Goal: Task Accomplishment & Management: Use online tool/utility

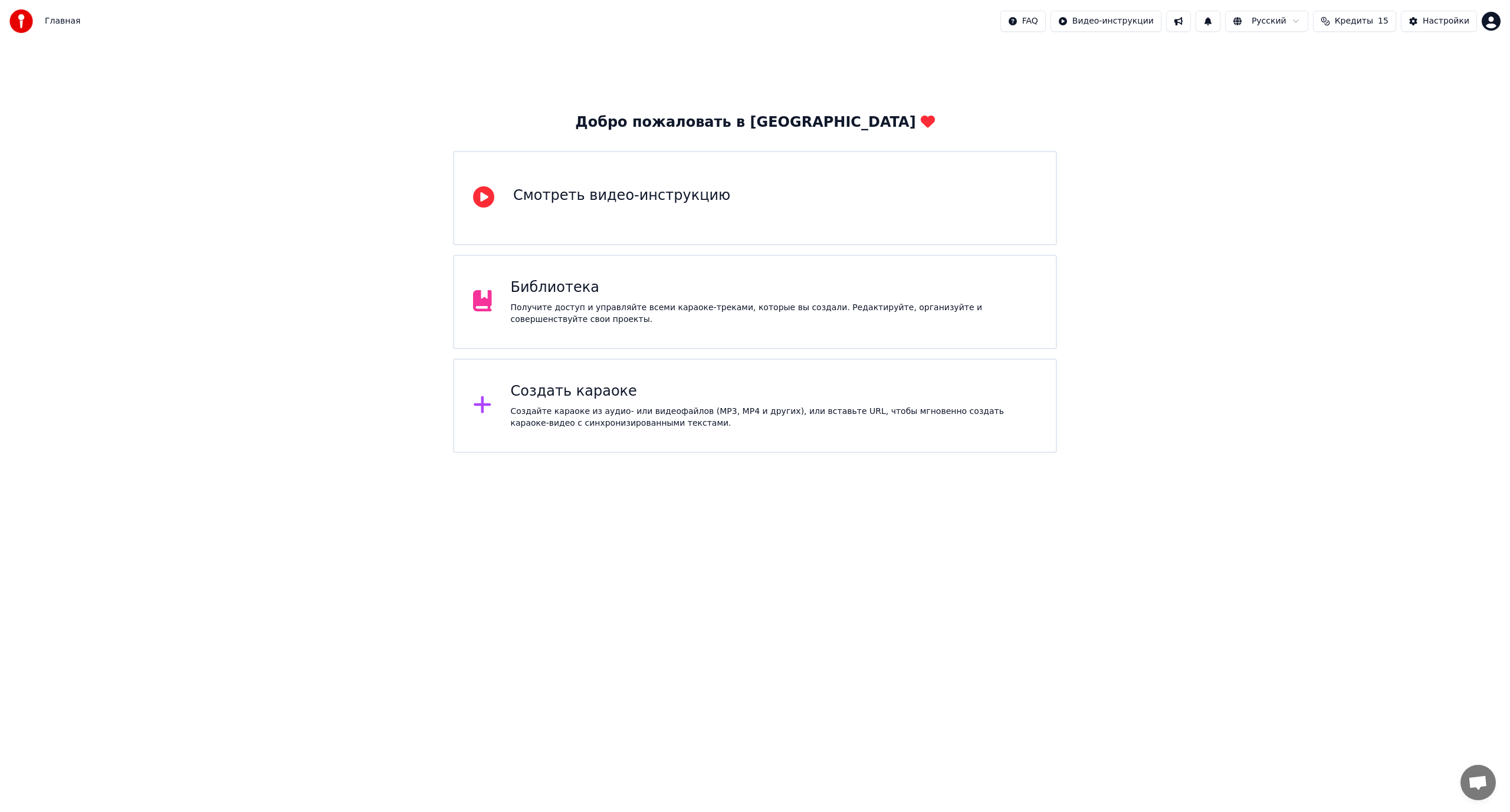
click at [702, 421] on div "Создайте караоке из аудио- или видеофайлов (MP3, MP4 и других), или вставьте UR…" at bounding box center [773, 418] width 527 height 24
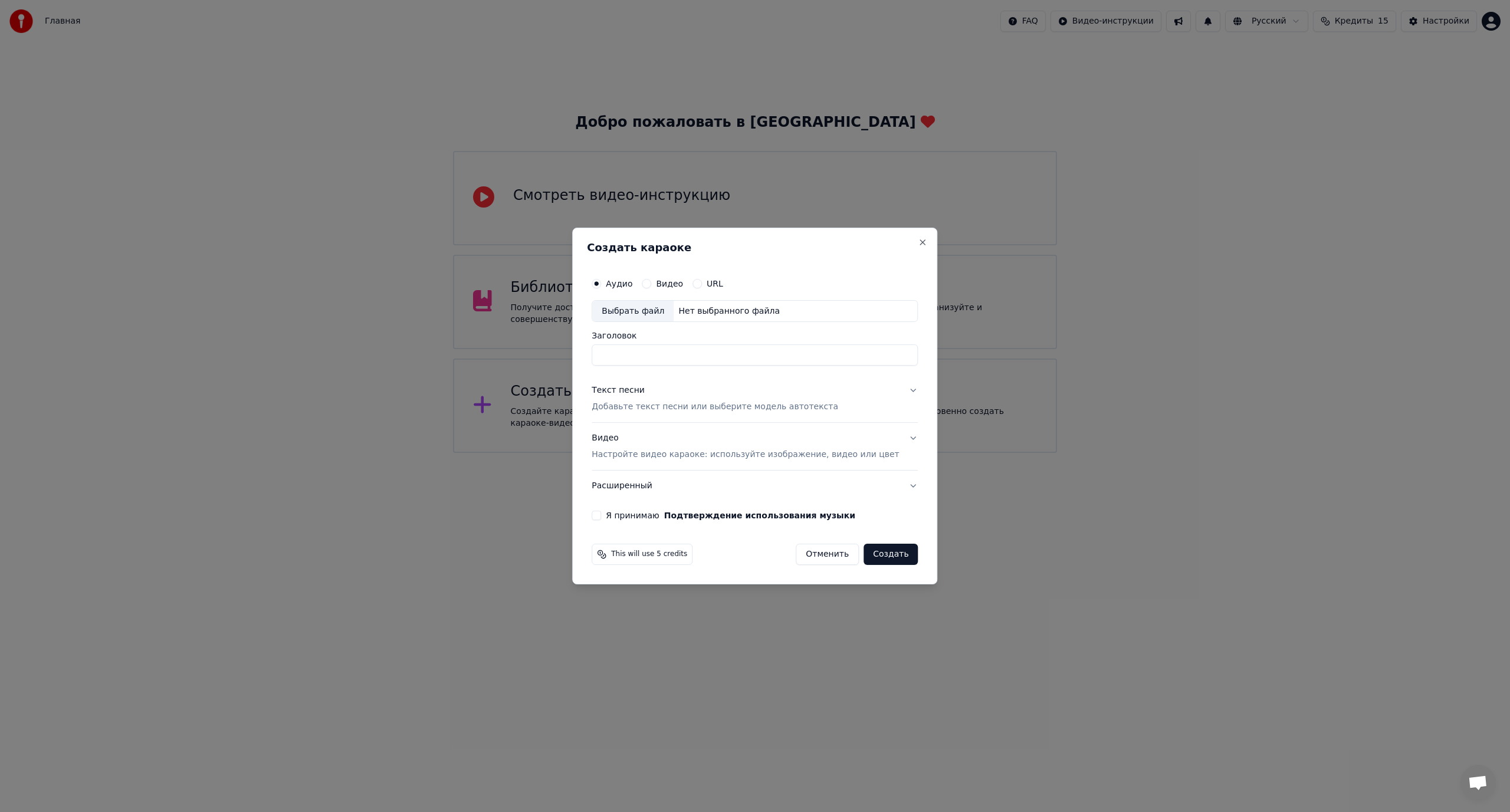
click at [645, 308] on div "Выбрать файл" at bounding box center [632, 311] width 81 height 21
type input "**********"
click at [679, 408] on p "Добавьте текст песни или выберите модель автотекста" at bounding box center [715, 408] width 247 height 12
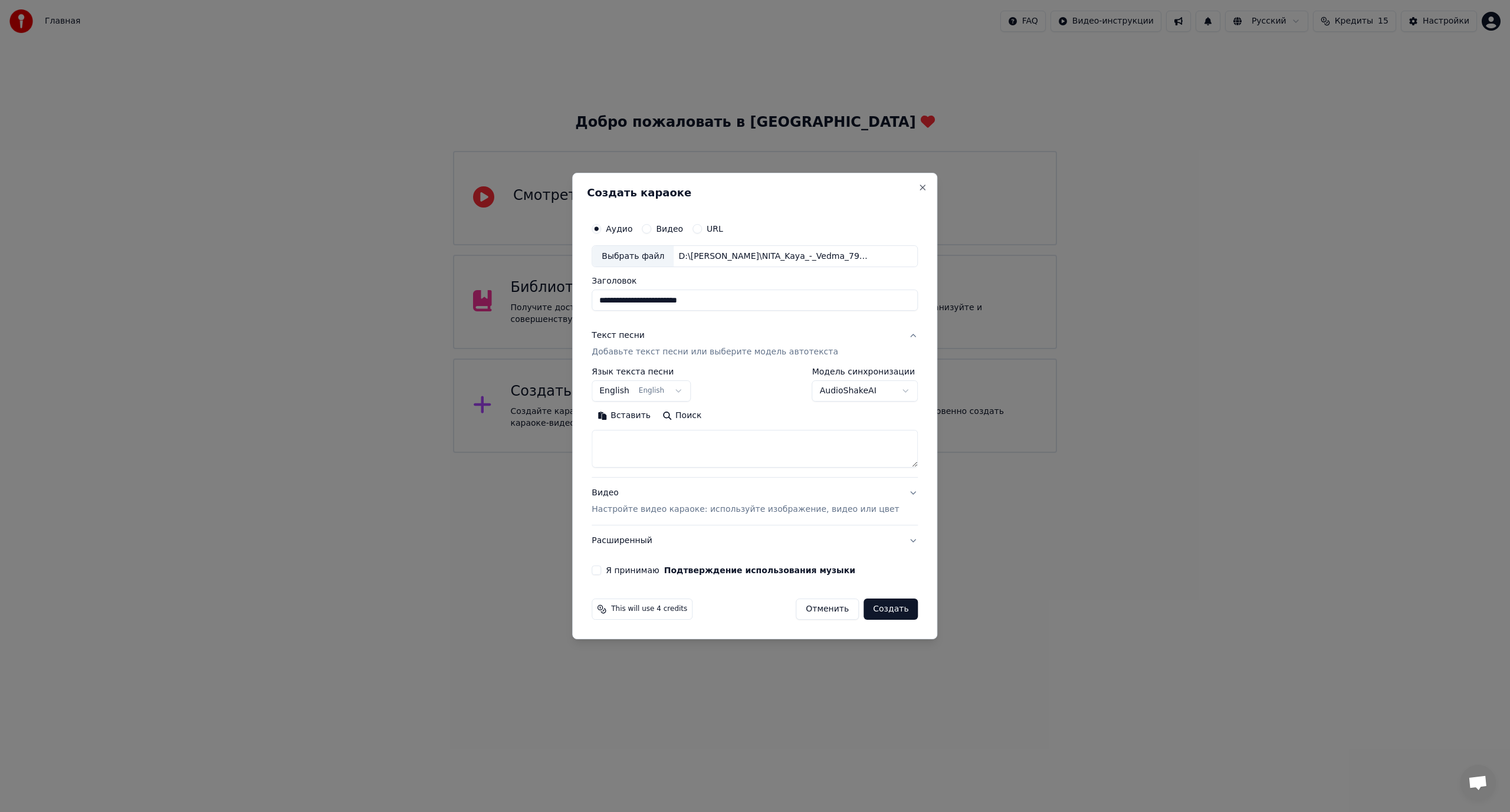
click at [640, 390] on body "**********" at bounding box center [755, 226] width 1510 height 453
select select "**"
click at [771, 444] on textarea at bounding box center [755, 449] width 326 height 38
paste textarea "**********"
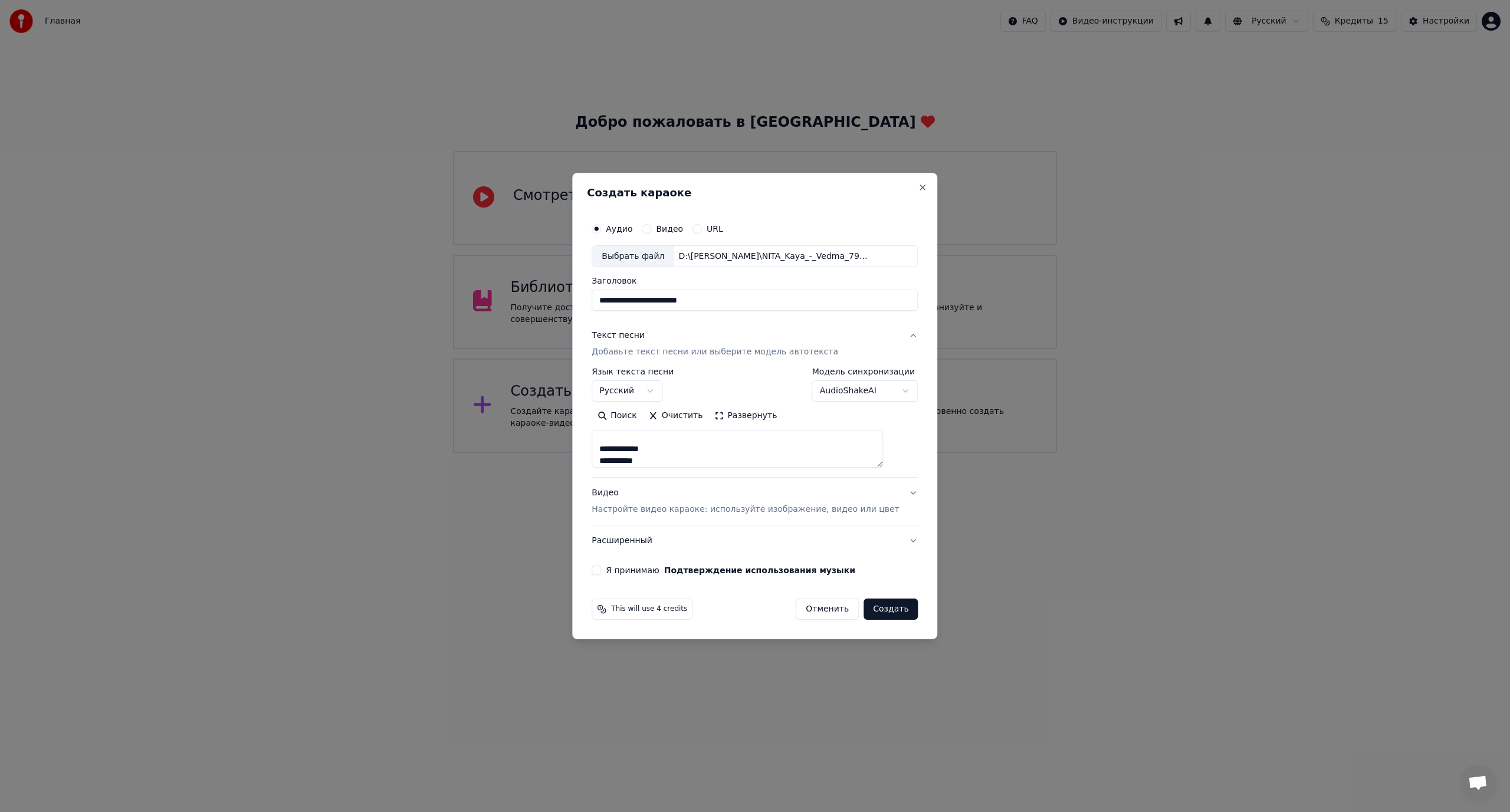
drag, startPoint x: 895, startPoint y: 464, endPoint x: 921, endPoint y: 636, distance: 174.0
click at [921, 636] on div "**********" at bounding box center [755, 406] width 365 height 467
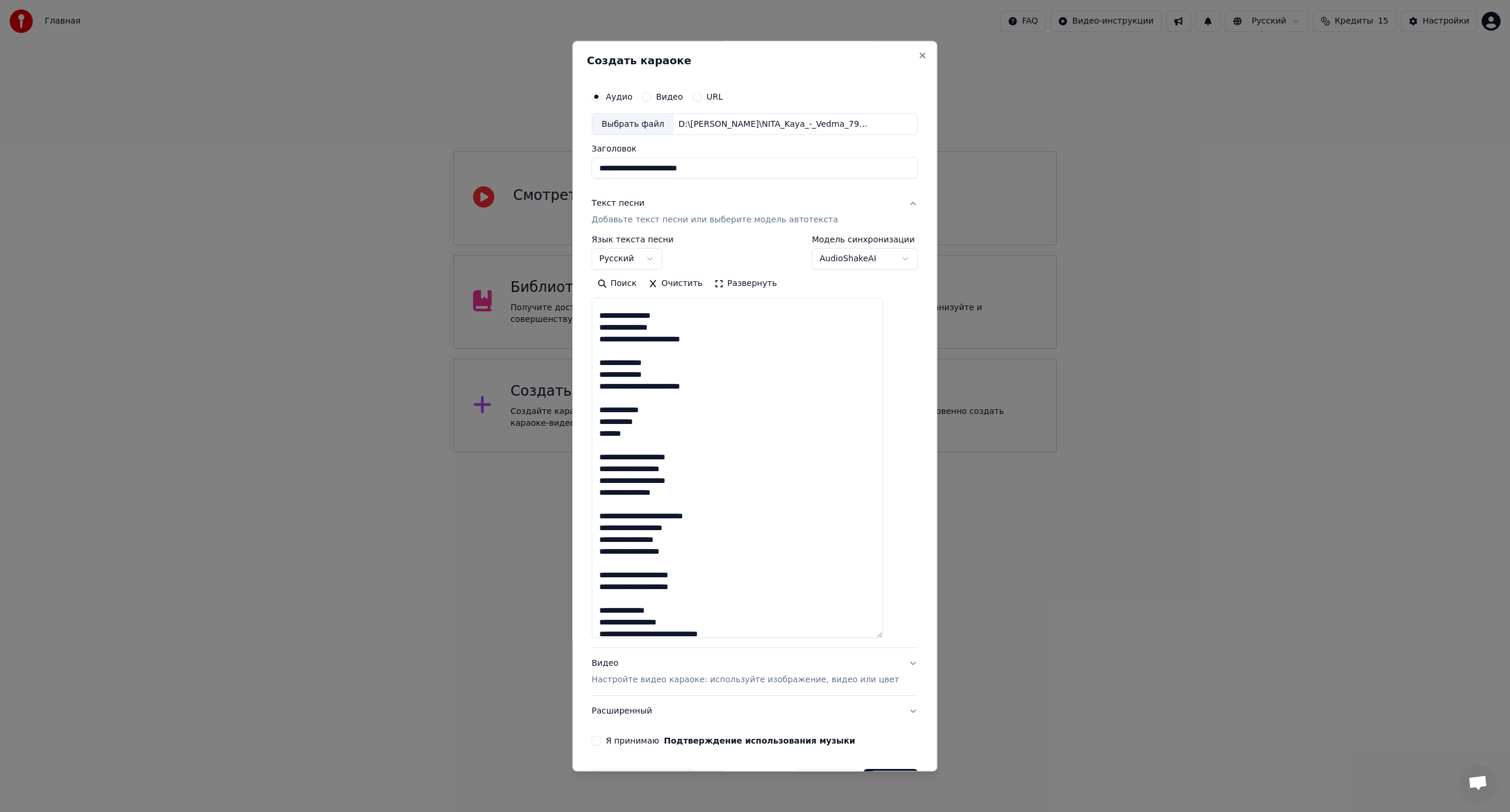
scroll to position [0, 0]
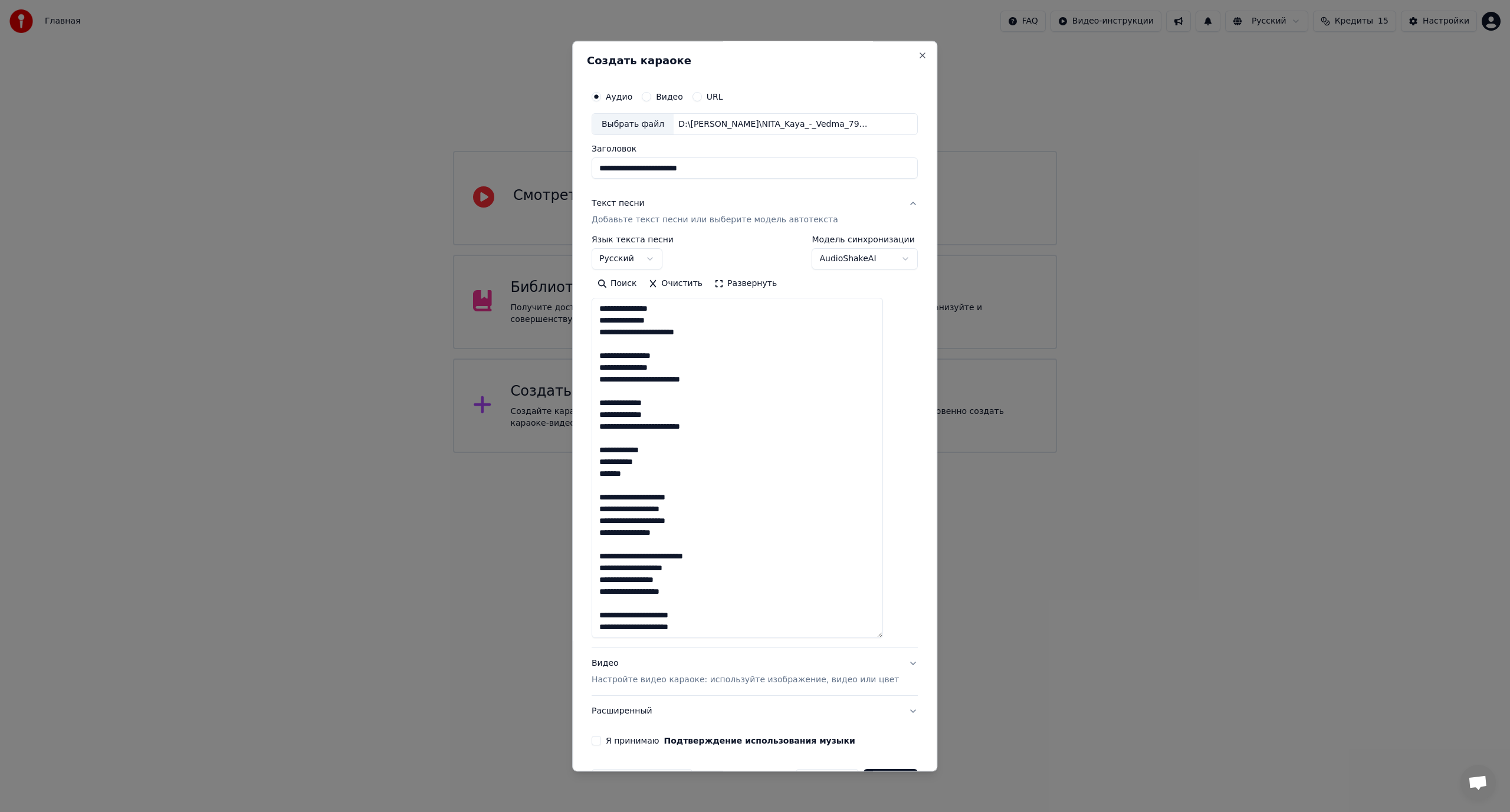
click at [652, 310] on textarea at bounding box center [738, 468] width 292 height 340
click at [679, 382] on textarea at bounding box center [738, 468] width 292 height 340
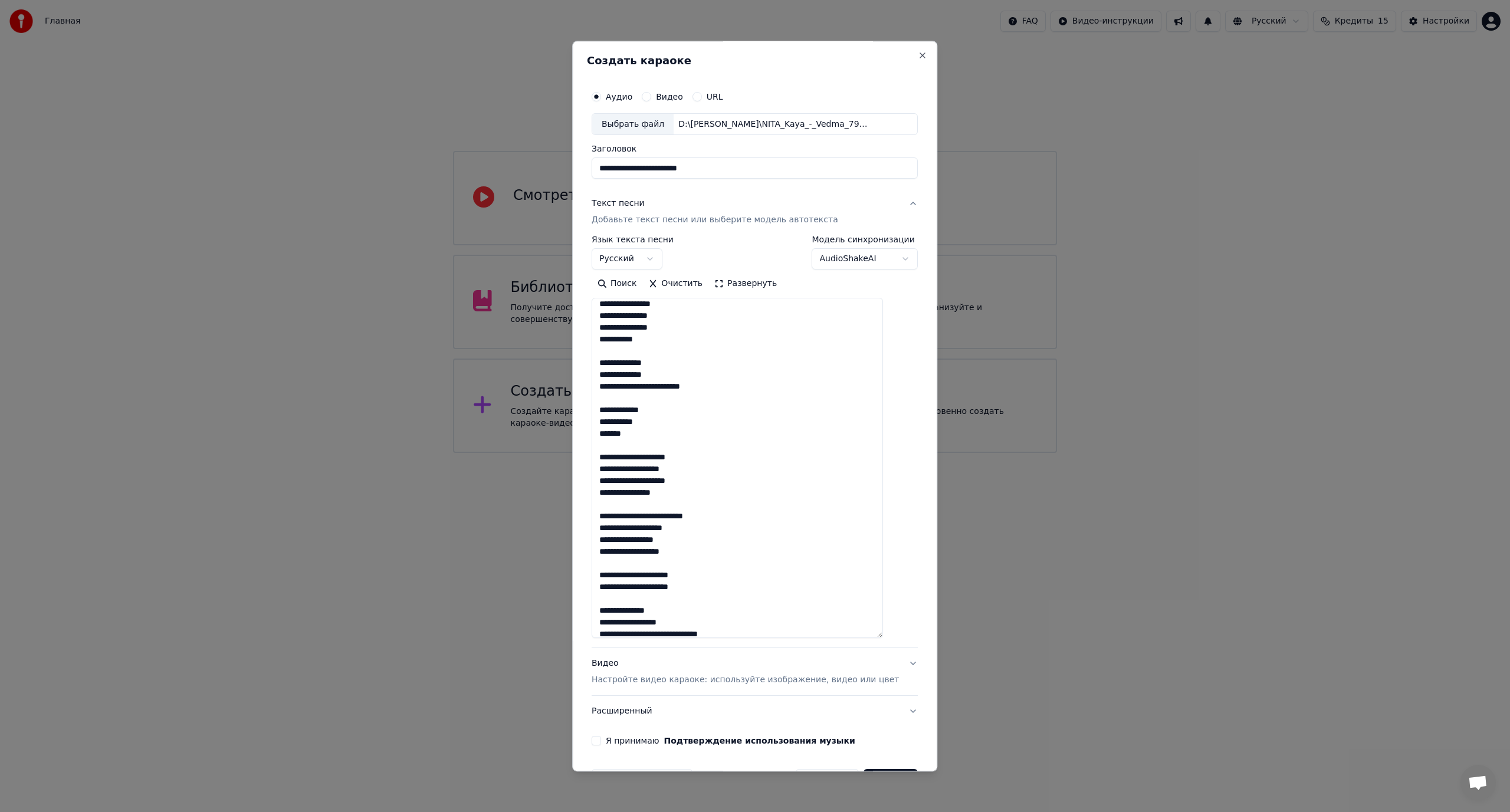
scroll to position [59, 0]
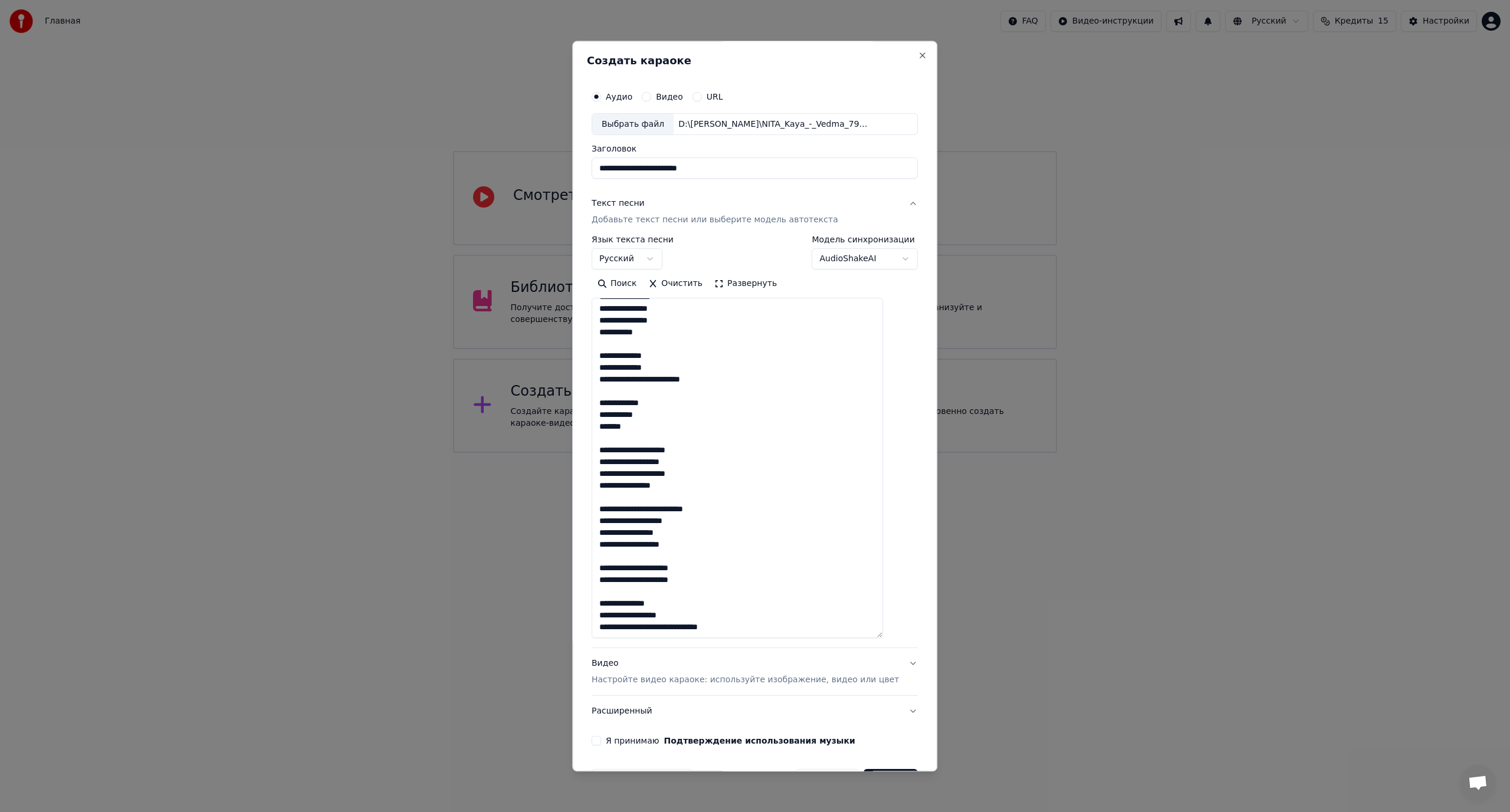
click at [663, 381] on textarea at bounding box center [738, 468] width 292 height 340
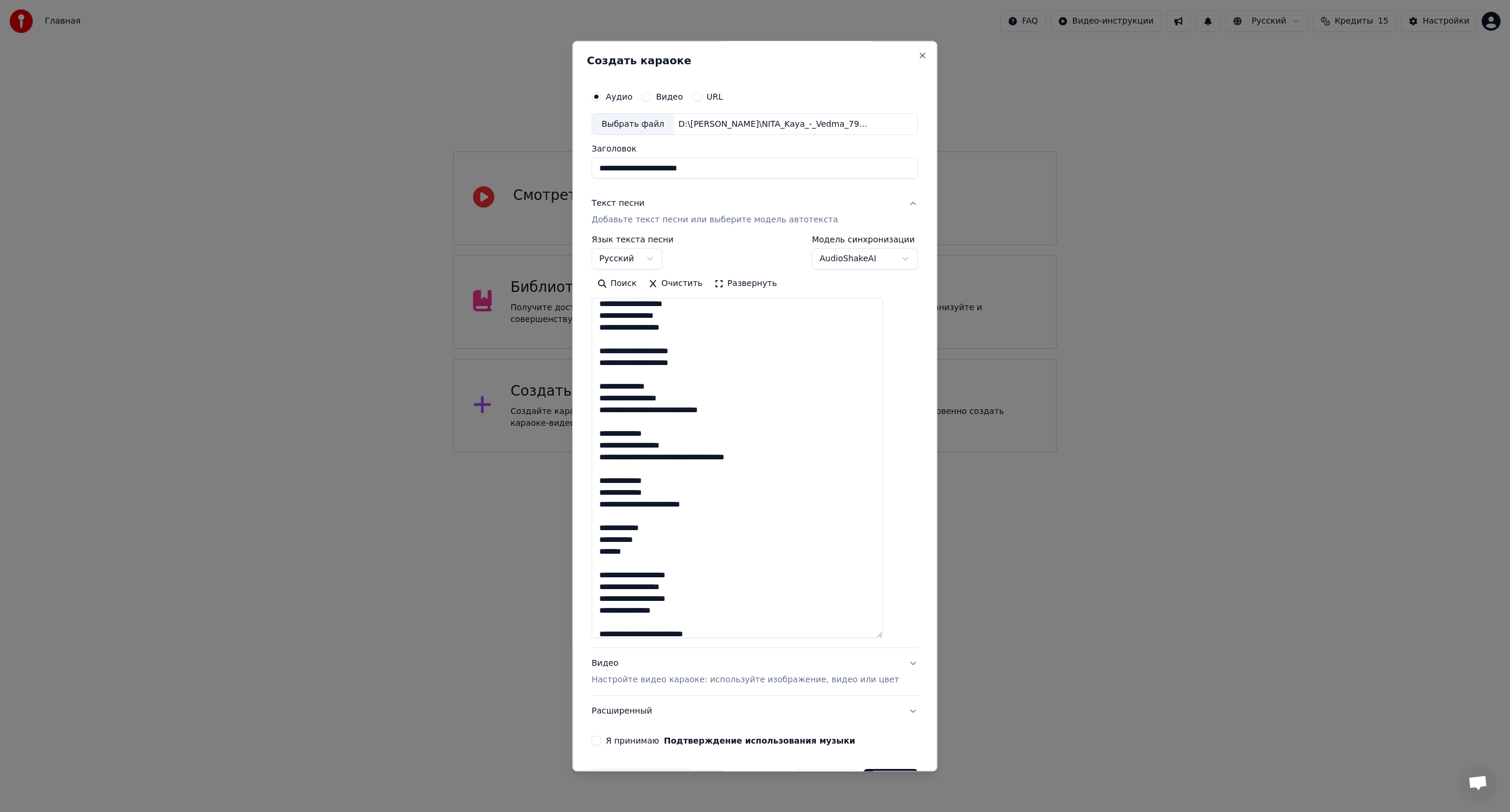
scroll to position [295, 0]
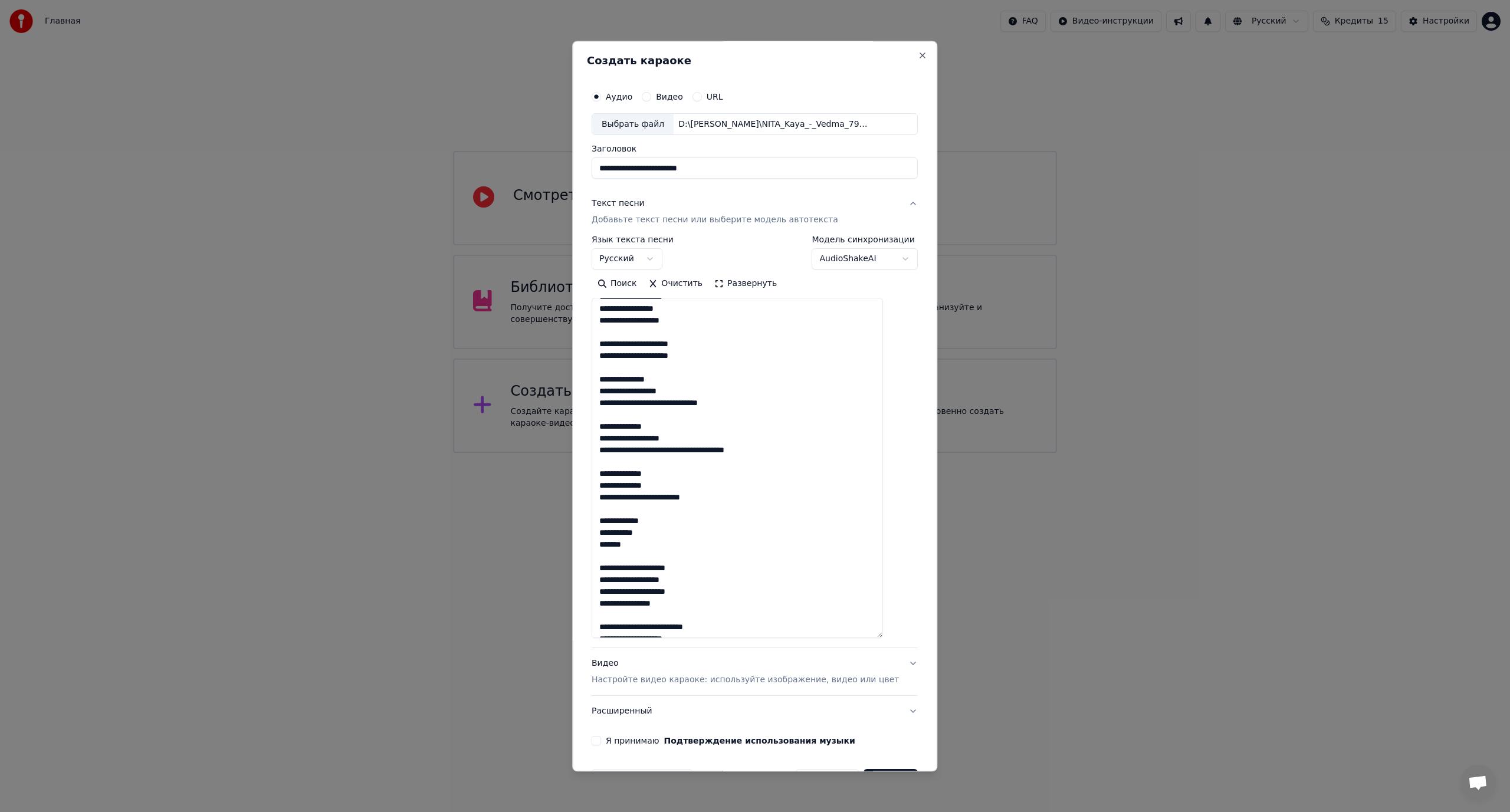
click at [705, 405] on textarea at bounding box center [738, 468] width 292 height 340
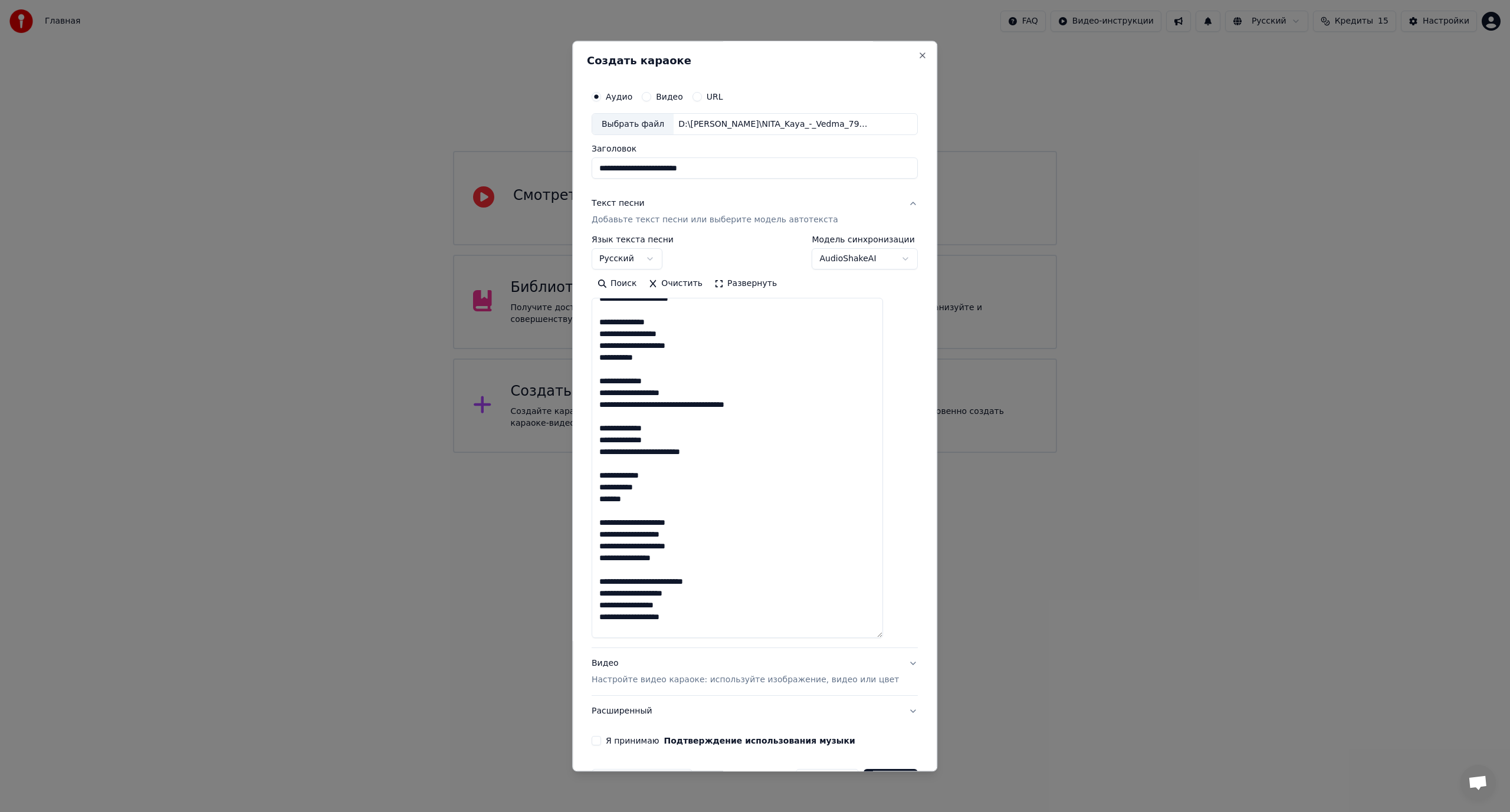
scroll to position [346, 0]
click at [631, 364] on textarea at bounding box center [738, 468] width 292 height 340
click at [716, 411] on textarea at bounding box center [738, 468] width 292 height 340
click at [710, 411] on textarea at bounding box center [738, 468] width 292 height 340
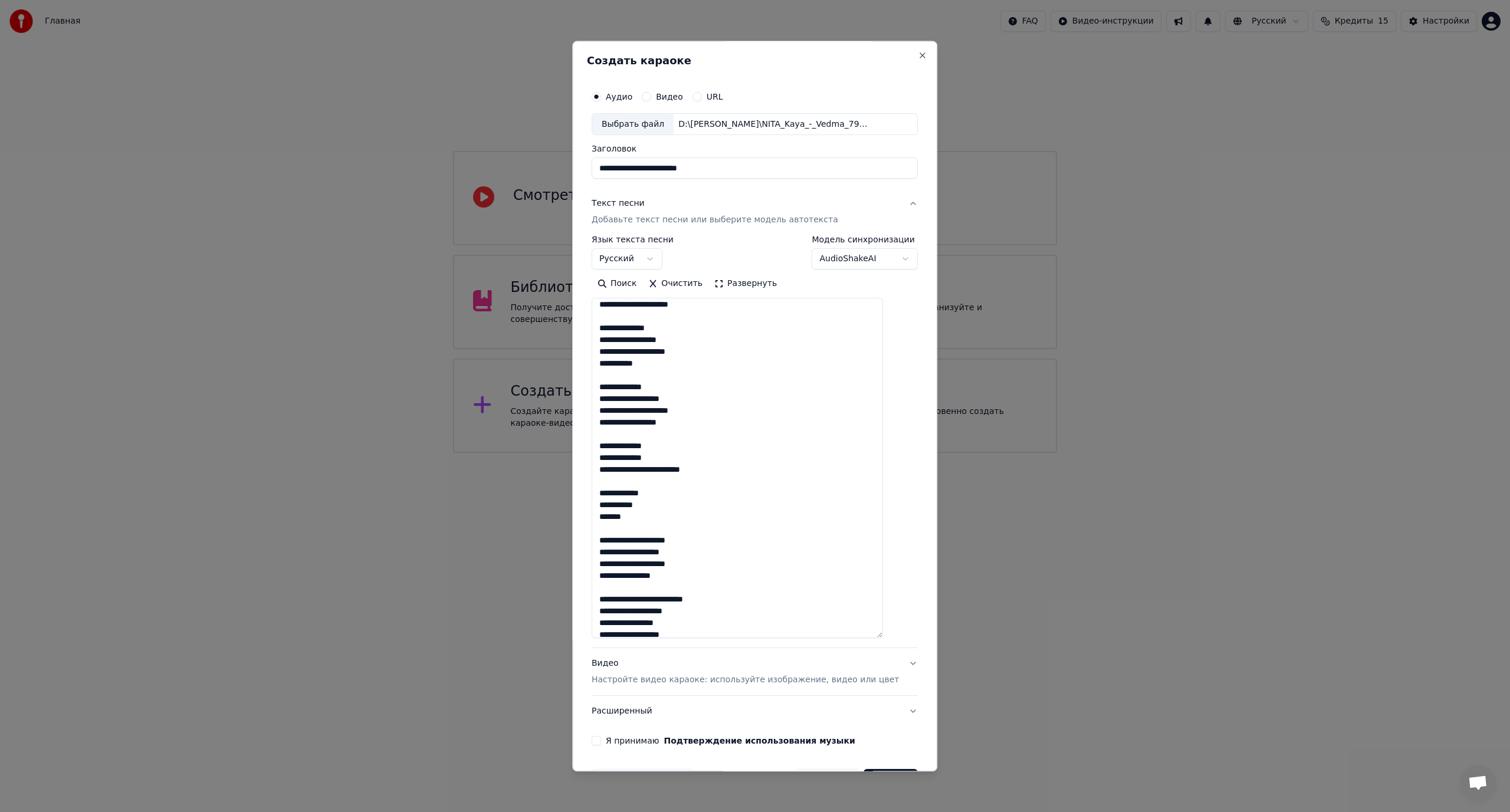
click at [663, 425] on textarea at bounding box center [738, 468] width 292 height 340
click at [666, 473] on textarea at bounding box center [738, 468] width 292 height 340
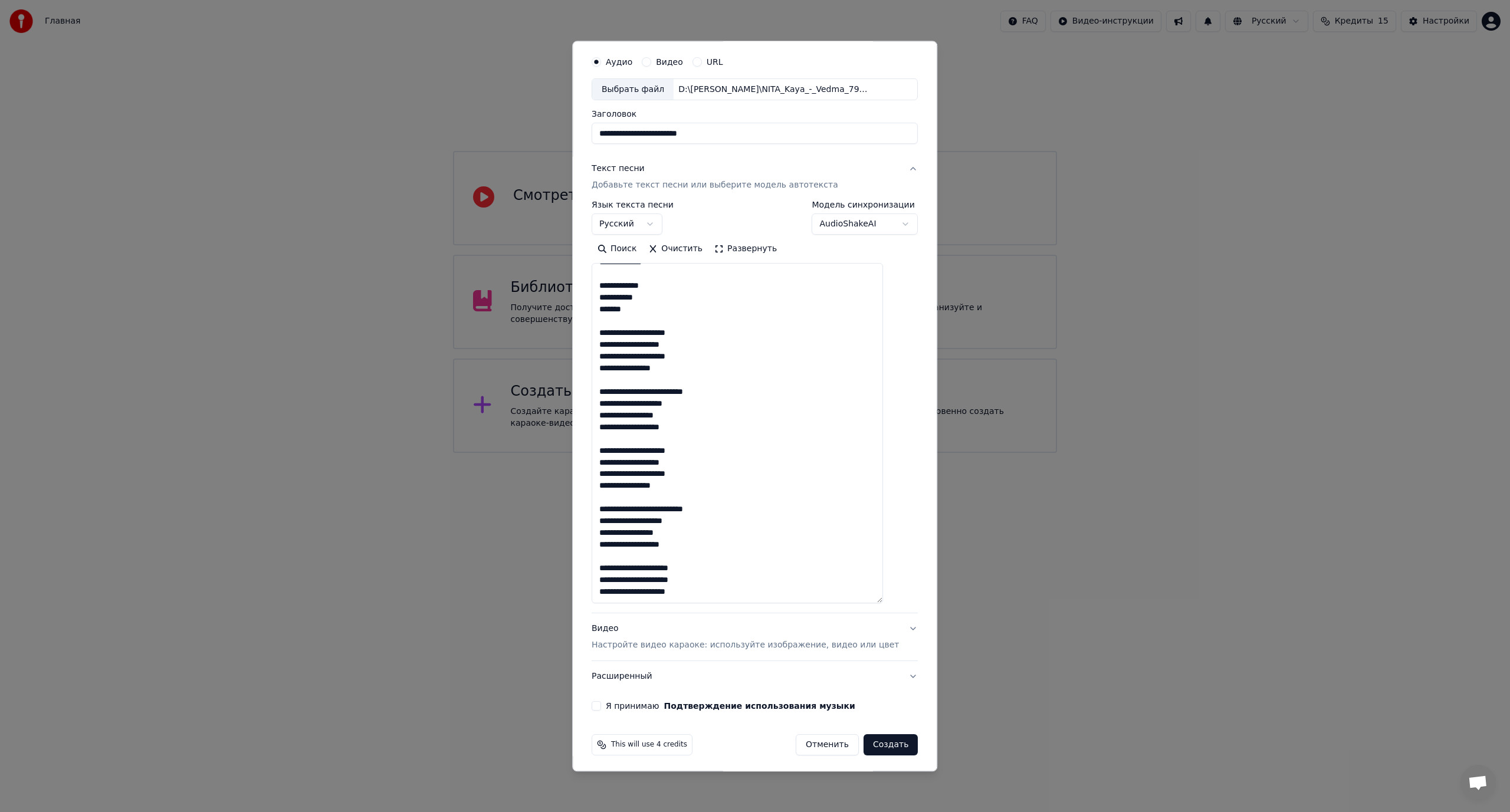
scroll to position [38, 0]
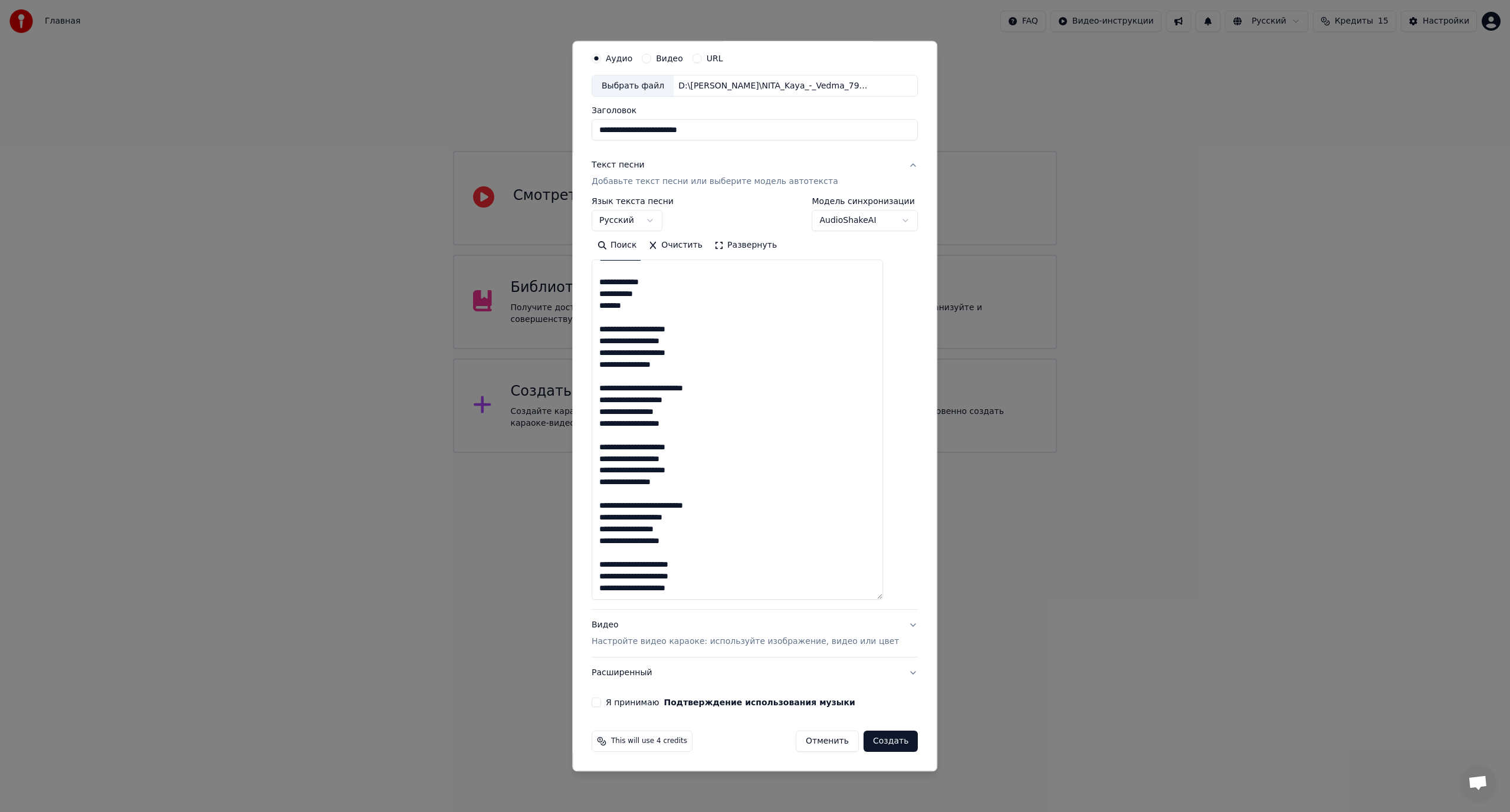
type textarea "**********"
click at [601, 700] on button "Я принимаю Подтверждение использования музыки" at bounding box center [596, 702] width 9 height 9
click at [880, 744] on button "Создать" at bounding box center [890, 741] width 54 height 21
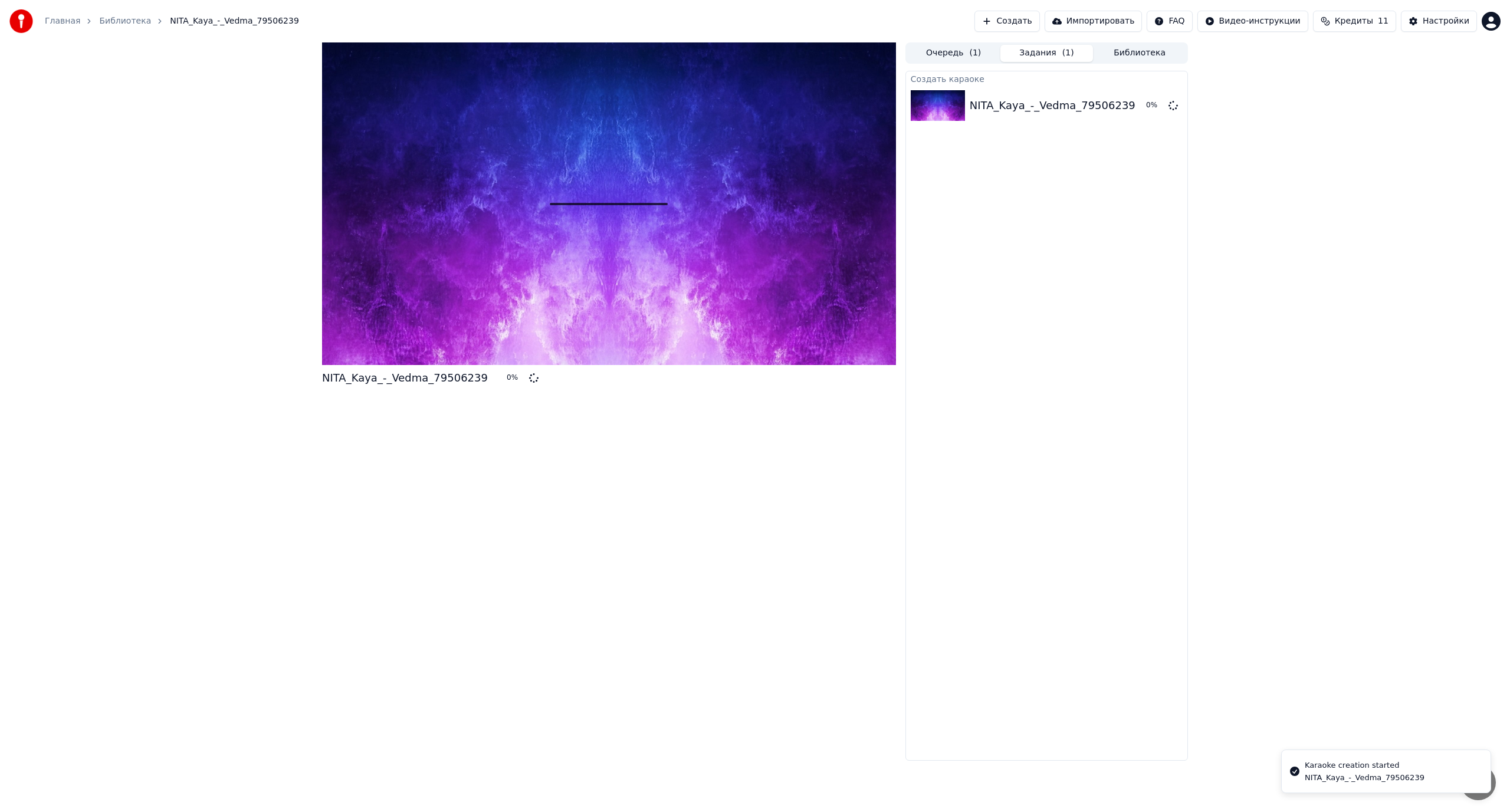
click at [1039, 19] on button "Создать" at bounding box center [1006, 21] width 65 height 21
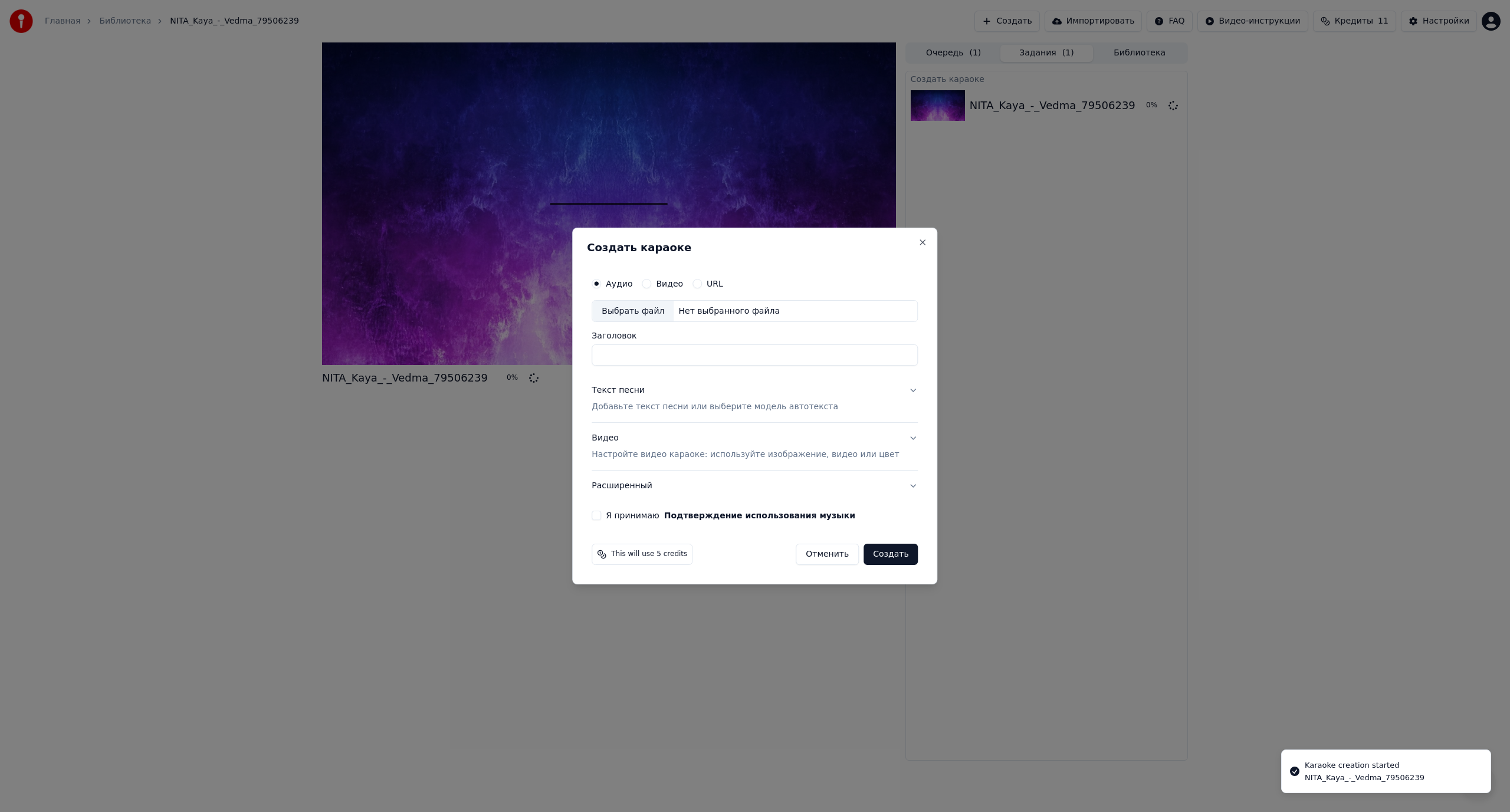
click at [652, 312] on div "Выбрать файл" at bounding box center [632, 311] width 81 height 21
type input "**********"
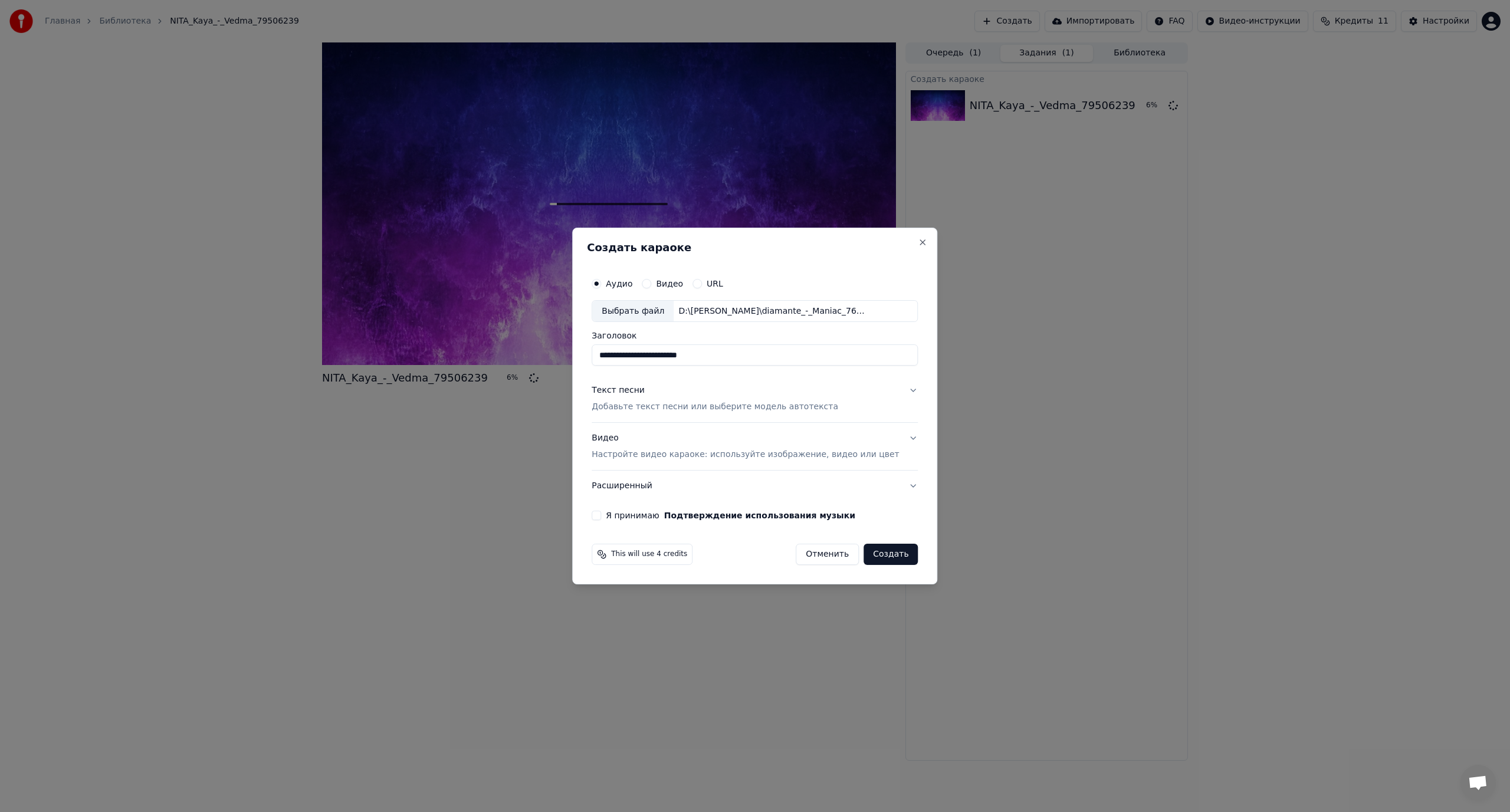
click at [628, 403] on p "Добавьте текст песни или выберите модель автотекста" at bounding box center [715, 408] width 247 height 12
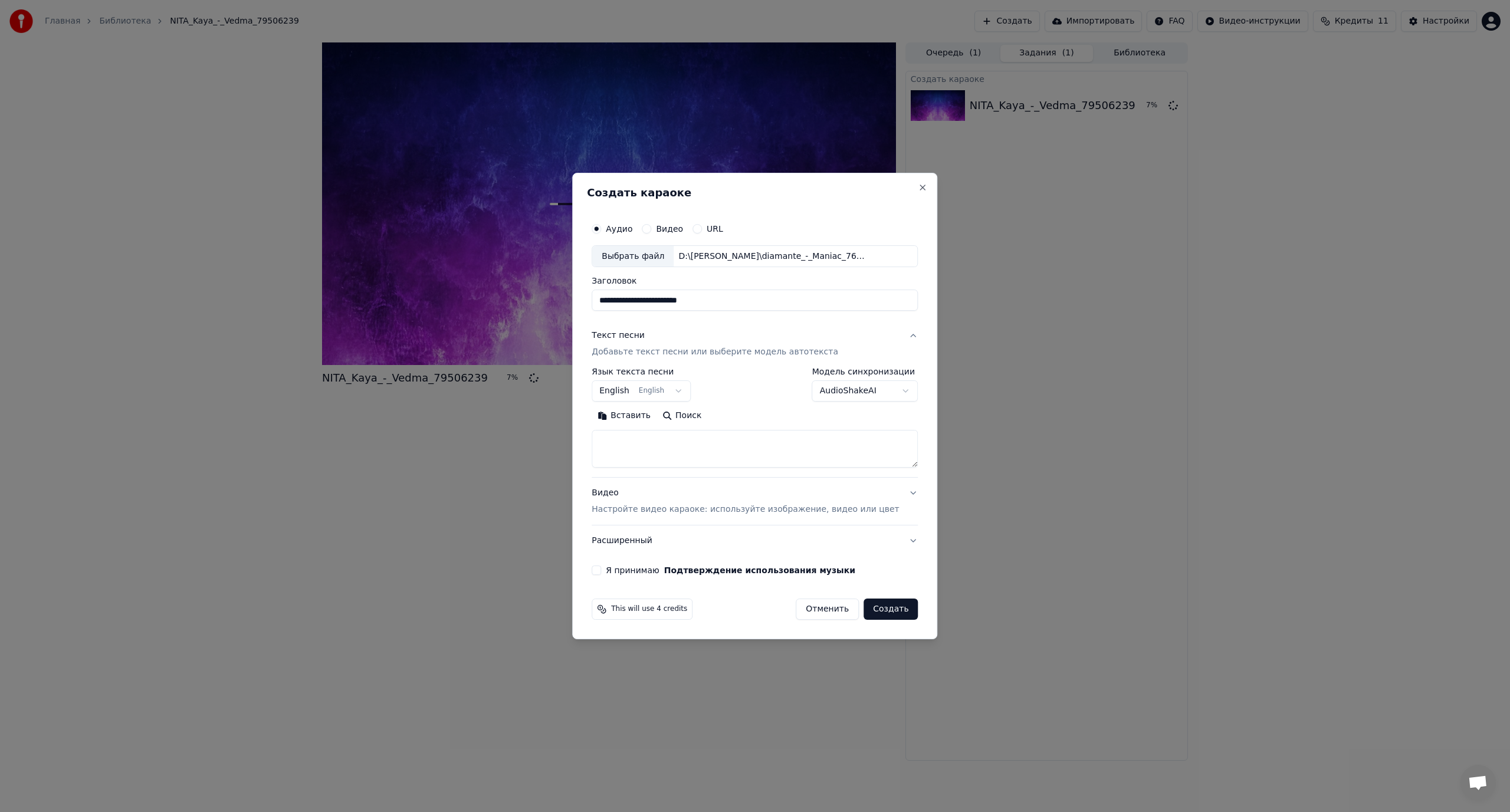
click at [747, 442] on textarea at bounding box center [755, 449] width 326 height 38
paste textarea "**********"
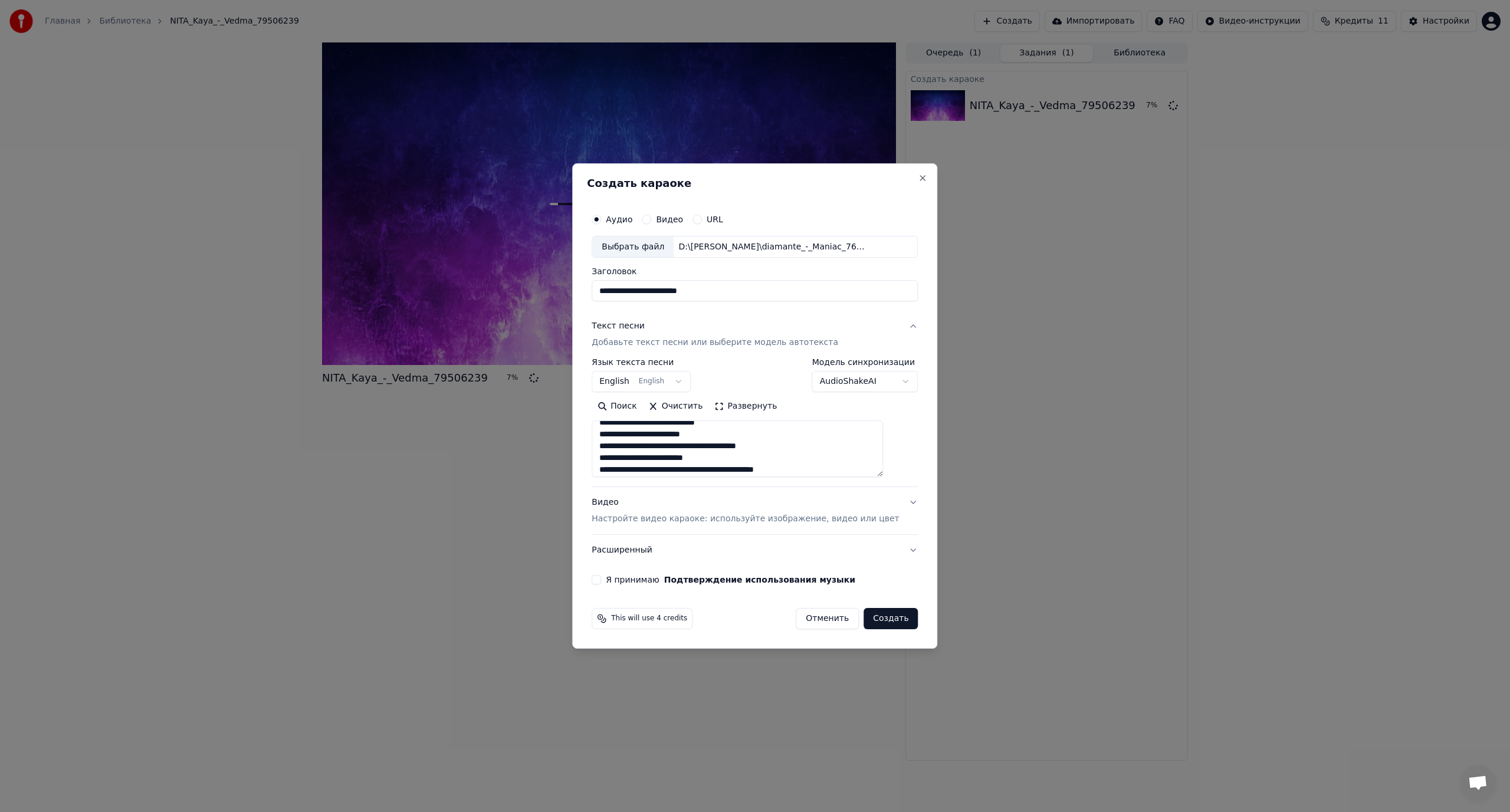
drag, startPoint x: 898, startPoint y: 464, endPoint x: 905, endPoint y: 675, distance: 211.1
click at [931, 684] on body "**********" at bounding box center [755, 406] width 1510 height 812
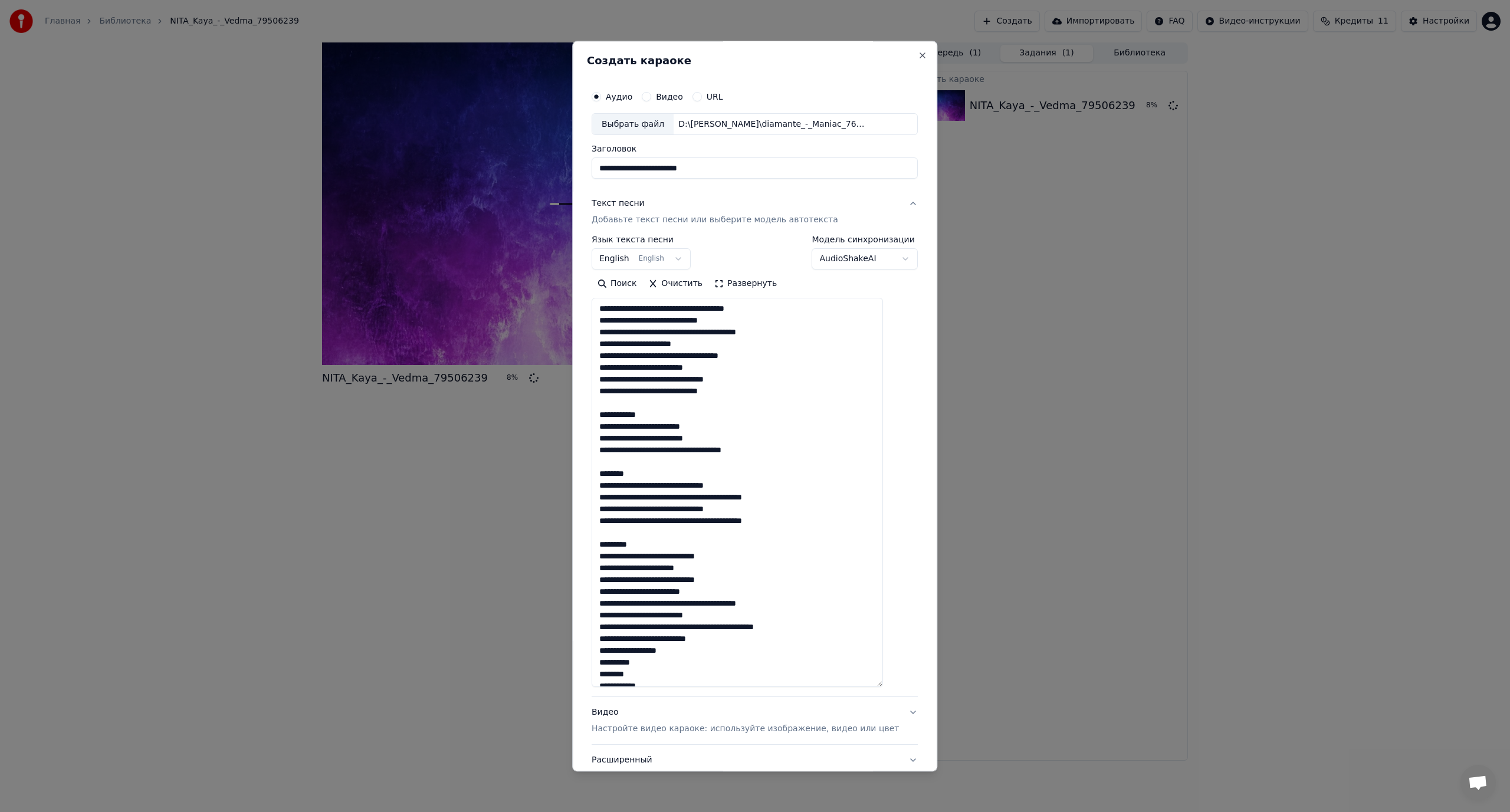
click at [688, 309] on textarea at bounding box center [738, 492] width 292 height 389
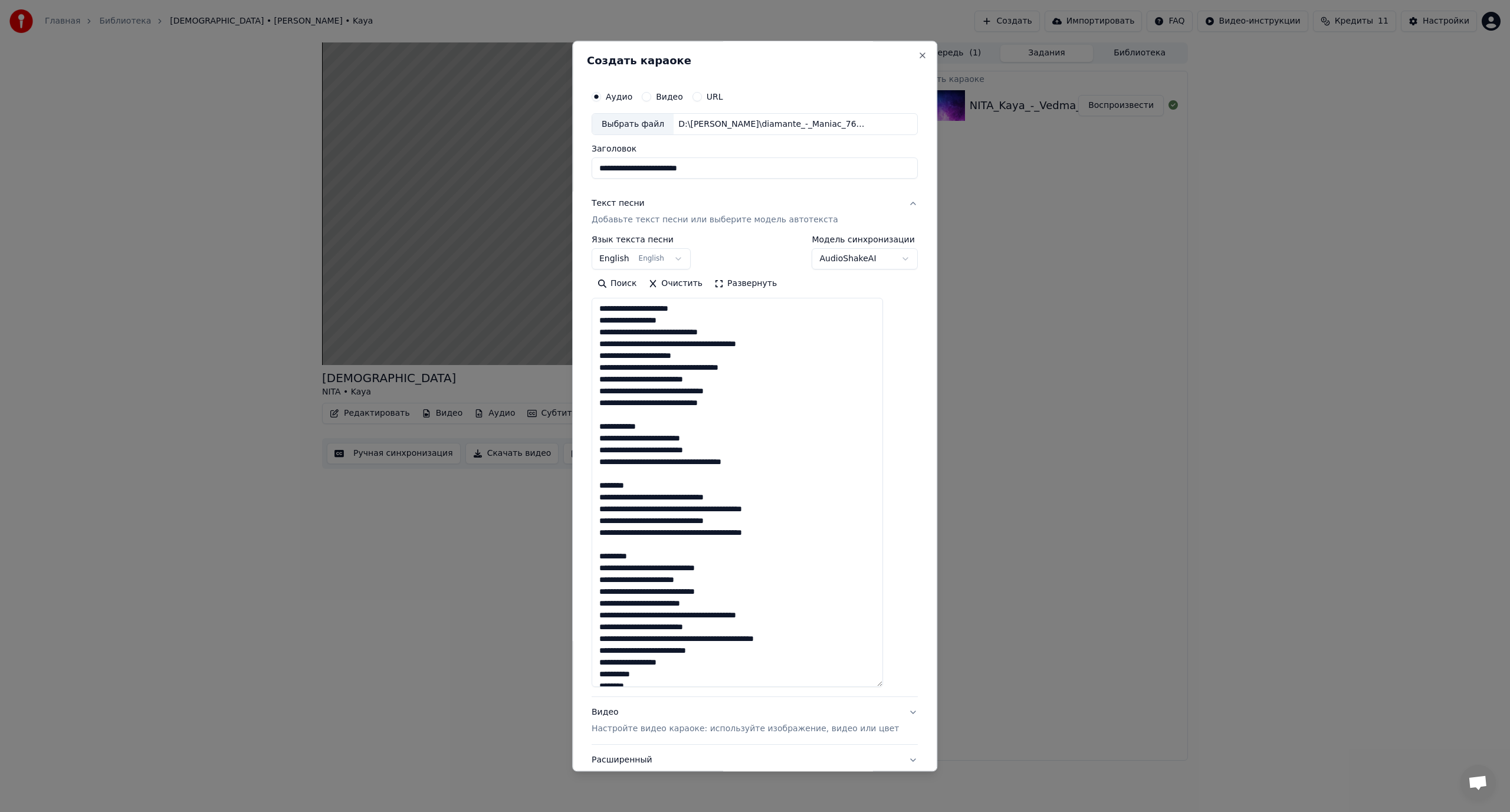
click at [687, 333] on textarea at bounding box center [738, 492] width 292 height 389
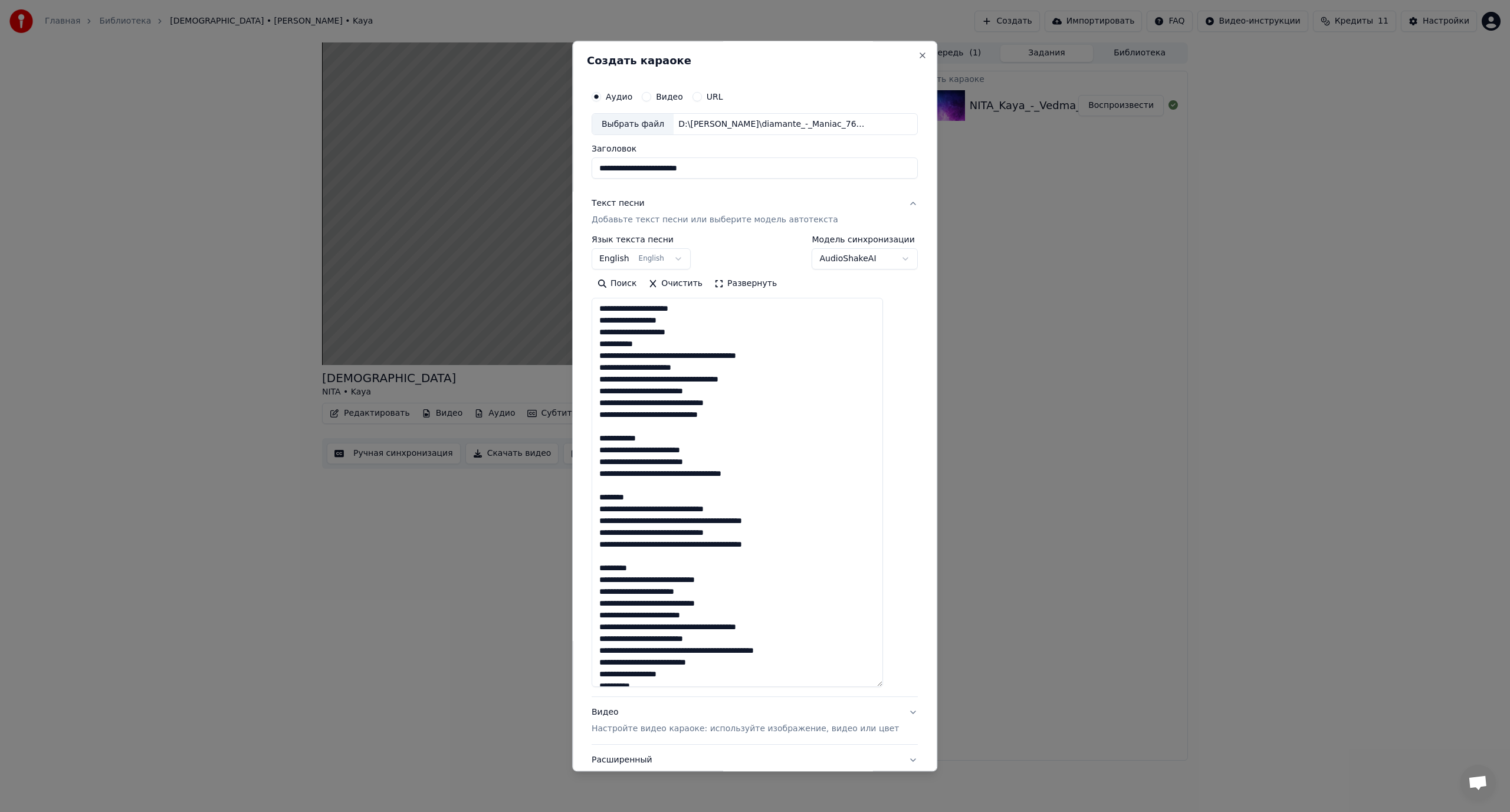
click at [696, 357] on textarea at bounding box center [738, 492] width 292 height 389
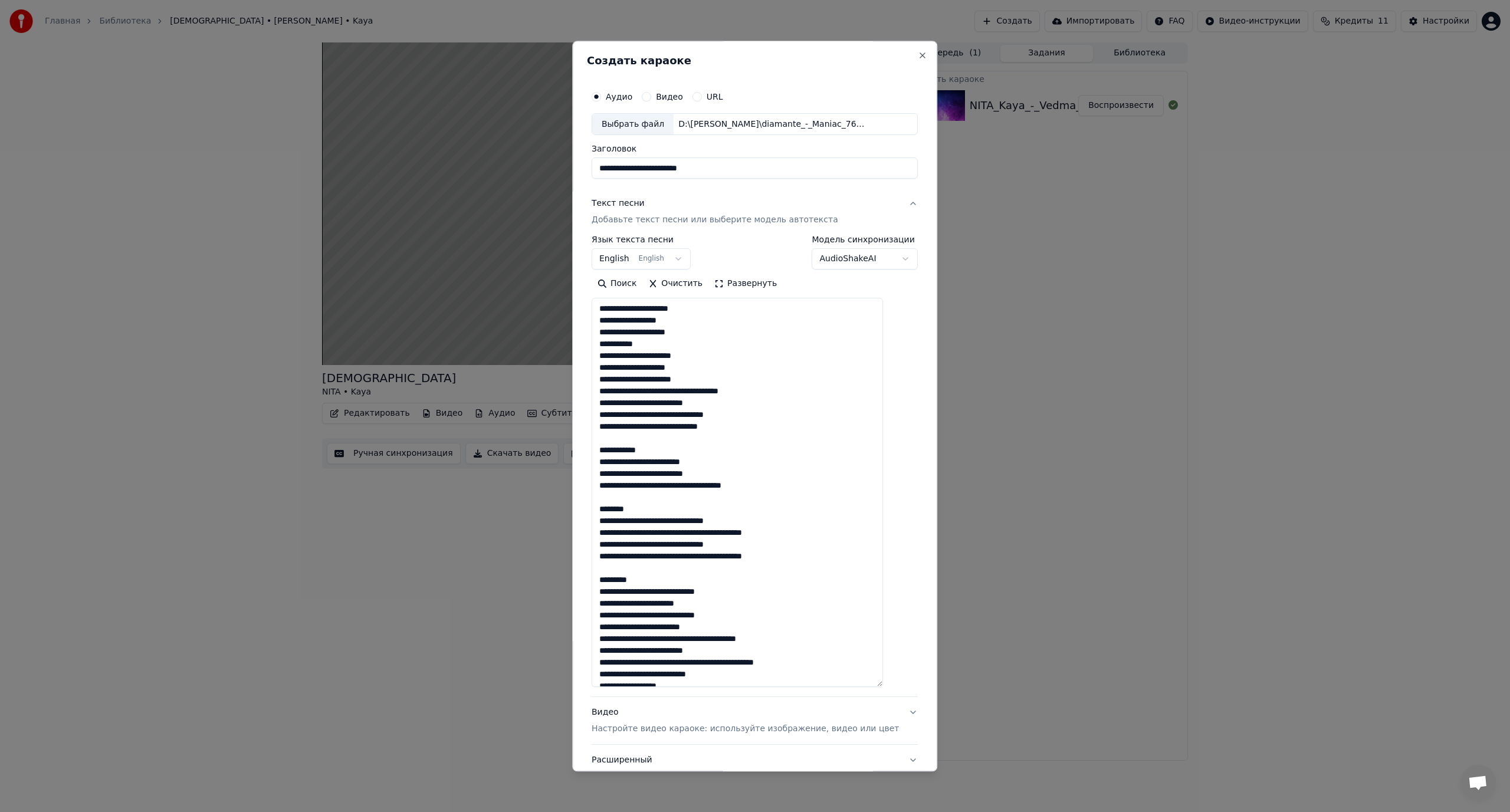
click at [673, 392] on textarea at bounding box center [738, 492] width 292 height 389
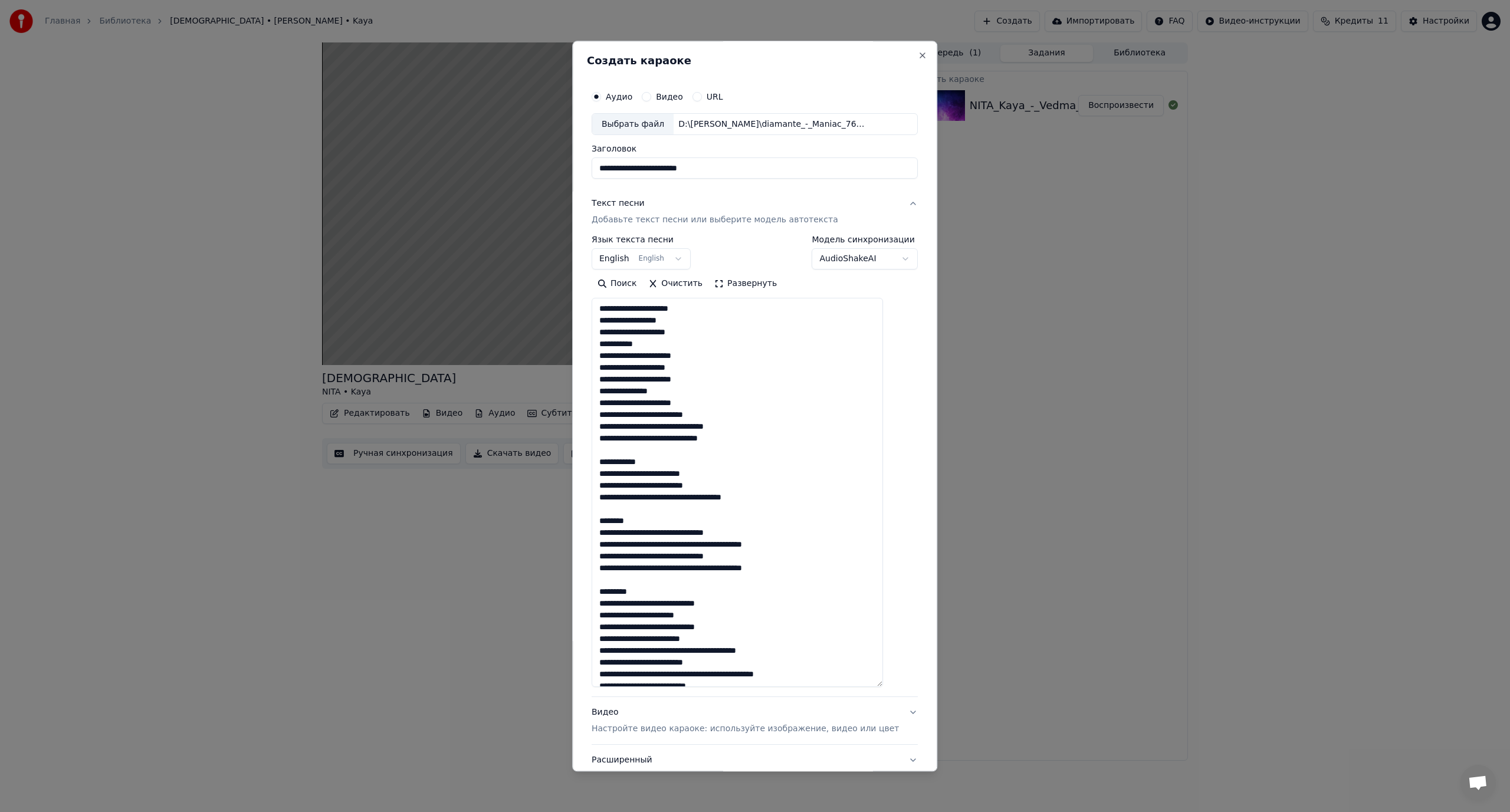
click at [690, 414] on textarea at bounding box center [738, 492] width 292 height 389
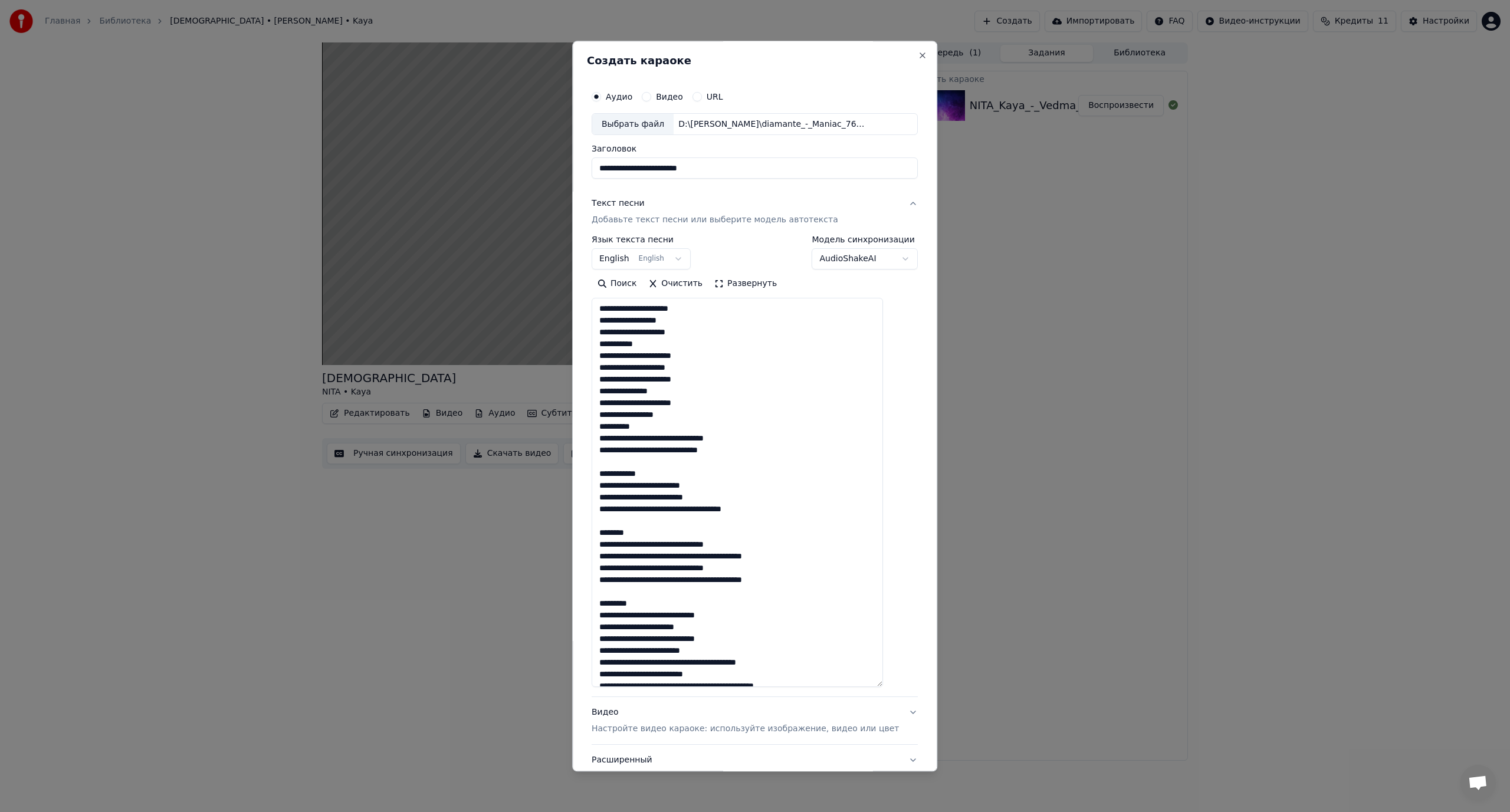
click at [671, 437] on textarea at bounding box center [738, 492] width 292 height 389
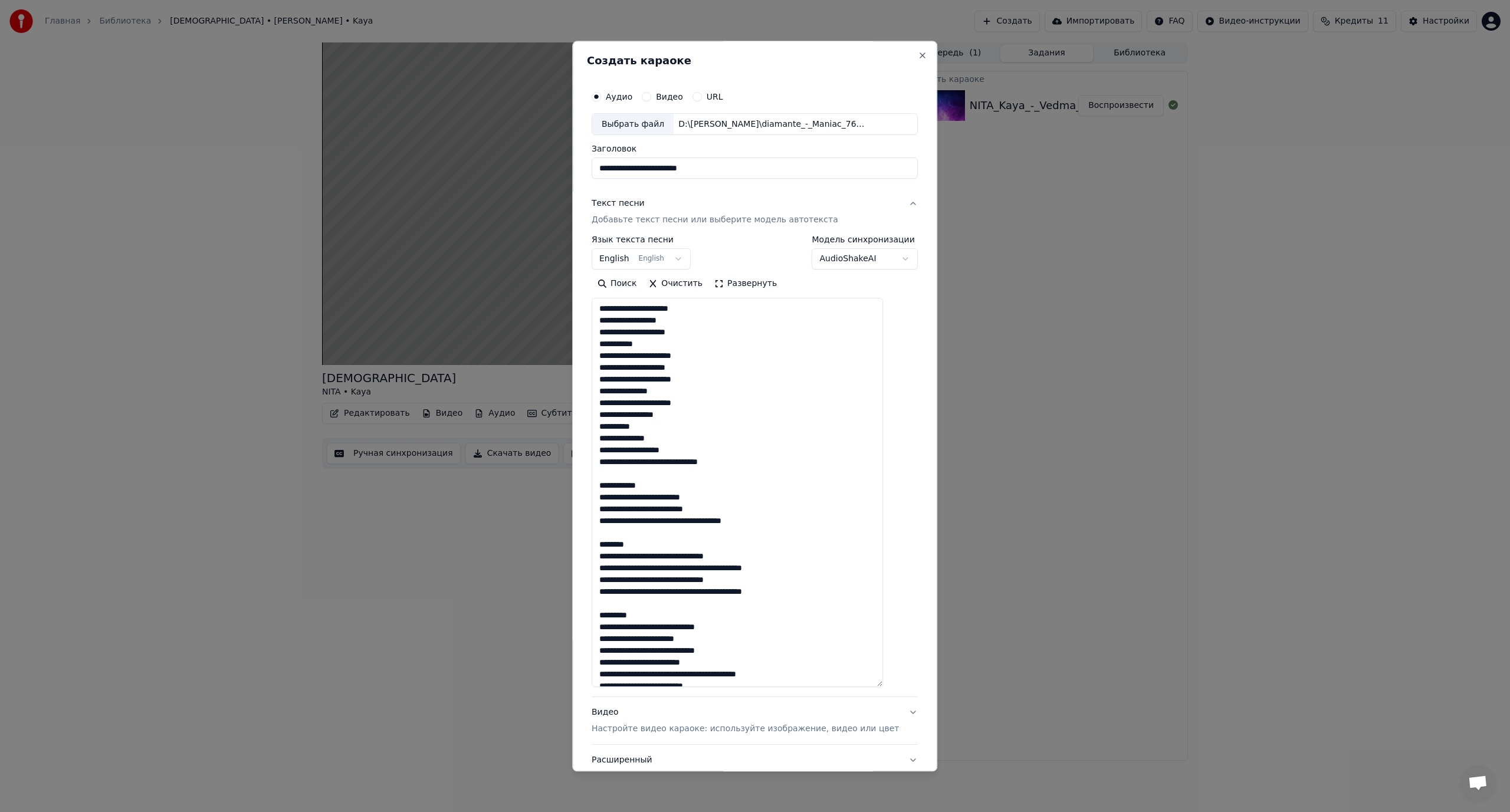
click at [677, 464] on textarea at bounding box center [738, 492] width 292 height 389
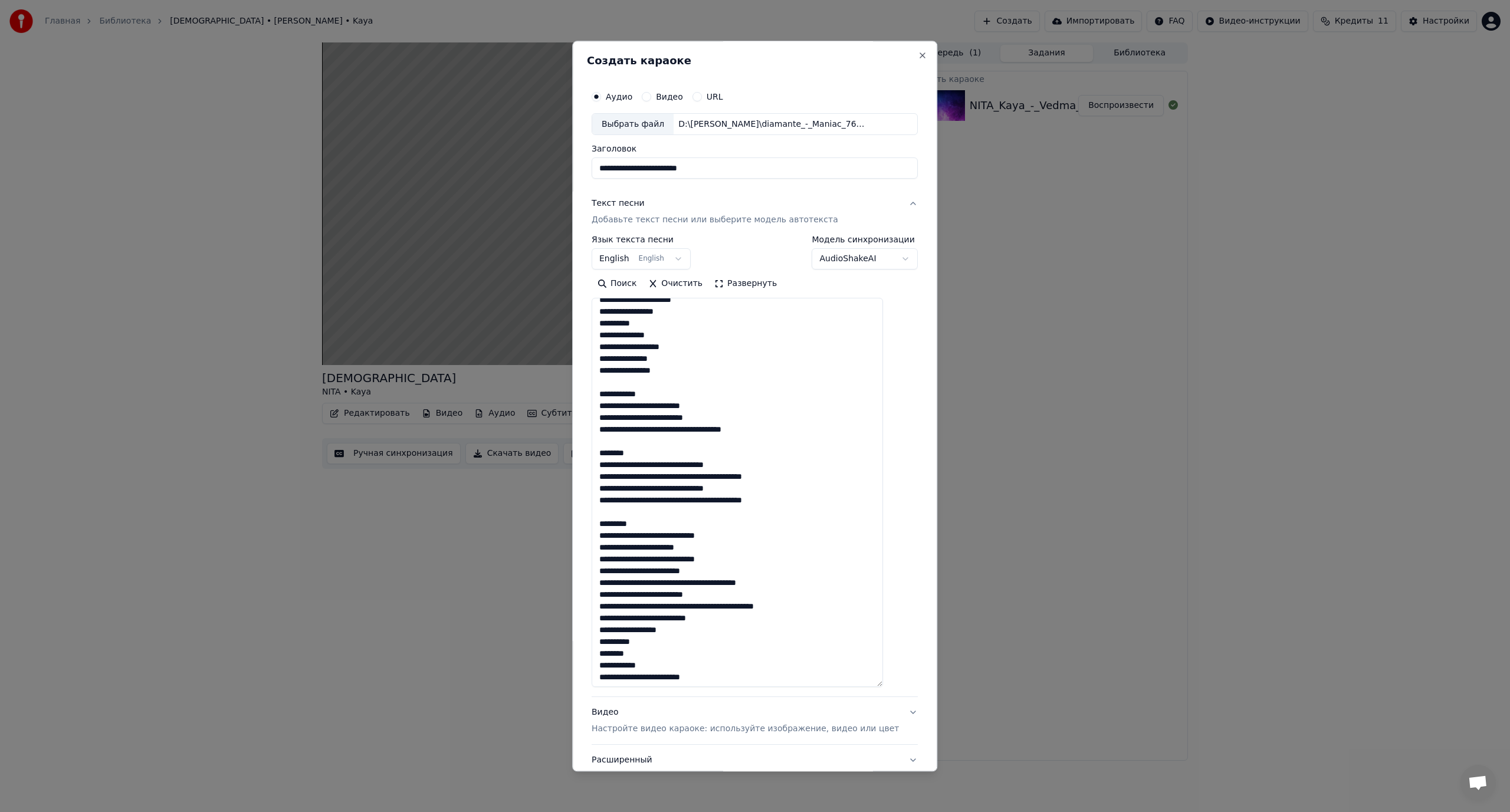
scroll to position [118, 0]
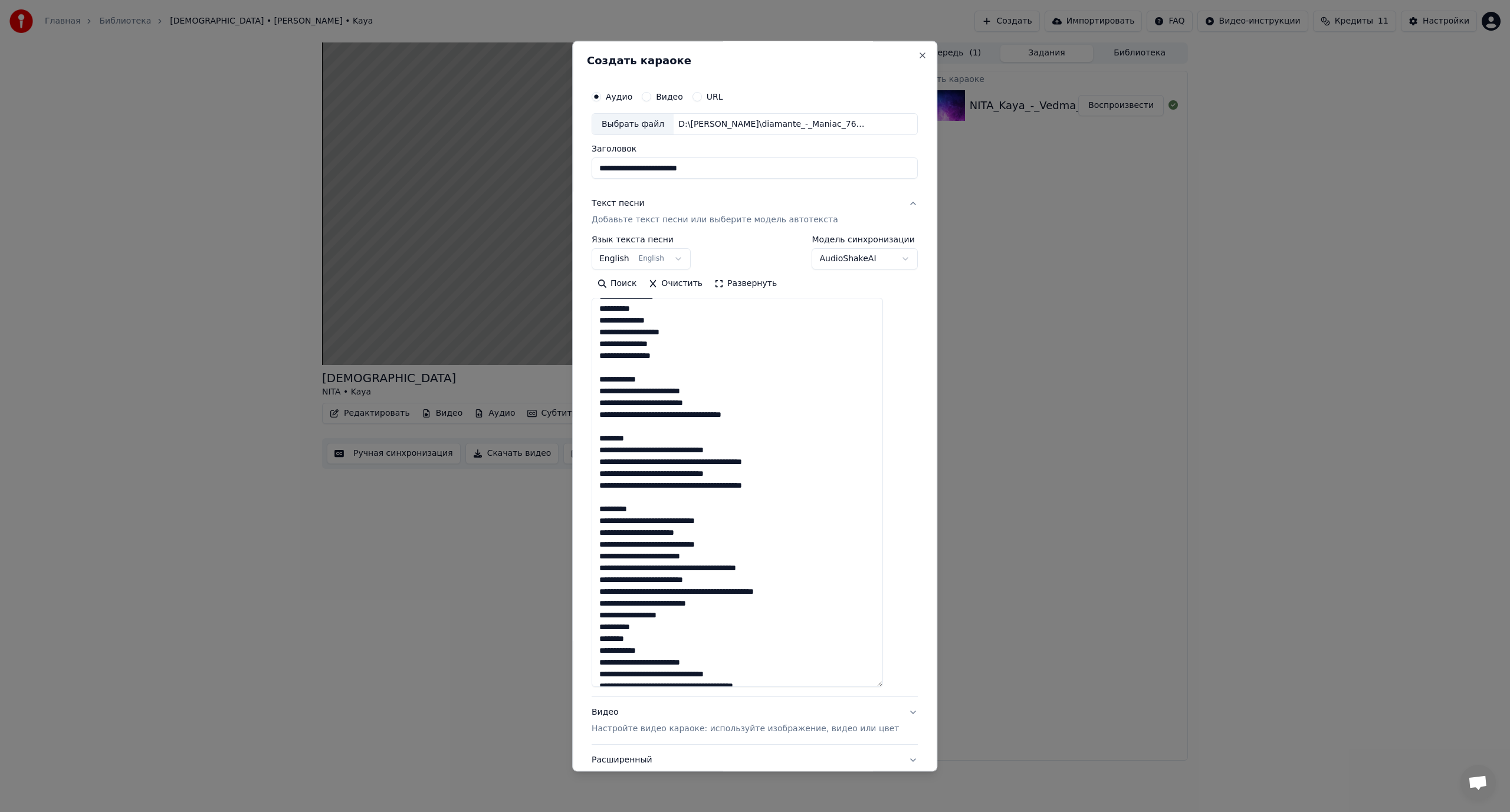
drag, startPoint x: 655, startPoint y: 380, endPoint x: 608, endPoint y: 381, distance: 47.0
click at [608, 381] on textarea at bounding box center [738, 492] width 292 height 389
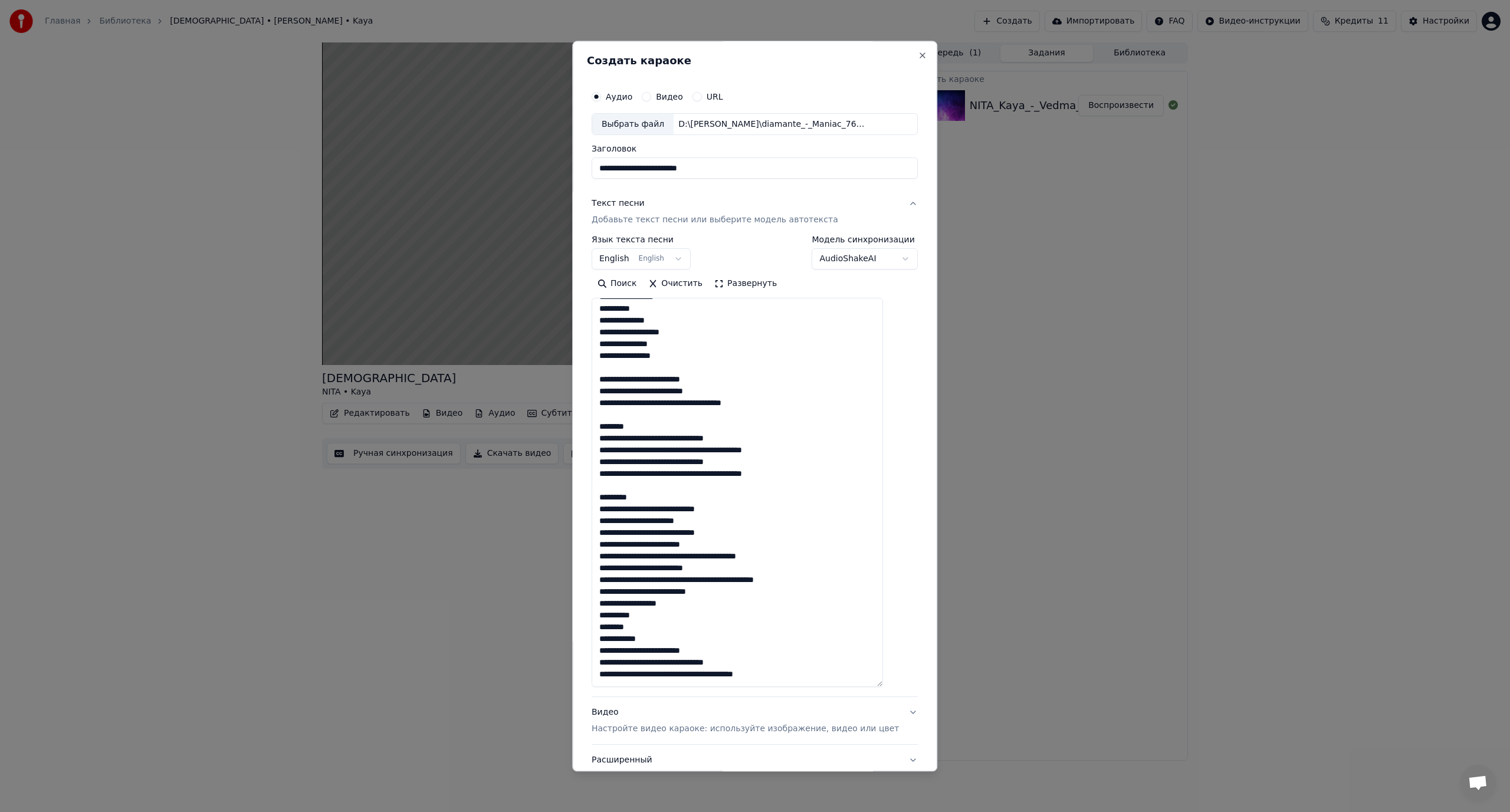
click at [689, 403] on textarea at bounding box center [738, 492] width 292 height 389
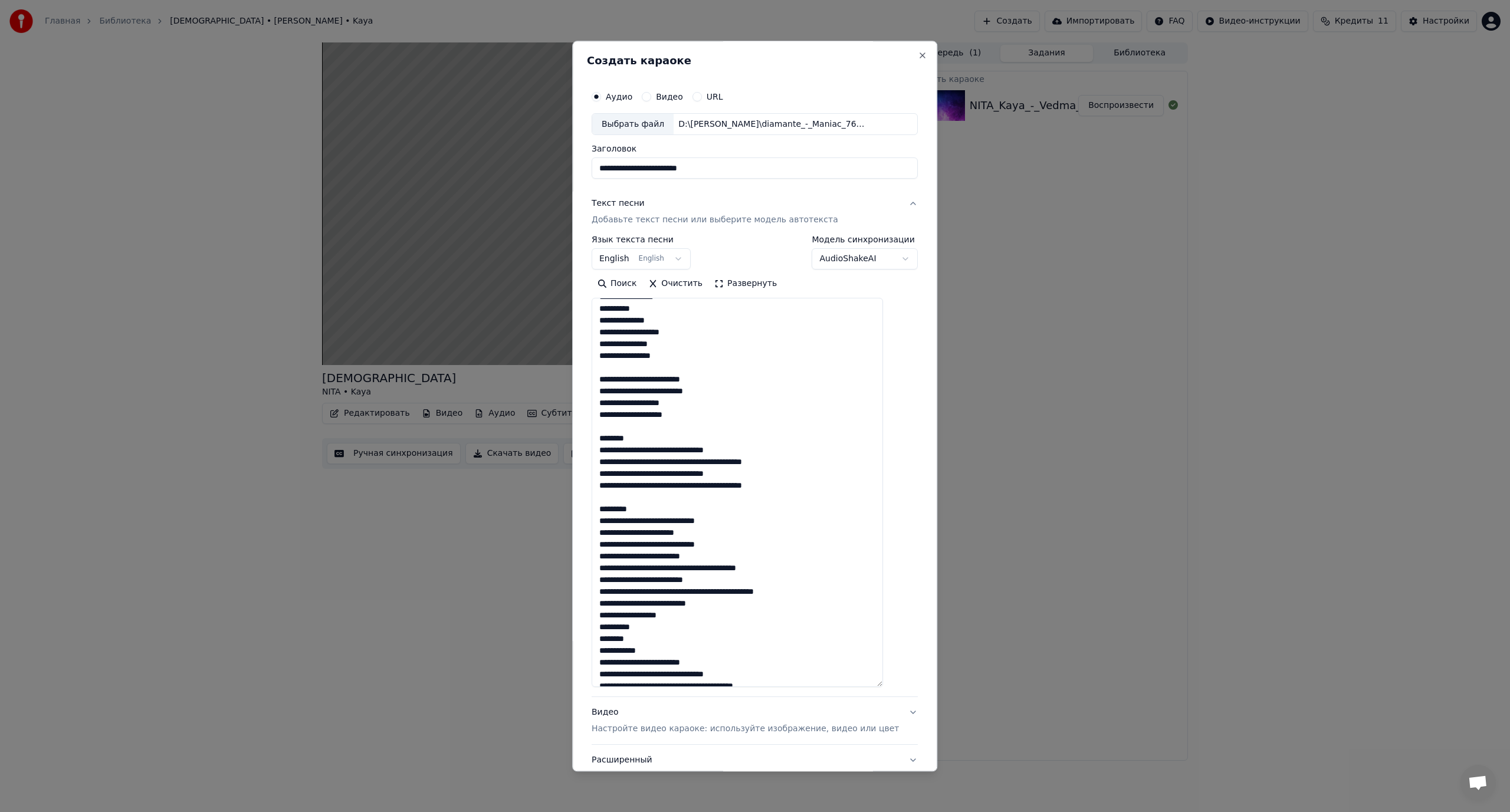
drag, startPoint x: 620, startPoint y: 439, endPoint x: 596, endPoint y: 437, distance: 24.1
click at [596, 437] on div "**********" at bounding box center [755, 406] width 365 height 731
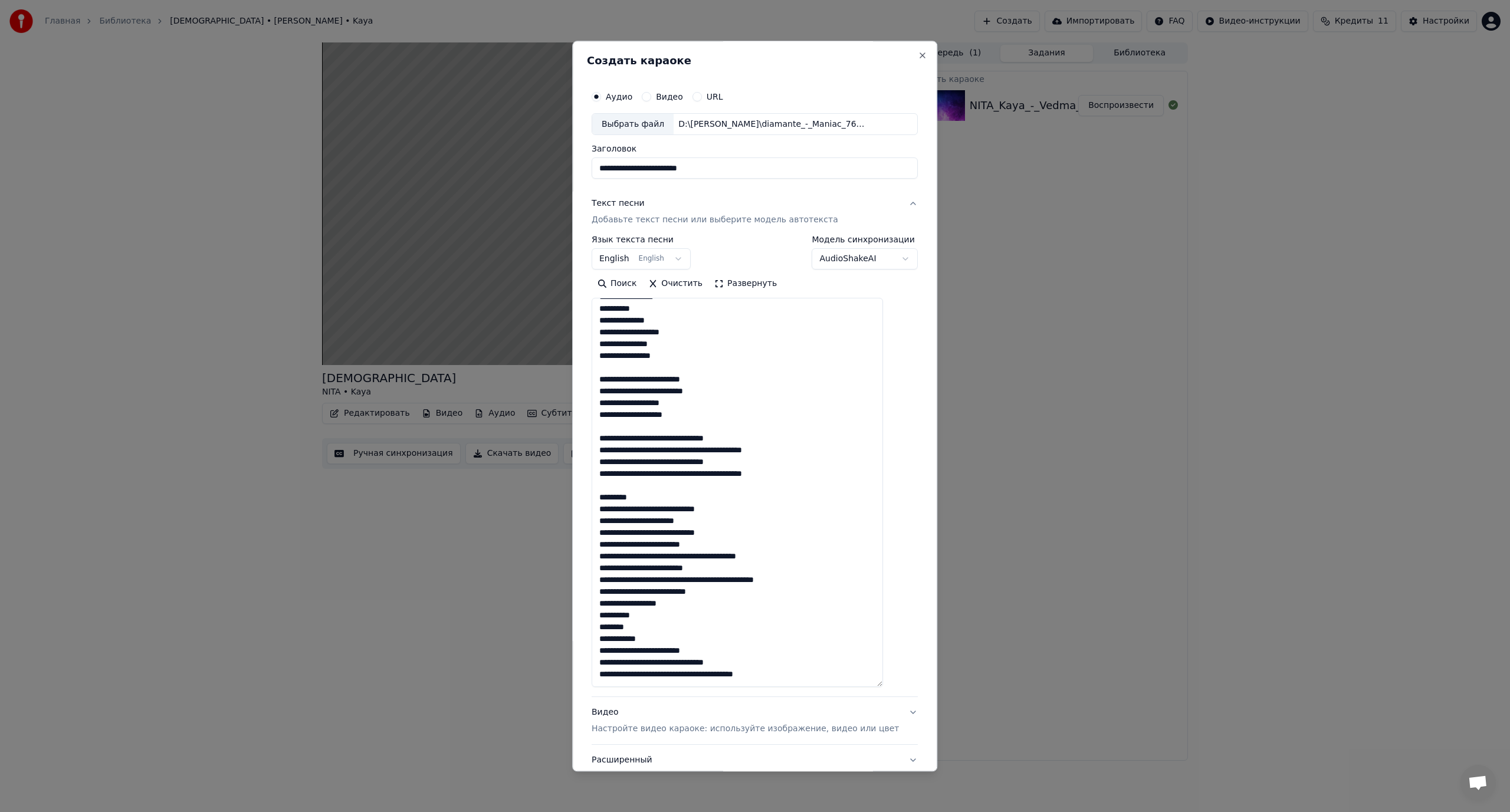
click at [671, 437] on textarea at bounding box center [738, 492] width 292 height 389
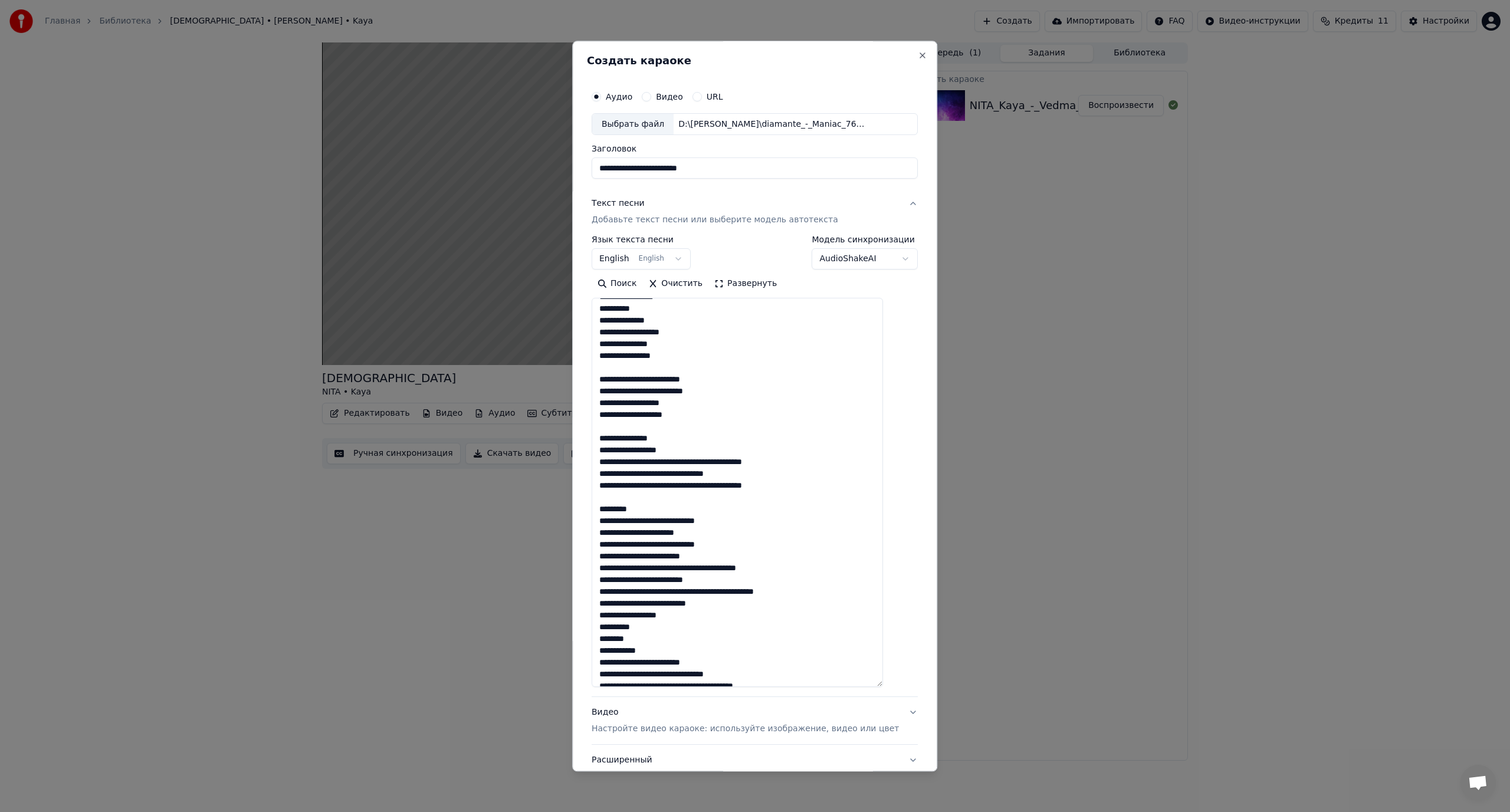
click at [696, 464] on textarea at bounding box center [738, 492] width 292 height 389
click at [671, 487] on textarea at bounding box center [738, 492] width 292 height 389
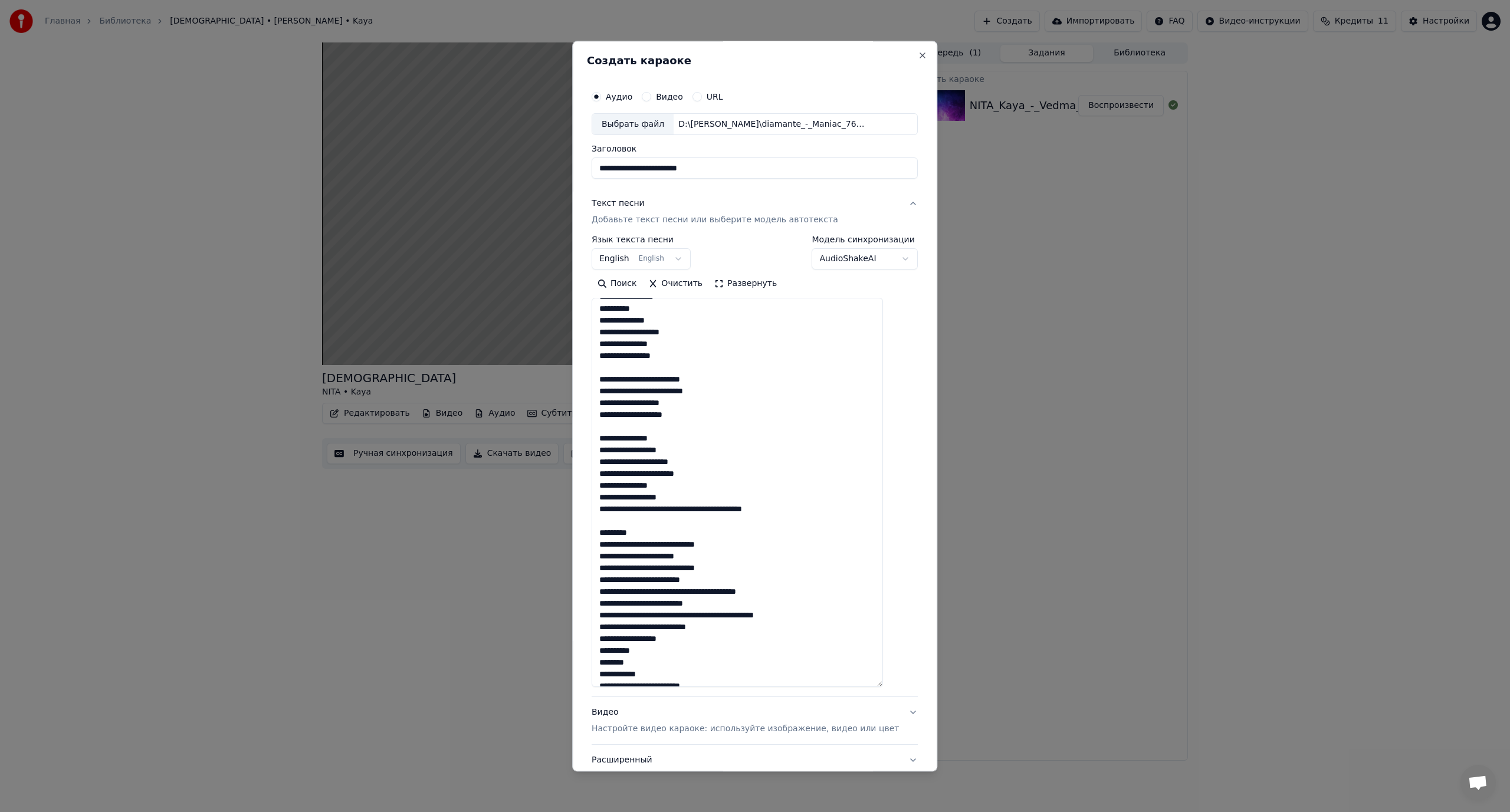
click at [696, 512] on textarea at bounding box center [738, 492] width 292 height 389
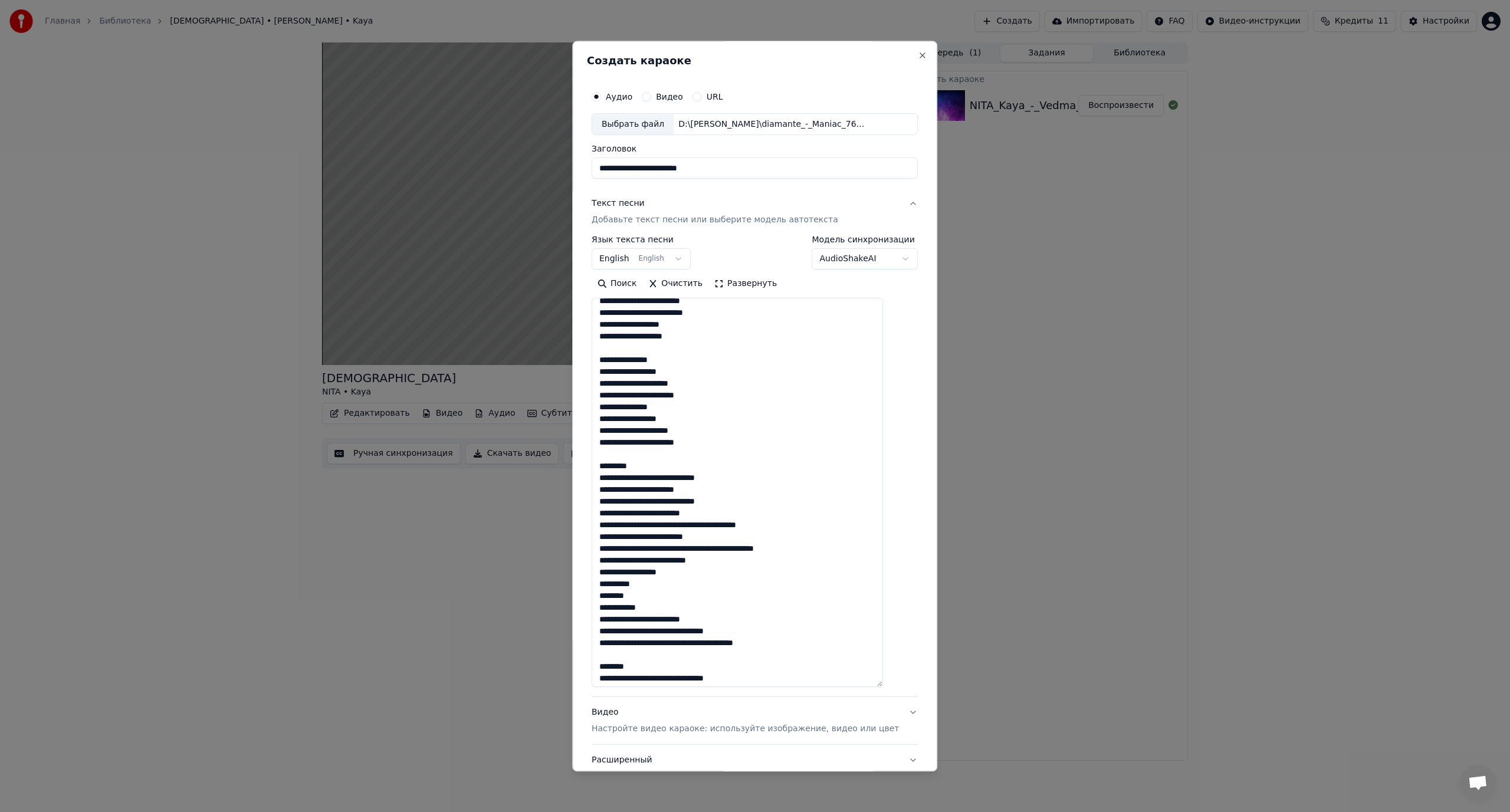
scroll to position [236, 0]
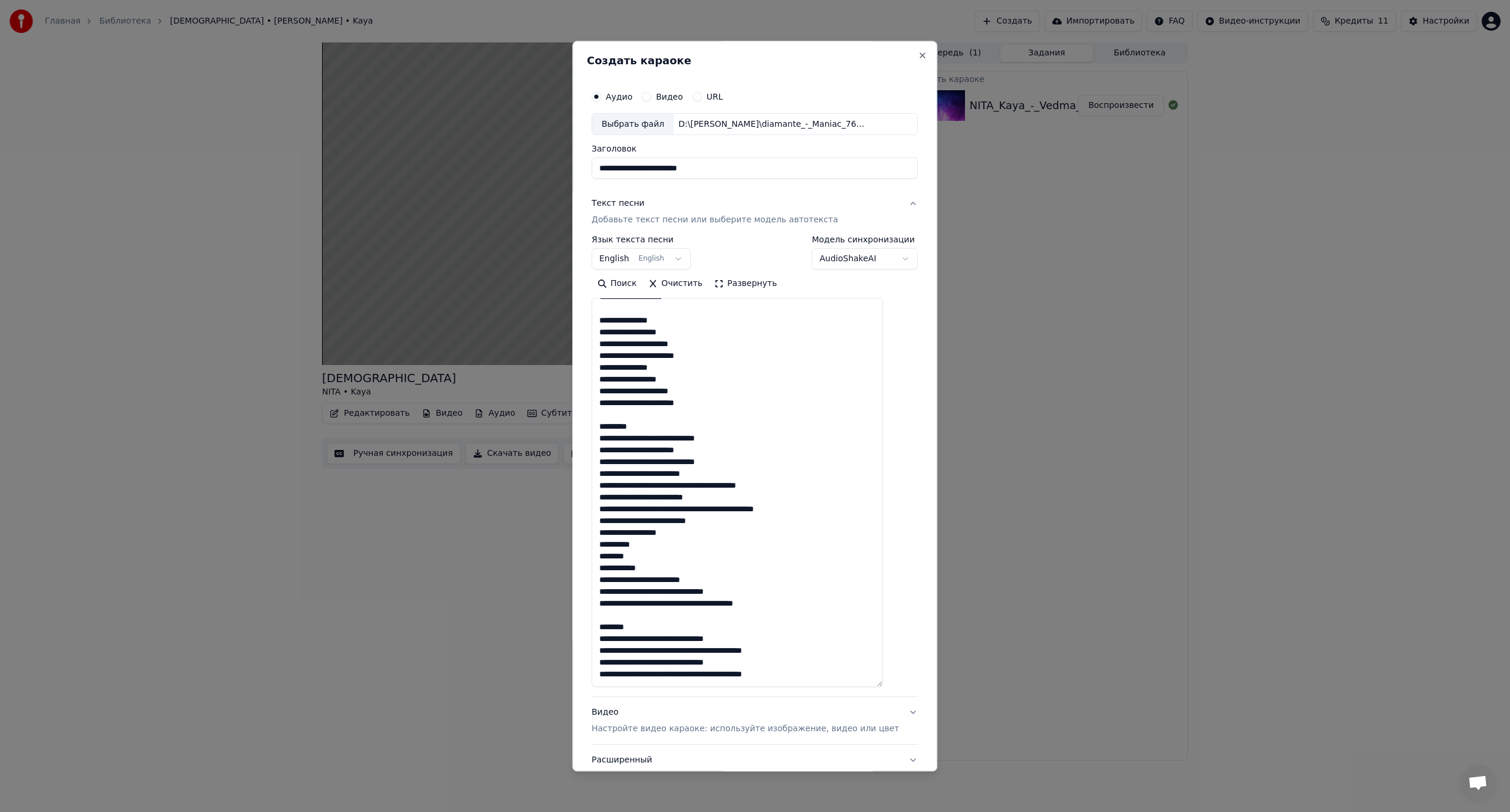
drag, startPoint x: 647, startPoint y: 430, endPoint x: 601, endPoint y: 431, distance: 46.0
click at [601, 431] on div "**********" at bounding box center [755, 440] width 336 height 720
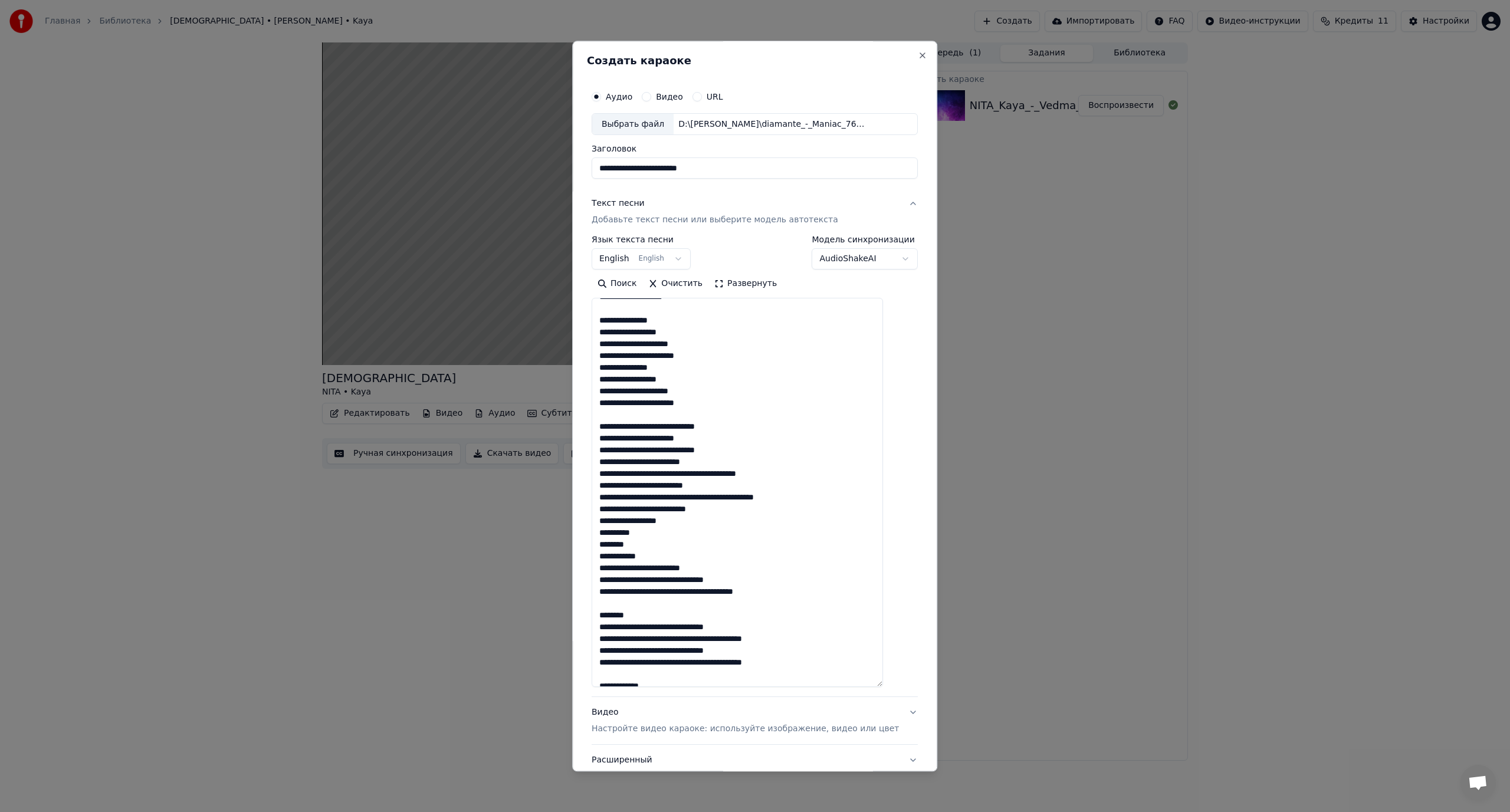
click at [687, 430] on textarea at bounding box center [738, 492] width 292 height 389
click at [671, 425] on textarea at bounding box center [738, 492] width 292 height 389
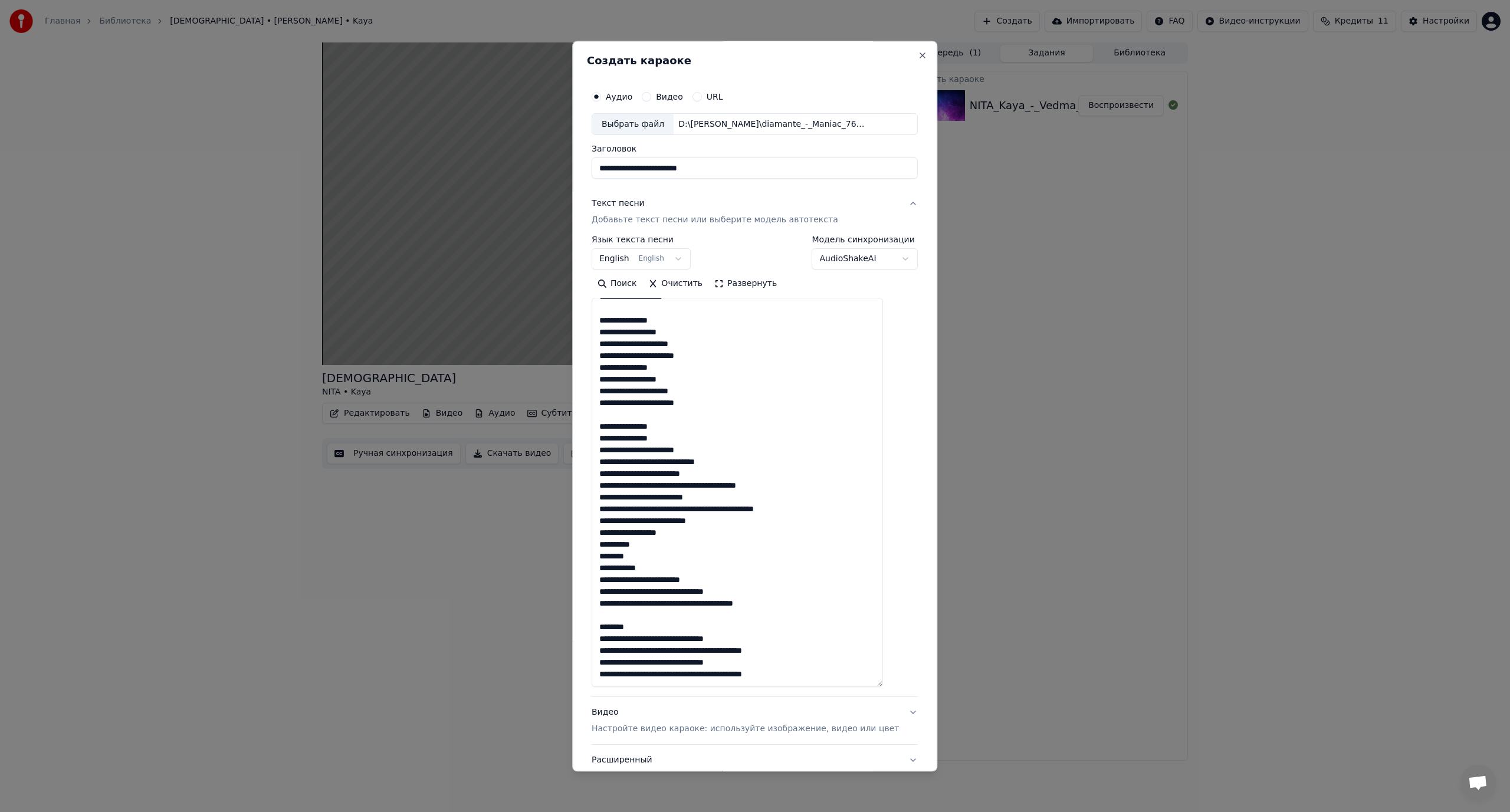
click at [669, 462] on textarea at bounding box center [738, 492] width 292 height 389
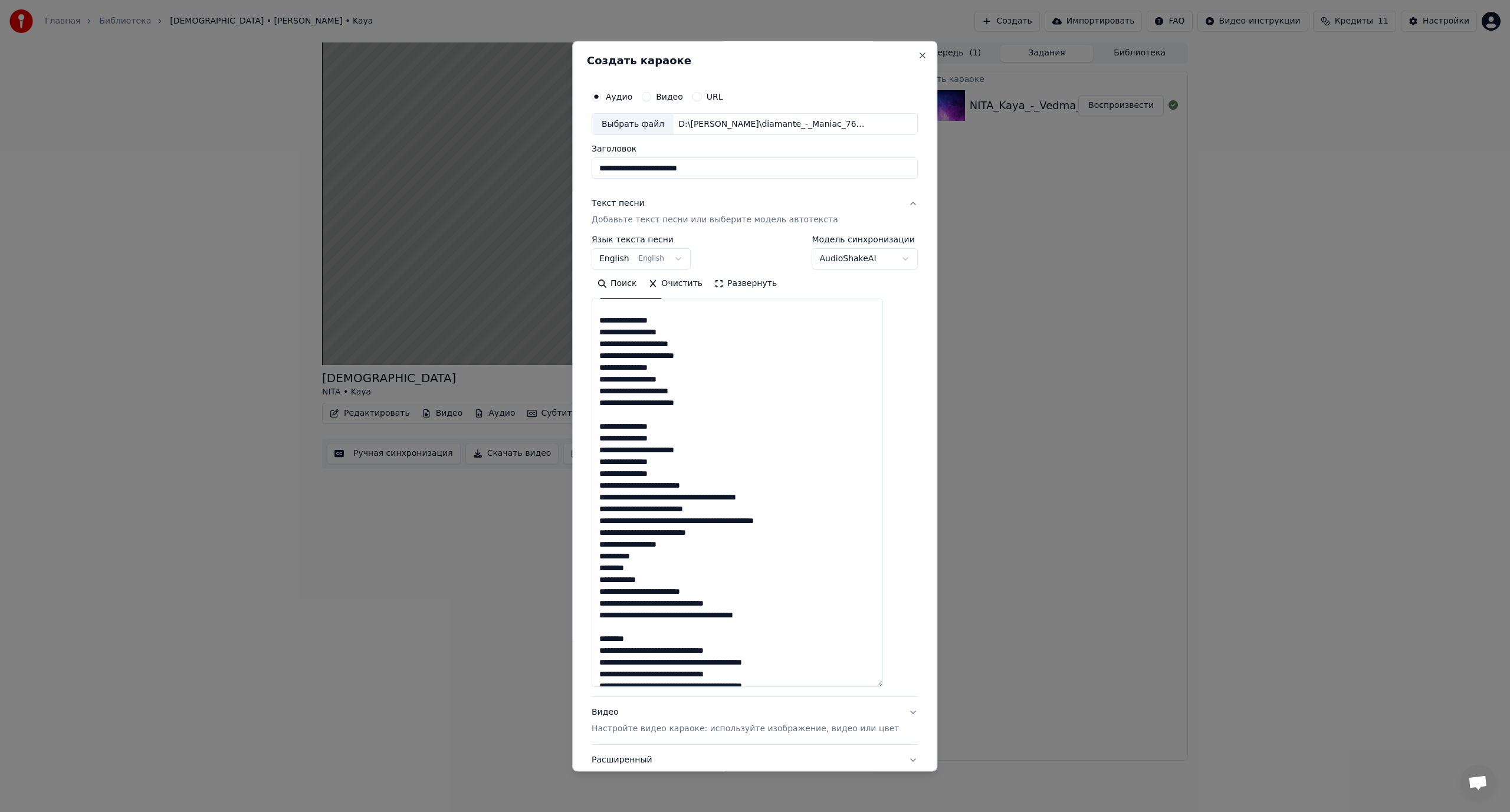
click at [689, 497] on textarea at bounding box center [738, 492] width 292 height 389
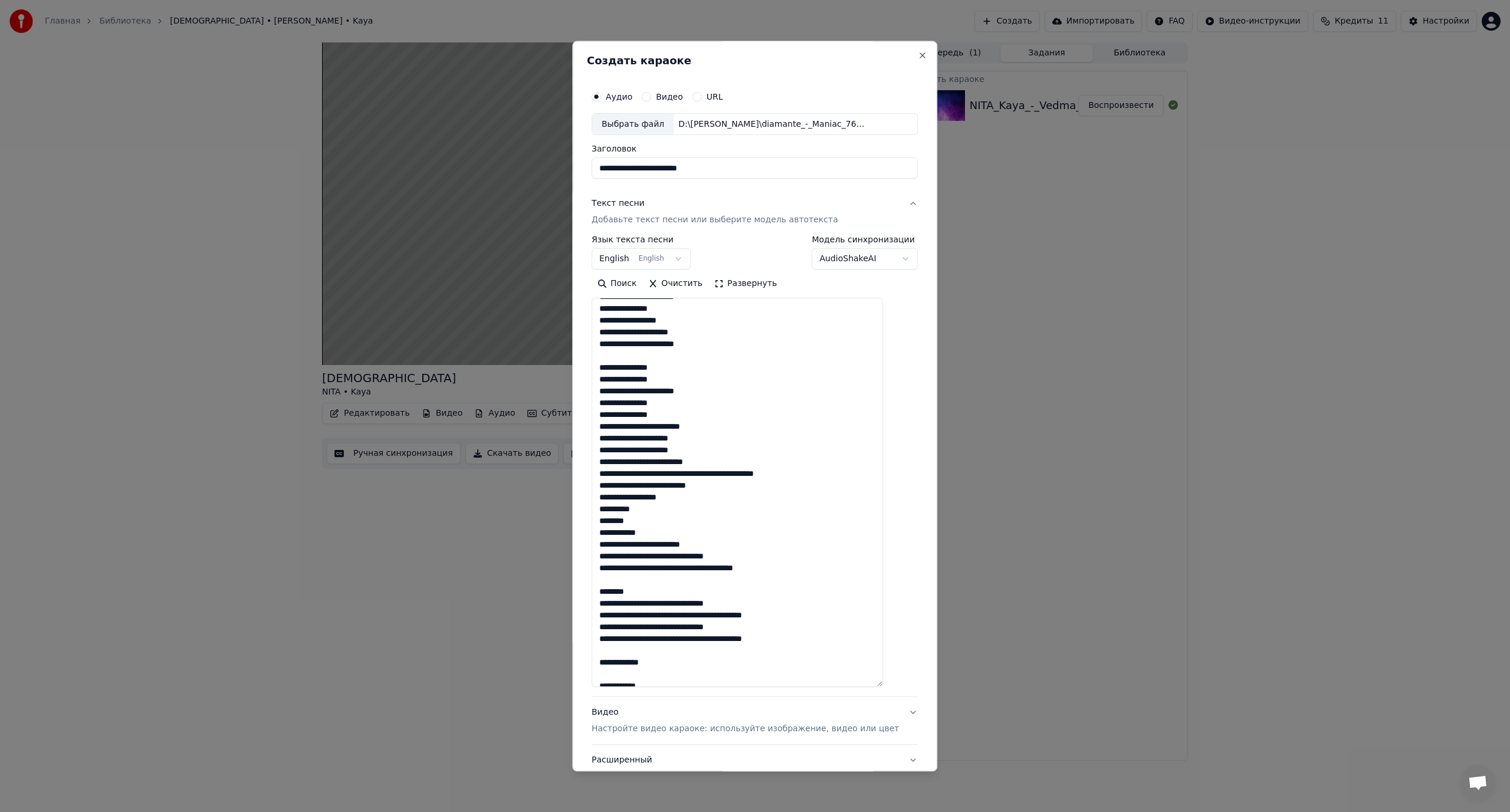
click at [701, 477] on textarea at bounding box center [738, 492] width 292 height 389
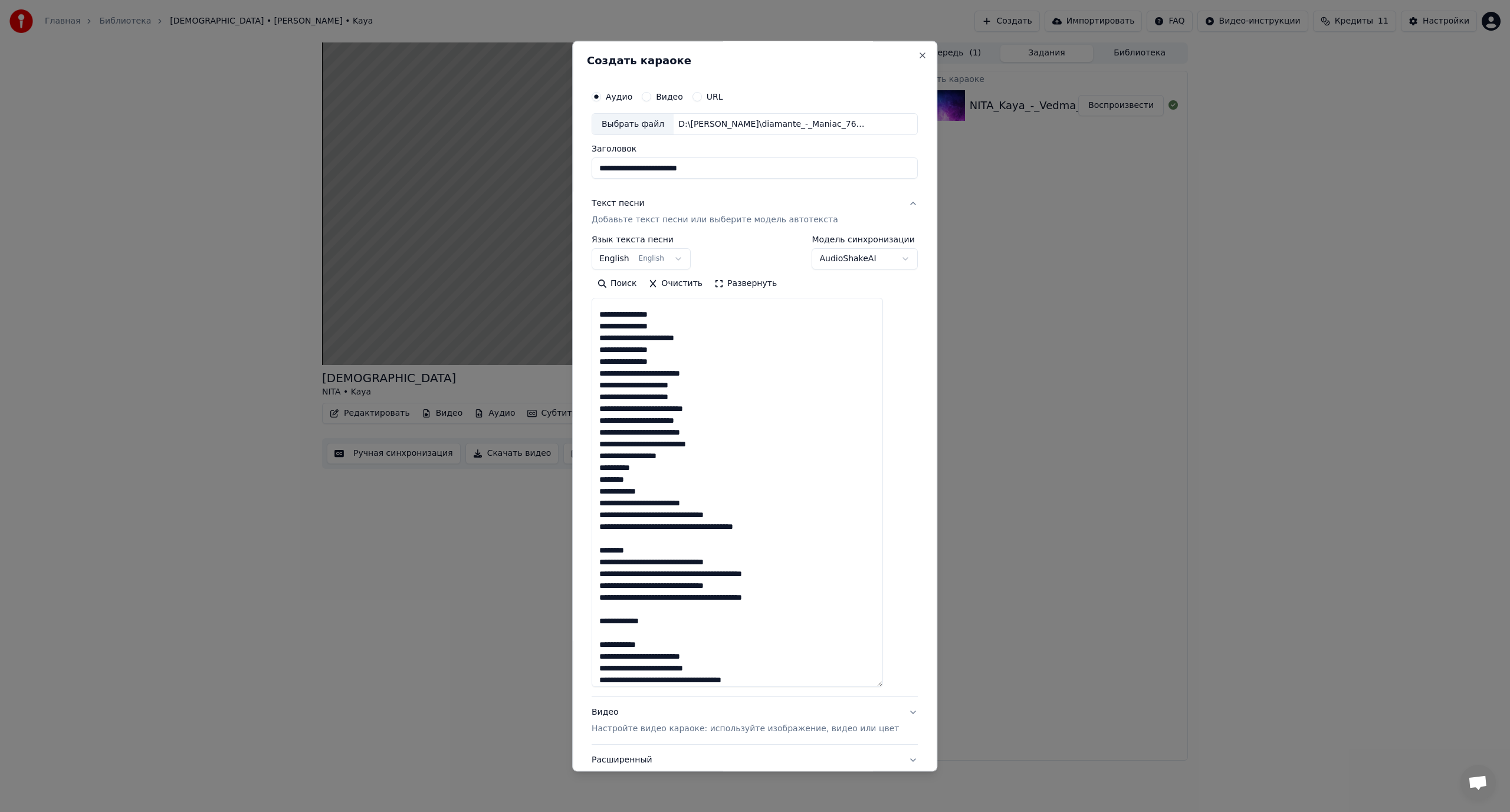
scroll to position [353, 0]
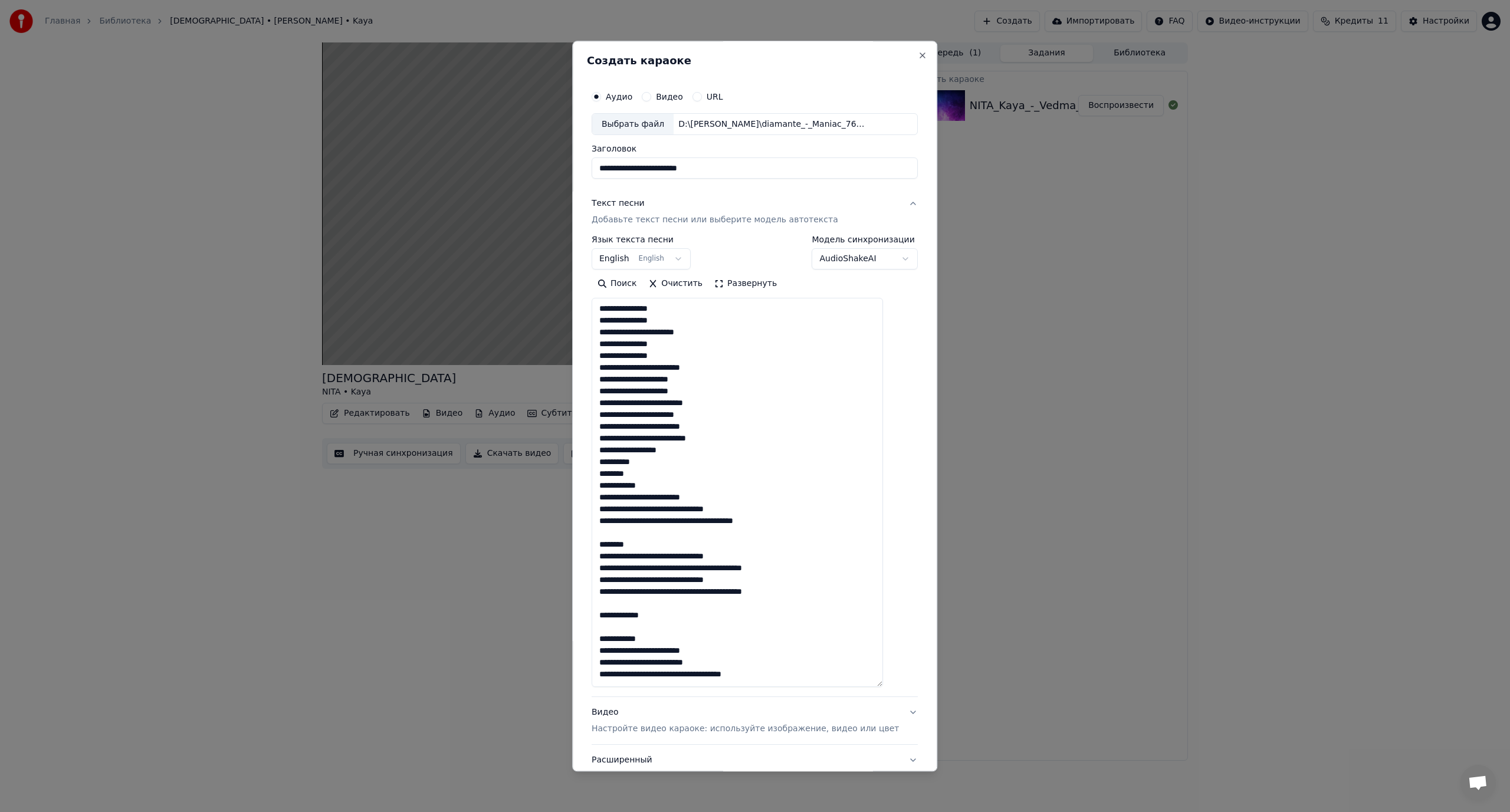
drag, startPoint x: 611, startPoint y: 449, endPoint x: 675, endPoint y: 487, distance: 74.4
click at [675, 487] on textarea at bounding box center [738, 492] width 292 height 389
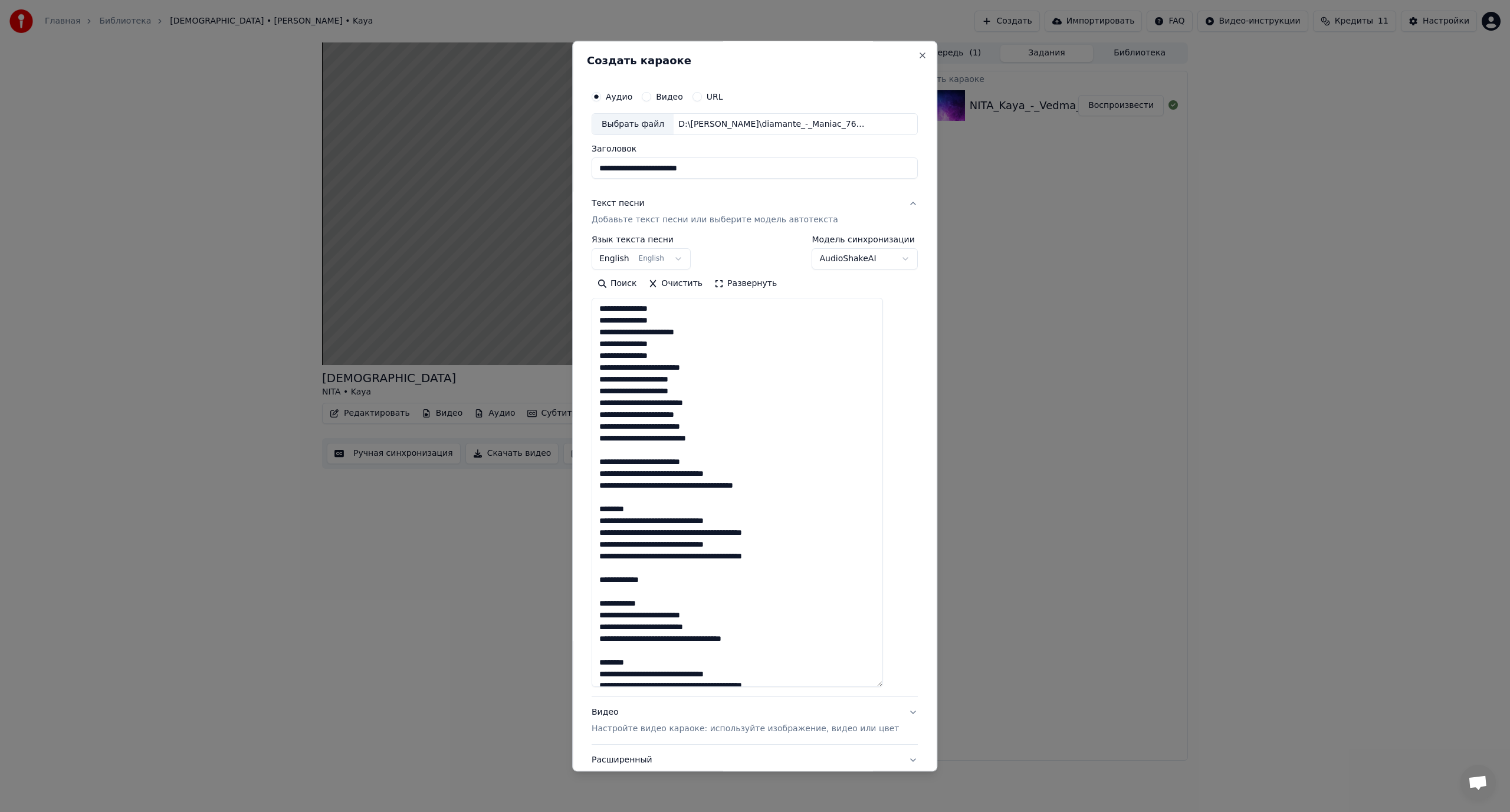
click at [655, 474] on textarea at bounding box center [738, 492] width 292 height 389
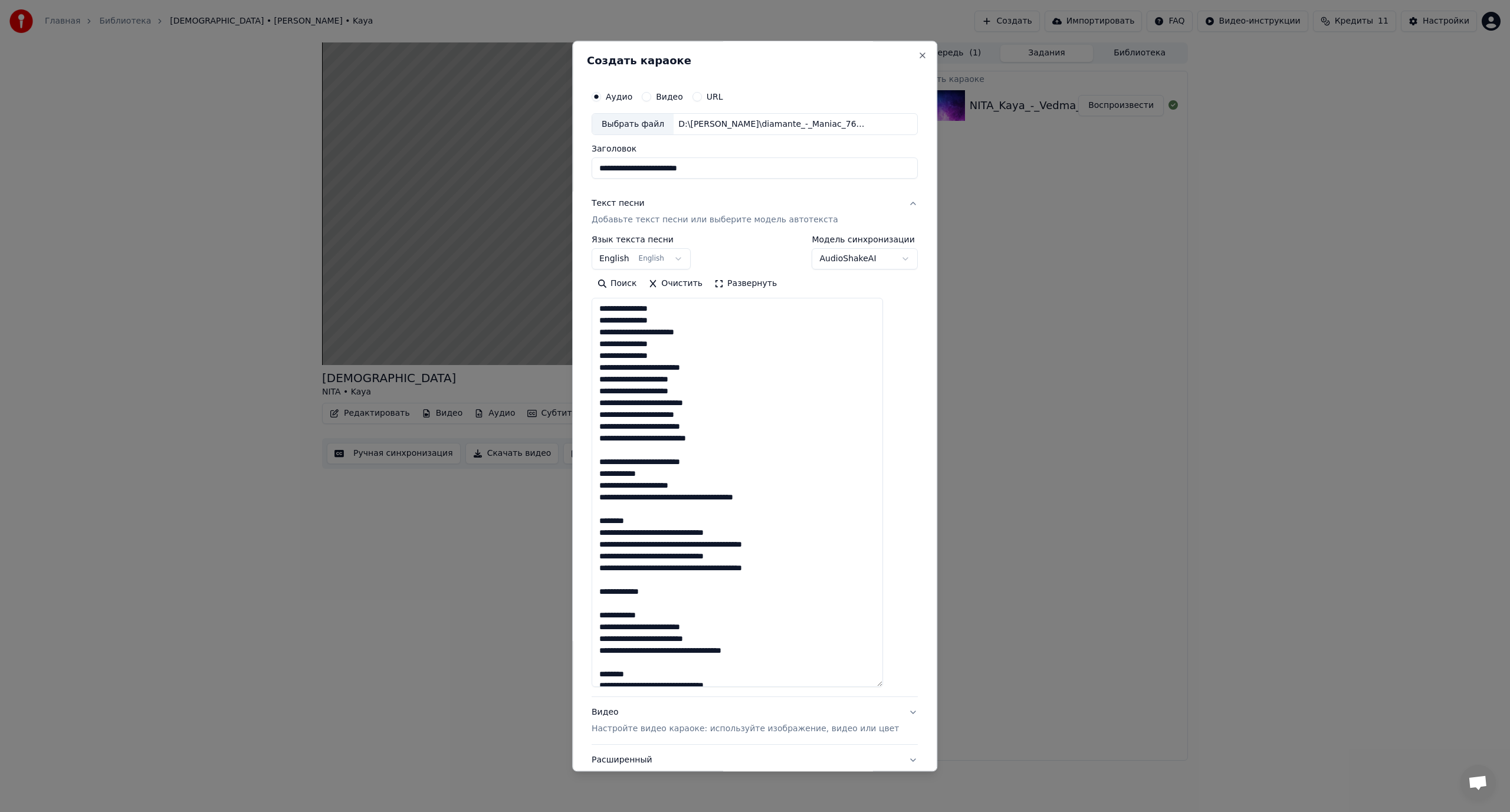
click at [689, 498] on textarea at bounding box center [738, 492] width 292 height 389
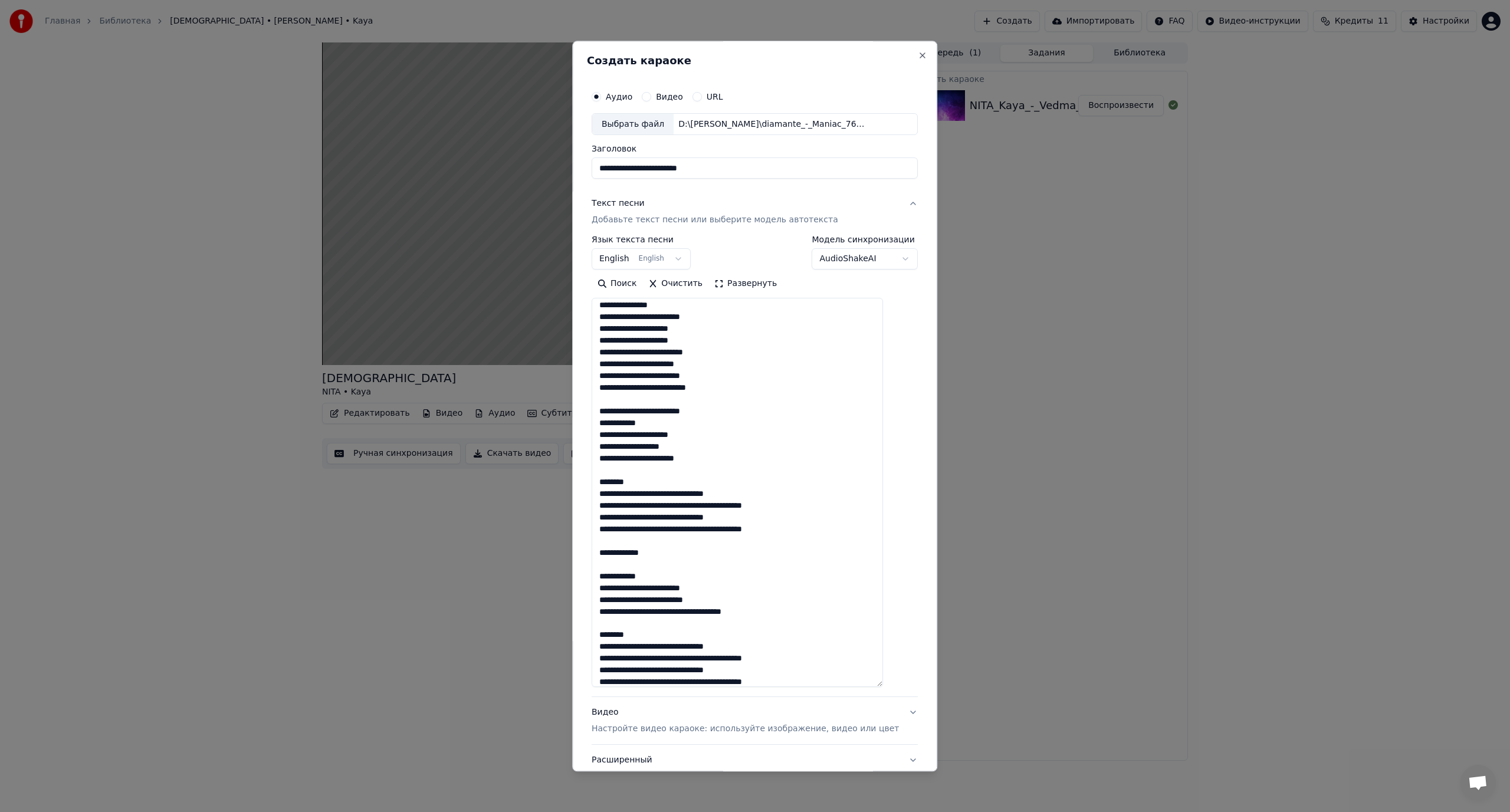
scroll to position [411, 0]
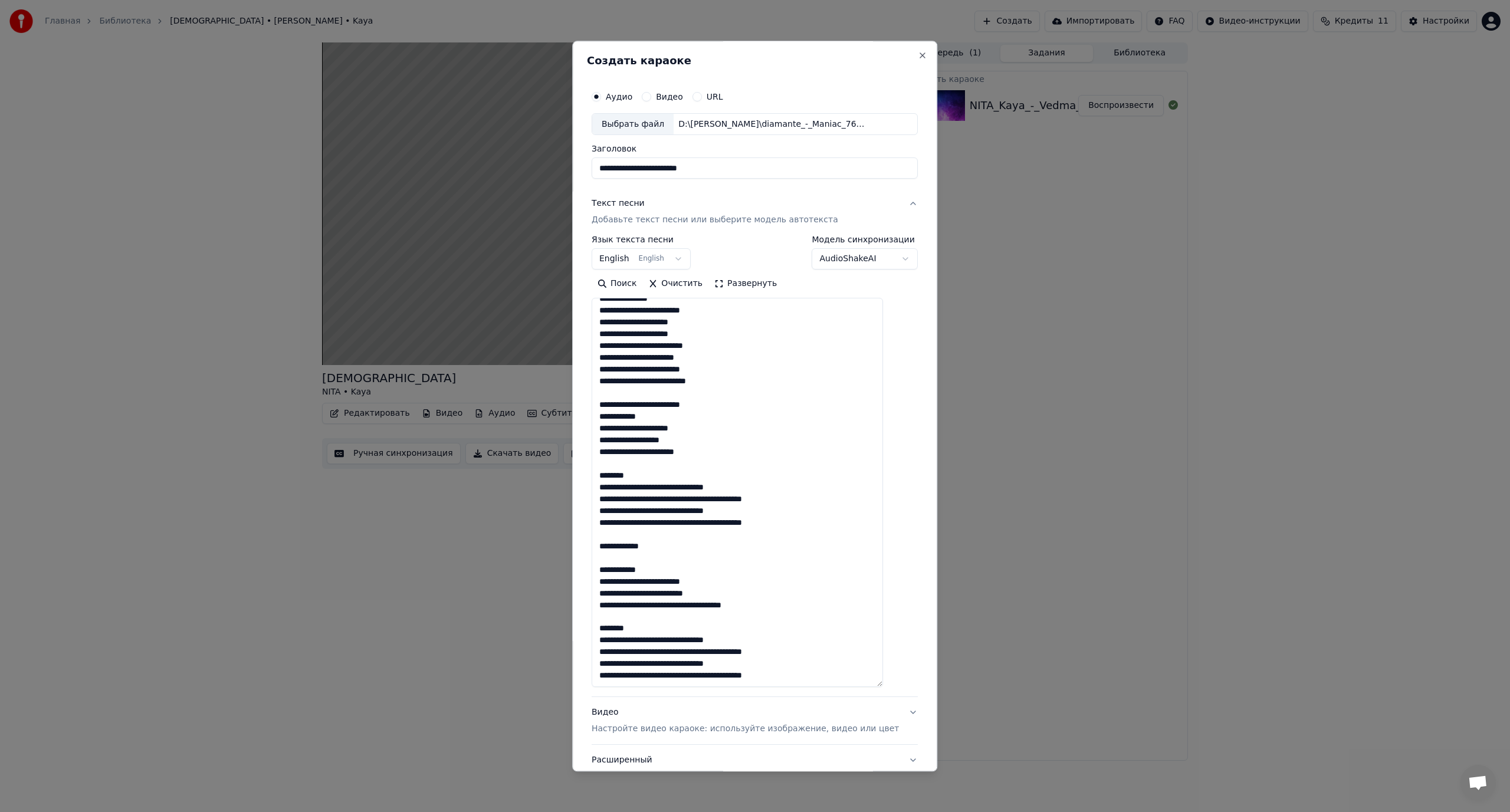
drag, startPoint x: 653, startPoint y: 477, endPoint x: 598, endPoint y: 477, distance: 55.0
click at [598, 477] on div "**********" at bounding box center [755, 406] width 365 height 731
click at [671, 489] on textarea at bounding box center [738, 492] width 292 height 389
click at [696, 499] on textarea at bounding box center [738, 492] width 292 height 389
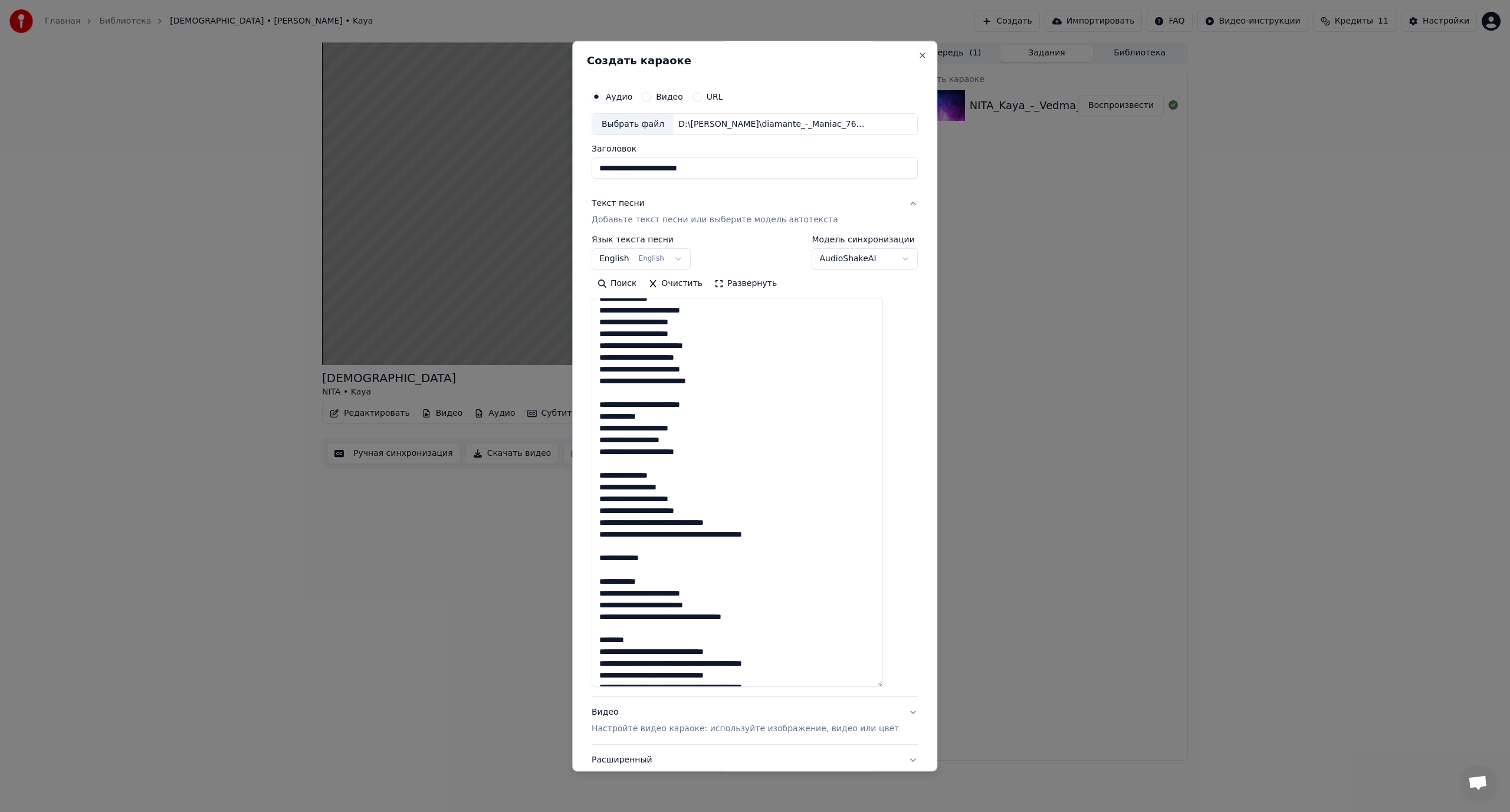
click at [671, 523] on textarea at bounding box center [738, 492] width 292 height 389
click at [696, 549] on textarea at bounding box center [738, 492] width 292 height 389
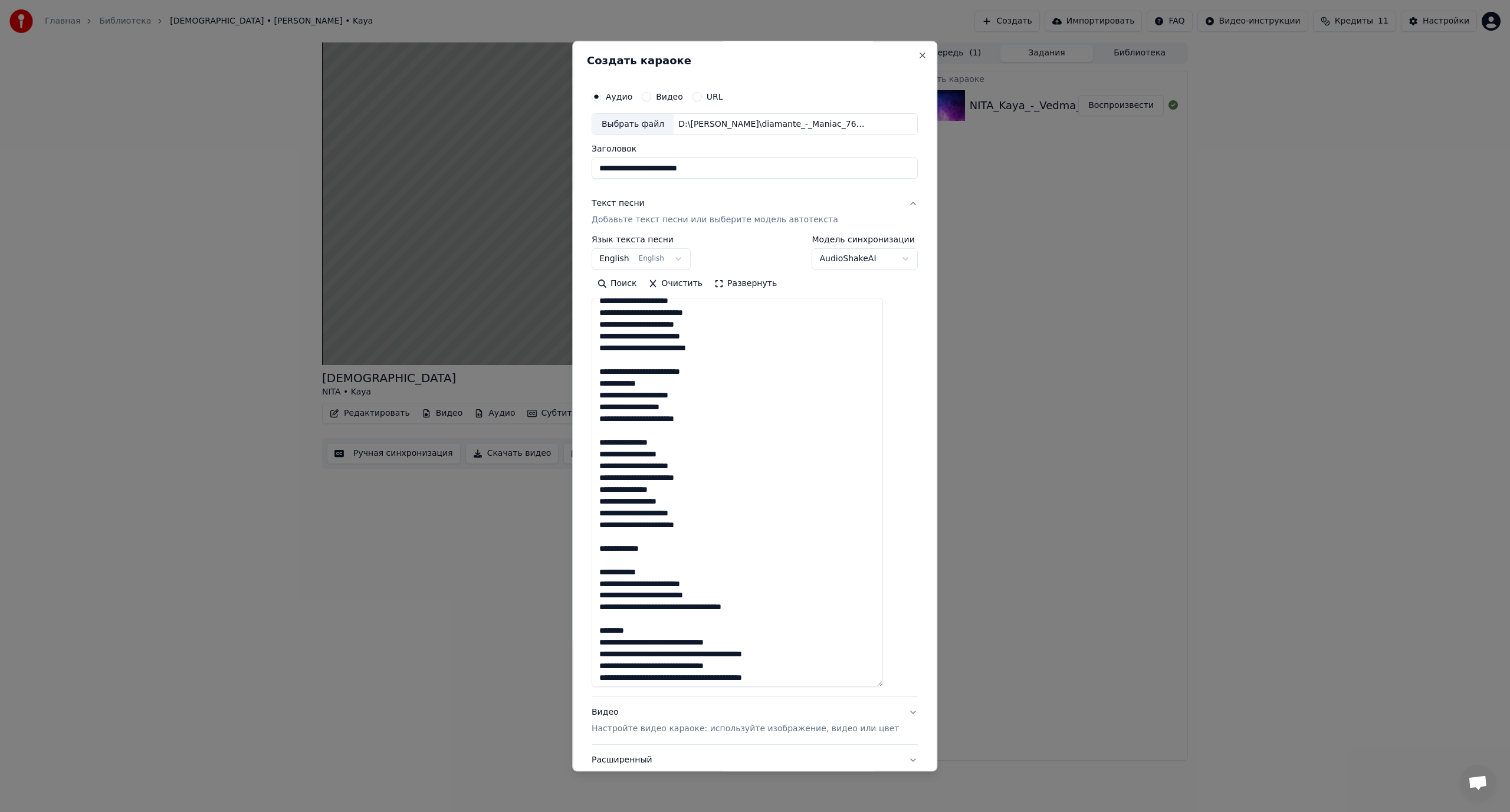
scroll to position [447, 0]
drag, startPoint x: 665, startPoint y: 546, endPoint x: 609, endPoint y: 548, distance: 56.0
click at [609, 548] on textarea at bounding box center [738, 492] width 292 height 389
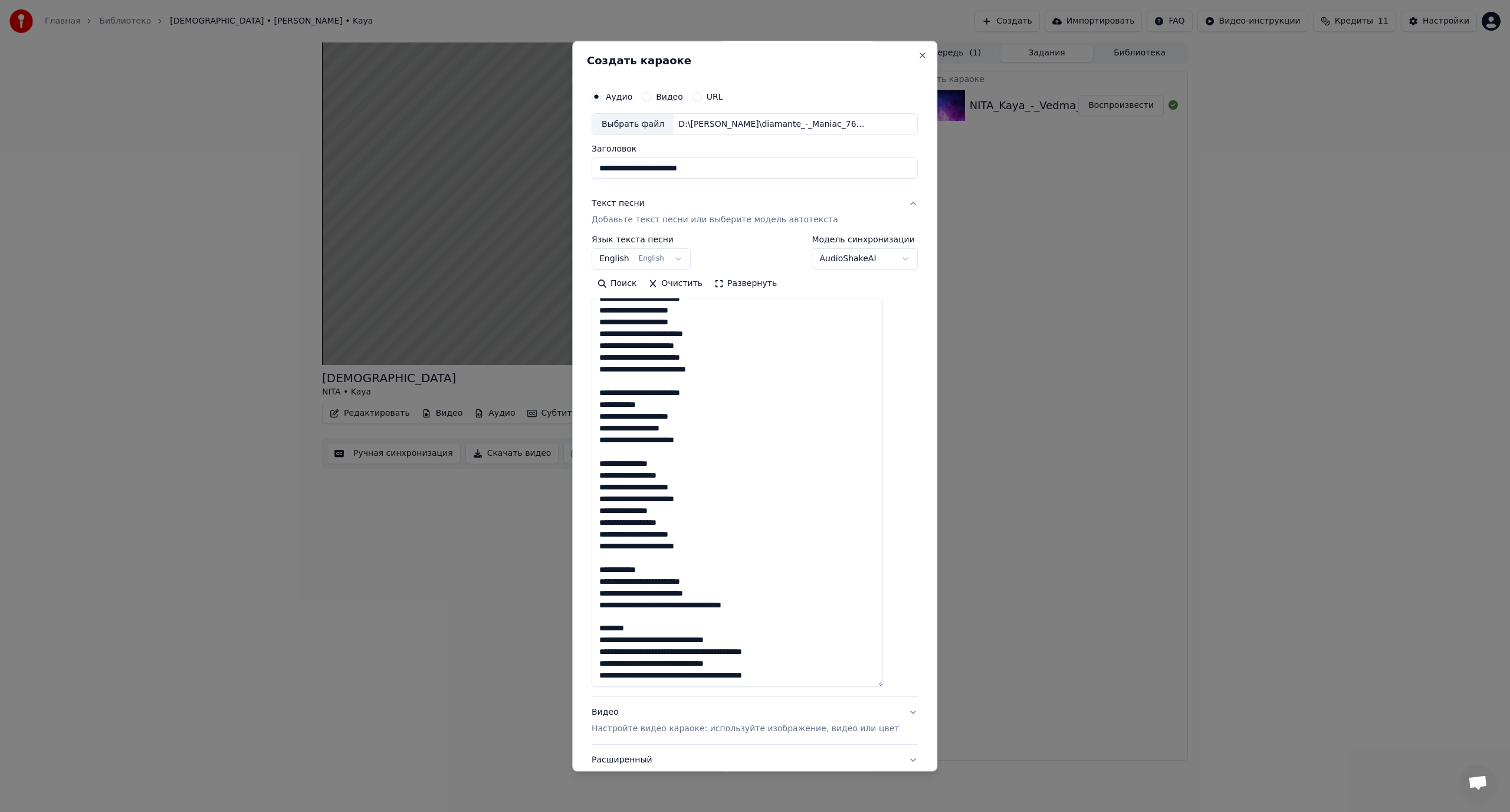
scroll to position [423, 0]
drag, startPoint x: 640, startPoint y: 568, endPoint x: 604, endPoint y: 568, distance: 36.0
click at [604, 568] on div "**********" at bounding box center [755, 440] width 336 height 720
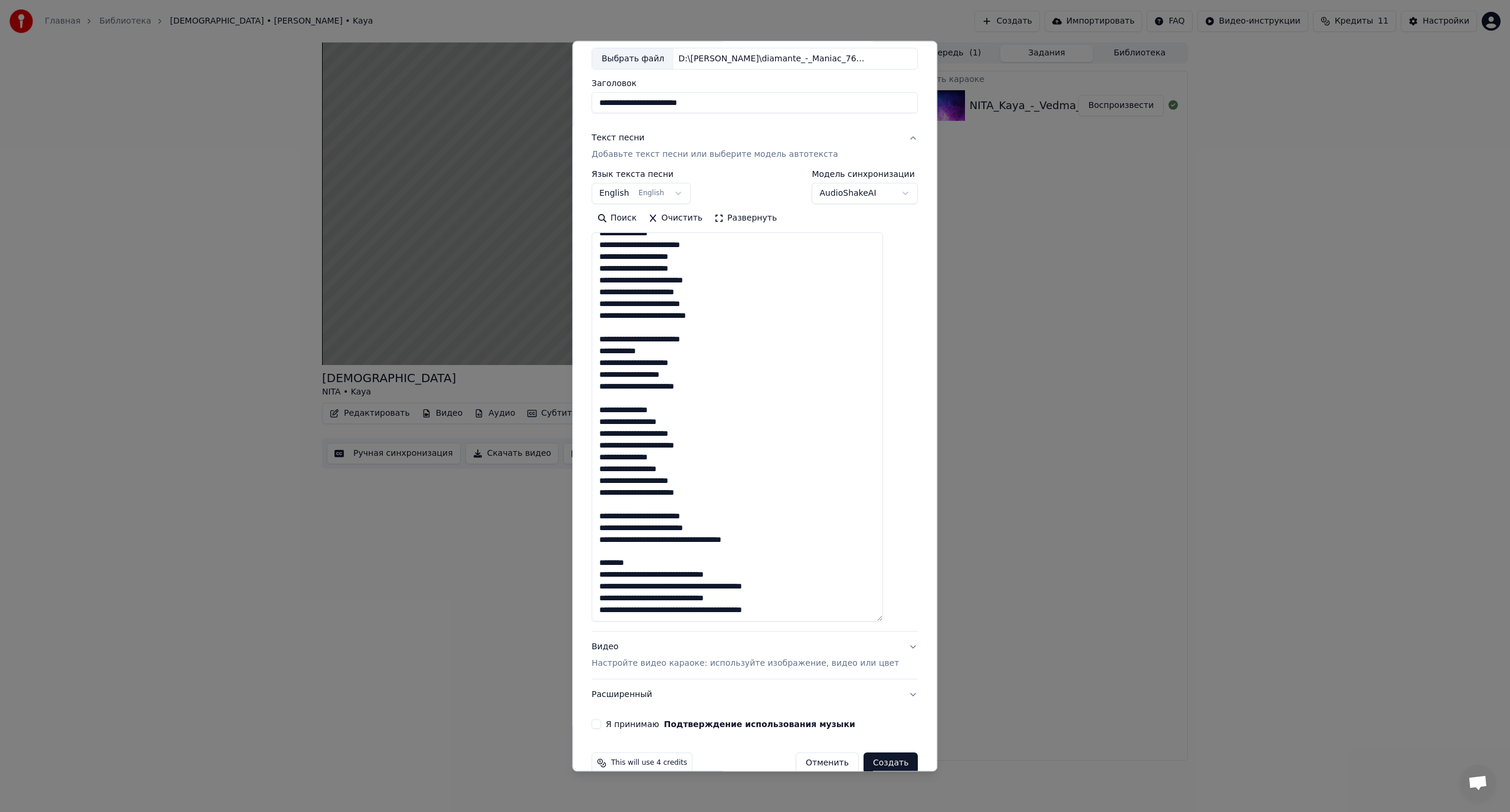
scroll to position [87, 0]
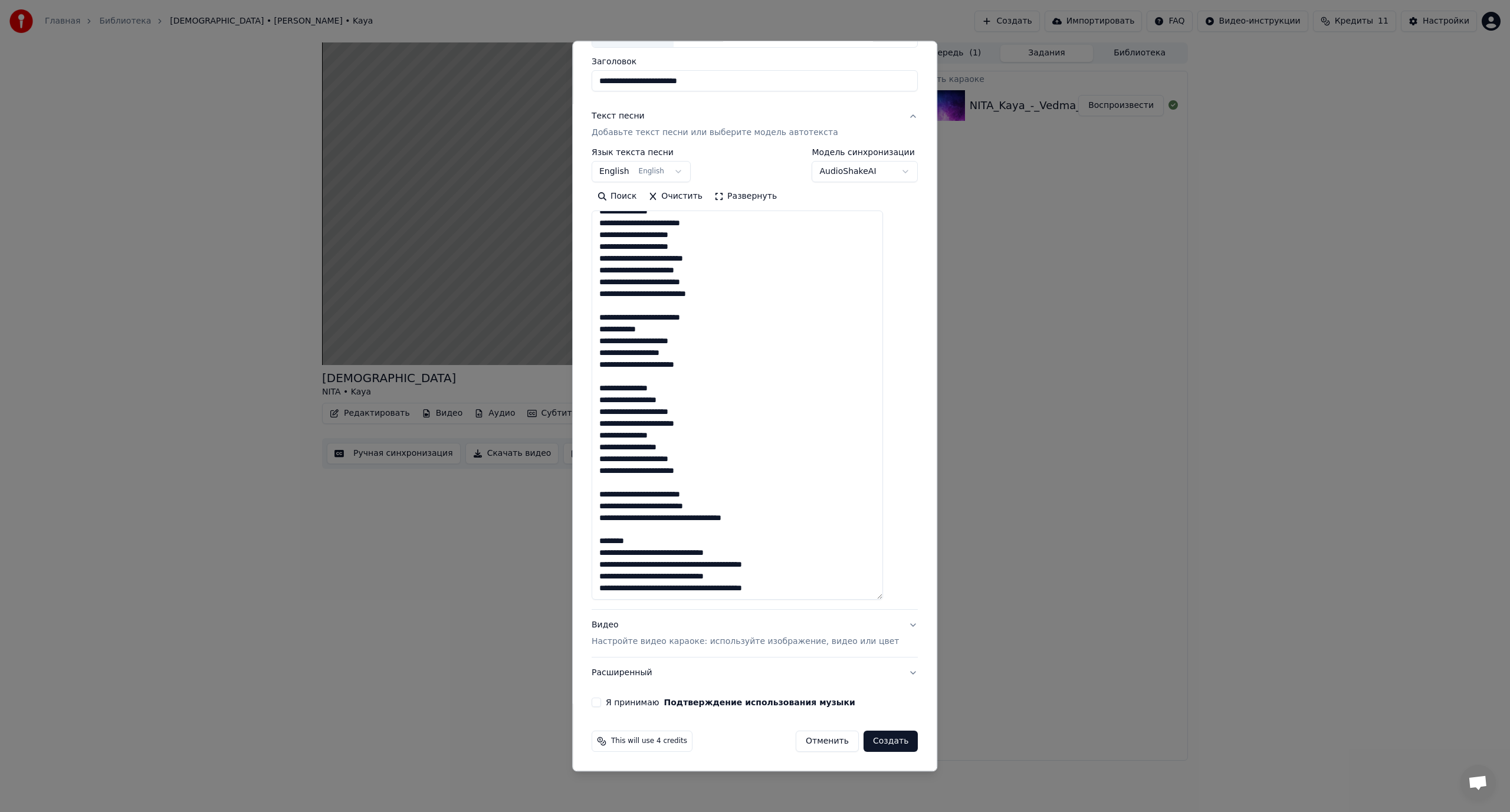
click at [690, 520] on textarea at bounding box center [738, 405] width 292 height 389
click at [611, 542] on textarea at bounding box center [738, 405] width 292 height 389
click at [670, 551] on textarea at bounding box center [738, 405] width 292 height 389
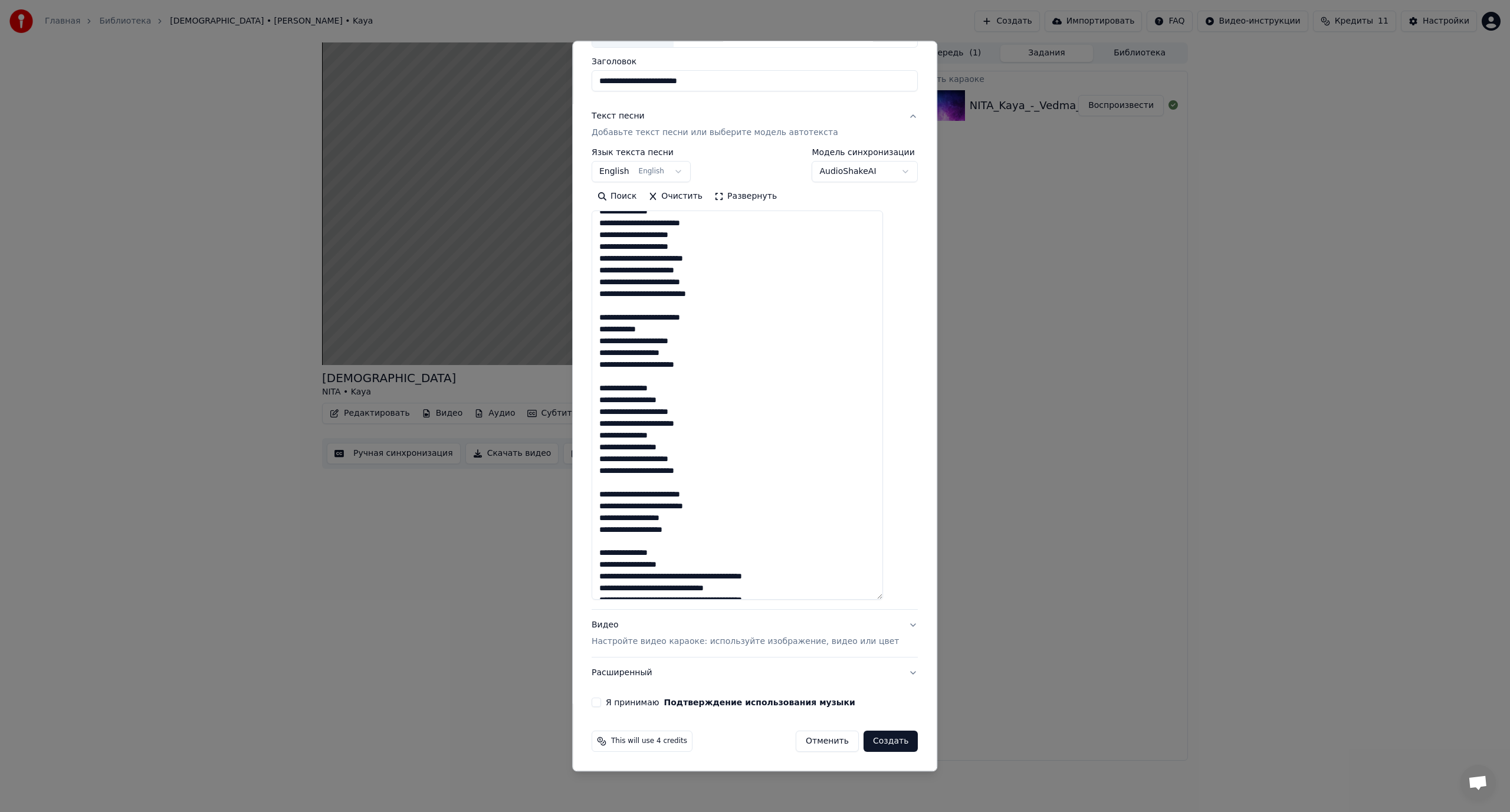
scroll to position [423, 0]
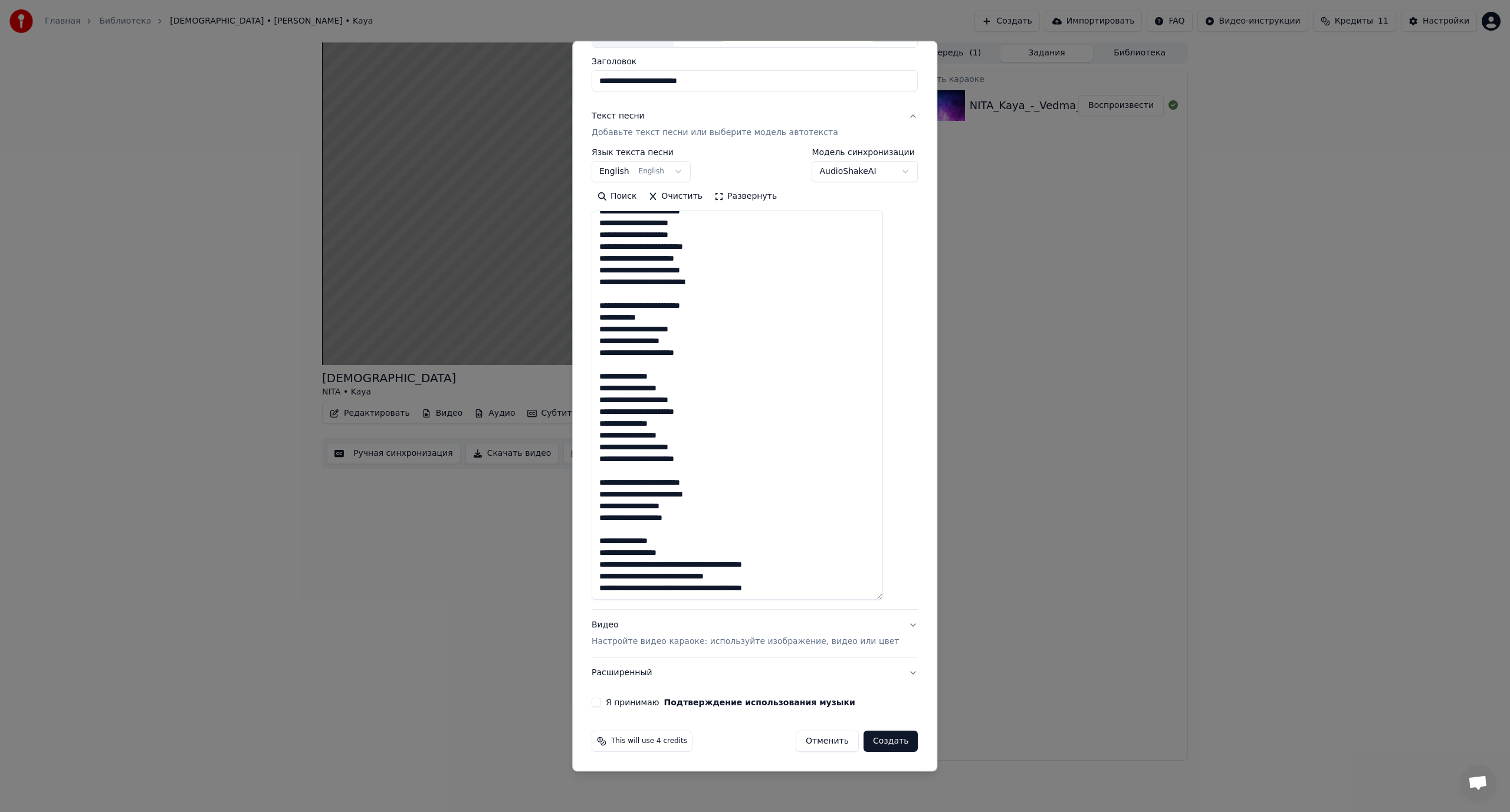
click at [696, 563] on textarea at bounding box center [738, 405] width 292 height 389
click at [671, 577] on textarea at bounding box center [738, 405] width 292 height 389
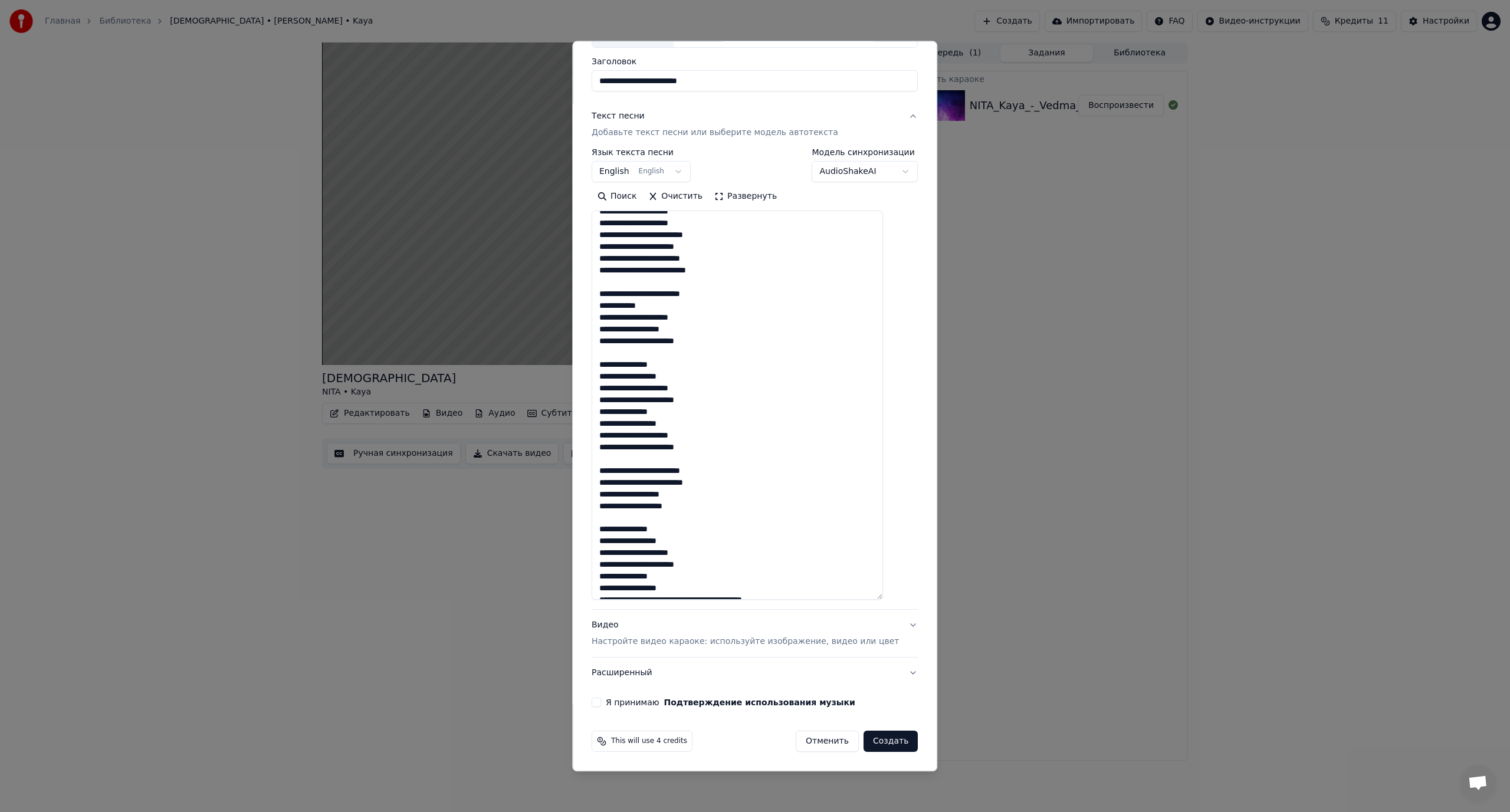
scroll to position [447, 0]
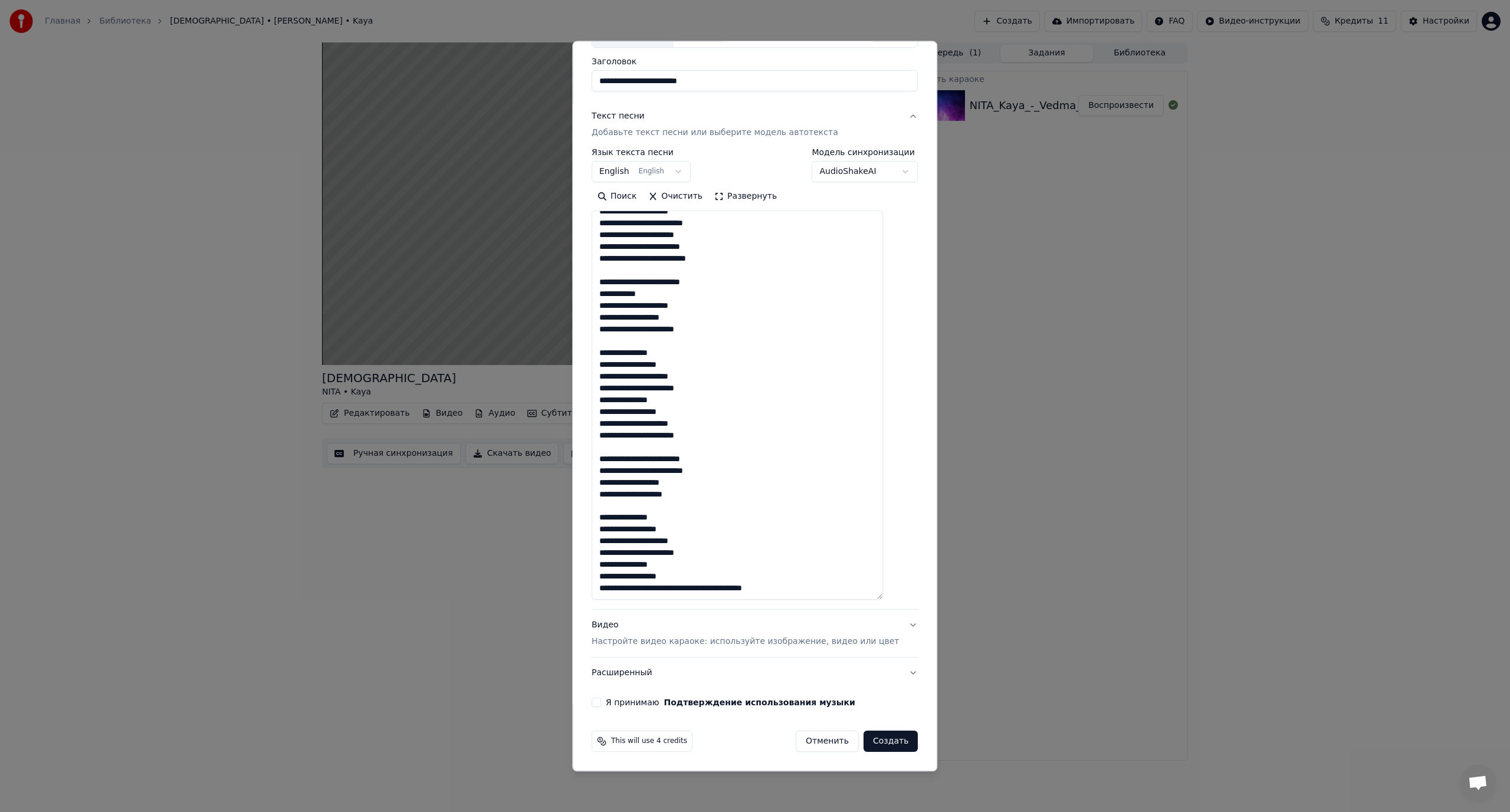
click at [696, 587] on textarea at bounding box center [738, 405] width 292 height 389
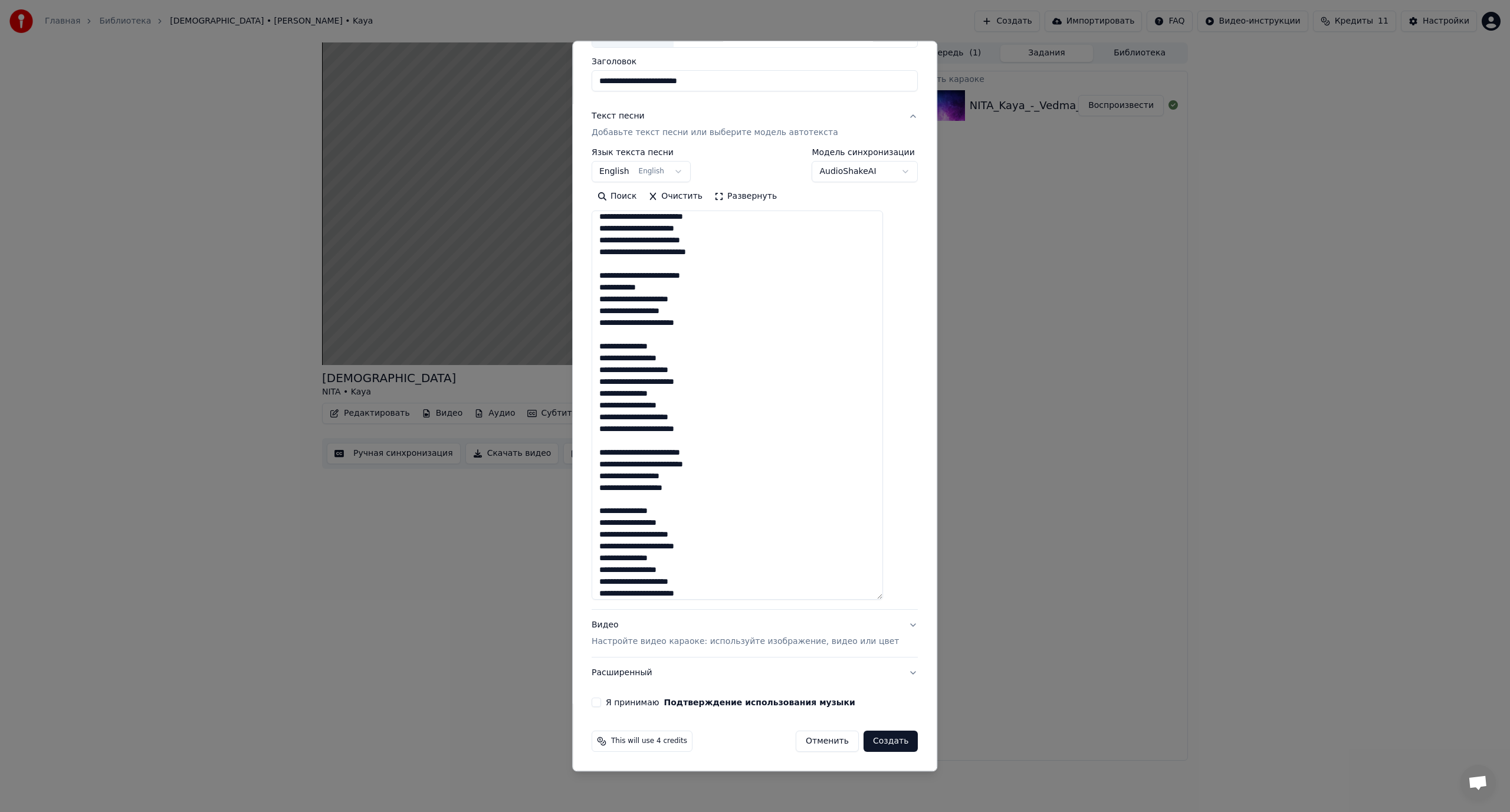
scroll to position [458, 0]
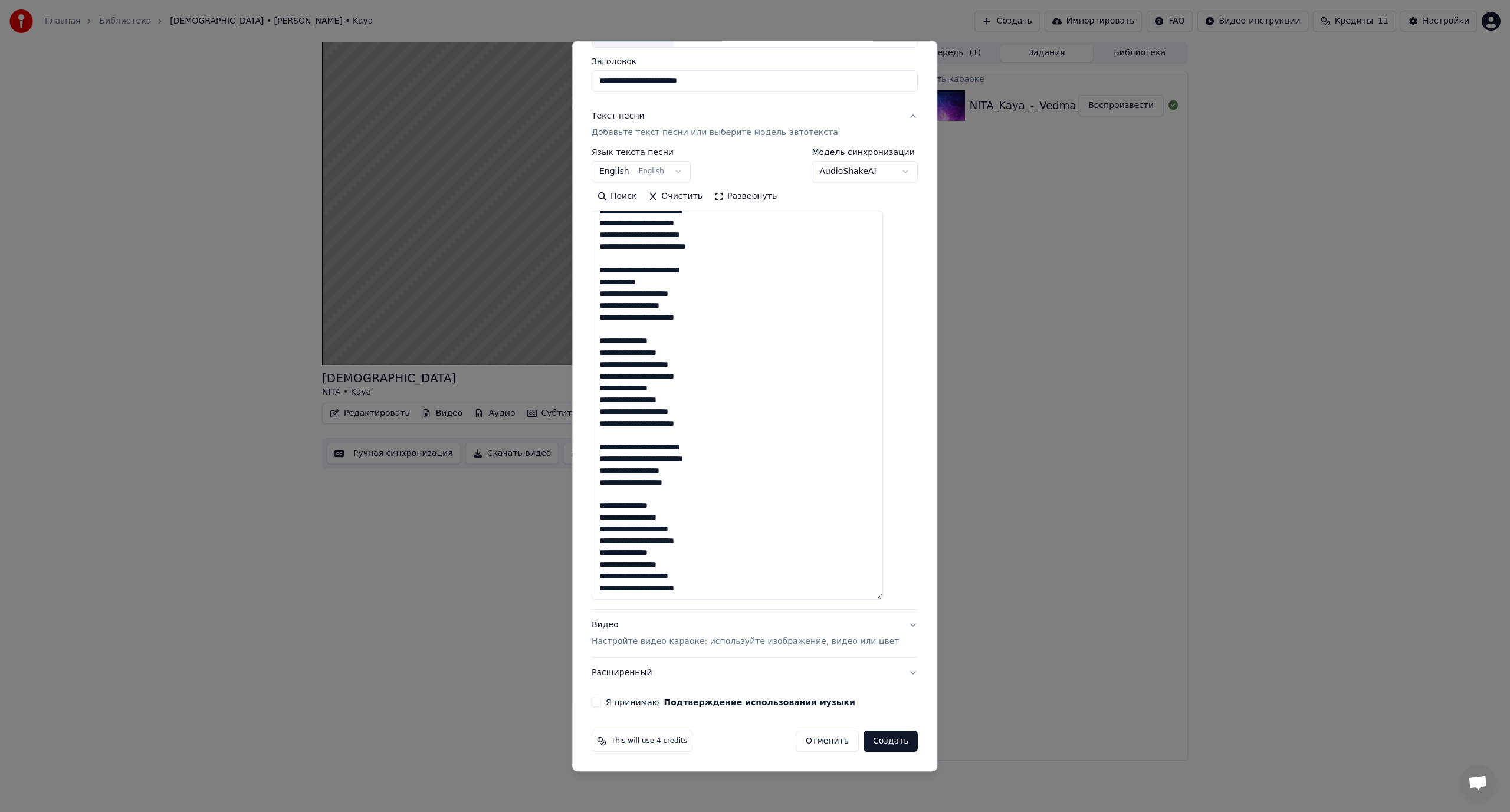
type textarea "**********"
click at [601, 699] on button "Я принимаю Подтверждение использования музыки" at bounding box center [596, 702] width 9 height 9
click at [874, 742] on button "Создать" at bounding box center [890, 741] width 54 height 21
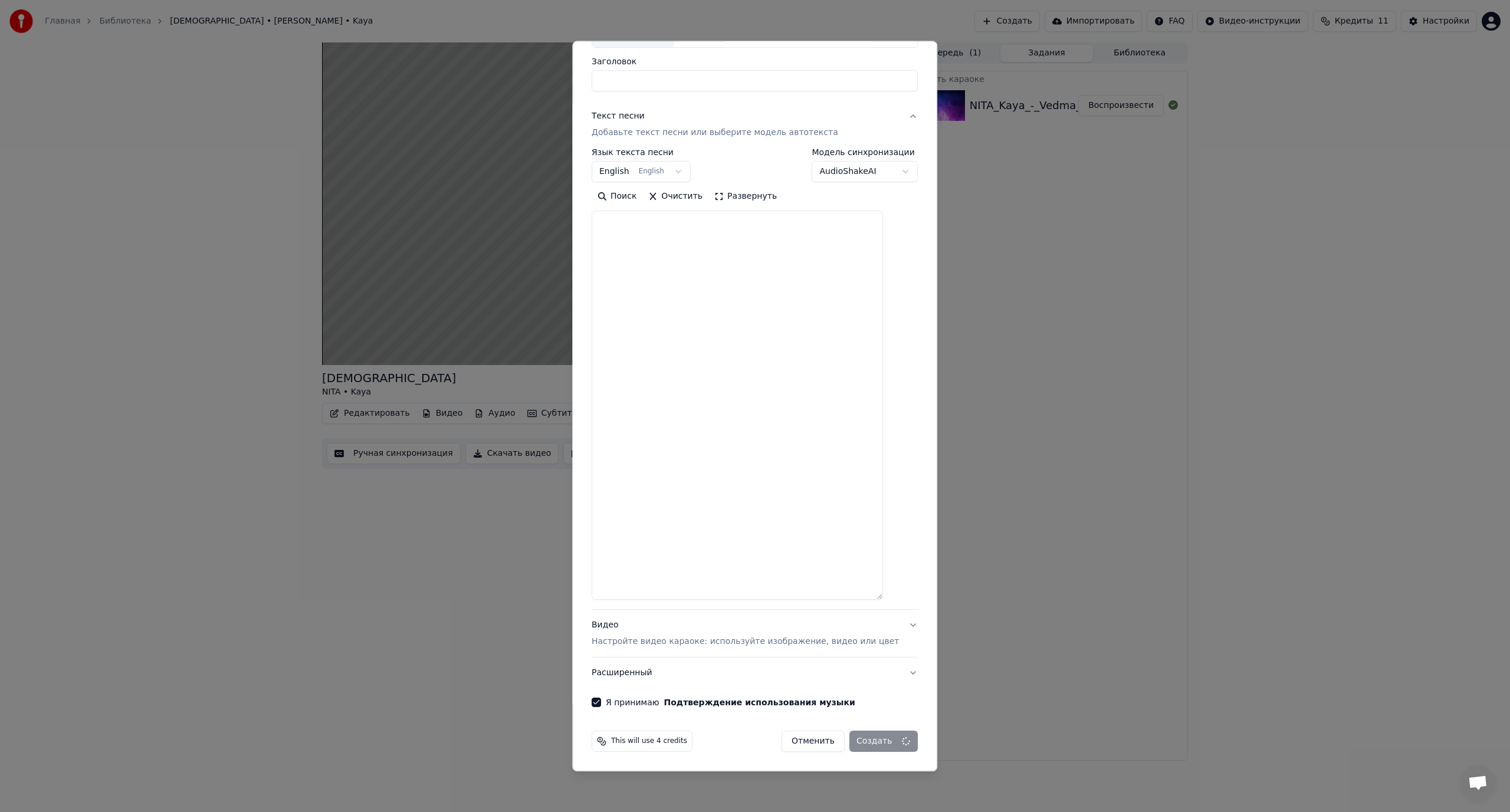
scroll to position [0, 0]
select select
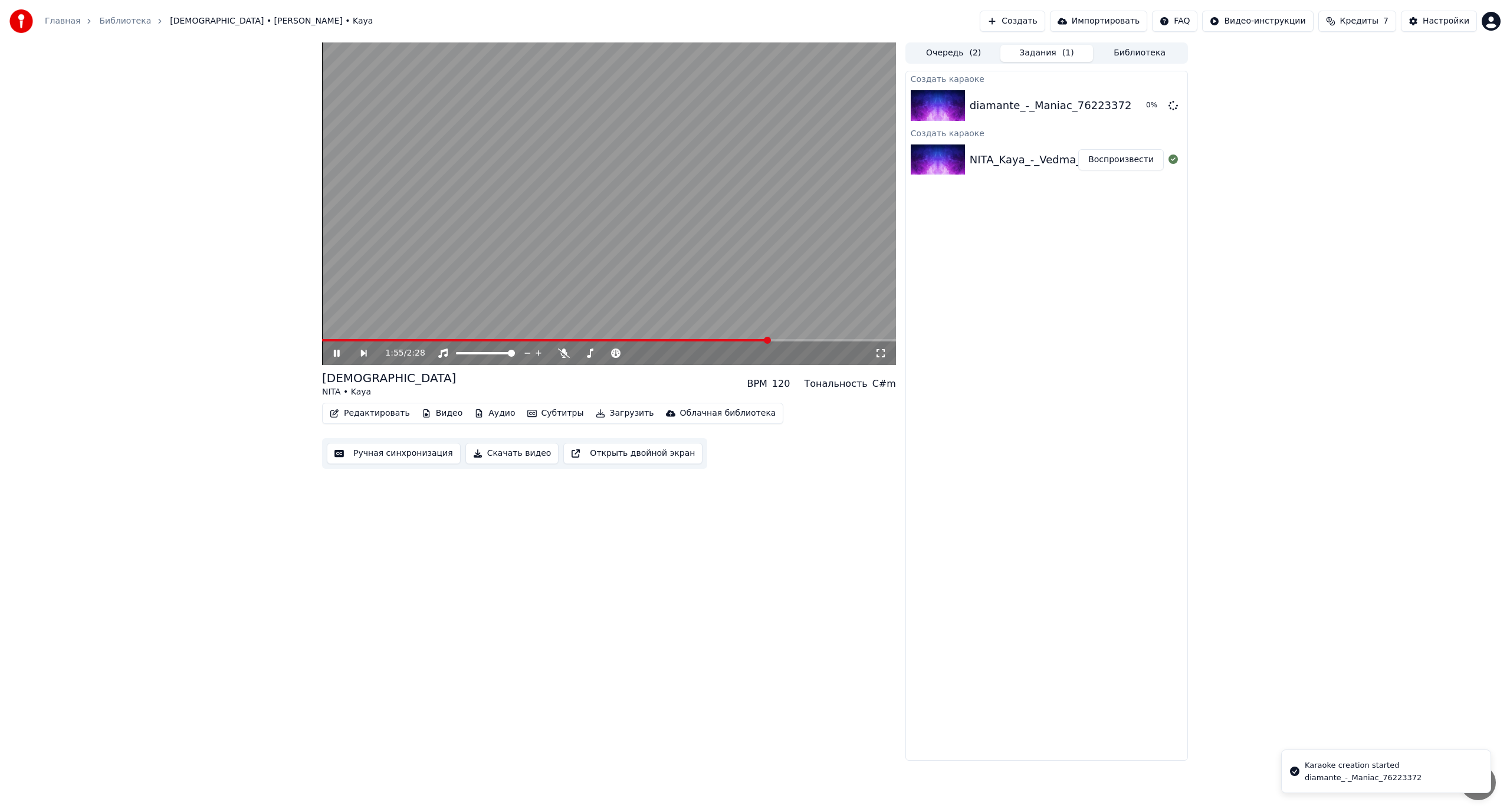
click at [326, 340] on span at bounding box center [545, 340] width 447 height 3
click at [564, 353] on icon at bounding box center [564, 353] width 12 height 9
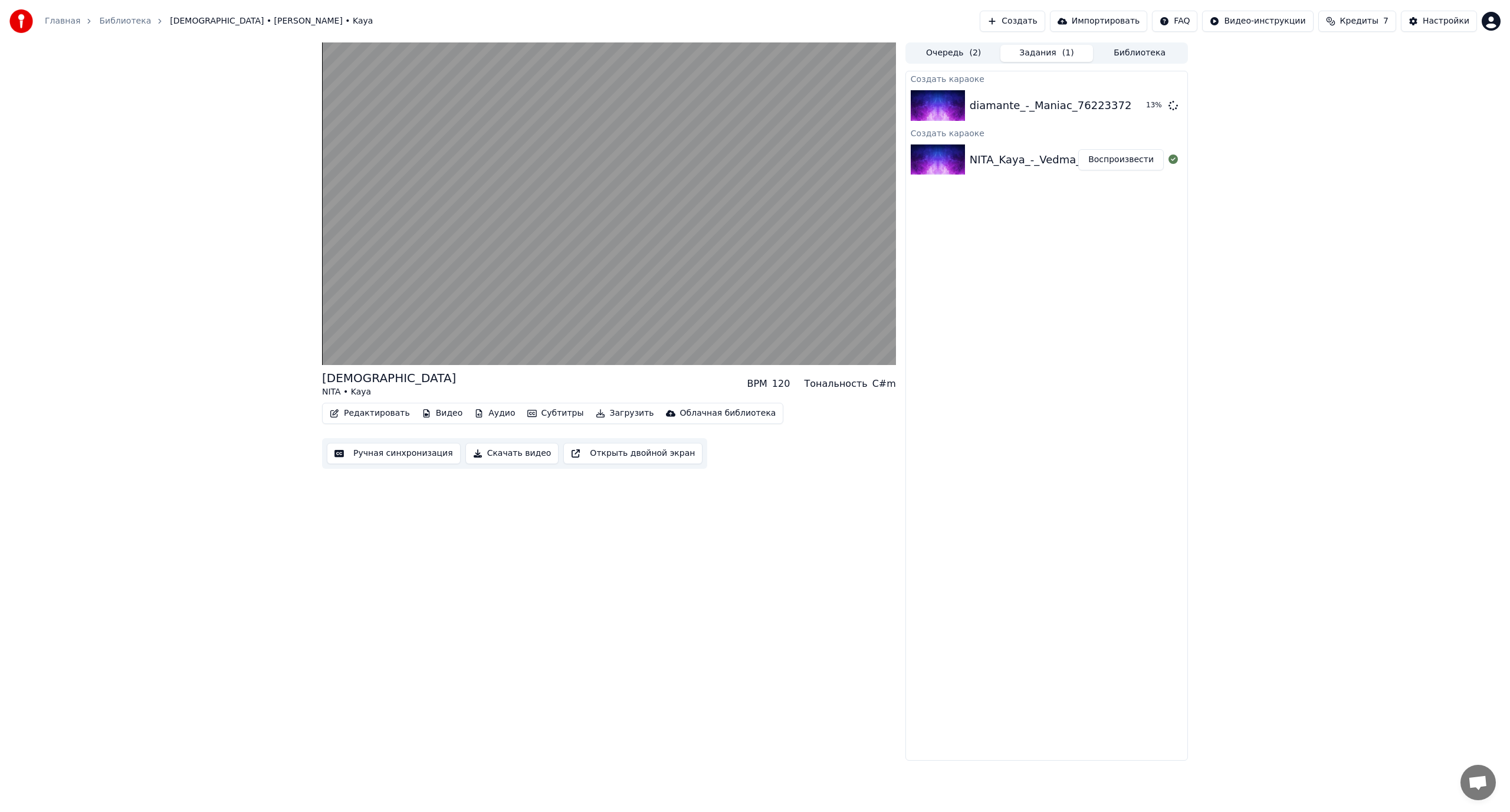
click at [1368, 384] on div "Vedma [PERSON_NAME] • Kaya BPM 120 Тональность C#m Редактировать Видео Аудио Су…" at bounding box center [755, 401] width 1510 height 718
click at [1134, 108] on button "Воспроизвести" at bounding box center [1120, 105] width 86 height 21
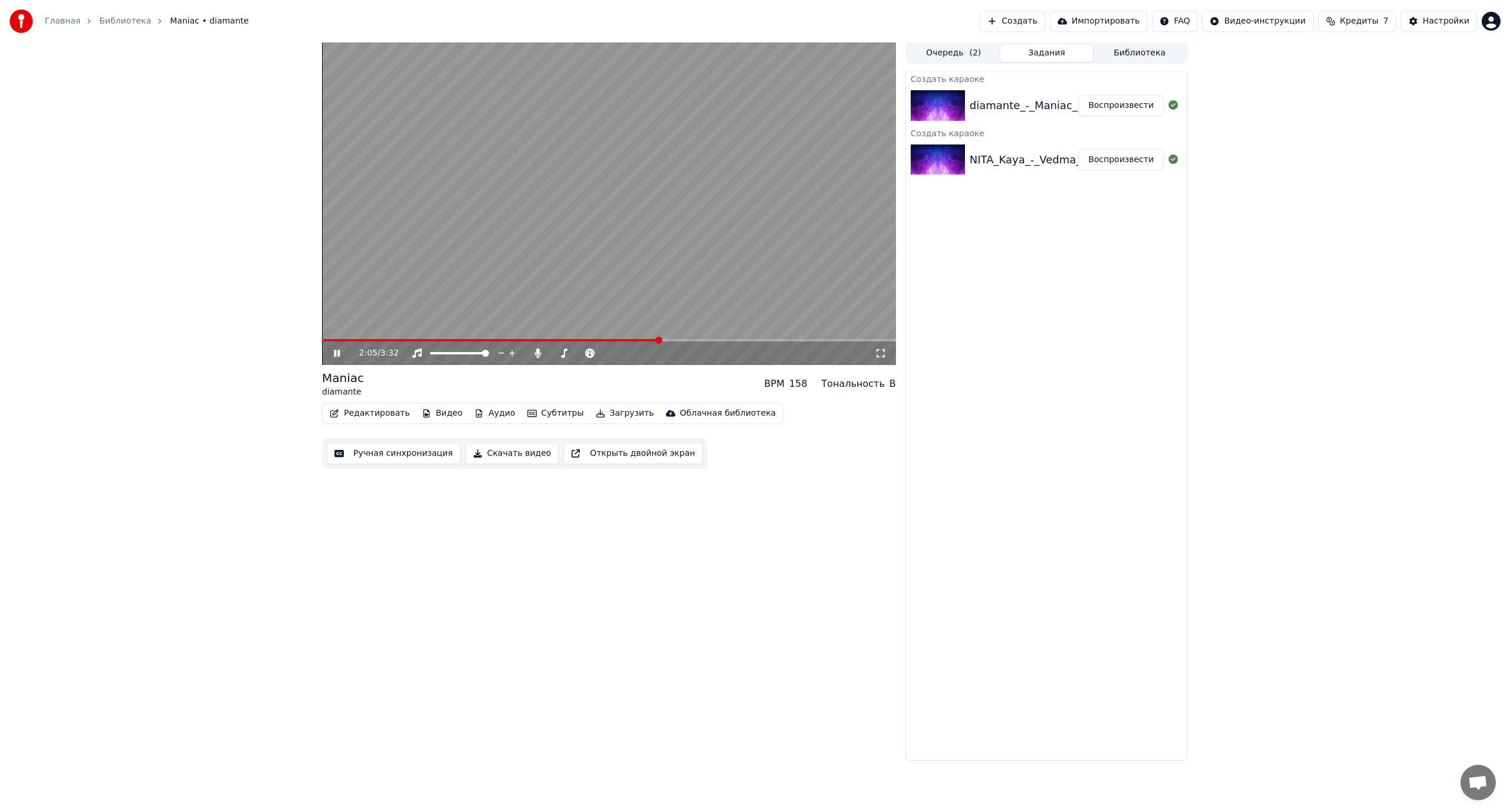
click at [536, 281] on video at bounding box center [609, 203] width 574 height 322
click at [1045, 28] on button "Создать" at bounding box center [1011, 21] width 65 height 21
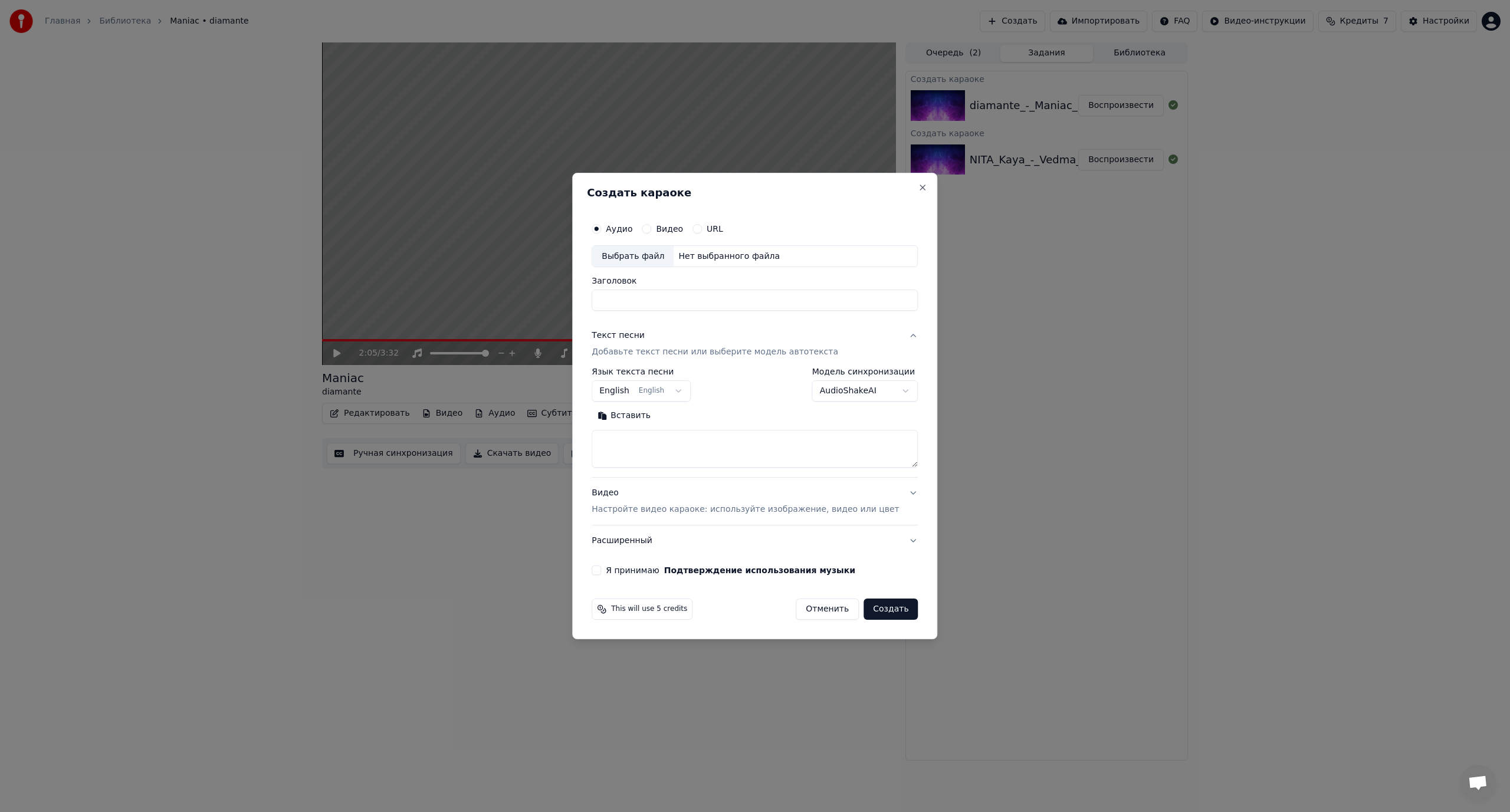
click at [642, 263] on div "Выбрать файл" at bounding box center [632, 256] width 81 height 21
type input "**********"
click at [635, 388] on body "**********" at bounding box center [755, 406] width 1510 height 812
select select "**"
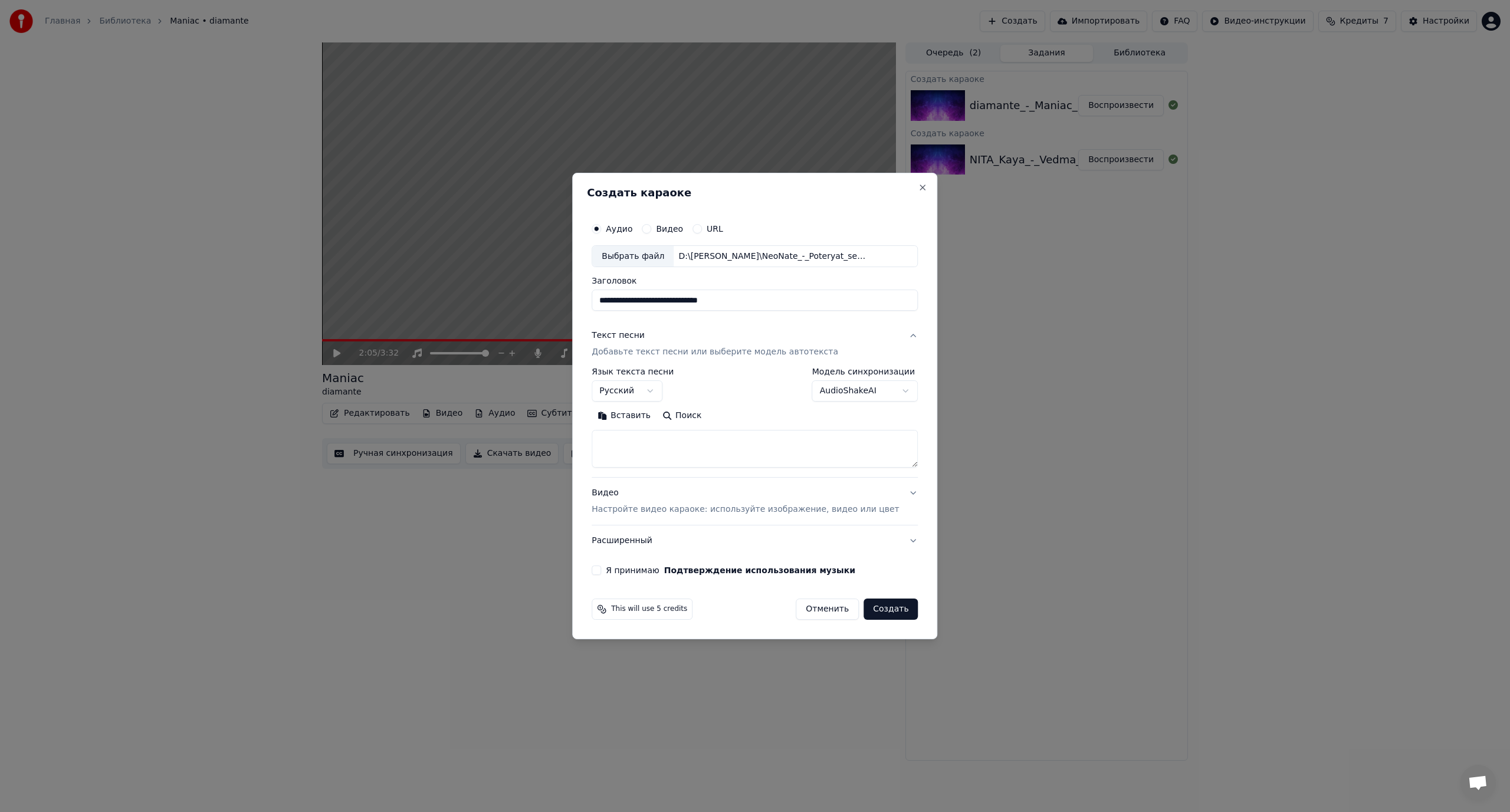
click at [775, 450] on textarea at bounding box center [755, 449] width 326 height 38
paste textarea "**********"
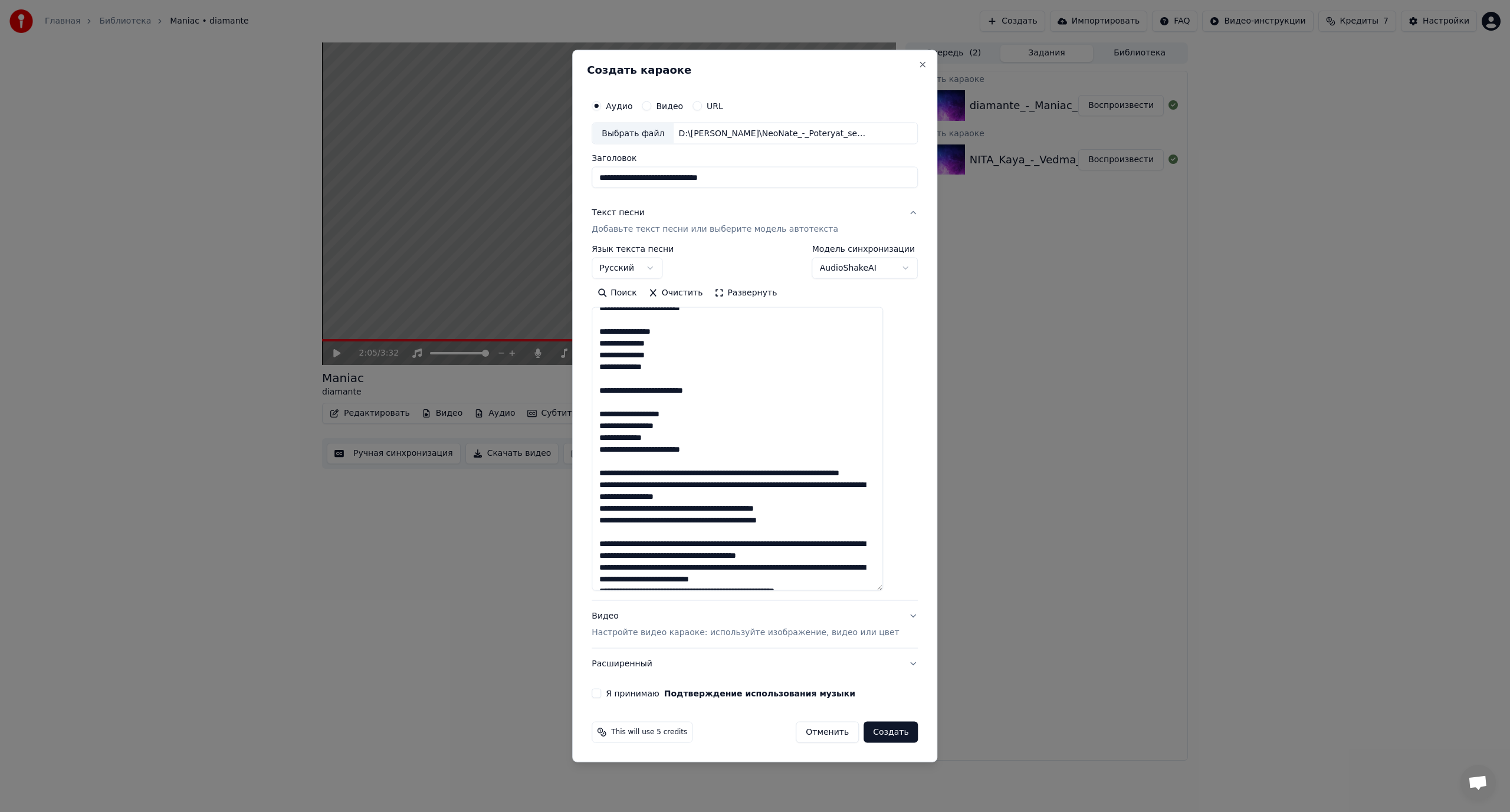
drag, startPoint x: 892, startPoint y: 465, endPoint x: 927, endPoint y: 688, distance: 225.7
click at [931, 697] on body "**********" at bounding box center [755, 406] width 1510 height 812
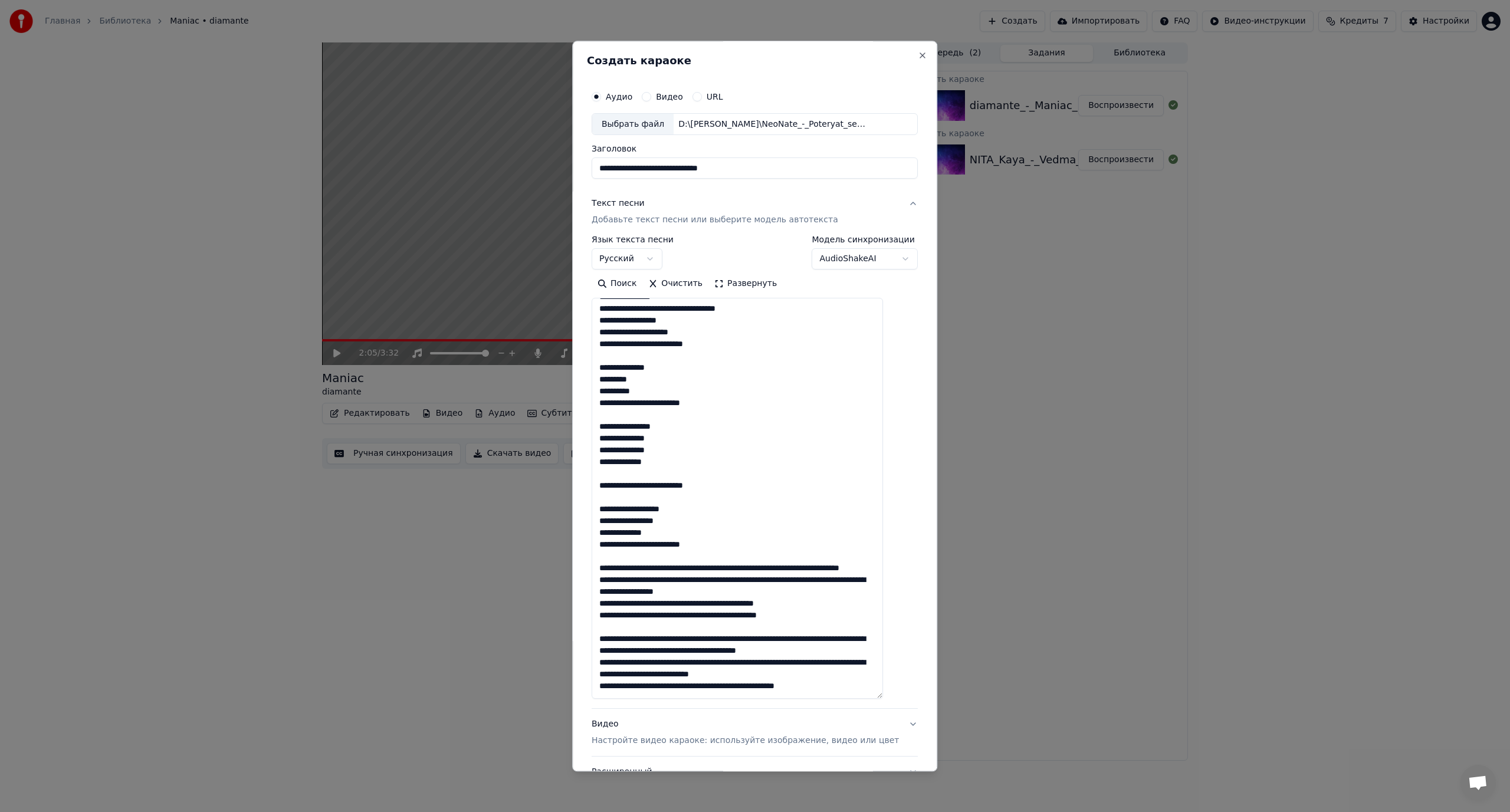
scroll to position [0, 0]
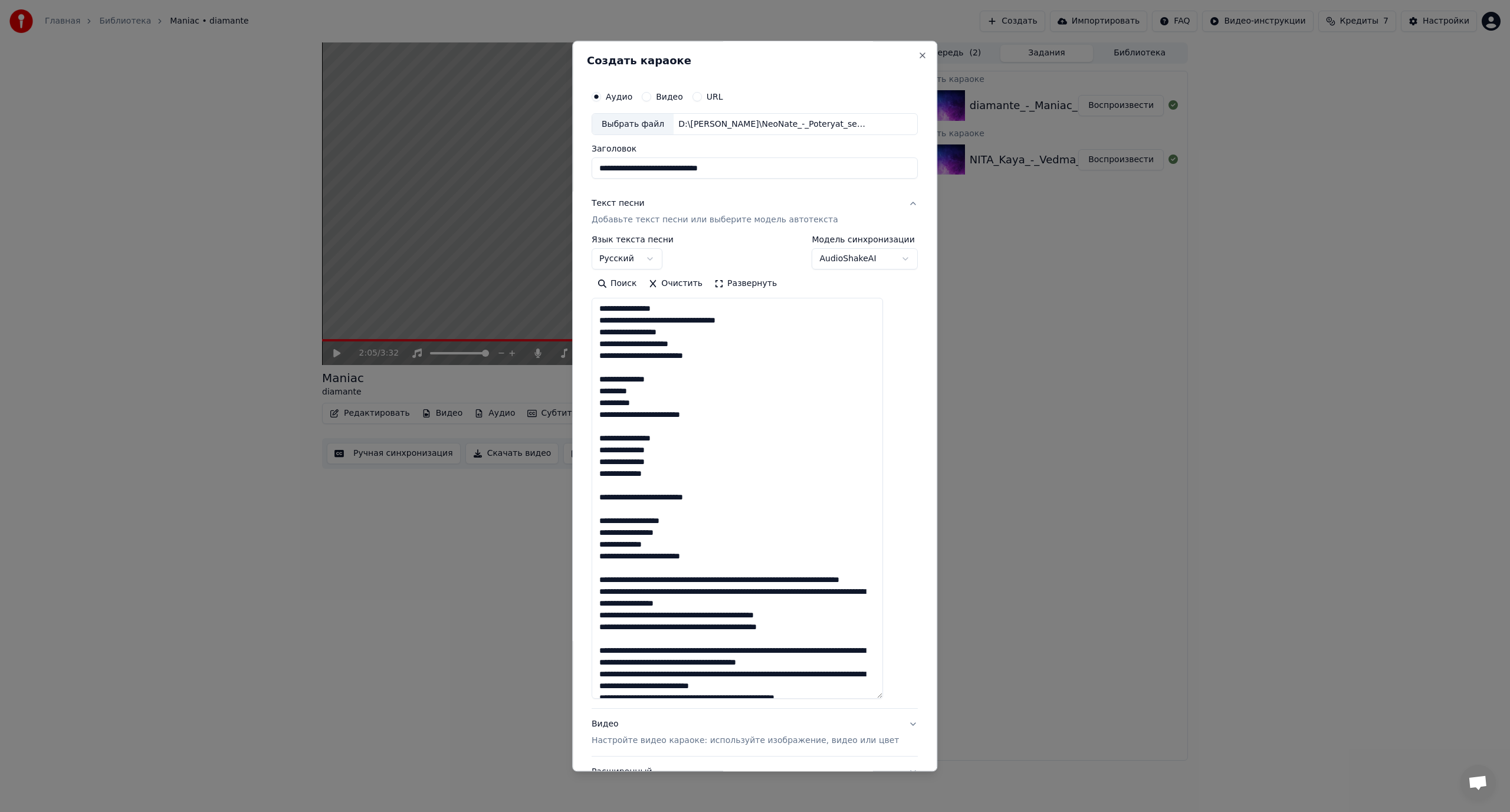
click at [655, 321] on textarea at bounding box center [738, 498] width 292 height 401
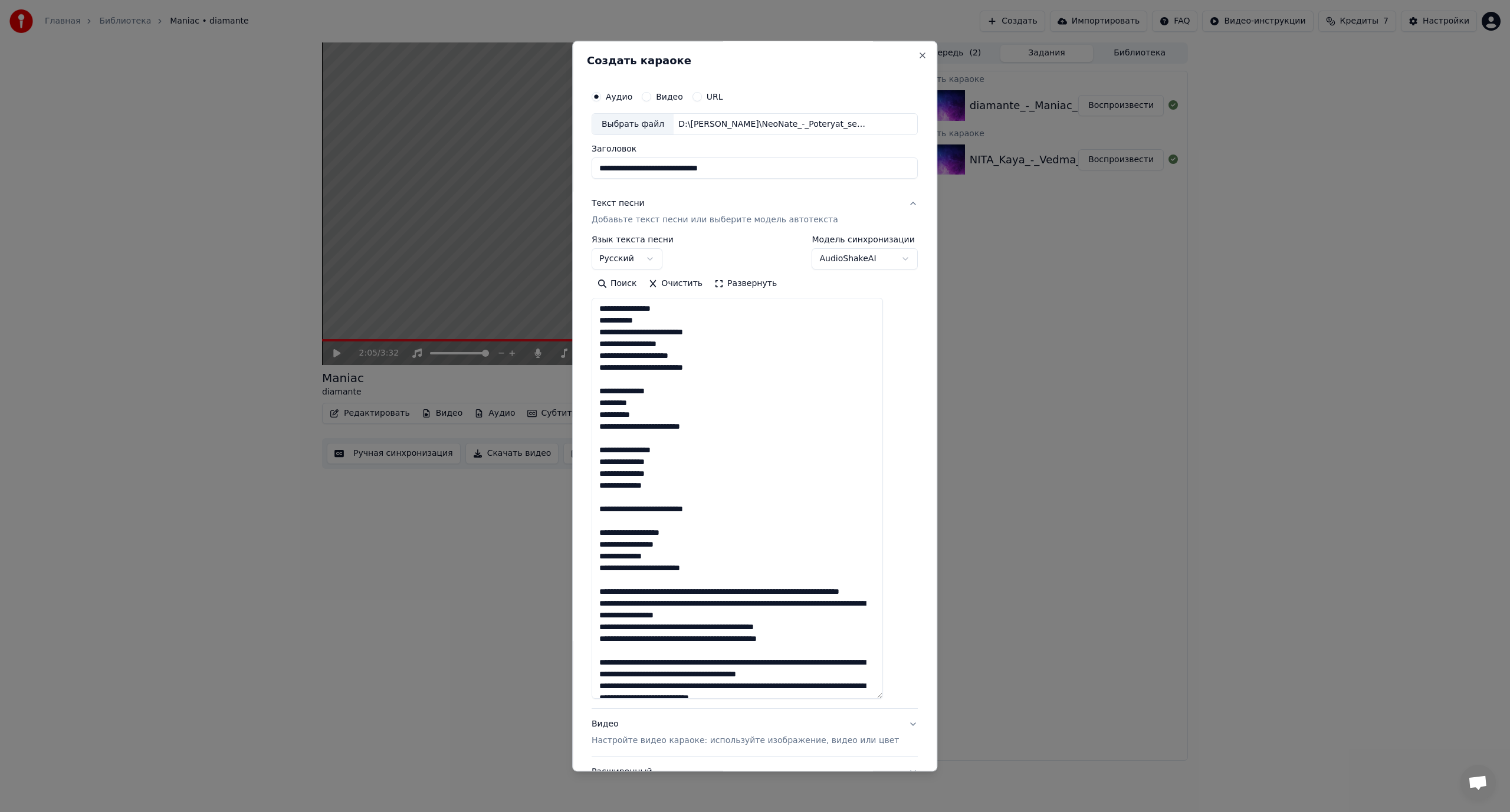
click at [655, 332] on textarea at bounding box center [738, 498] width 292 height 401
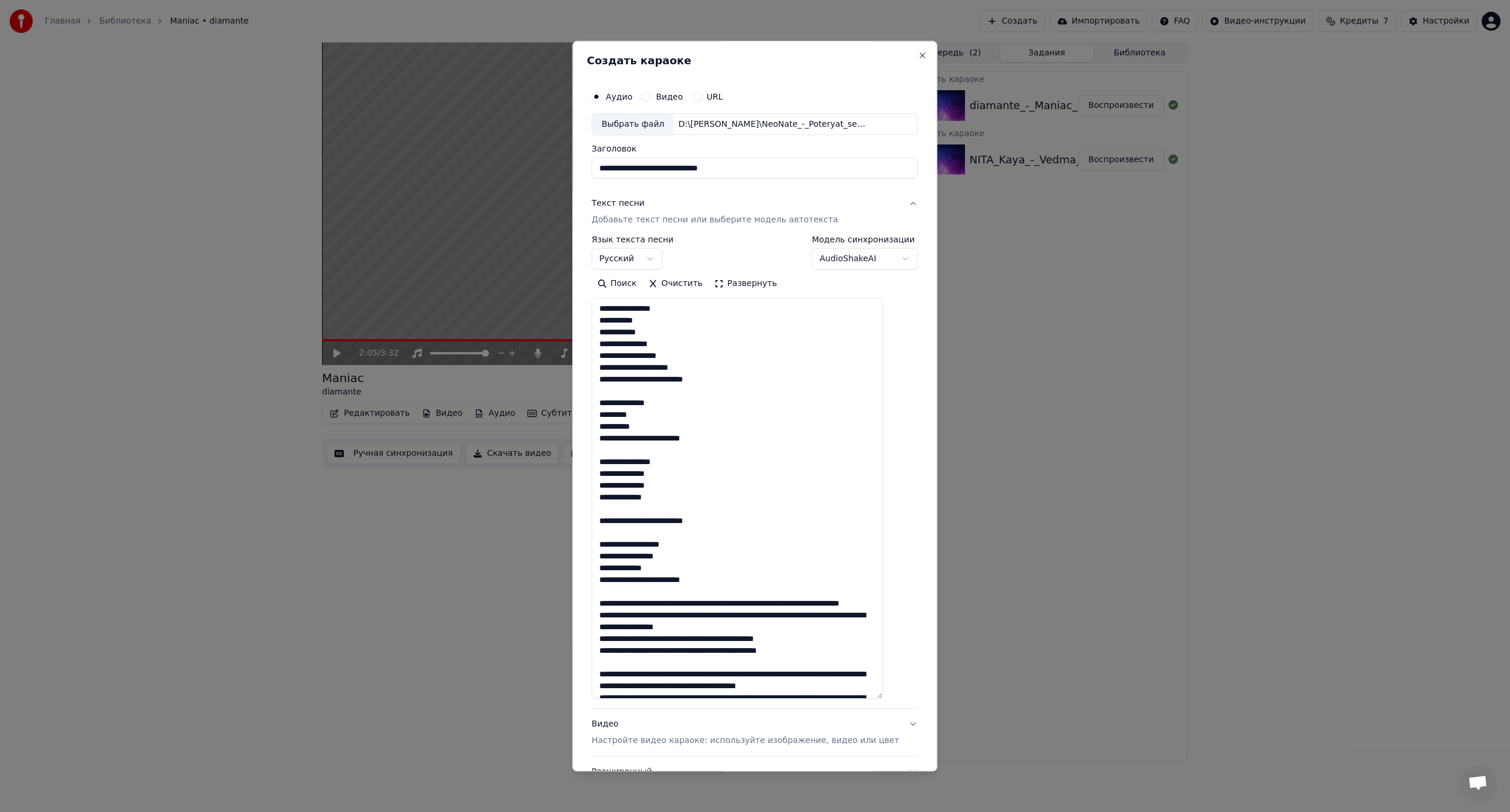
click at [671, 382] on textarea at bounding box center [738, 498] width 292 height 401
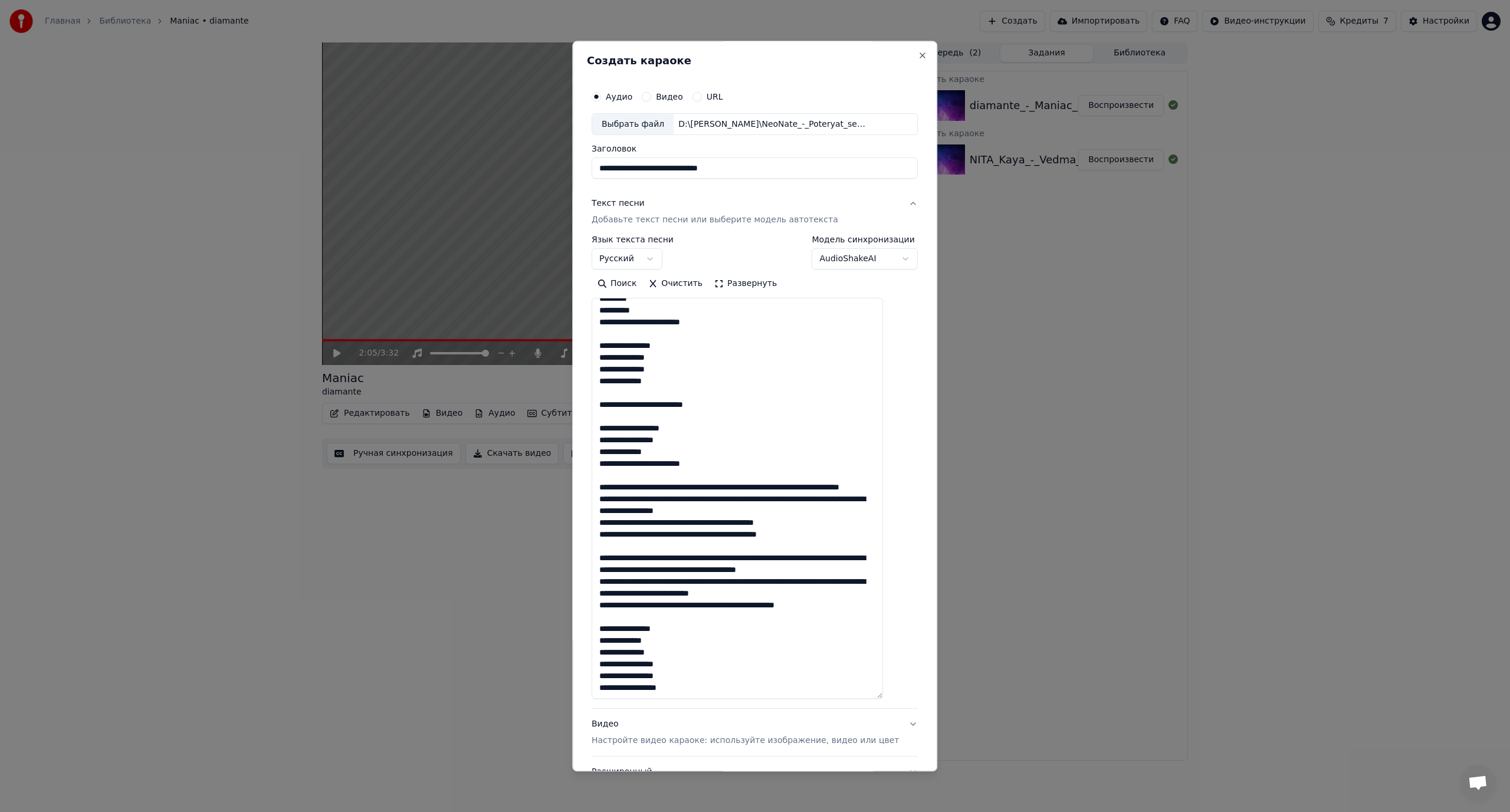
scroll to position [152, 0]
click at [671, 386] on textarea at bounding box center [738, 498] width 292 height 401
click at [669, 439] on textarea at bounding box center [738, 498] width 292 height 401
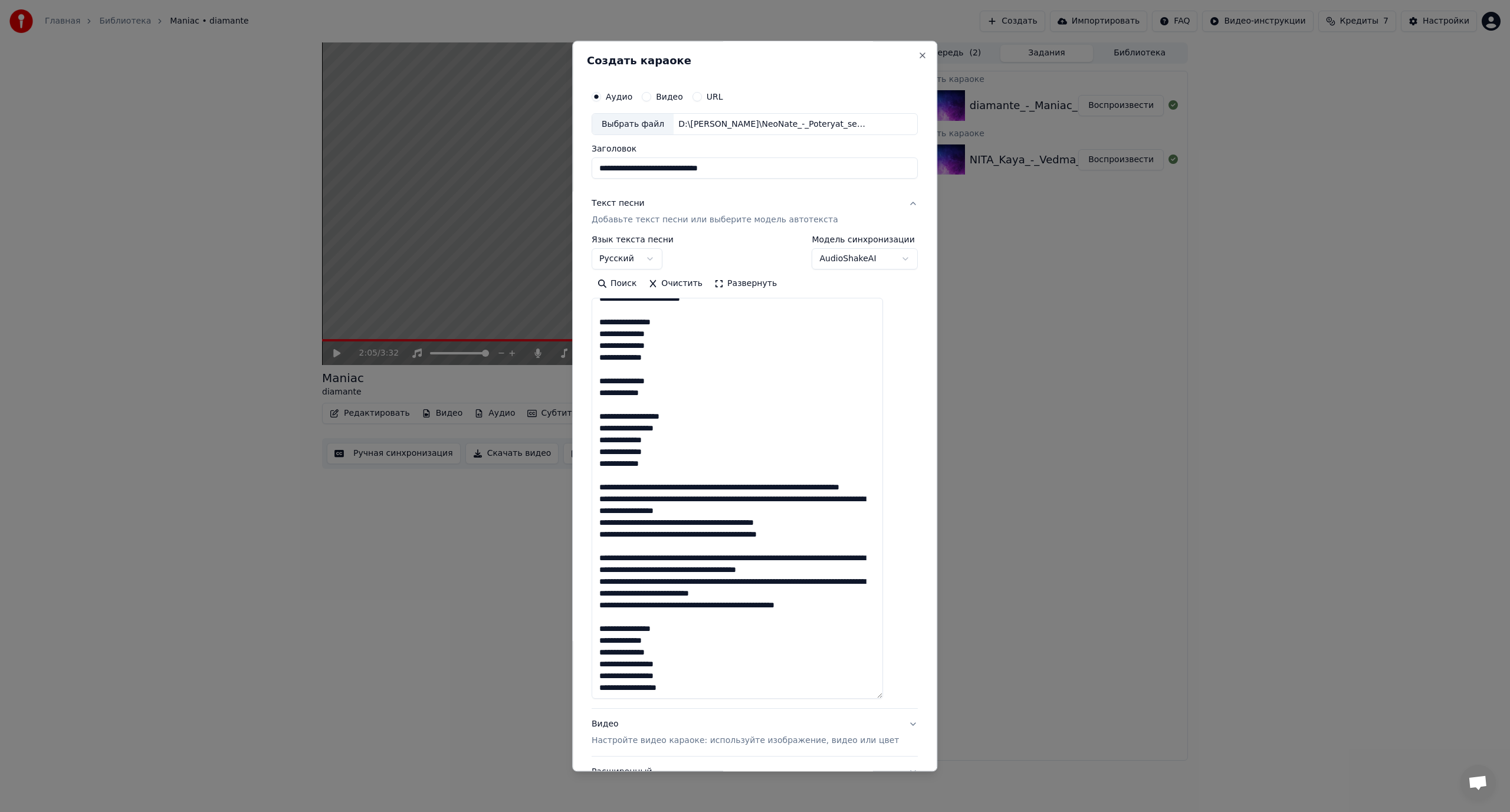
click at [717, 463] on textarea at bounding box center [738, 498] width 292 height 401
click at [683, 476] on textarea at bounding box center [738, 498] width 292 height 401
click at [685, 479] on textarea at bounding box center [738, 498] width 292 height 401
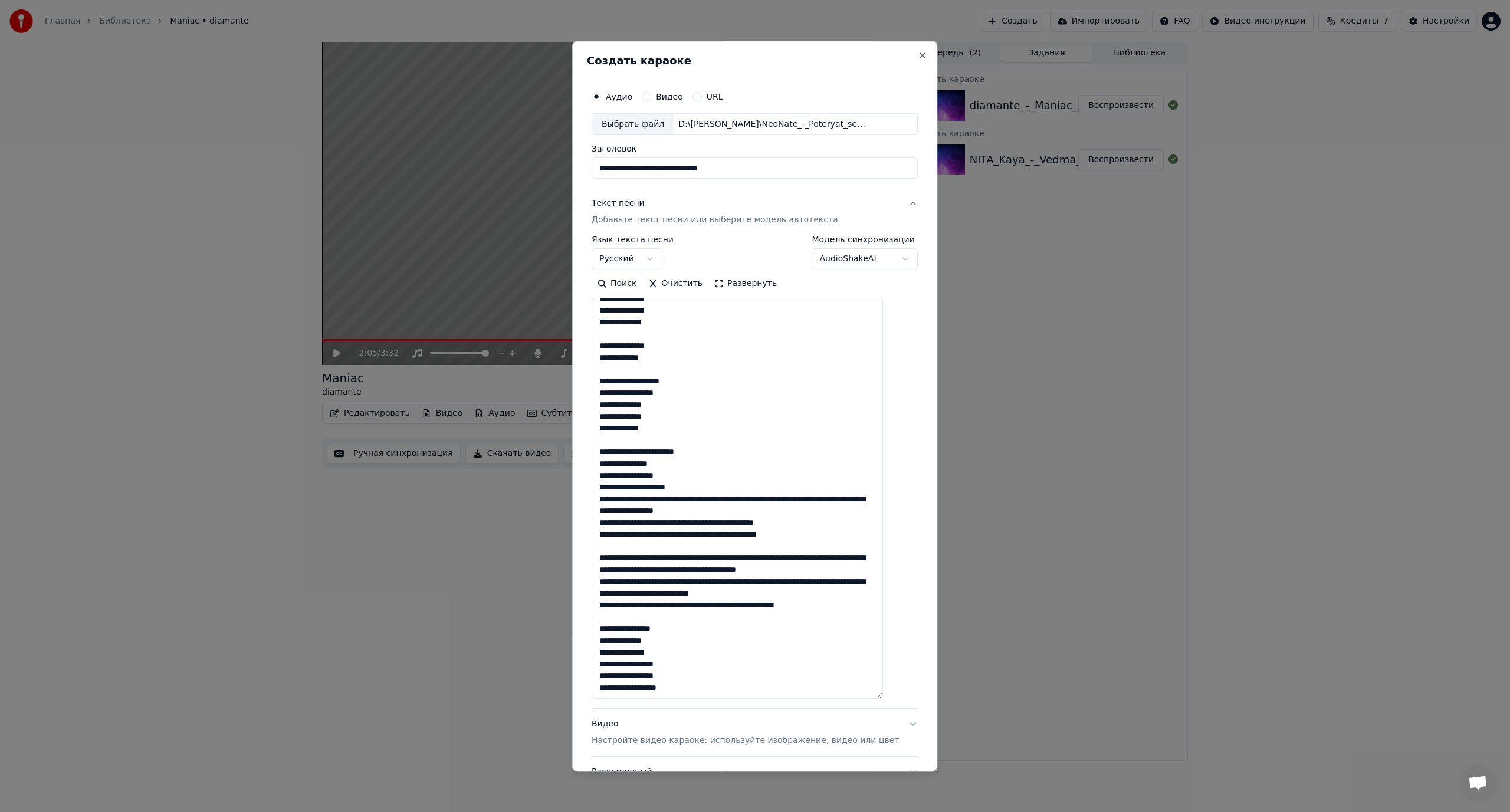
click at [671, 488] on textarea at bounding box center [738, 498] width 292 height 401
click at [735, 489] on textarea at bounding box center [738, 498] width 292 height 401
click at [720, 500] on textarea at bounding box center [738, 498] width 292 height 401
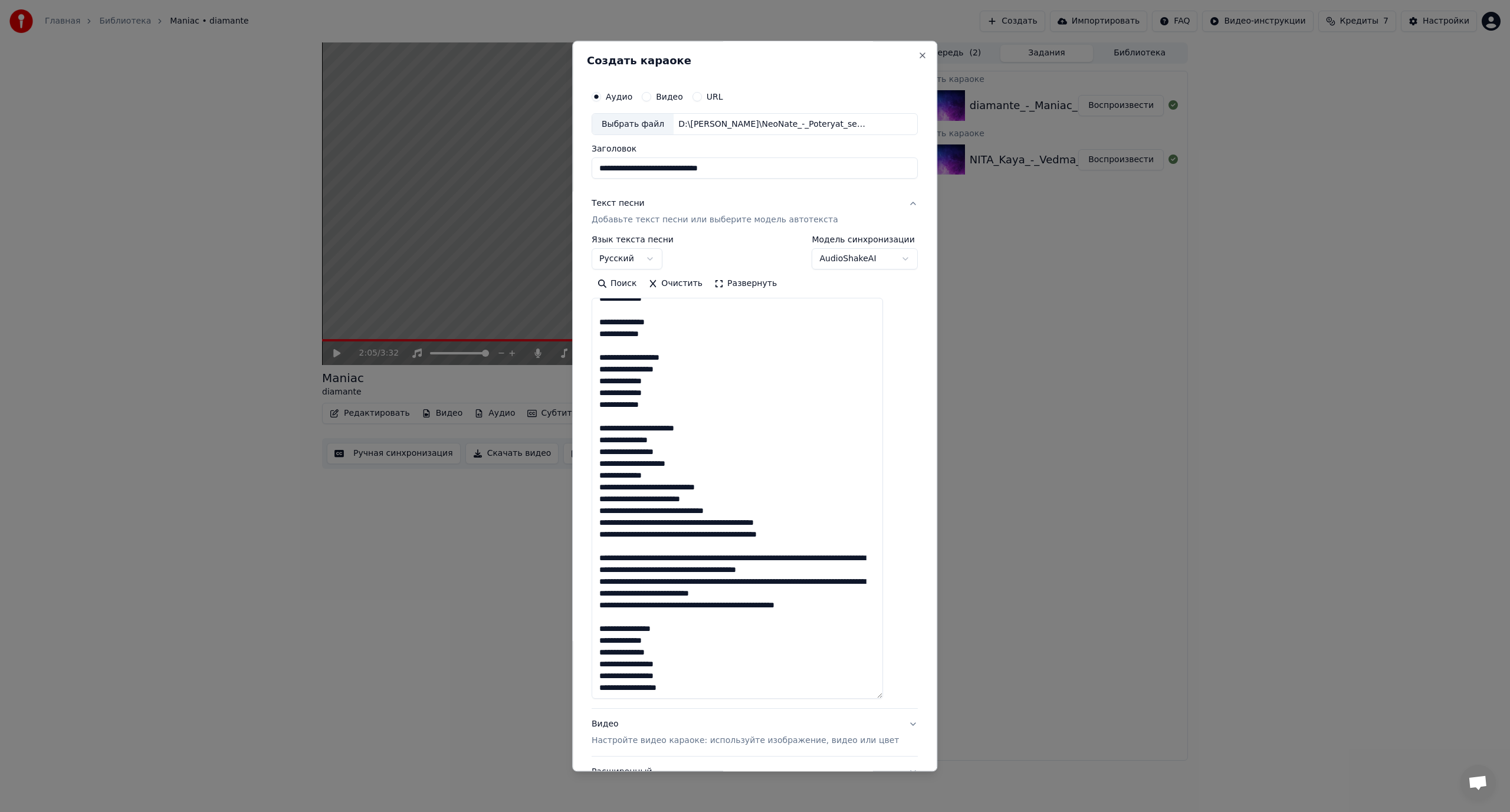
click at [716, 500] on textarea at bounding box center [738, 498] width 292 height 401
click at [704, 512] on textarea at bounding box center [738, 498] width 292 height 401
click at [676, 522] on textarea at bounding box center [738, 498] width 292 height 401
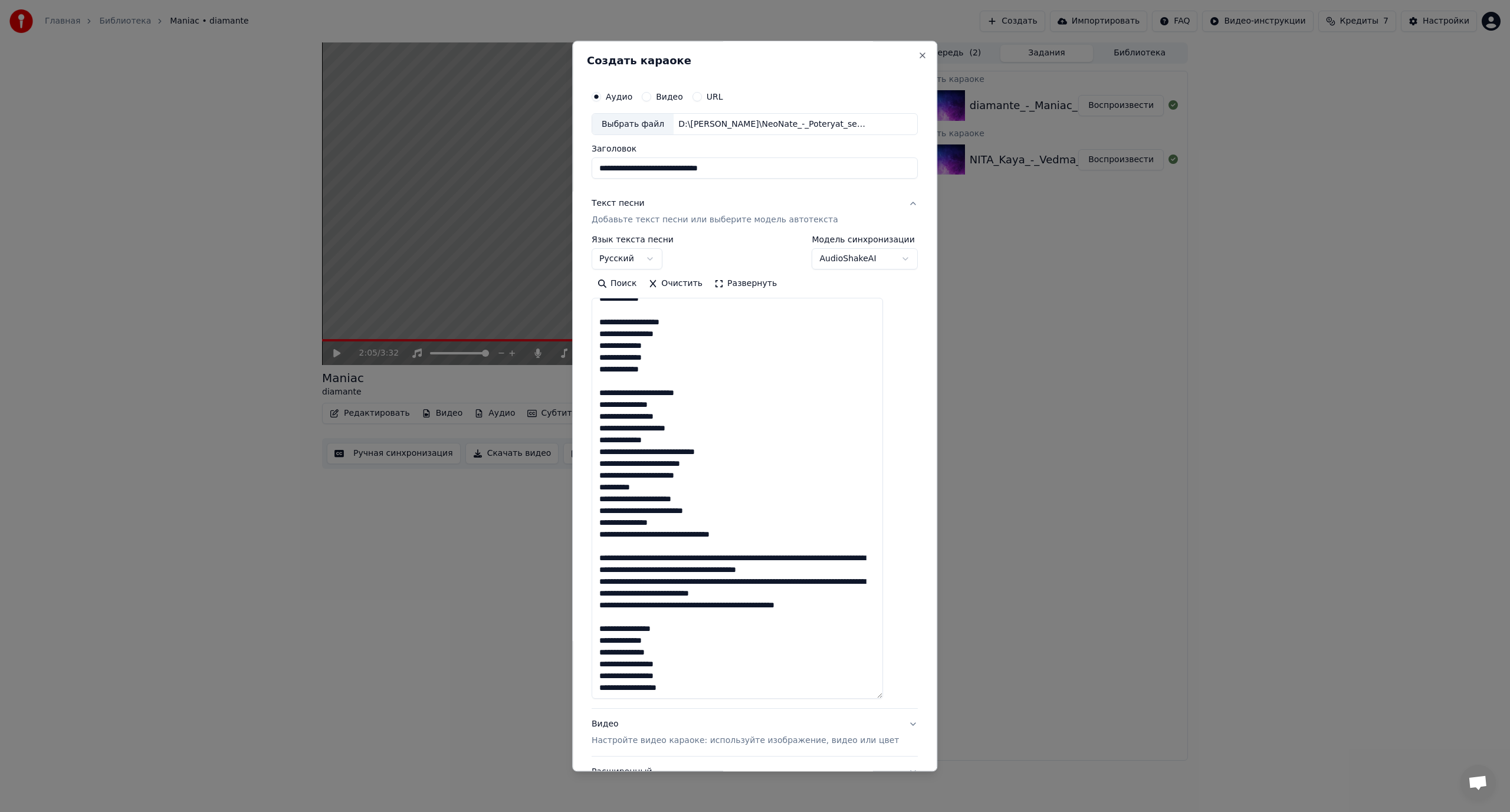
scroll to position [258, 0]
click at [688, 524] on textarea at bounding box center [738, 498] width 292 height 401
click at [678, 547] on textarea at bounding box center [738, 498] width 292 height 401
click at [727, 559] on textarea at bounding box center [738, 498] width 292 height 401
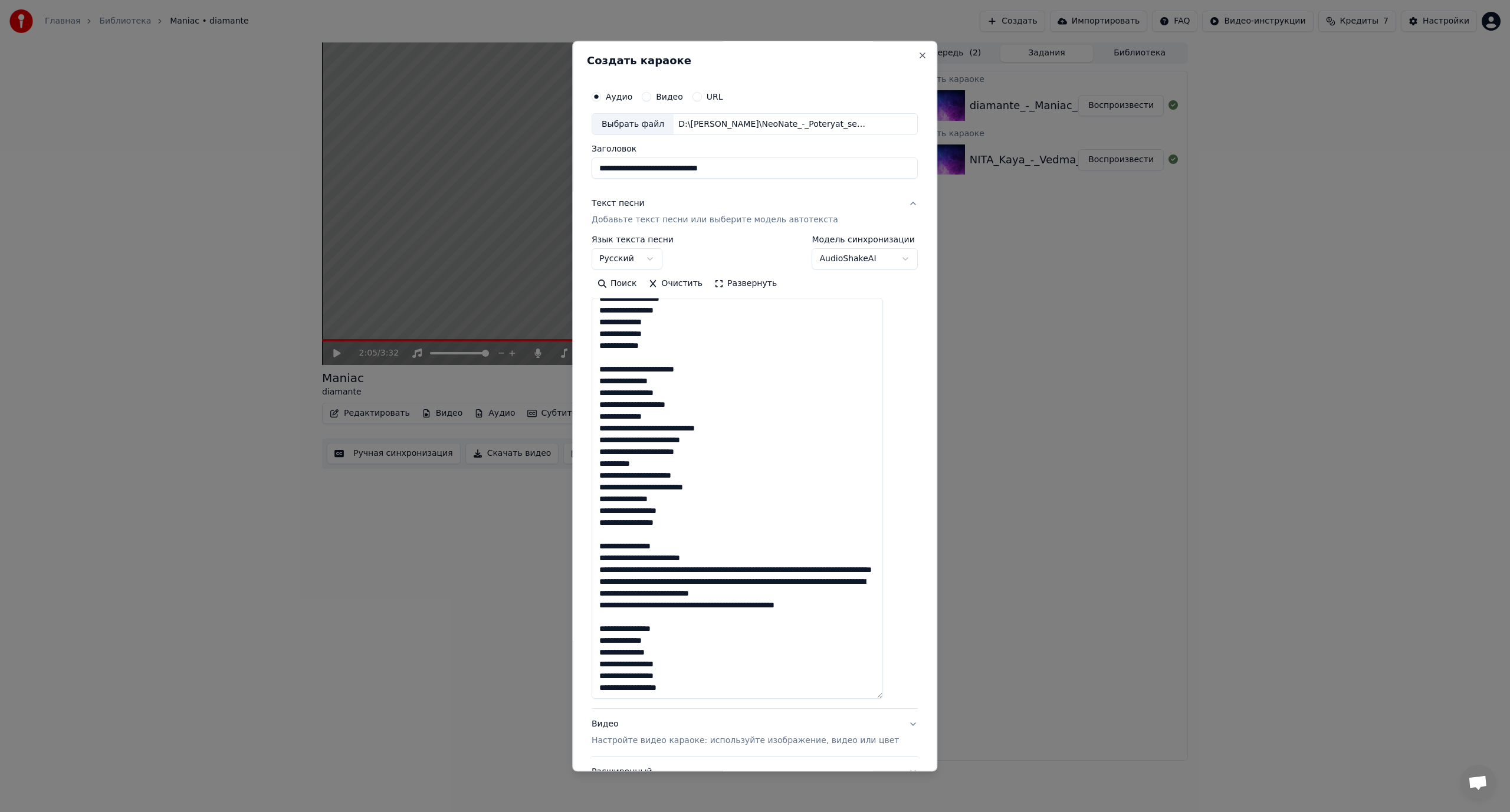
scroll to position [281, 0]
click at [697, 557] on textarea at bounding box center [738, 498] width 292 height 401
click at [694, 559] on textarea at bounding box center [738, 498] width 292 height 401
click at [704, 569] on textarea at bounding box center [738, 498] width 292 height 401
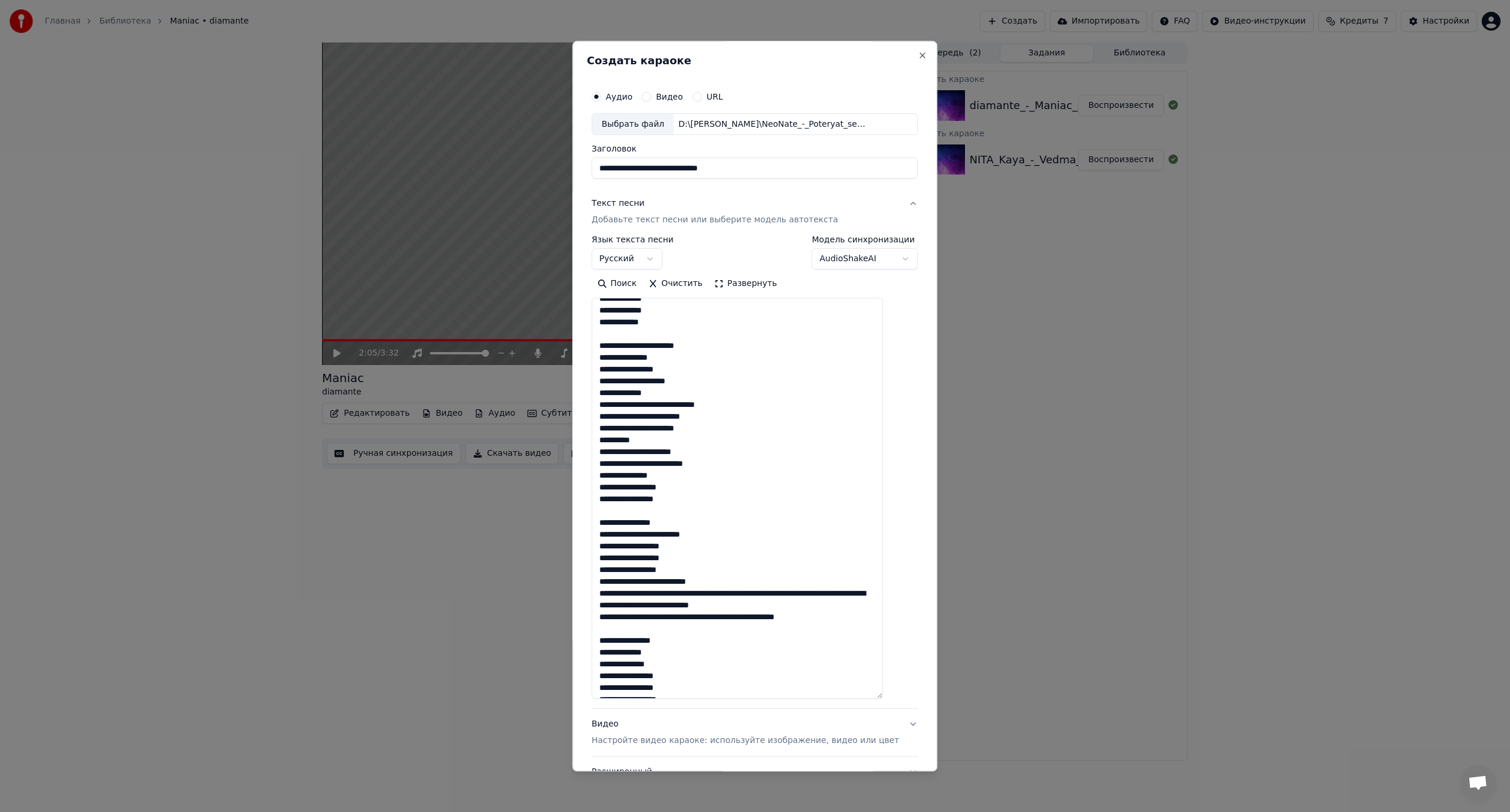
scroll to position [305, 0]
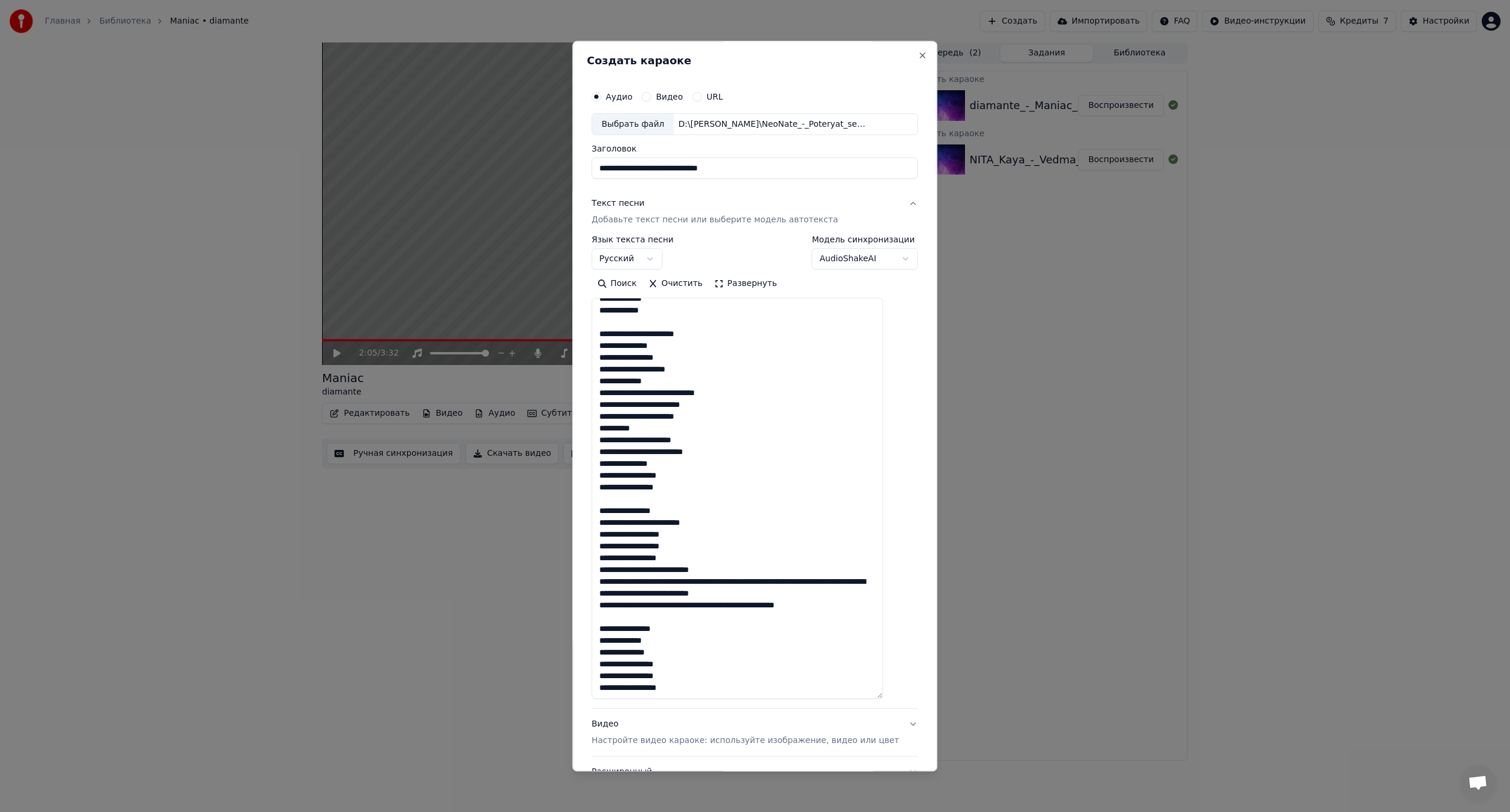
click at [679, 574] on textarea at bounding box center [738, 498] width 292 height 401
click at [692, 580] on textarea at bounding box center [738, 498] width 292 height 401
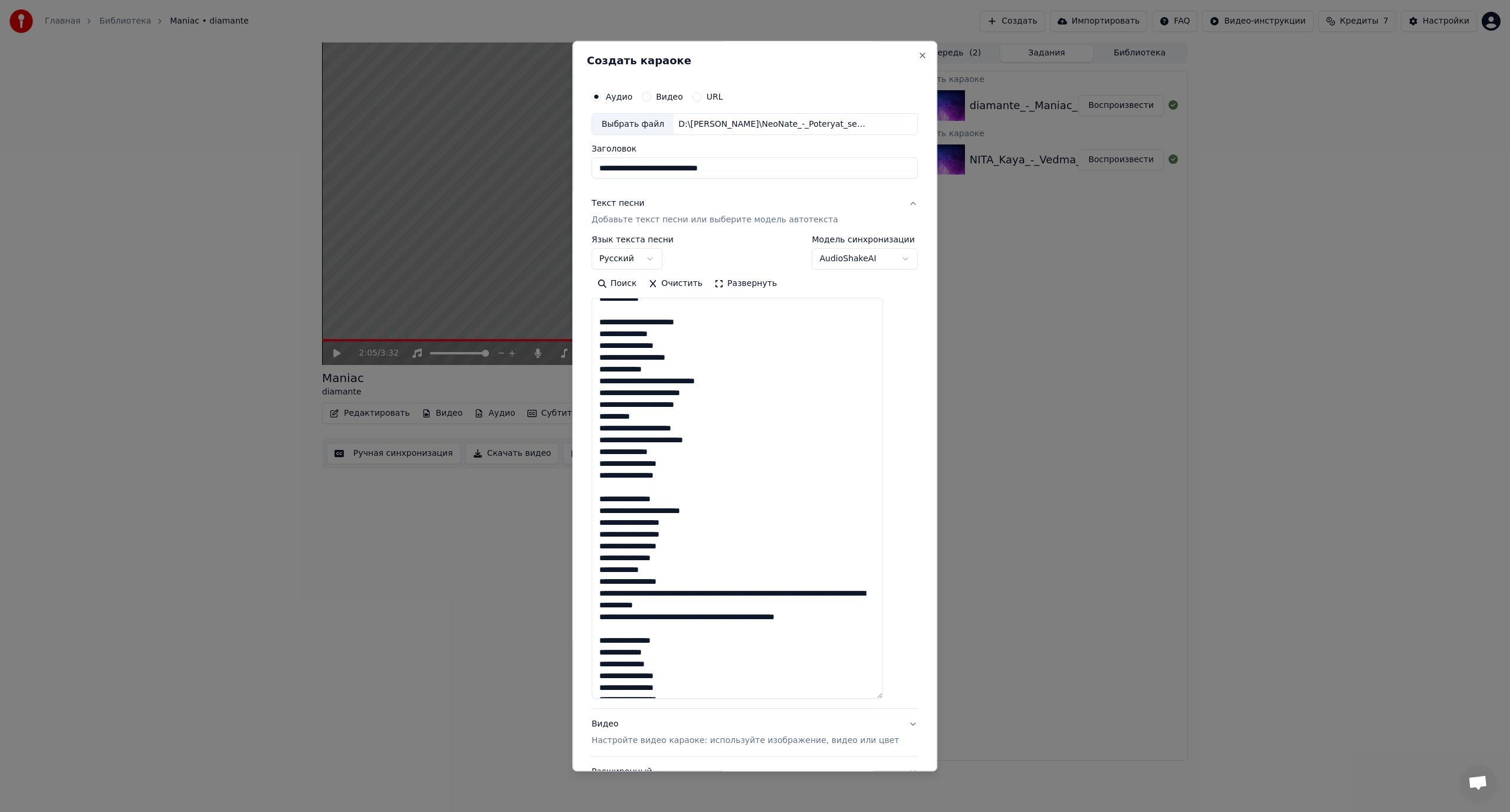
scroll to position [328, 0]
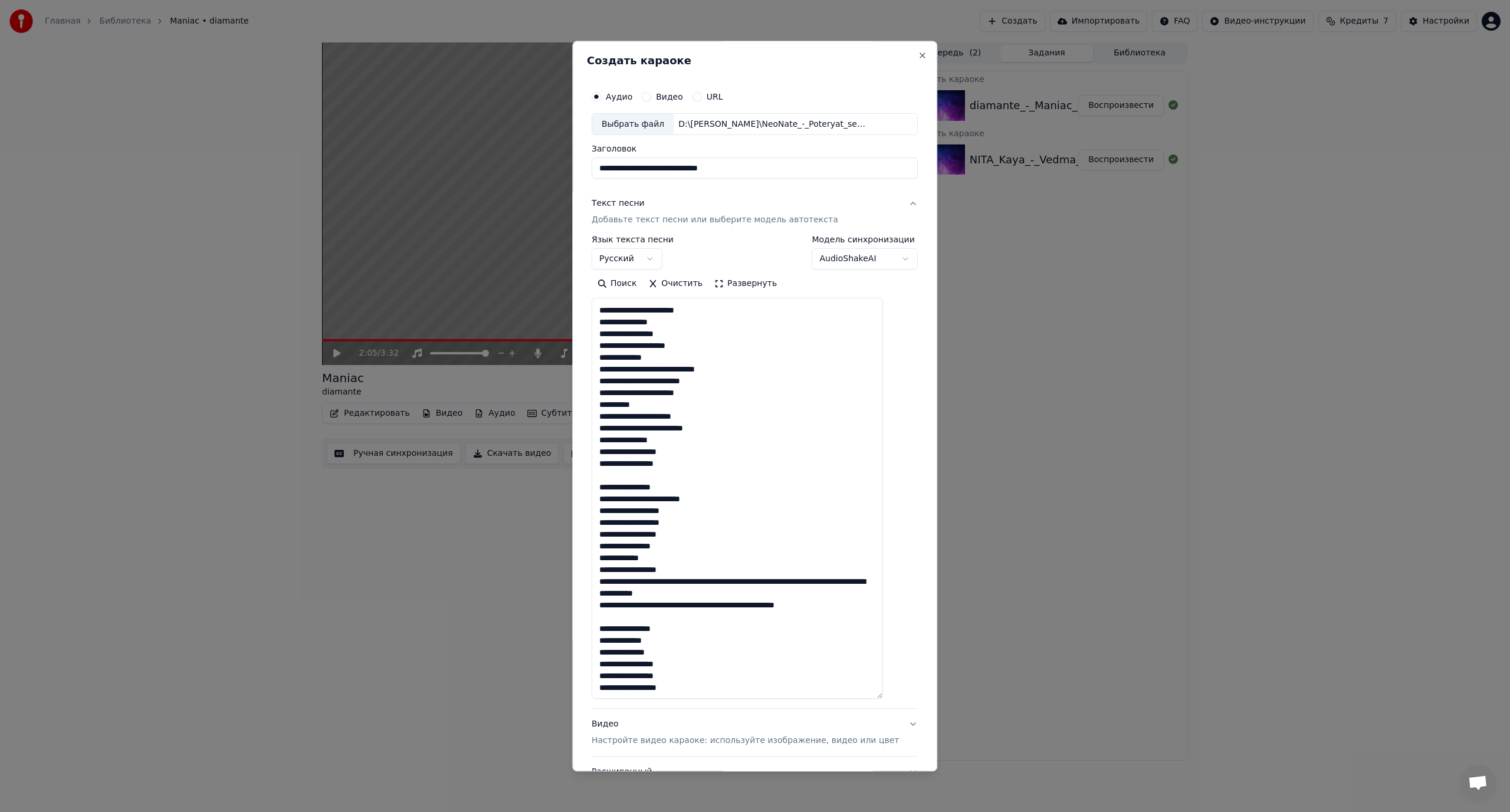
click at [711, 581] on textarea at bounding box center [738, 498] width 292 height 401
click at [669, 581] on textarea at bounding box center [738, 498] width 292 height 401
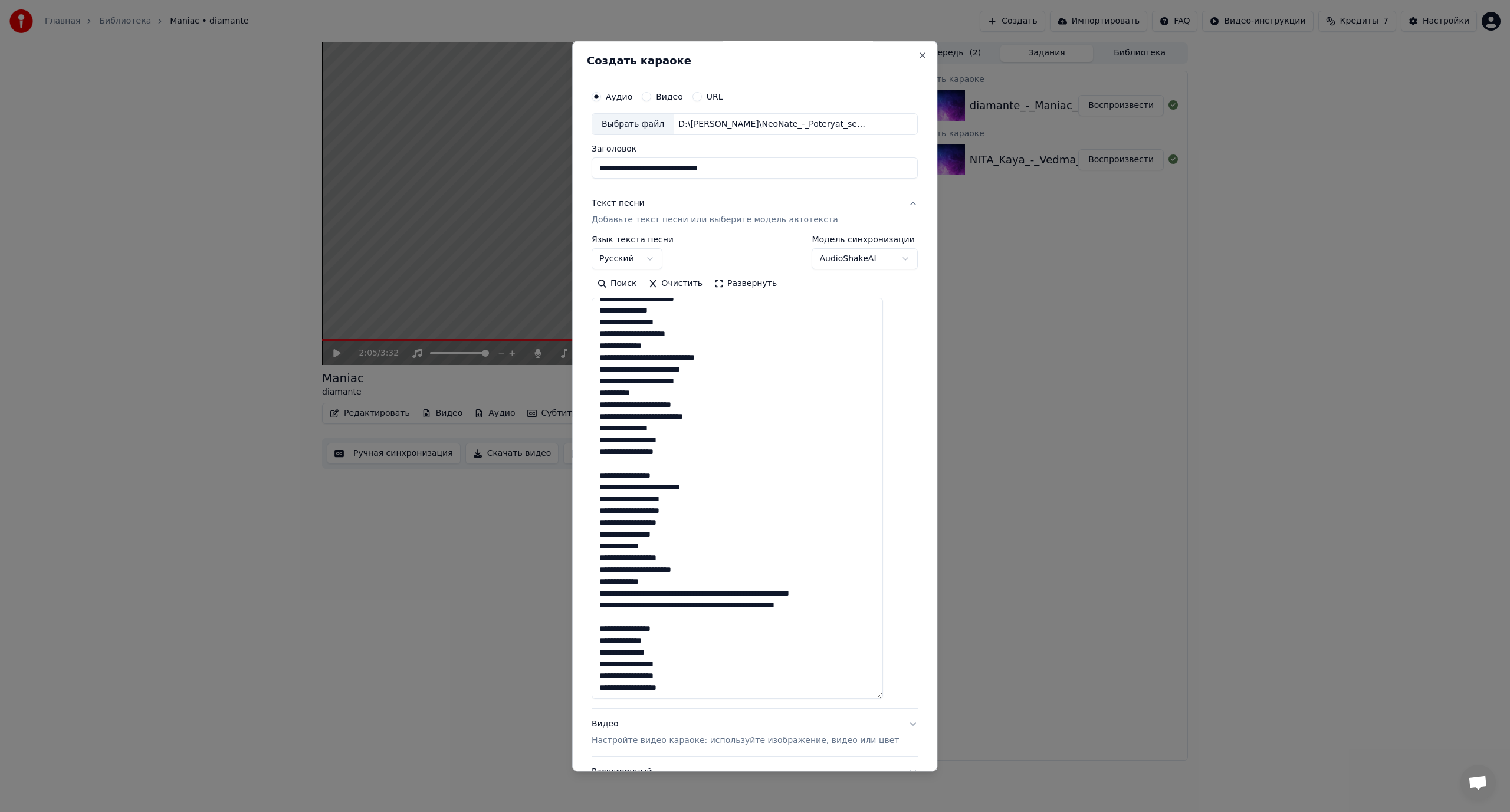
click at [700, 593] on textarea at bounding box center [738, 498] width 292 height 401
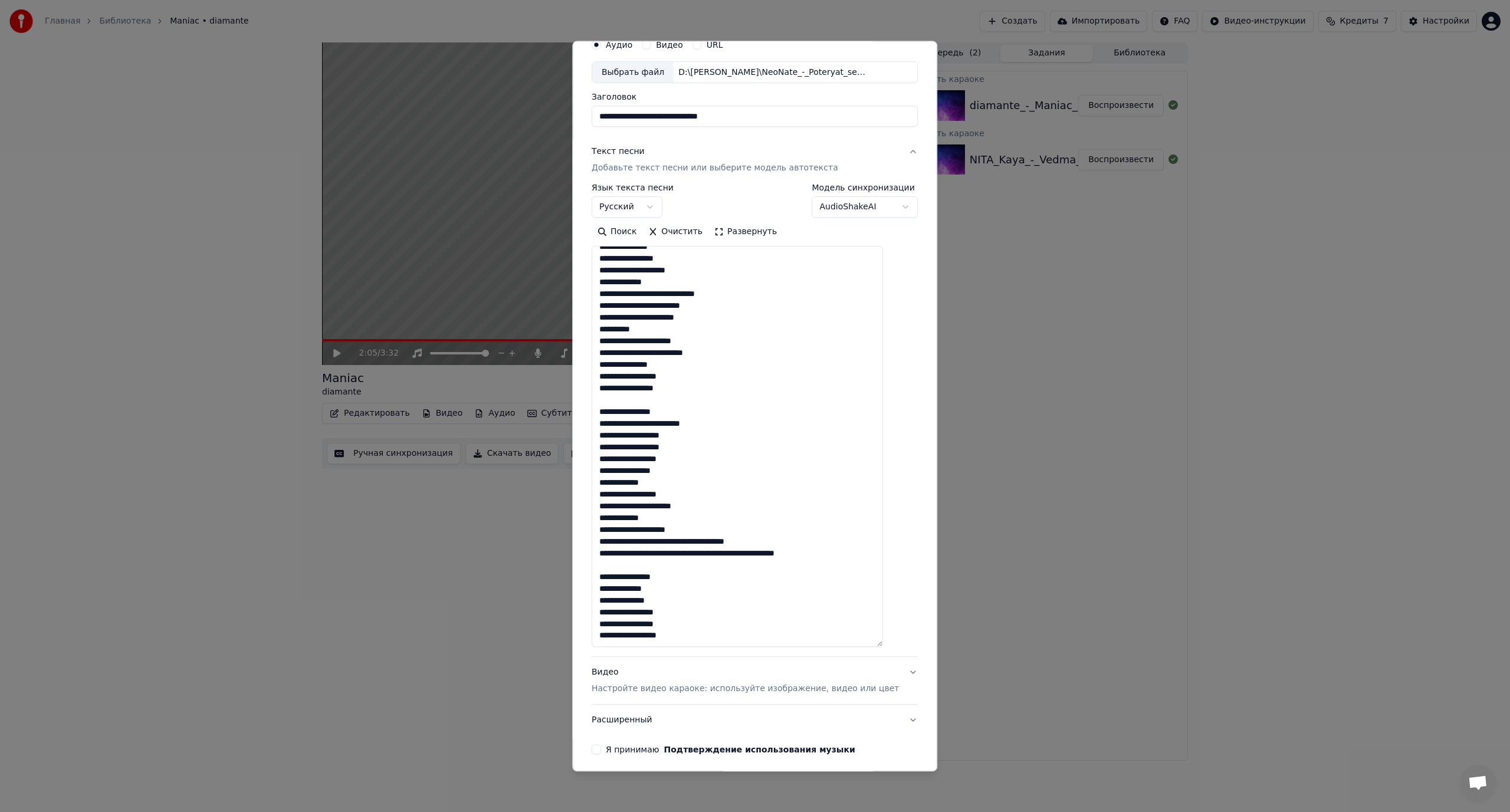
scroll to position [59, 0]
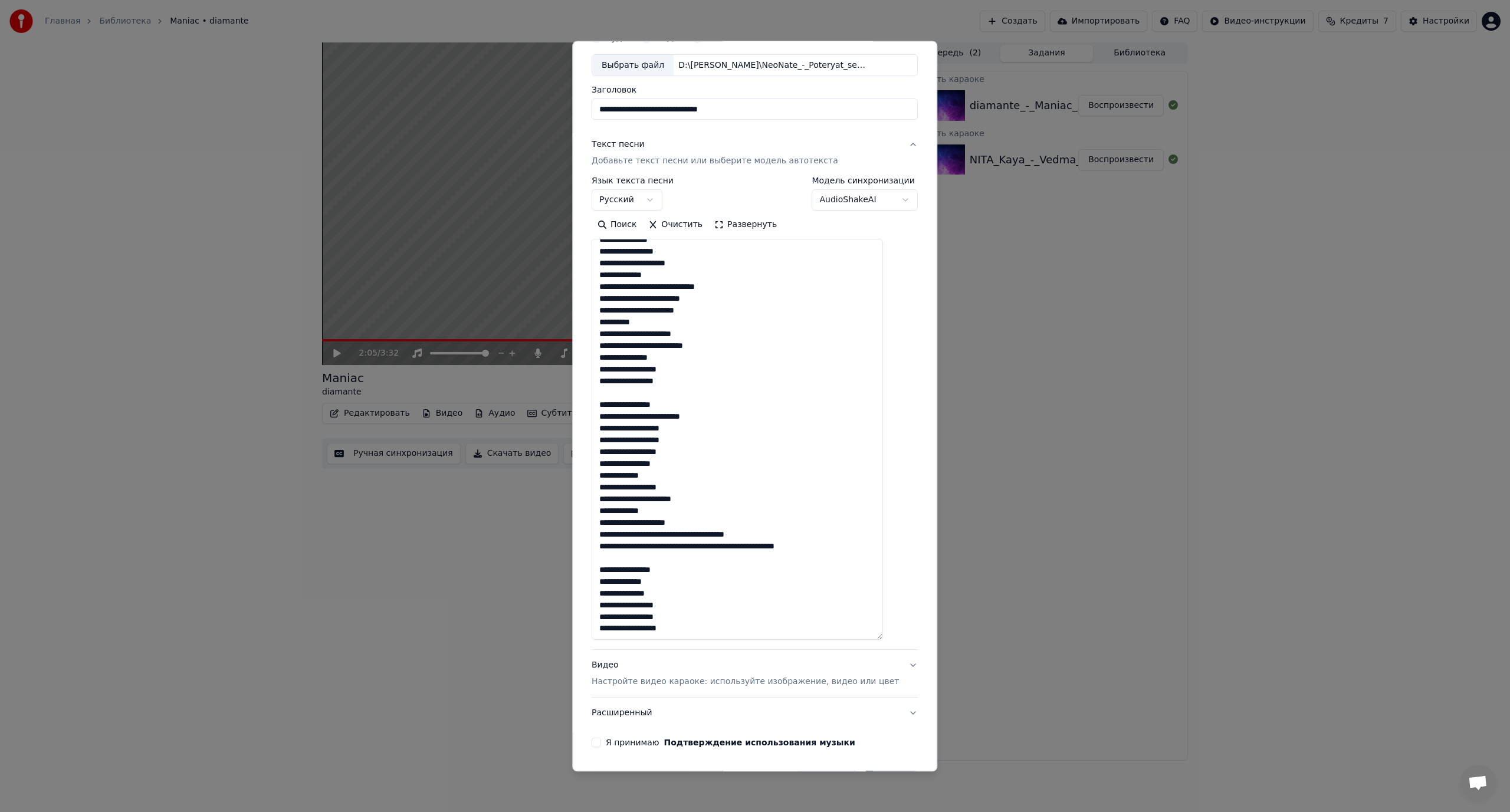
drag, startPoint x: 680, startPoint y: 537, endPoint x: 673, endPoint y: 538, distance: 7.1
click at [673, 538] on textarea at bounding box center [738, 439] width 292 height 401
click at [720, 548] on textarea at bounding box center [738, 439] width 292 height 401
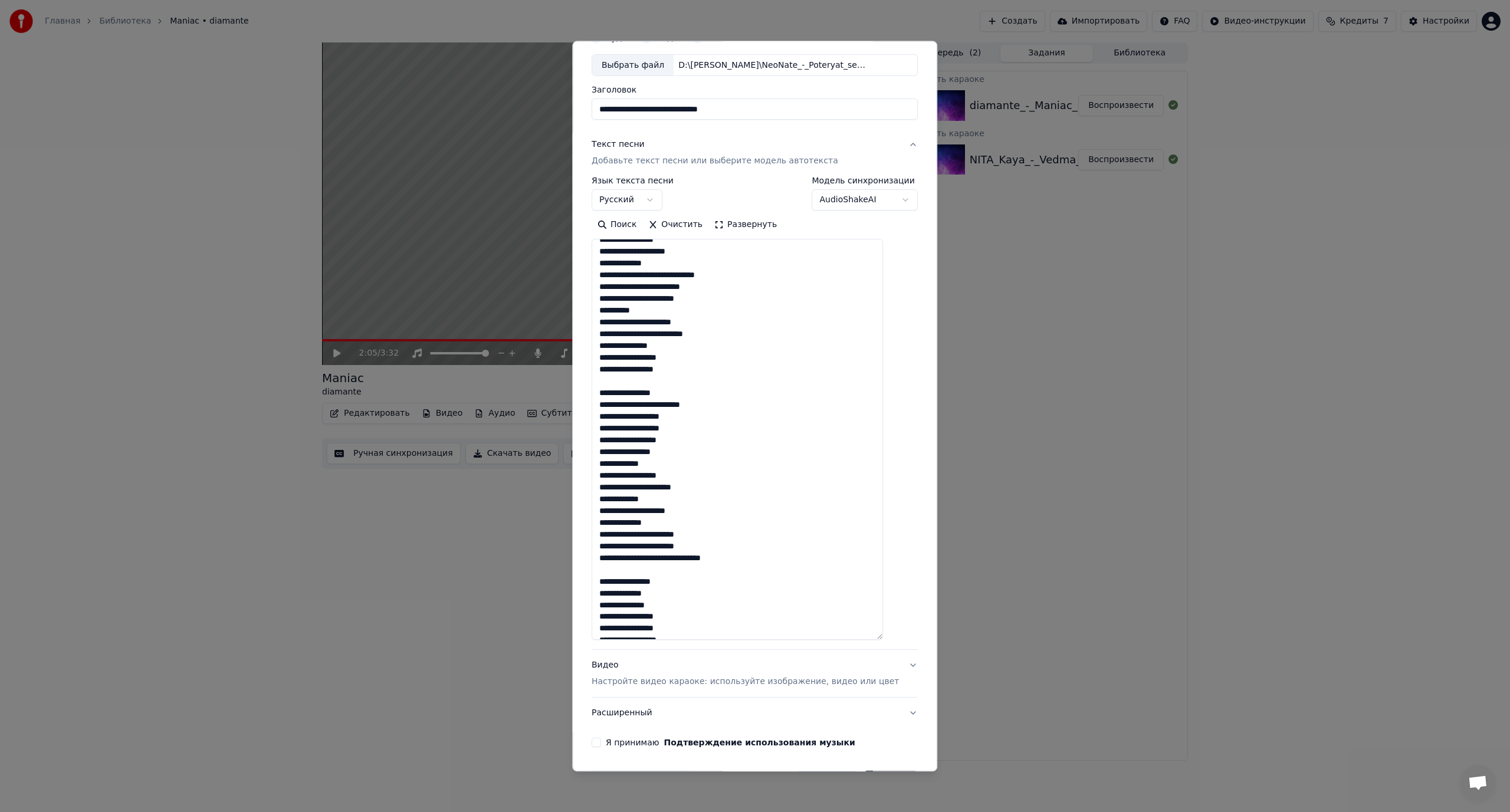
scroll to position [375, 0]
click at [673, 546] on textarea at bounding box center [738, 439] width 292 height 401
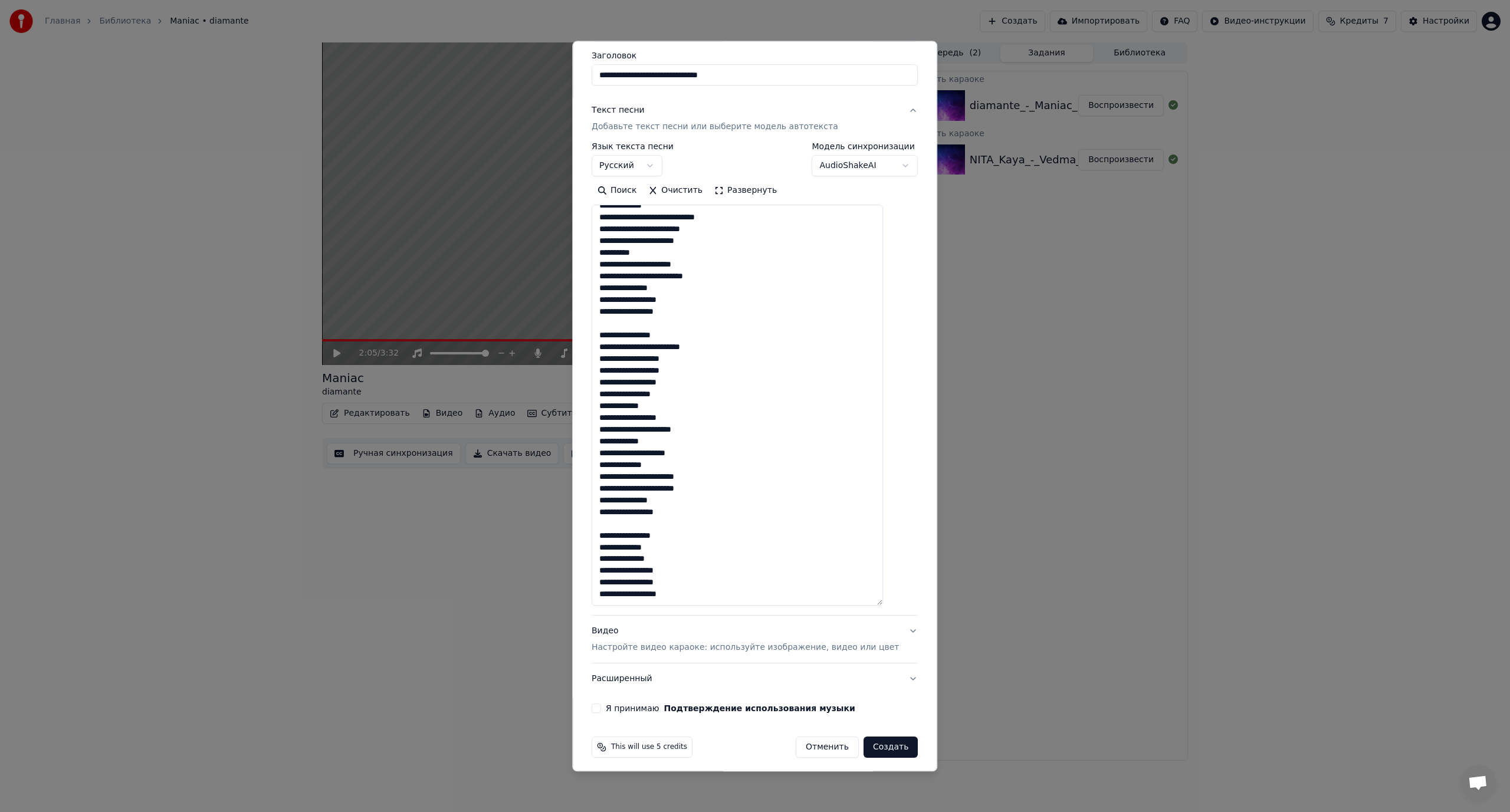
scroll to position [99, 0]
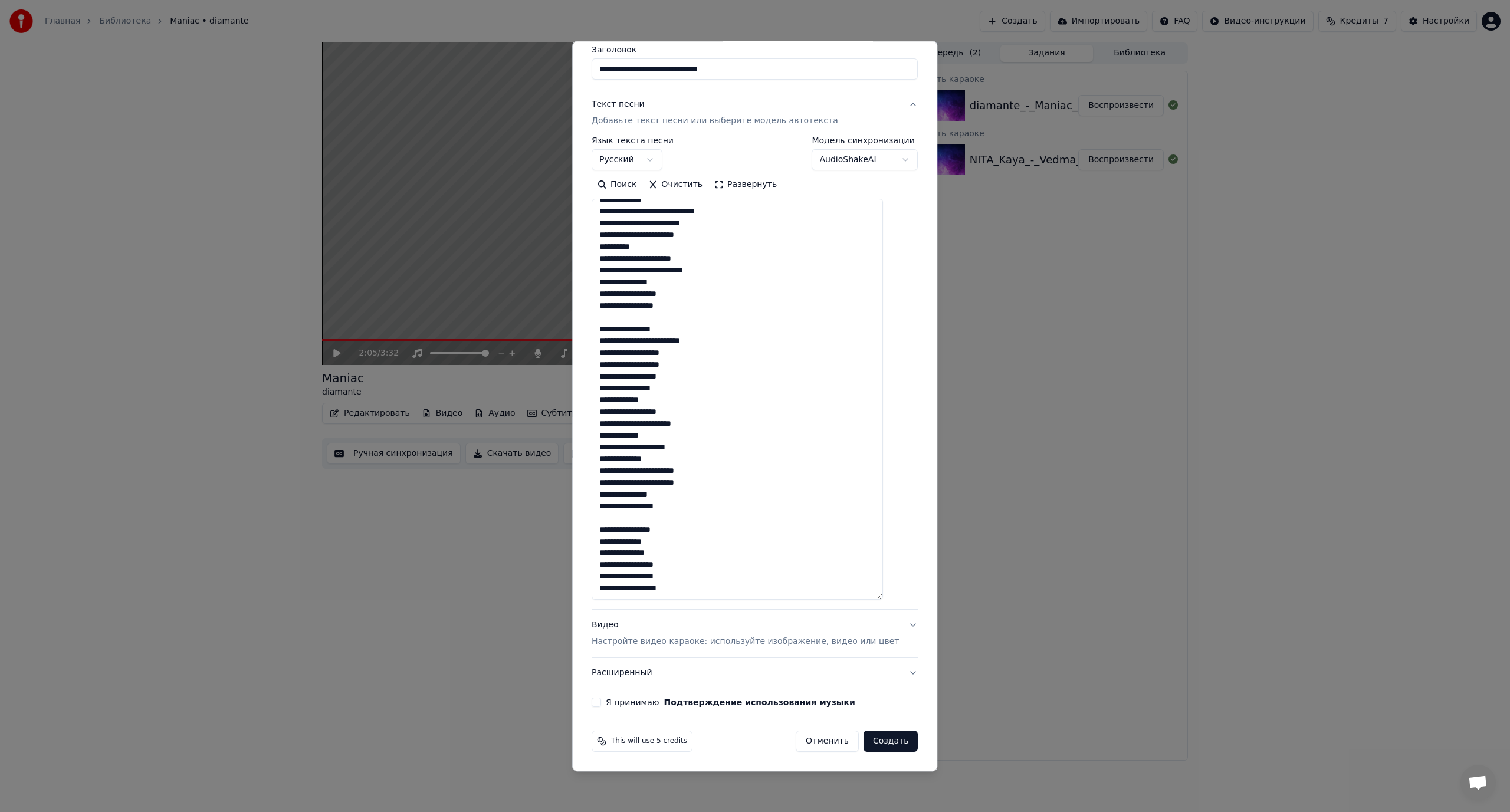
type textarea "**********"
click at [601, 700] on button "Я принимаю Подтверждение использования музыки" at bounding box center [596, 702] width 9 height 9
click at [878, 746] on button "Создать" at bounding box center [890, 741] width 54 height 21
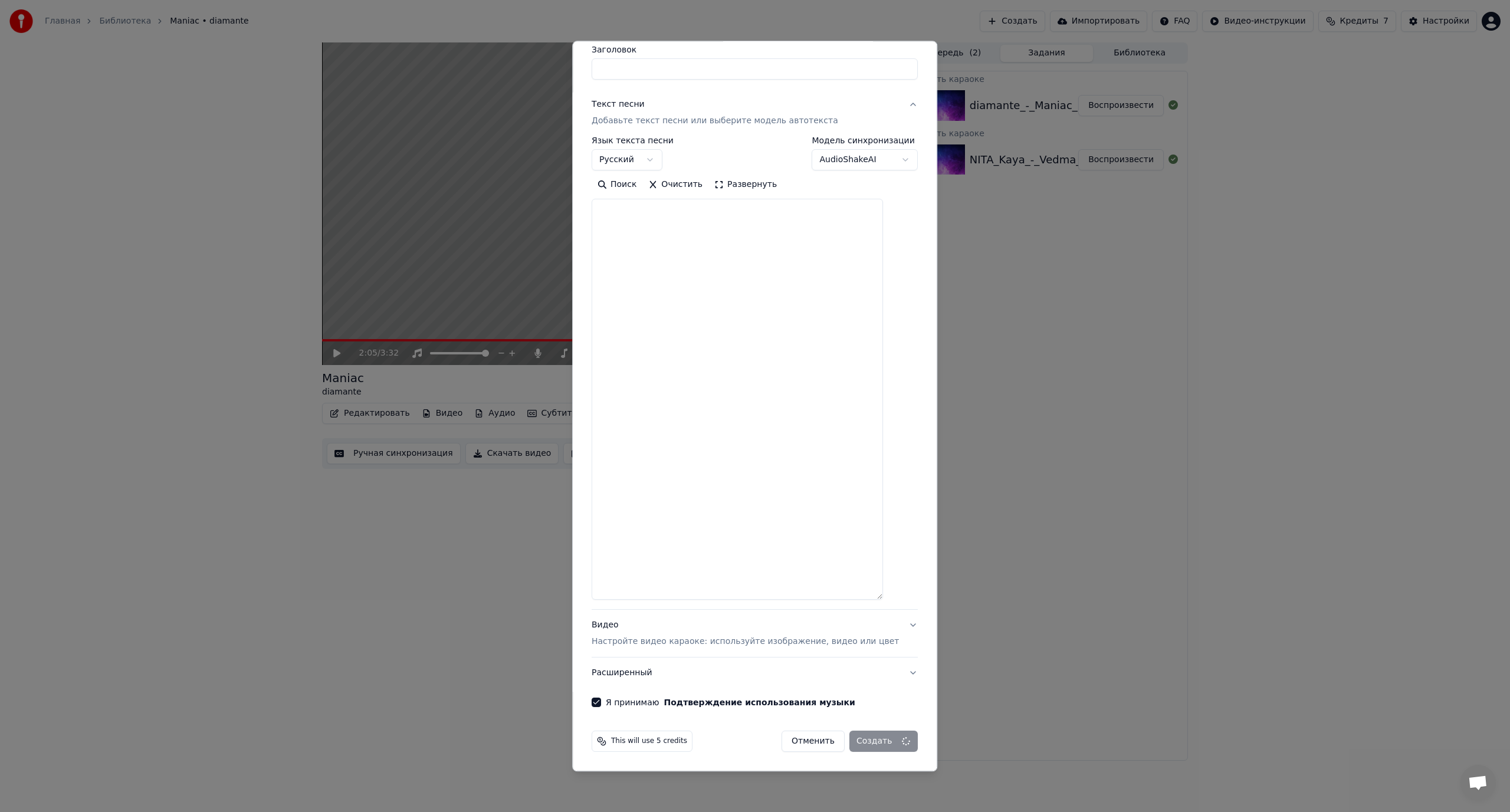
select select
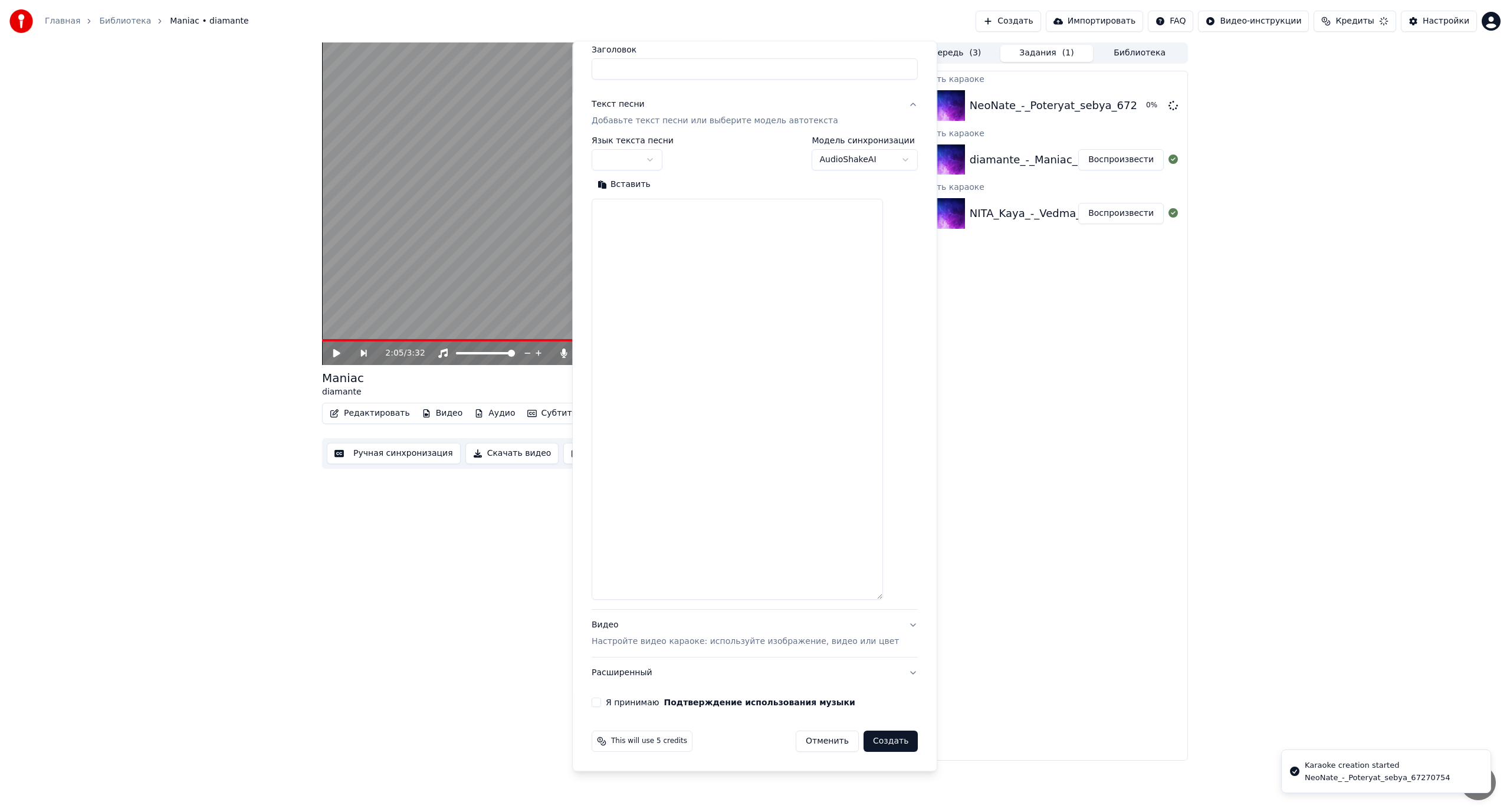
scroll to position [0, 0]
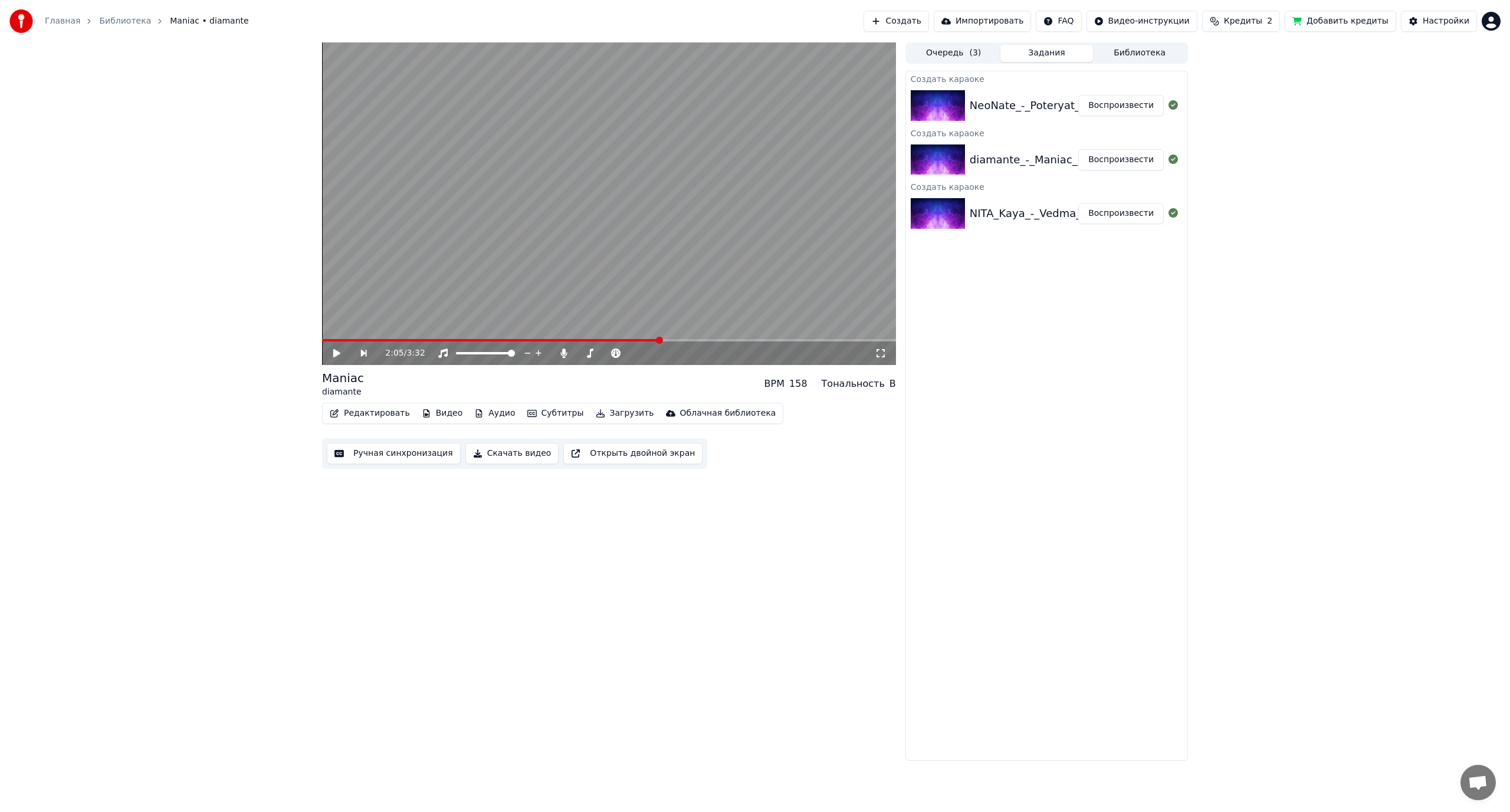
click at [1122, 97] on button "Воспроизвести" at bounding box center [1120, 105] width 86 height 21
click at [554, 271] on video at bounding box center [609, 203] width 574 height 322
click at [1136, 56] on button "Библиотека" at bounding box center [1139, 53] width 93 height 17
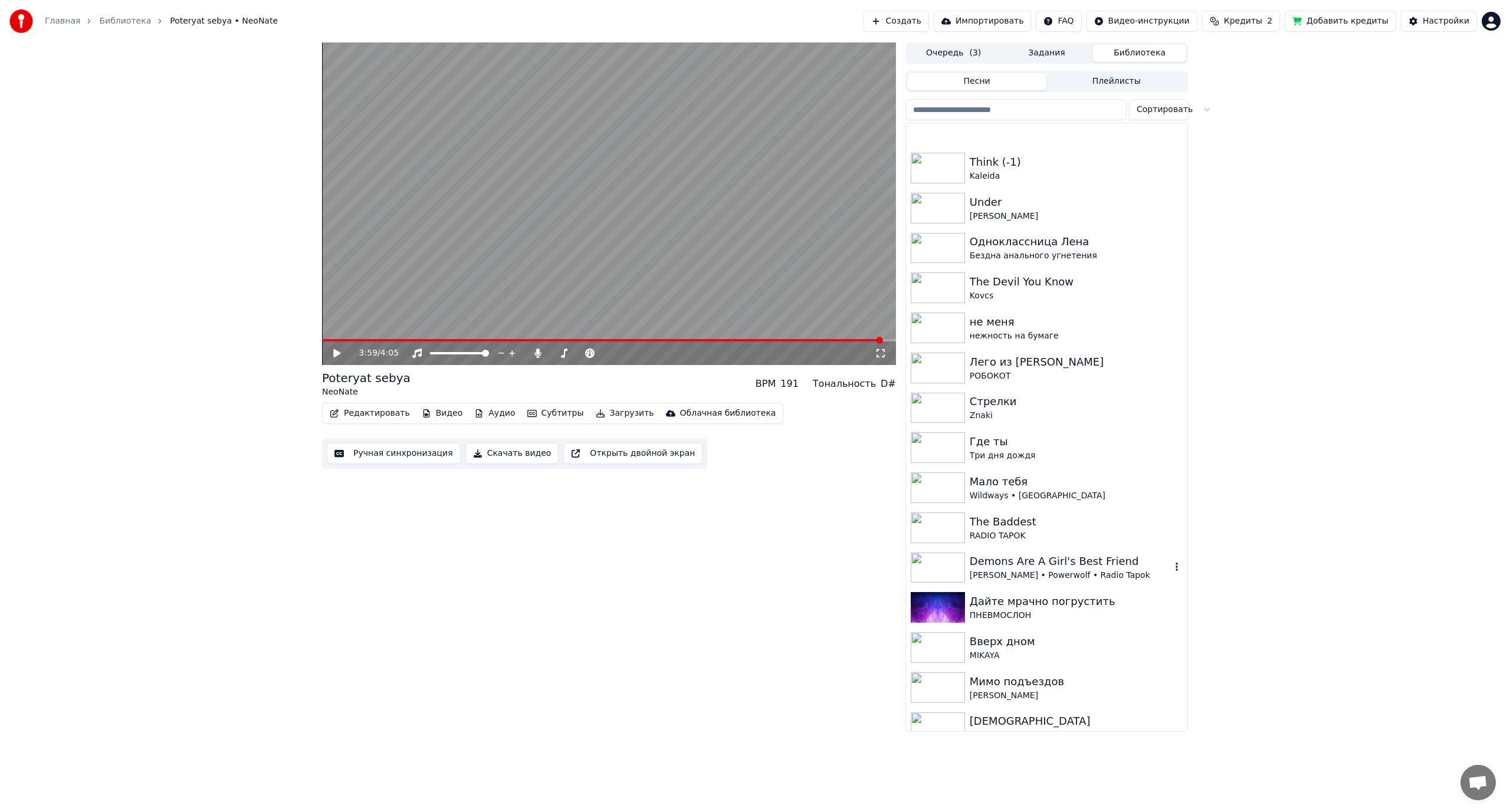
scroll to position [943, 0]
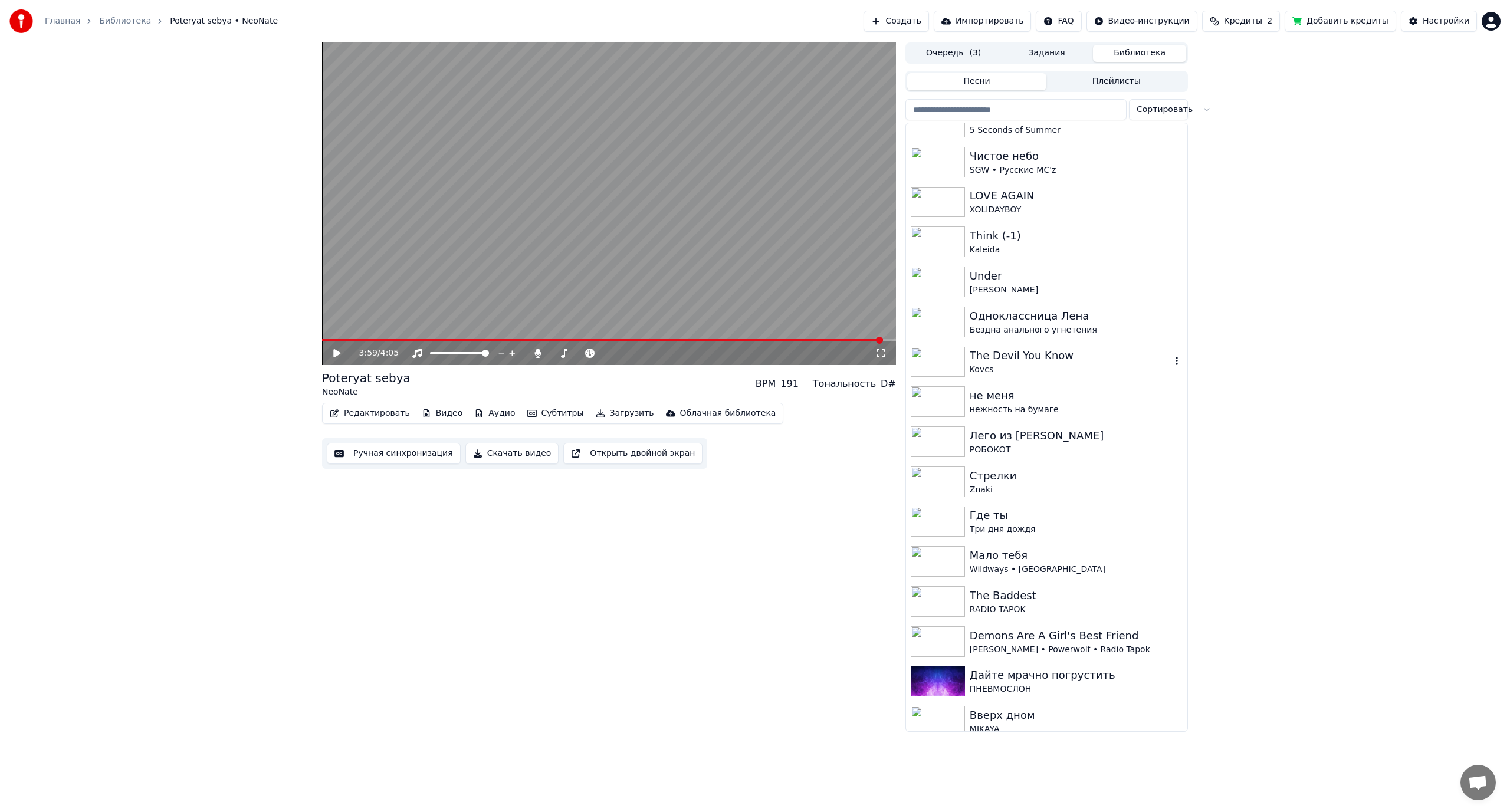
click at [1044, 316] on div "Одноклассница Лена" at bounding box center [1075, 315] width 213 height 16
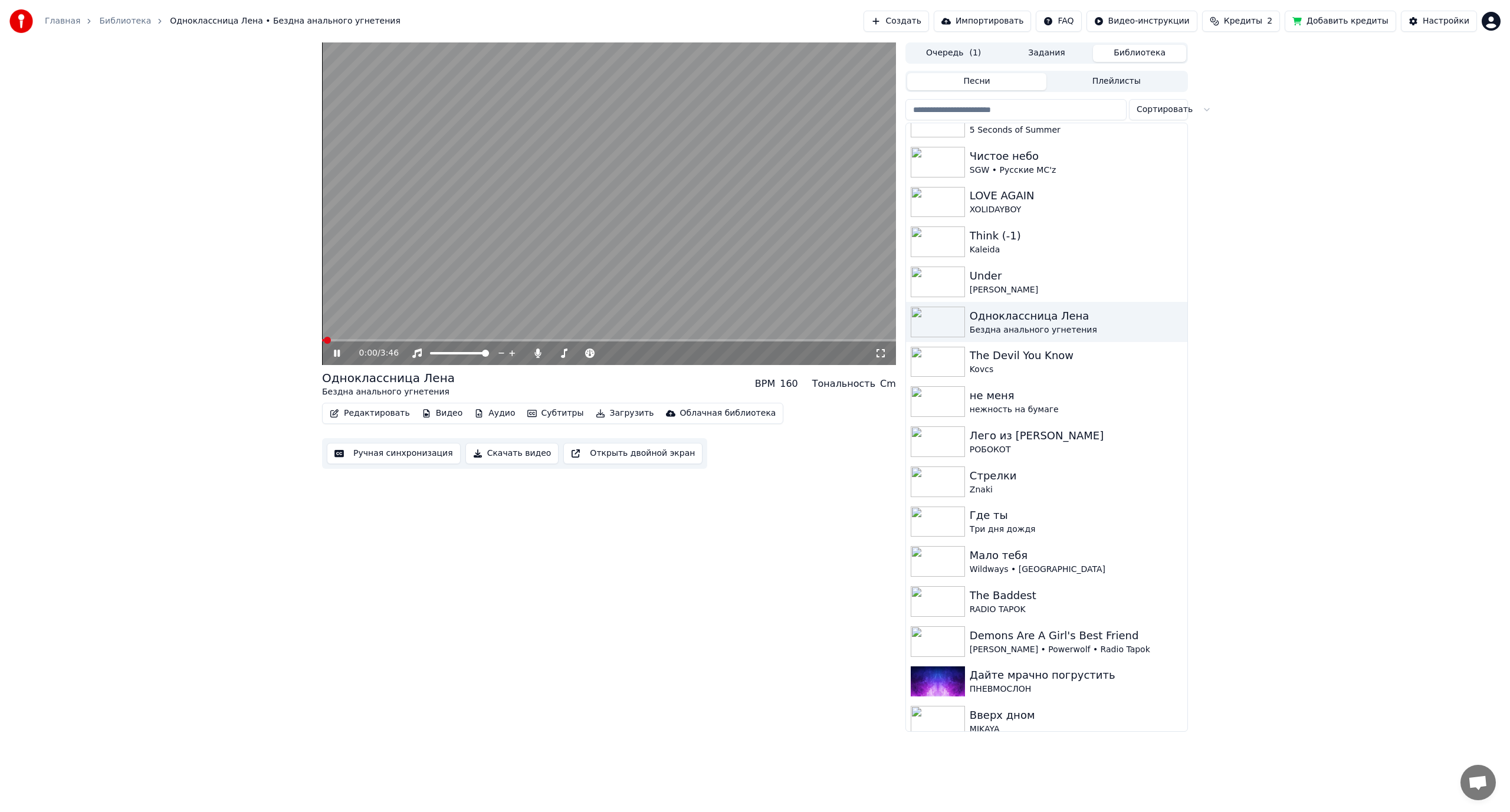
click at [384, 340] on span at bounding box center [609, 340] width 574 height 3
click at [424, 339] on span at bounding box center [609, 340] width 574 height 3
click at [542, 234] on video at bounding box center [609, 203] width 574 height 322
click at [382, 414] on button "Редактировать" at bounding box center [370, 413] width 90 height 16
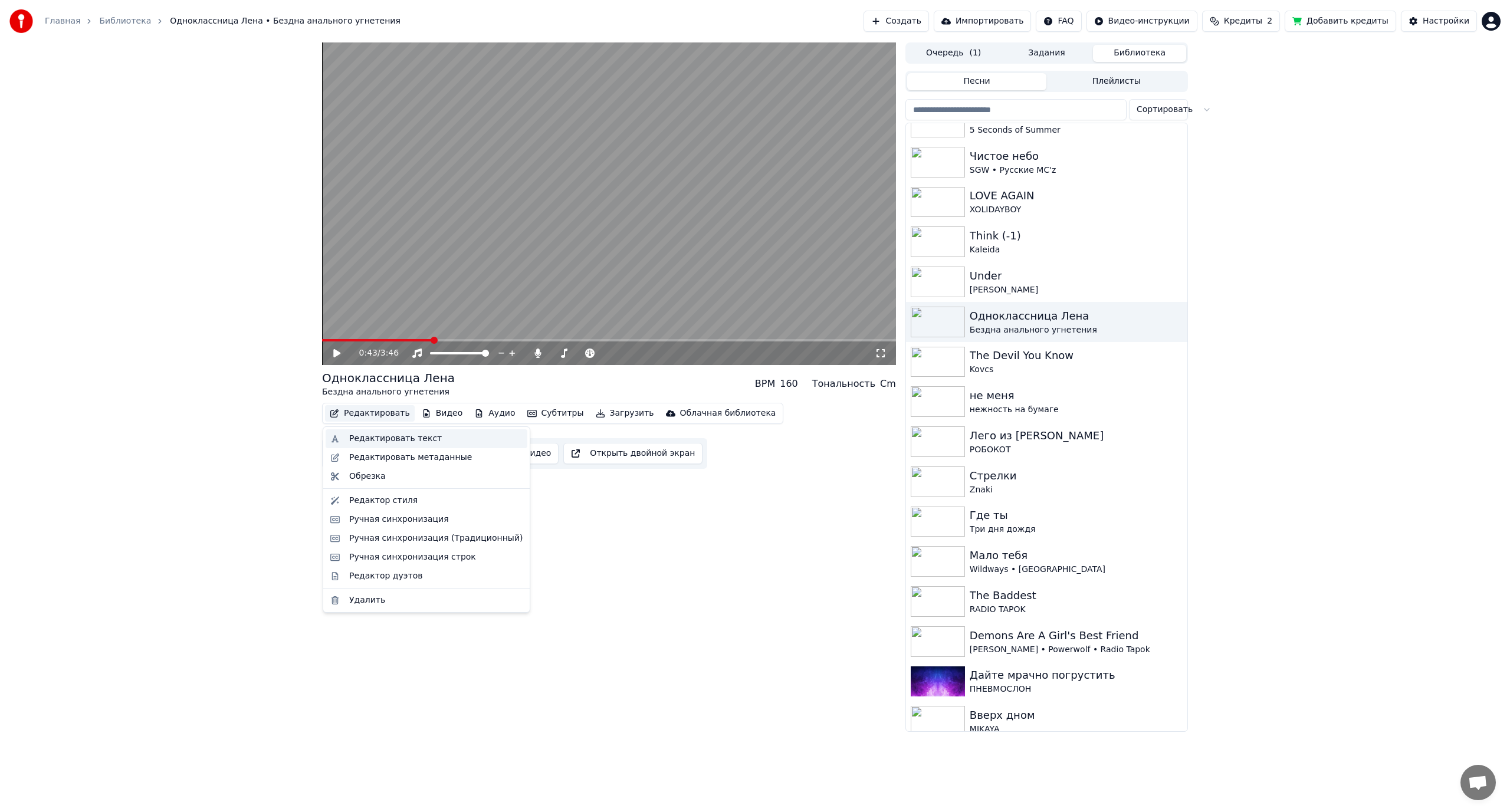
click at [392, 442] on div "Редактировать текст" at bounding box center [395, 439] width 92 height 12
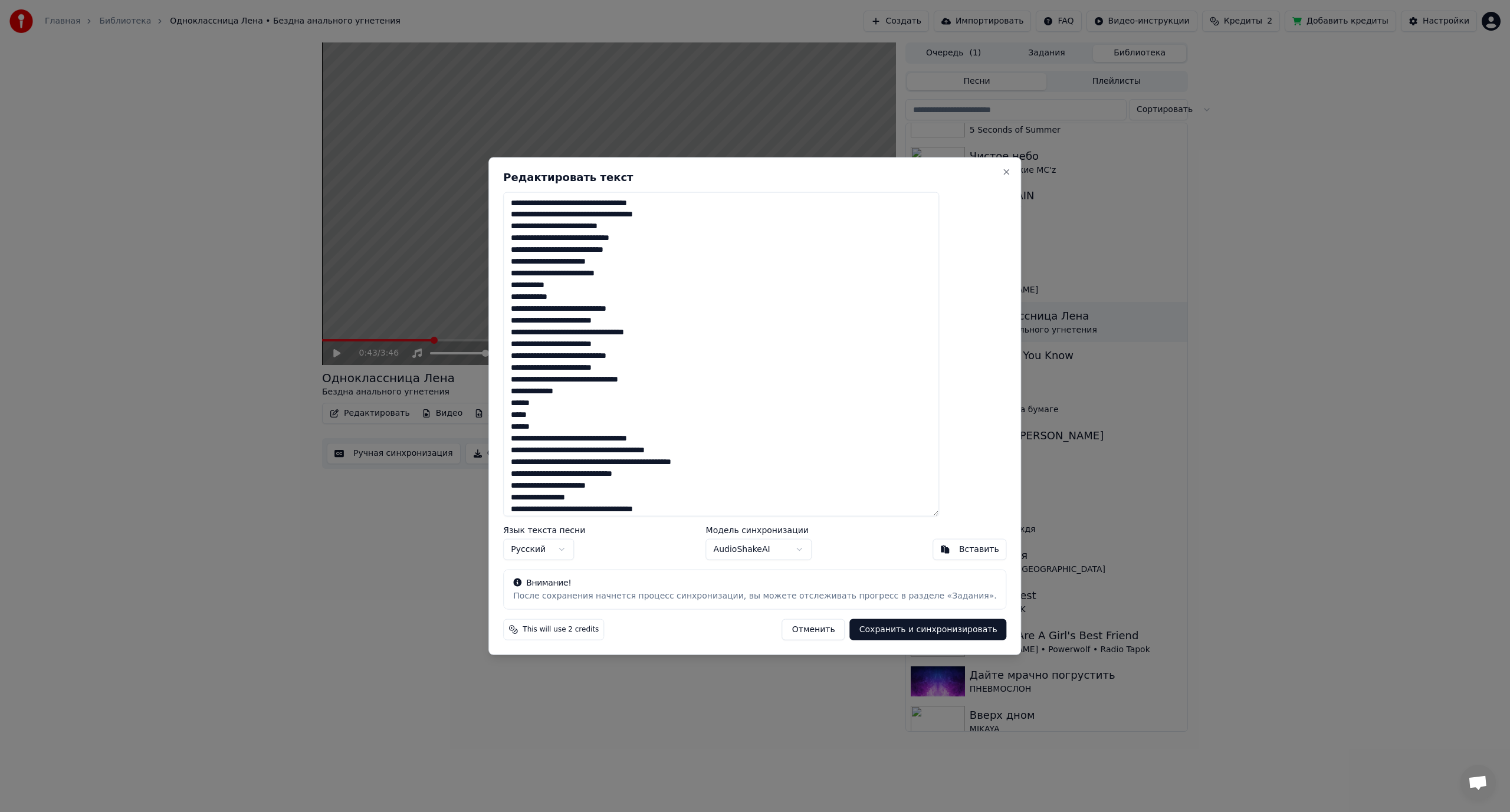
click at [640, 201] on textarea at bounding box center [721, 353] width 436 height 325
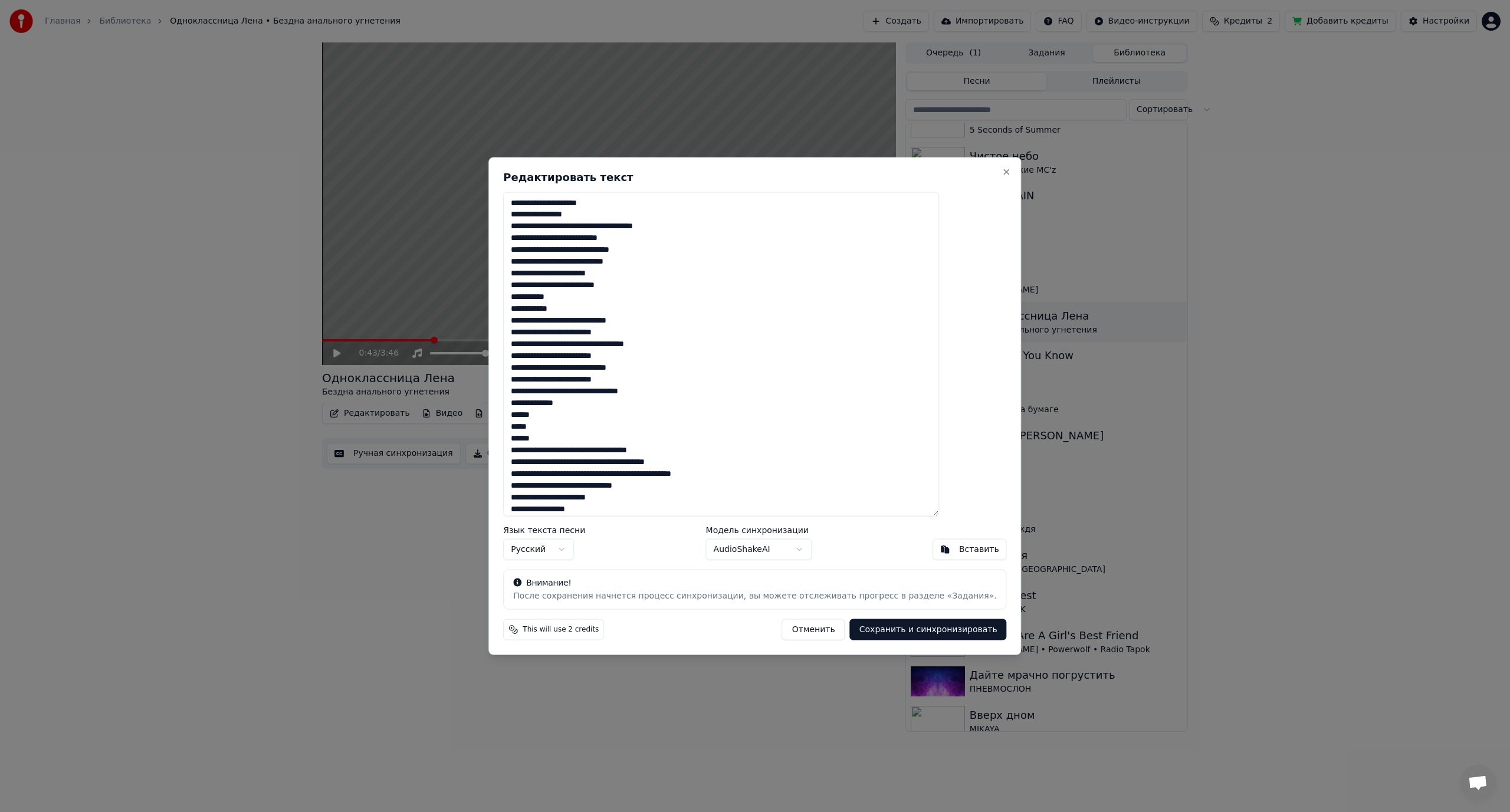
click at [631, 225] on textarea at bounding box center [721, 353] width 436 height 325
click at [593, 250] on textarea at bounding box center [721, 353] width 436 height 325
drag, startPoint x: 601, startPoint y: 262, endPoint x: 609, endPoint y: 263, distance: 8.1
click at [609, 263] on textarea at bounding box center [721, 353] width 436 height 325
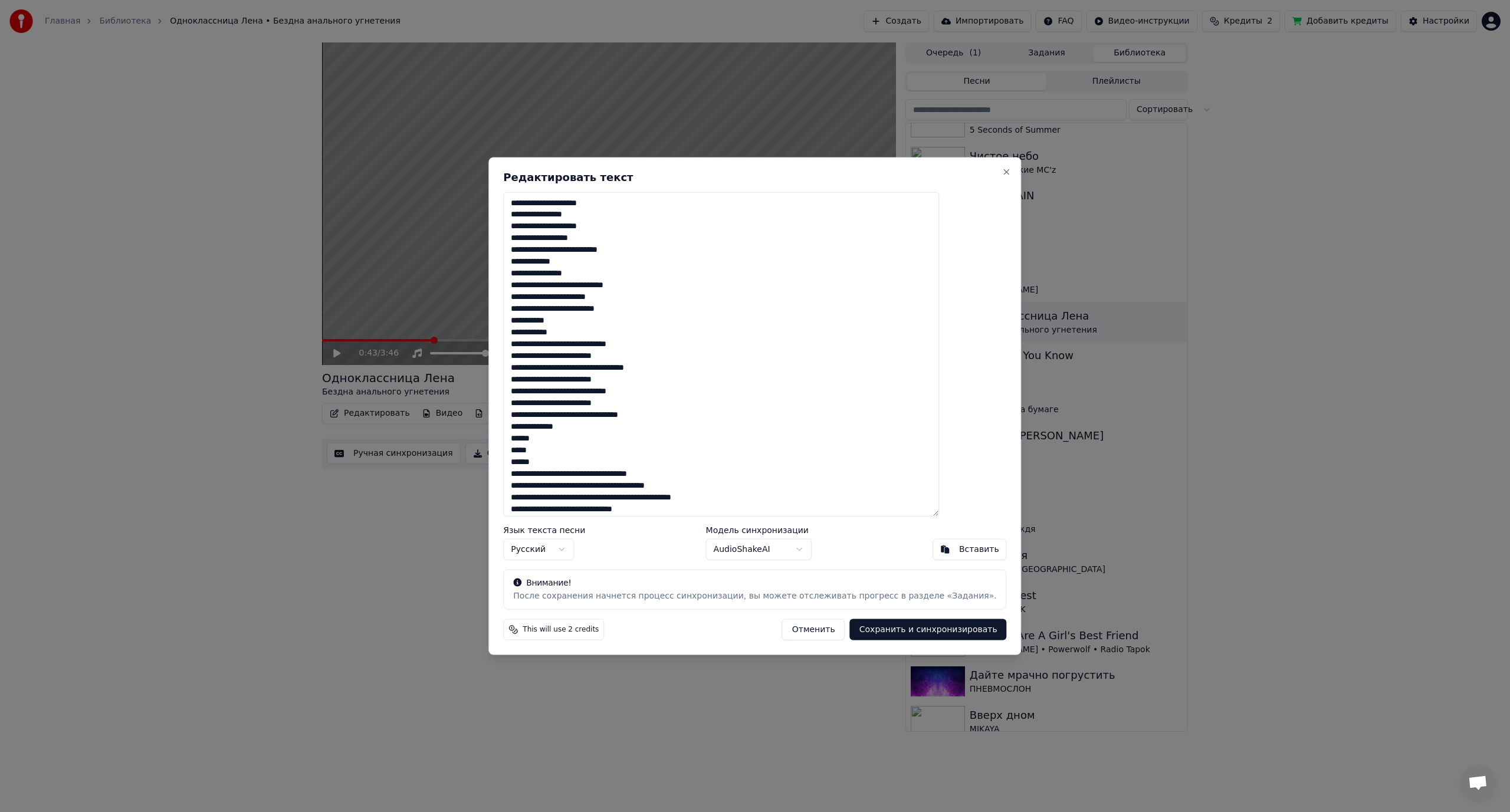
drag, startPoint x: 606, startPoint y: 286, endPoint x: 617, endPoint y: 286, distance: 11.0
click at [617, 286] on textarea at bounding box center [721, 353] width 436 height 325
drag, startPoint x: 593, startPoint y: 308, endPoint x: 602, endPoint y: 308, distance: 9.0
click at [602, 308] on textarea at bounding box center [721, 353] width 436 height 325
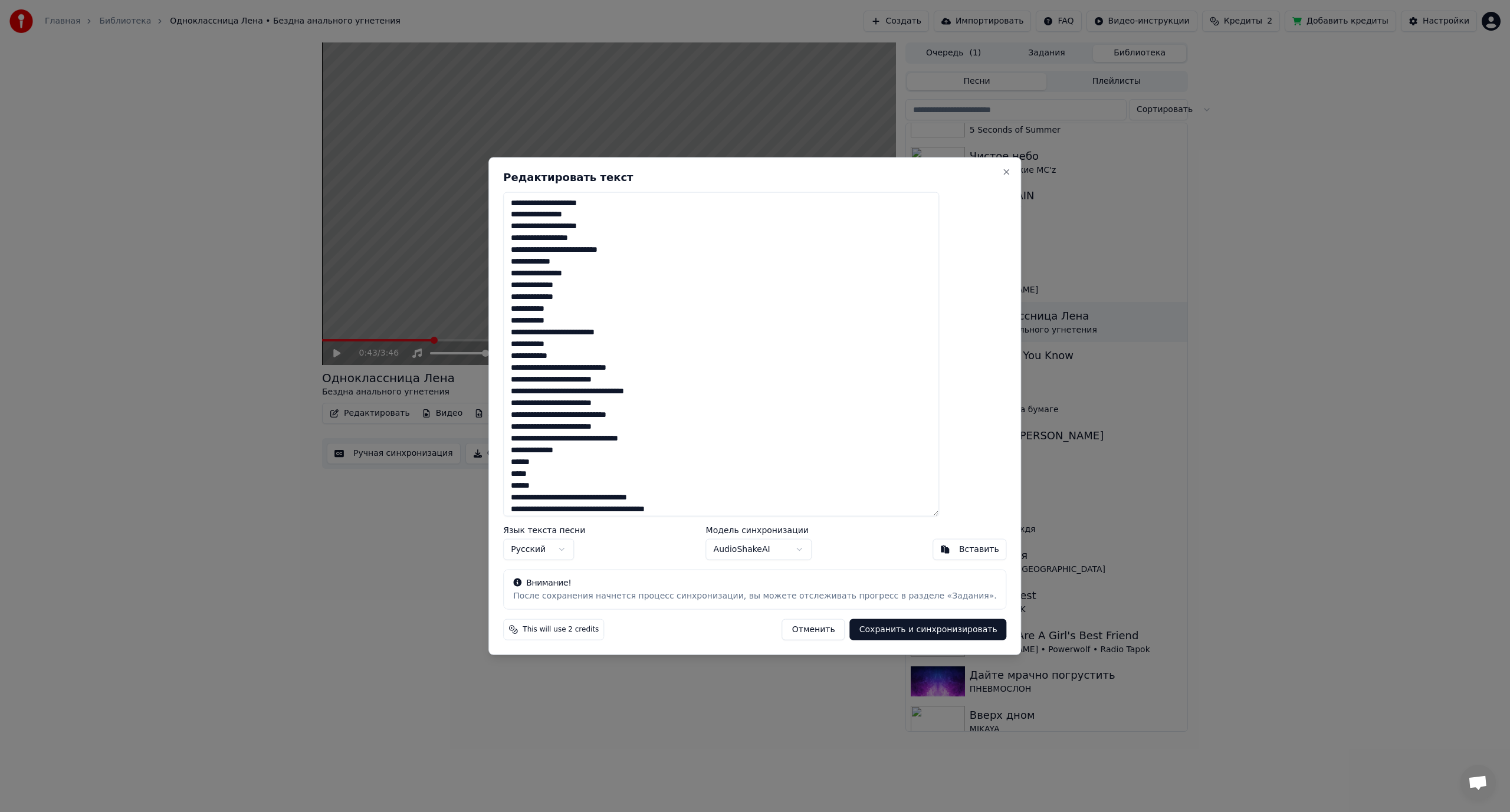
click at [586, 332] on textarea at bounding box center [721, 353] width 436 height 325
click at [599, 379] on textarea at bounding box center [721, 353] width 436 height 325
click at [626, 416] on textarea at bounding box center [721, 353] width 436 height 325
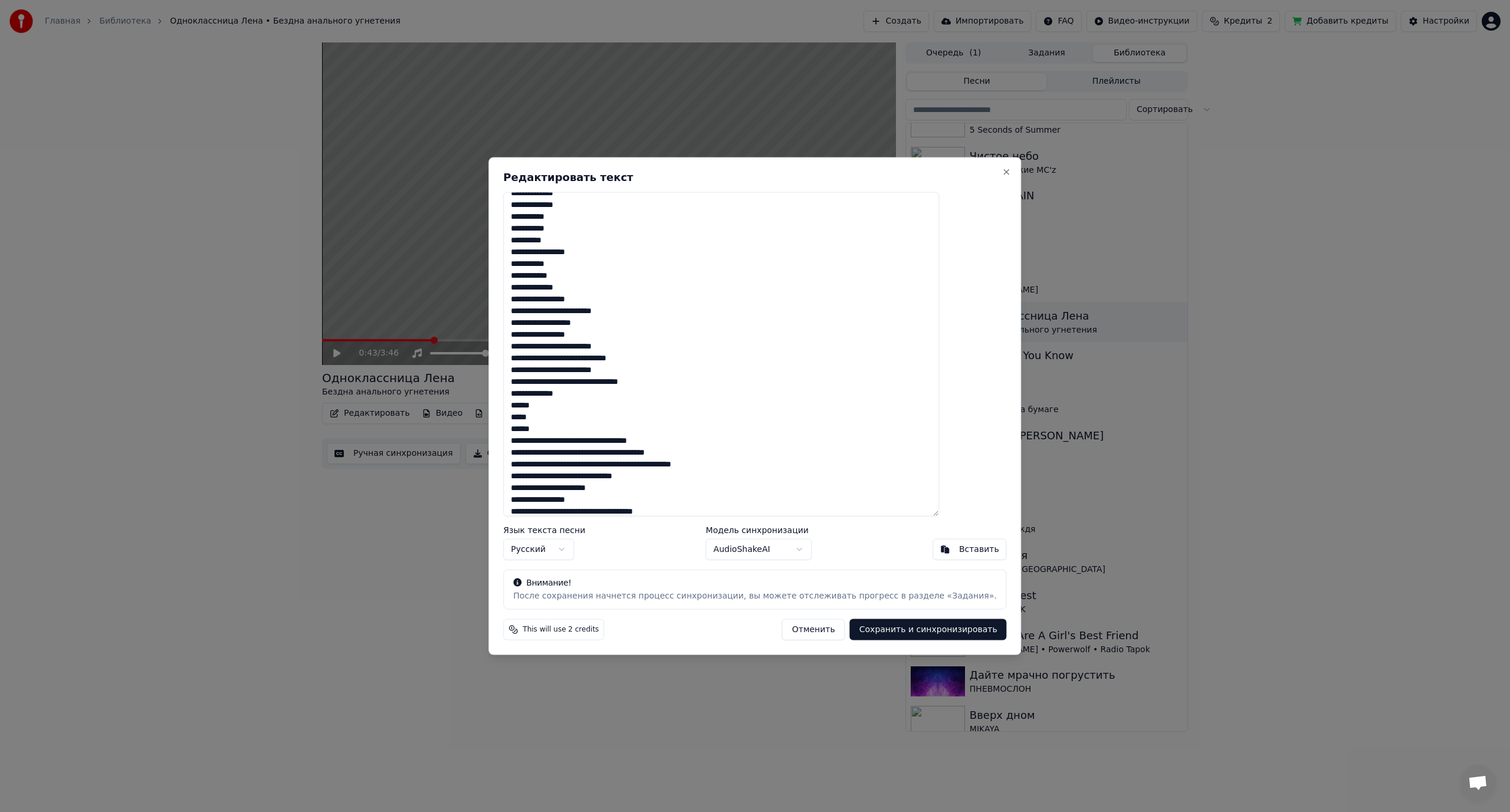
scroll to position [118, 0]
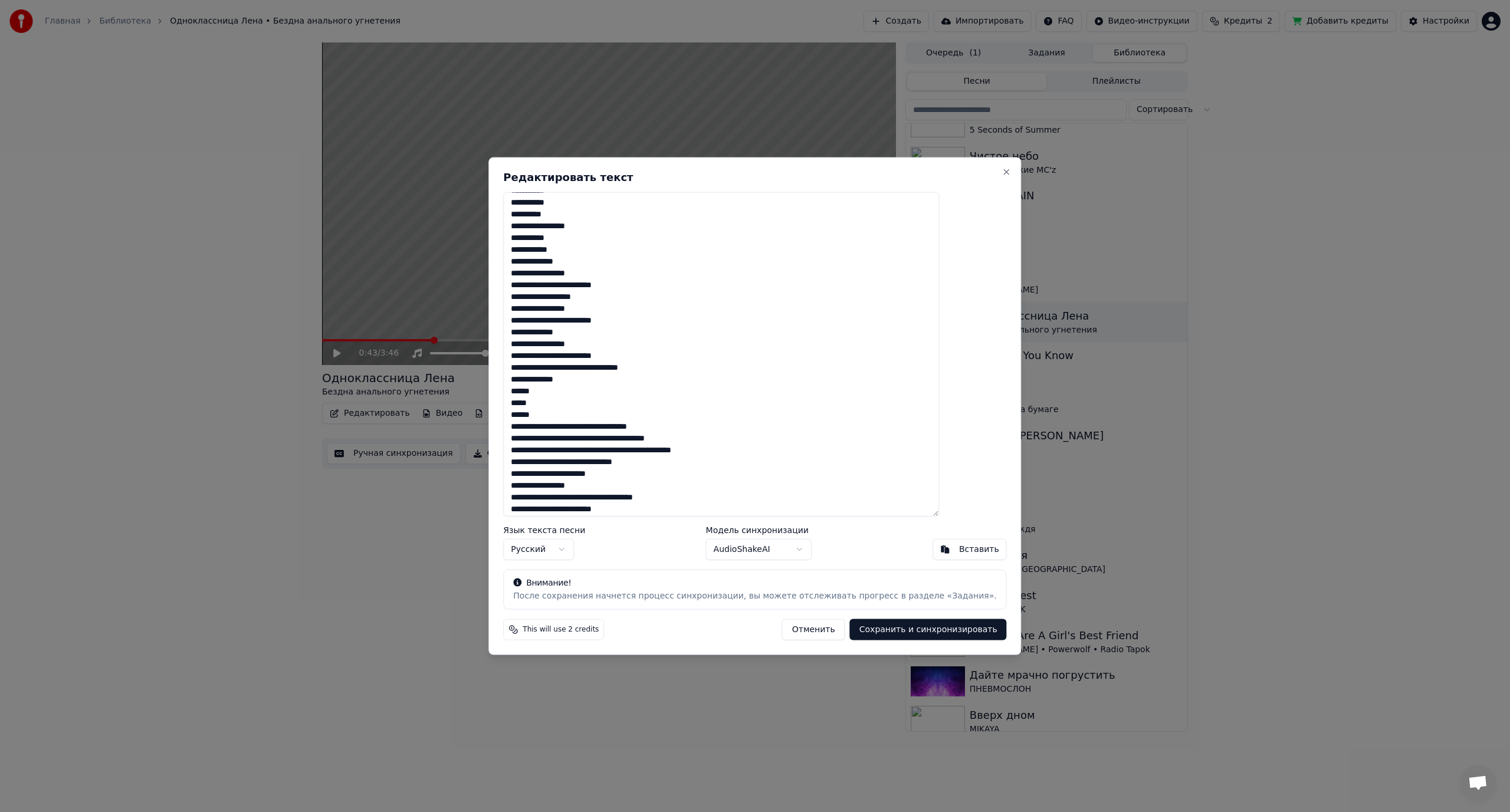
click at [615, 369] on textarea at bounding box center [721, 353] width 436 height 325
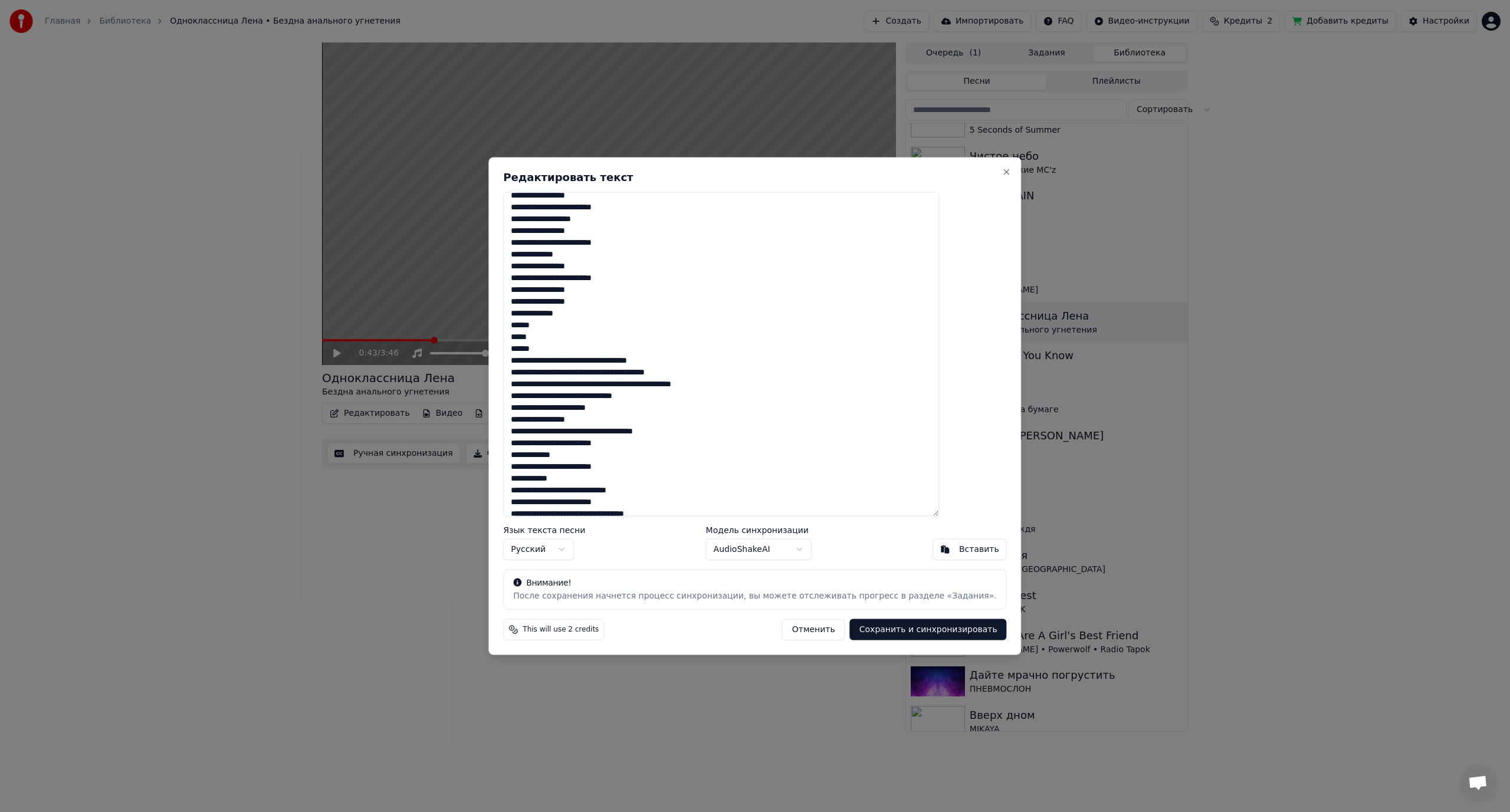
scroll to position [236, 0]
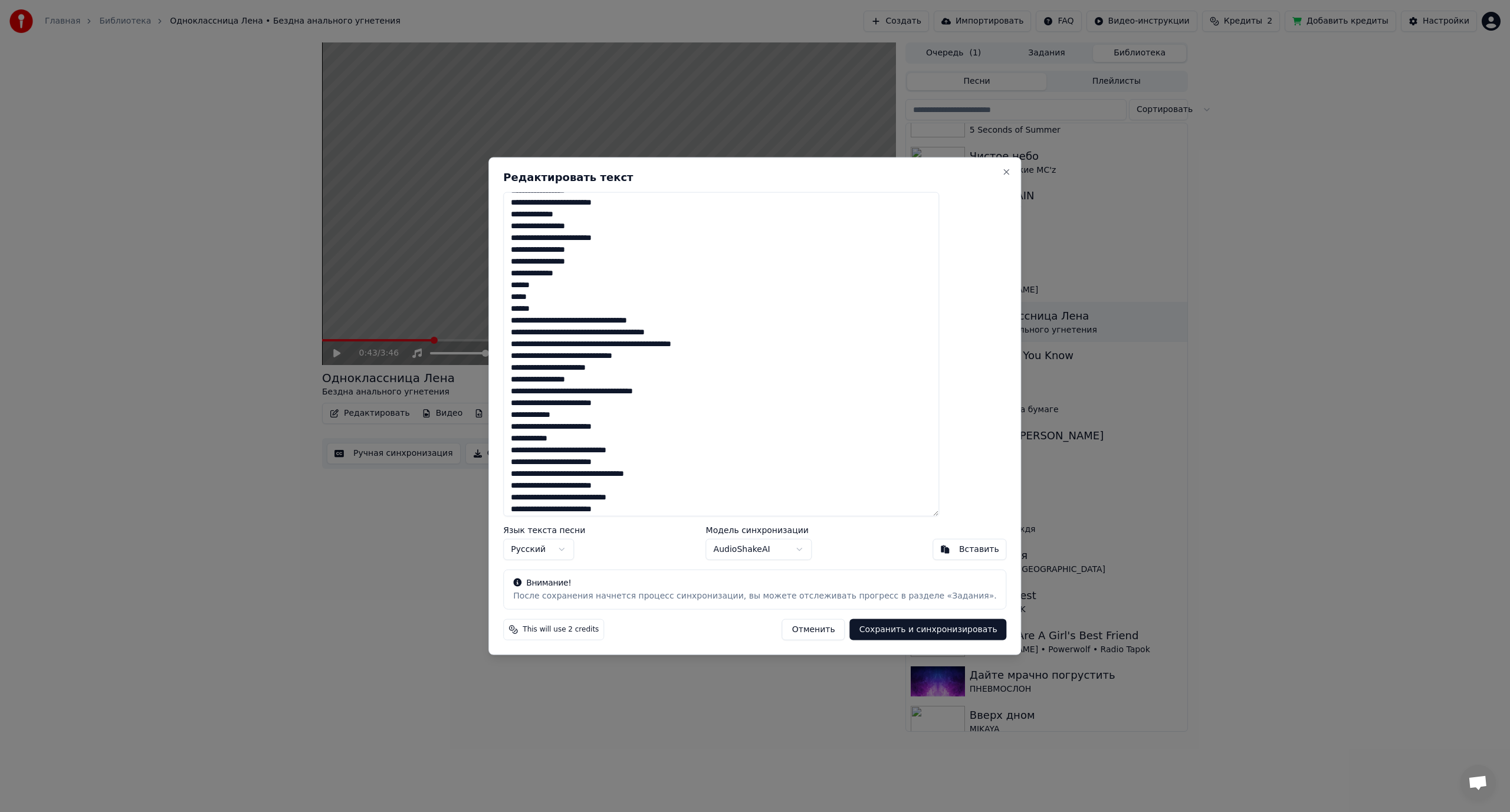
click at [652, 321] on textarea at bounding box center [721, 353] width 436 height 325
click at [648, 343] on textarea at bounding box center [721, 353] width 436 height 325
click at [661, 367] on textarea at bounding box center [721, 353] width 436 height 325
drag, startPoint x: 608, startPoint y: 379, endPoint x: 615, endPoint y: 379, distance: 7.0
click at [615, 379] on textarea at bounding box center [721, 353] width 436 height 325
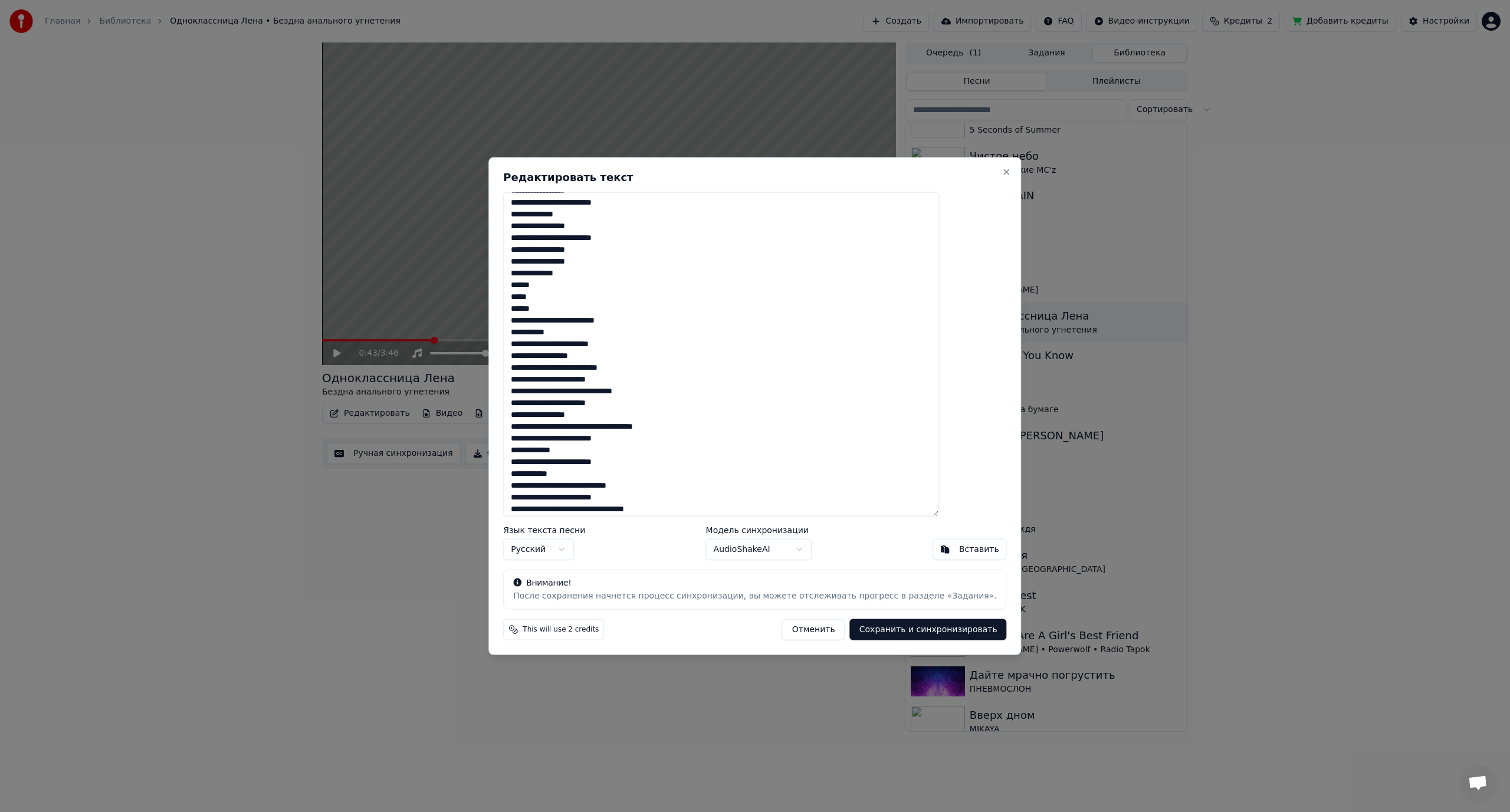
click at [622, 380] on textarea at bounding box center [721, 353] width 436 height 325
drag, startPoint x: 610, startPoint y: 390, endPoint x: 619, endPoint y: 390, distance: 9.0
click at [619, 390] on textarea at bounding box center [721, 353] width 436 height 325
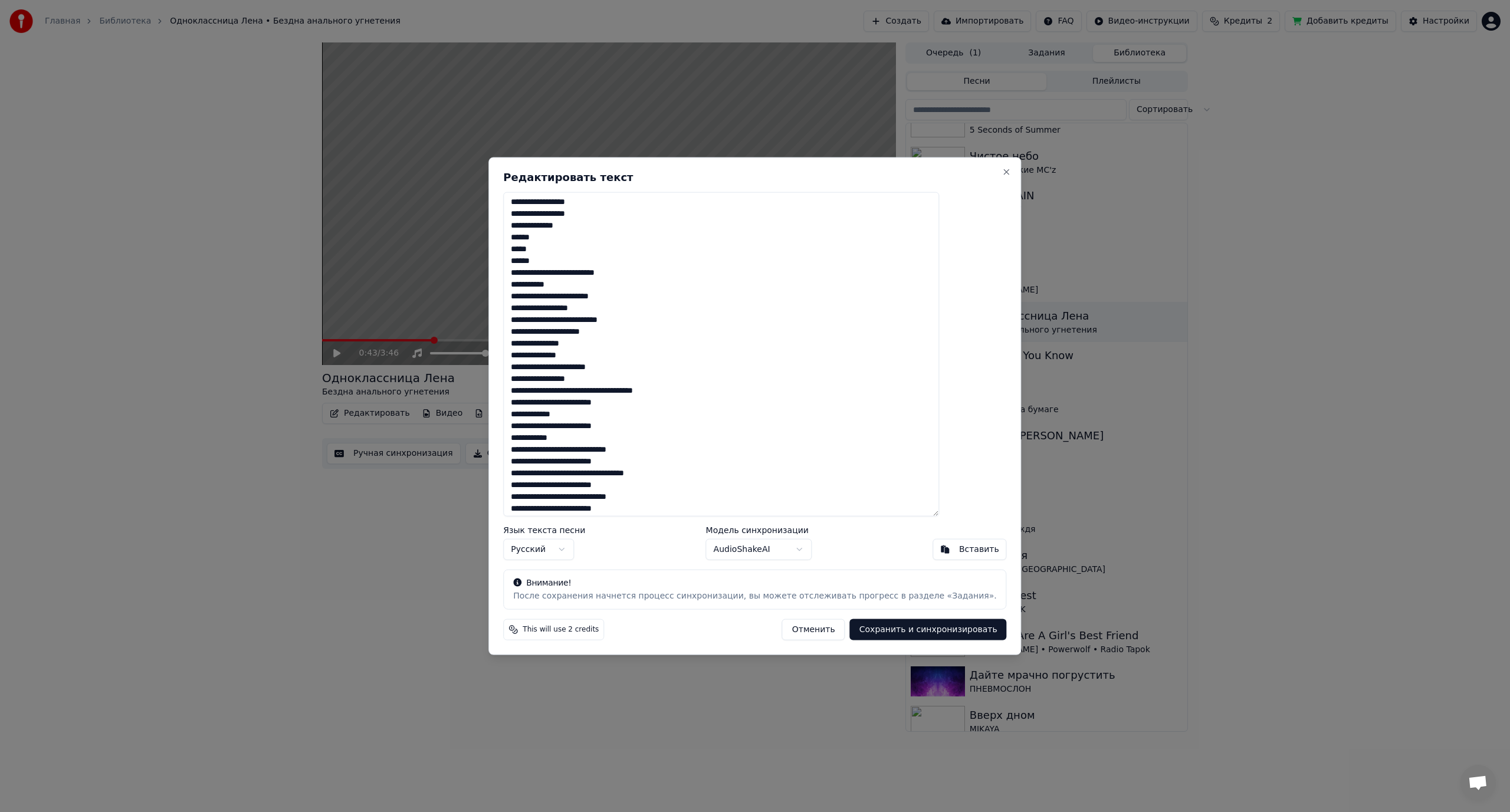
scroll to position [295, 0]
click at [642, 381] on textarea at bounding box center [721, 353] width 436 height 325
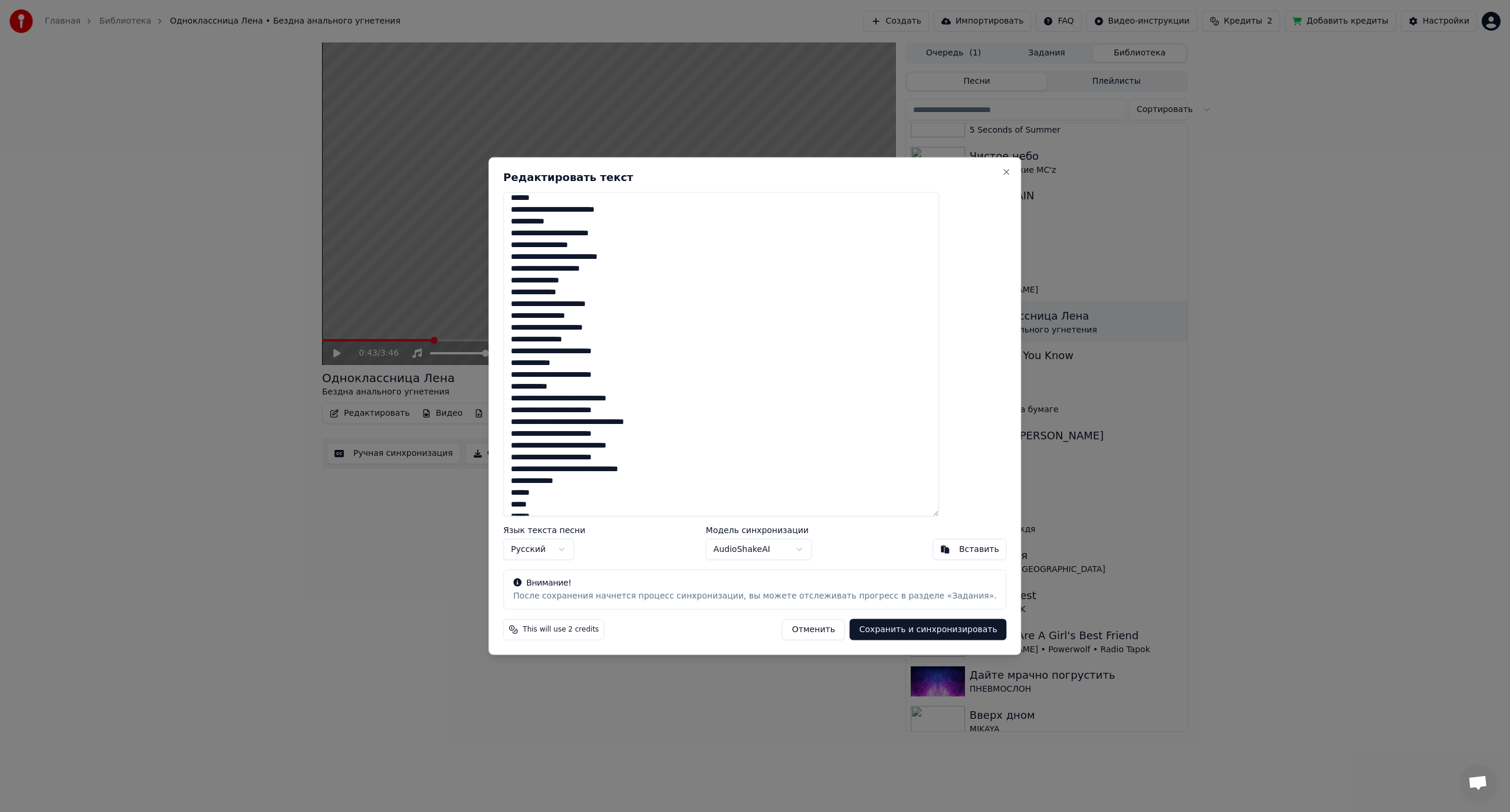
scroll to position [353, 0]
click at [600, 390] on textarea at bounding box center [721, 353] width 436 height 325
click at [625, 427] on textarea at bounding box center [721, 353] width 436 height 325
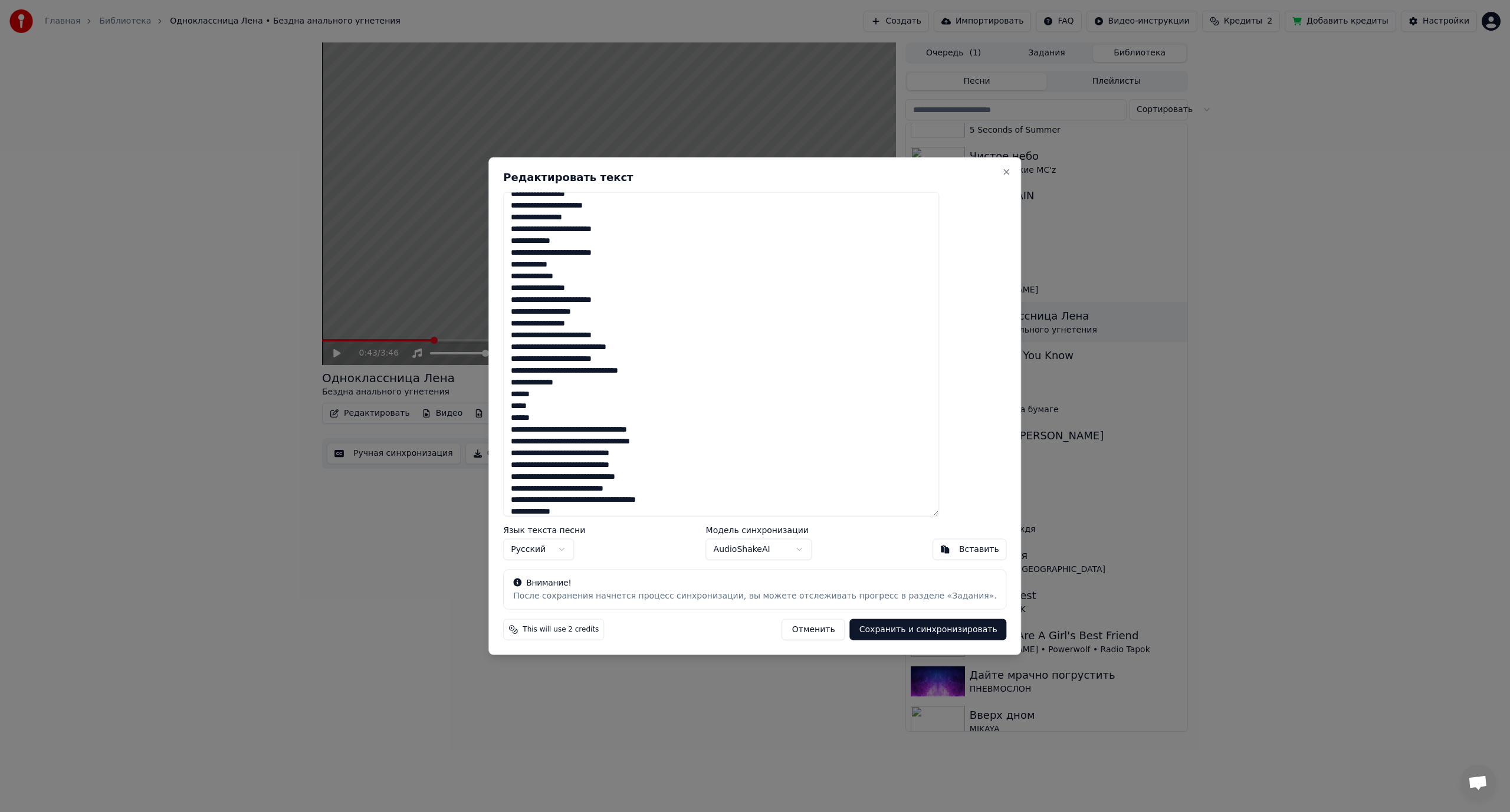
scroll to position [471, 0]
click at [599, 343] on textarea at bounding box center [721, 353] width 436 height 325
click at [599, 345] on textarea at bounding box center [721, 353] width 436 height 325
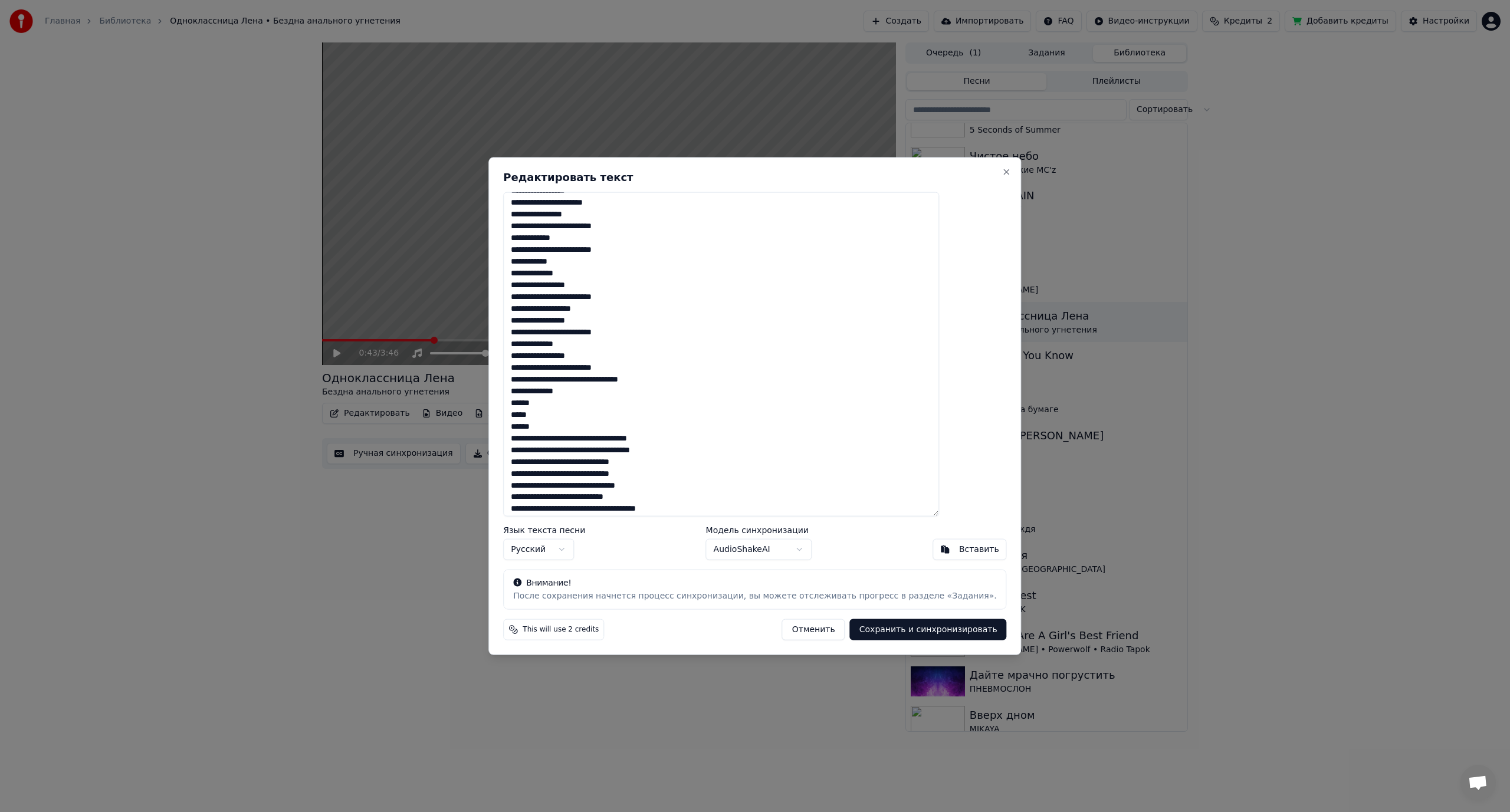
click at [614, 381] on textarea at bounding box center [721, 353] width 436 height 325
click at [615, 382] on textarea at bounding box center [721, 353] width 436 height 325
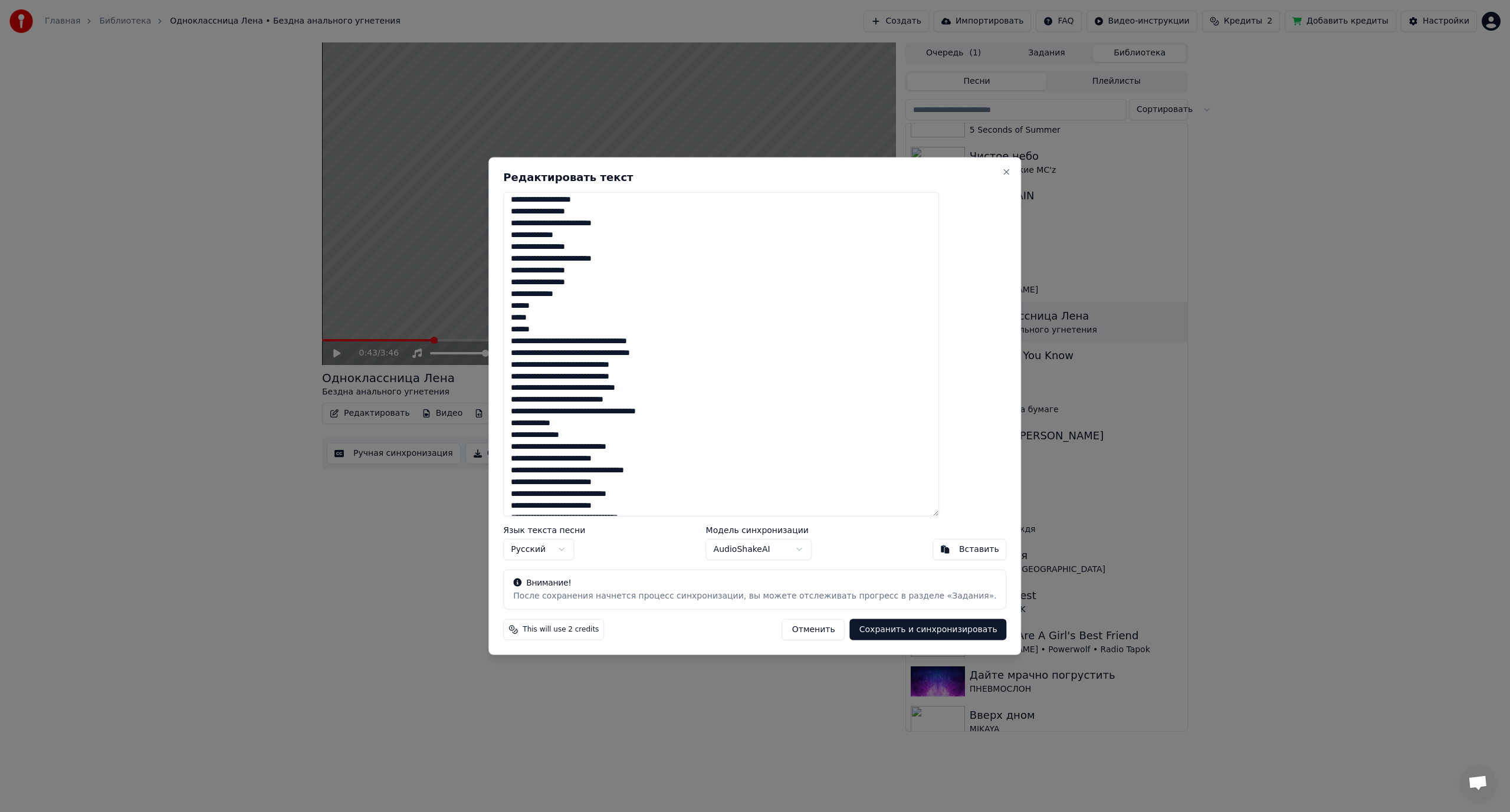
scroll to position [590, 0]
click at [621, 331] on textarea at bounding box center [721, 353] width 436 height 325
click at [613, 355] on textarea at bounding box center [721, 353] width 436 height 325
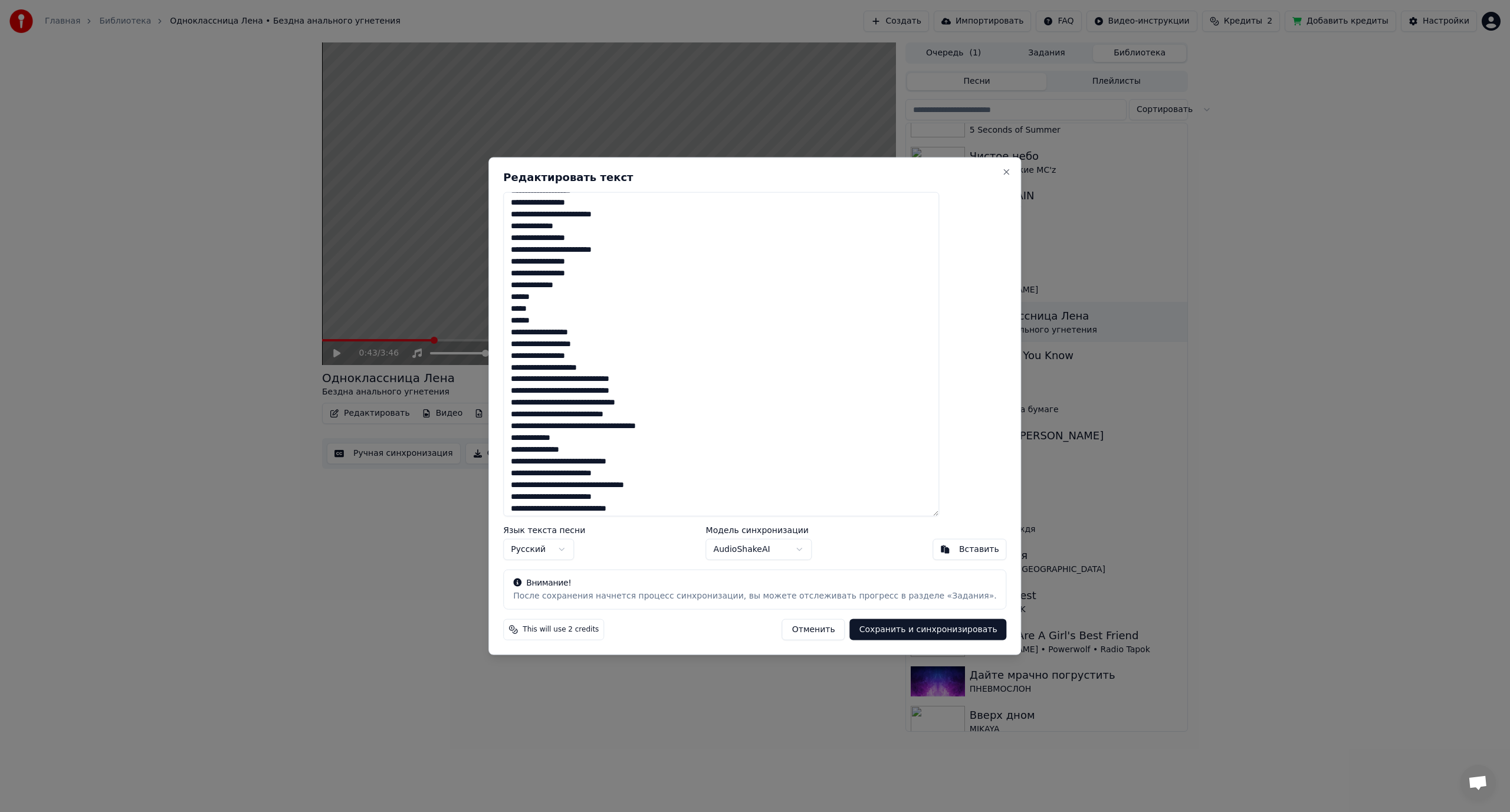
click at [612, 378] on textarea at bounding box center [721, 353] width 436 height 325
click at [615, 402] on textarea at bounding box center [721, 353] width 436 height 325
drag, startPoint x: 611, startPoint y: 425, endPoint x: 620, endPoint y: 426, distance: 9.1
click at [620, 426] on textarea at bounding box center [721, 353] width 436 height 325
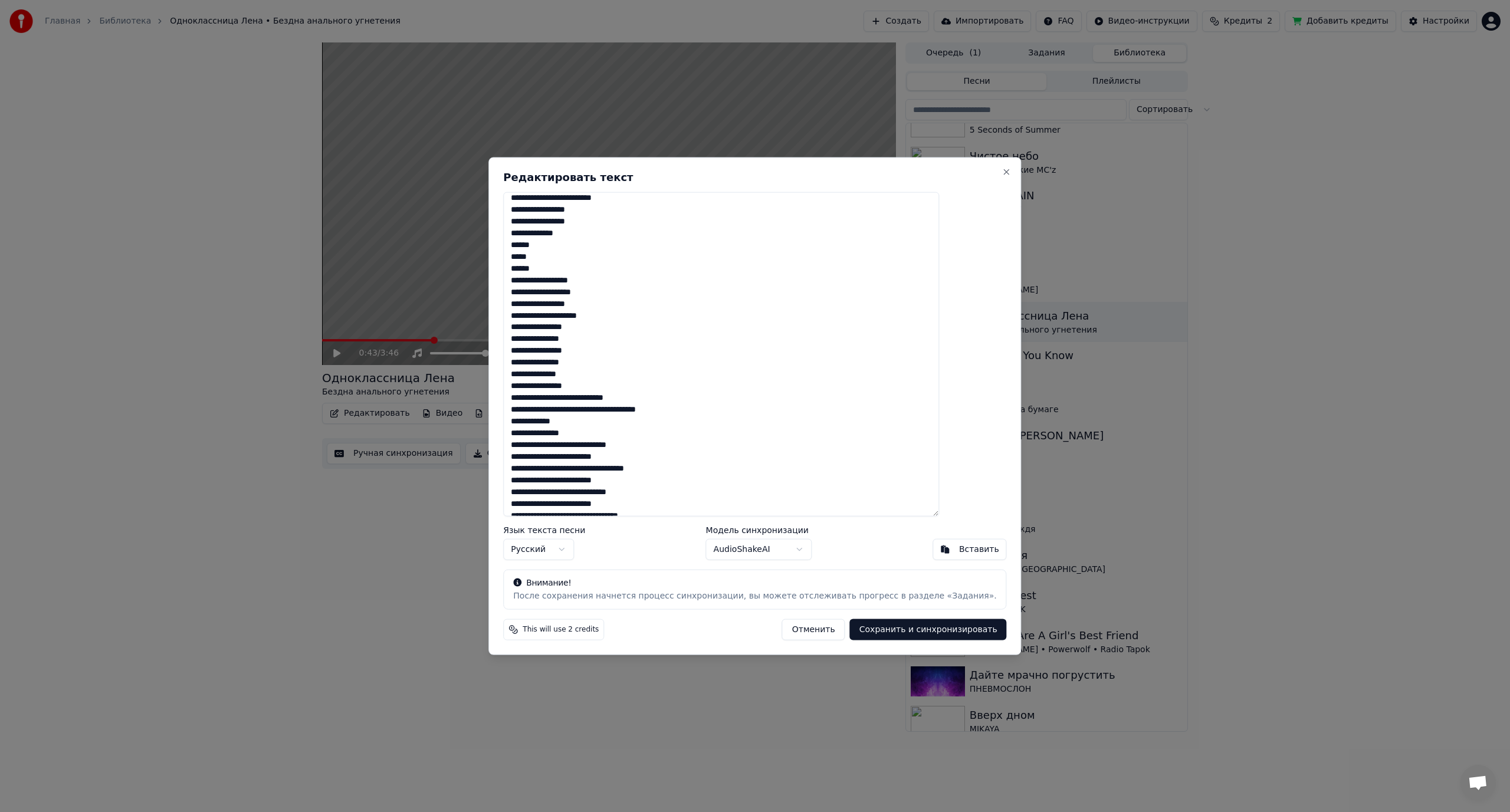
scroll to position [648, 0]
click at [630, 392] on textarea at bounding box center [721, 353] width 436 height 325
click at [631, 414] on textarea at bounding box center [721, 353] width 436 height 325
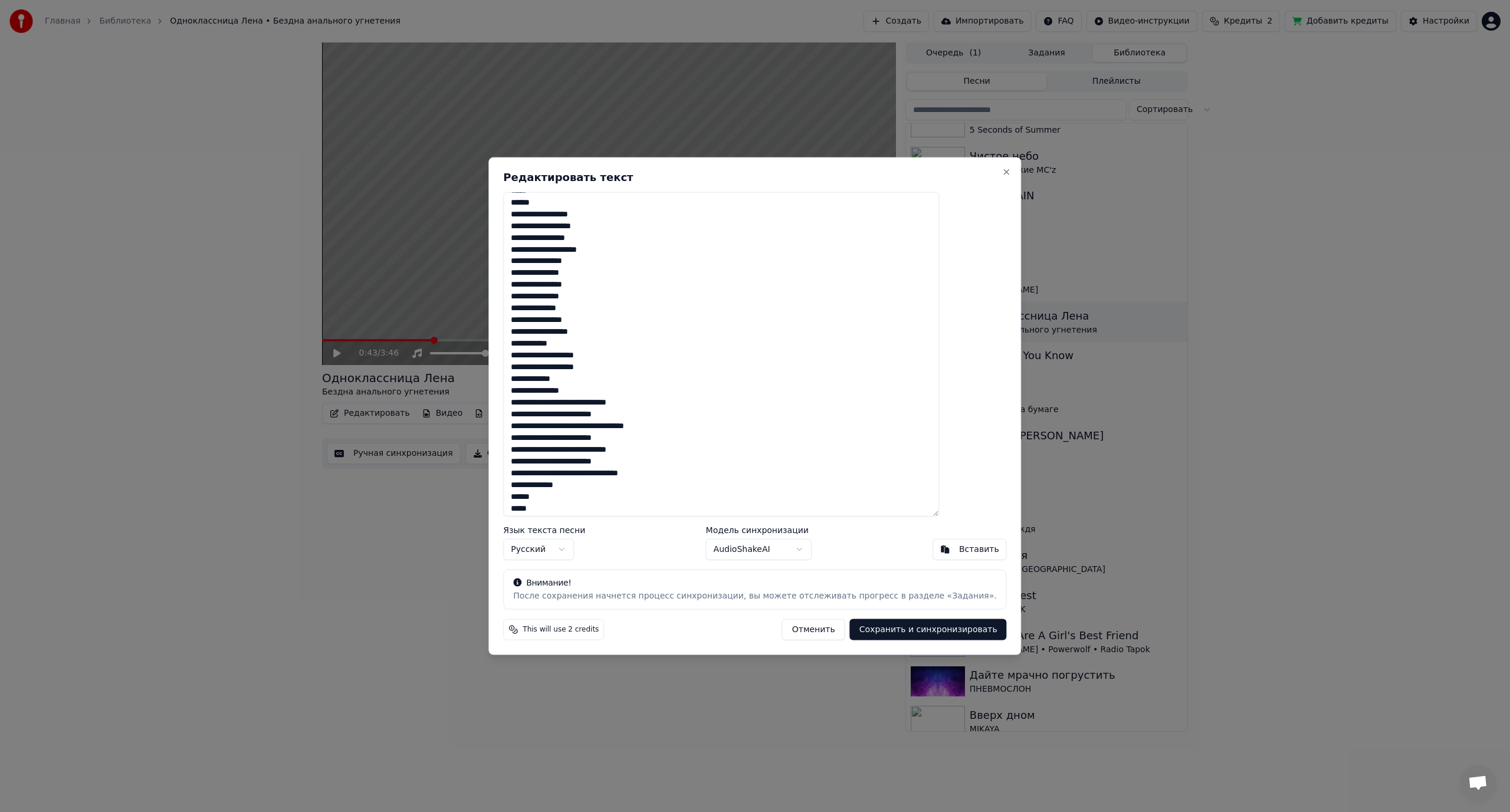
scroll to position [723, 0]
click at [602, 385] on textarea at bounding box center [721, 353] width 436 height 325
click at [627, 424] on textarea at bounding box center [721, 353] width 436 height 325
click at [600, 457] on textarea at bounding box center [721, 353] width 436 height 325
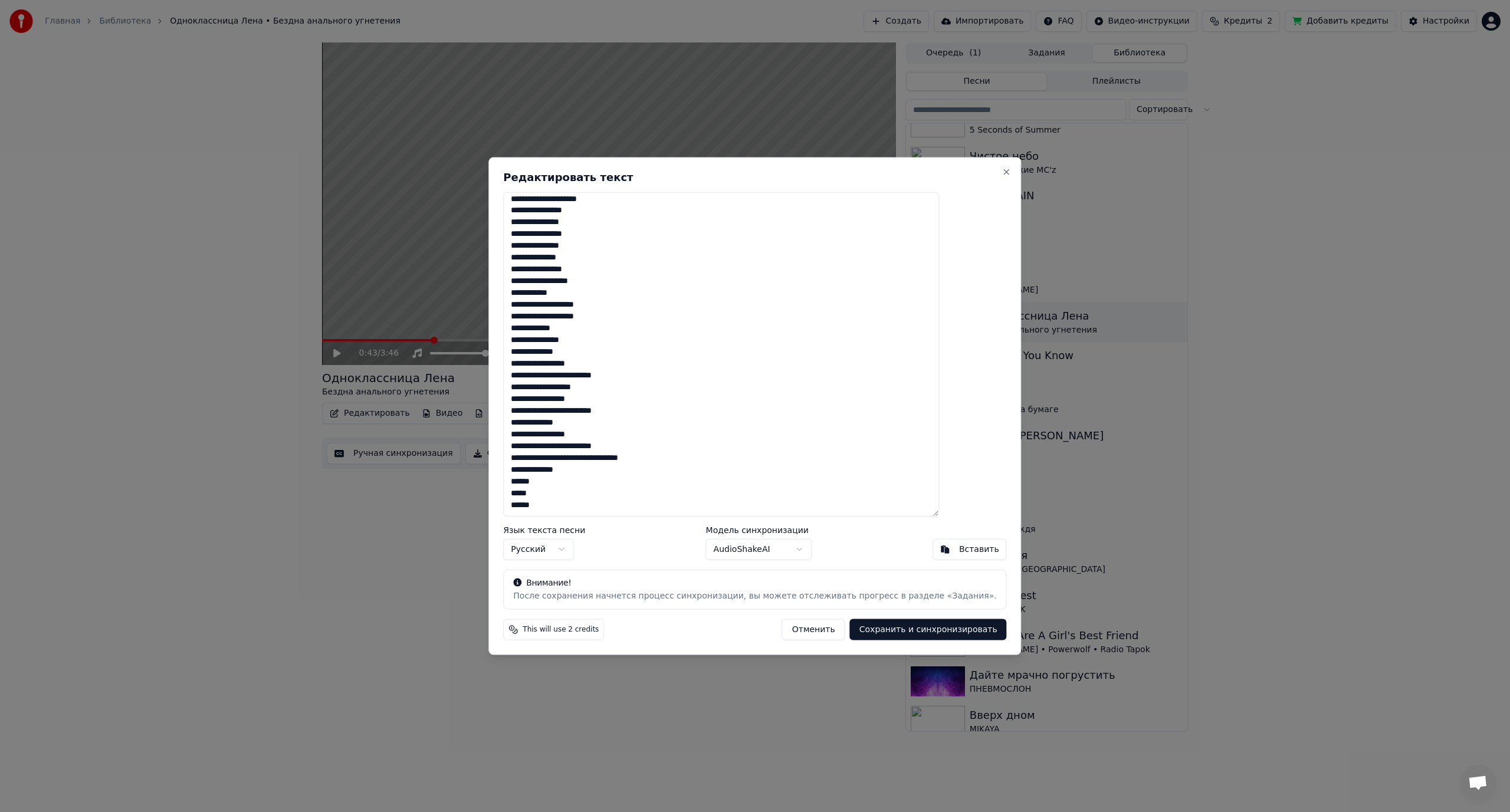
click at [615, 456] on textarea at bounding box center [721, 353] width 436 height 325
type textarea "**********"
click at [881, 630] on button "Сохранить и синхронизировать" at bounding box center [928, 629] width 157 height 21
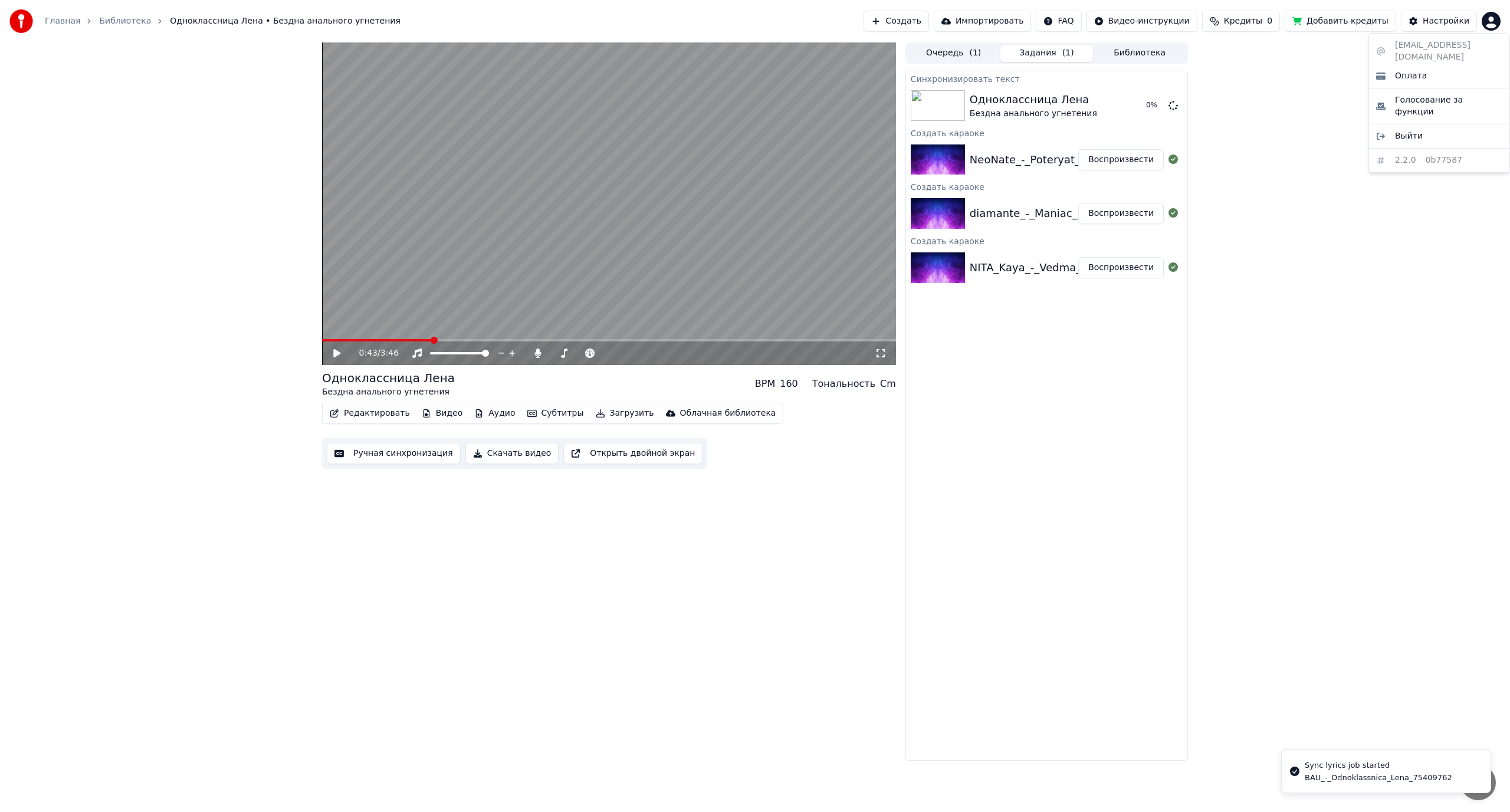
click at [1492, 25] on html "Главная Библиотека Одноклассница Лена • Бездна анального угнетения Создать Импо…" at bounding box center [755, 406] width 1510 height 812
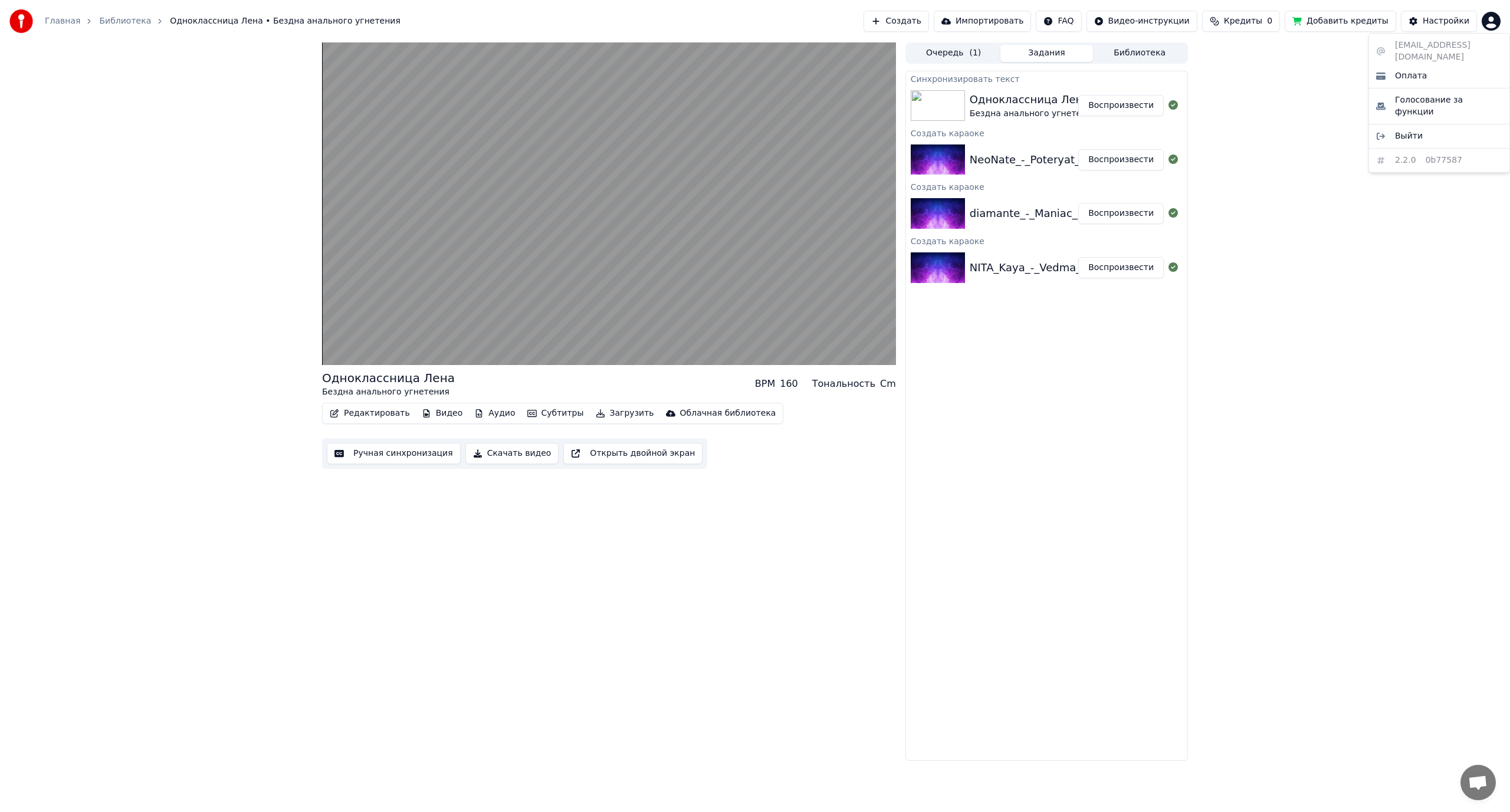
click at [659, 293] on html "Главная Библиотека Одноклассница Лена • Бездна анального угнетения Создать Импо…" at bounding box center [755, 406] width 1510 height 812
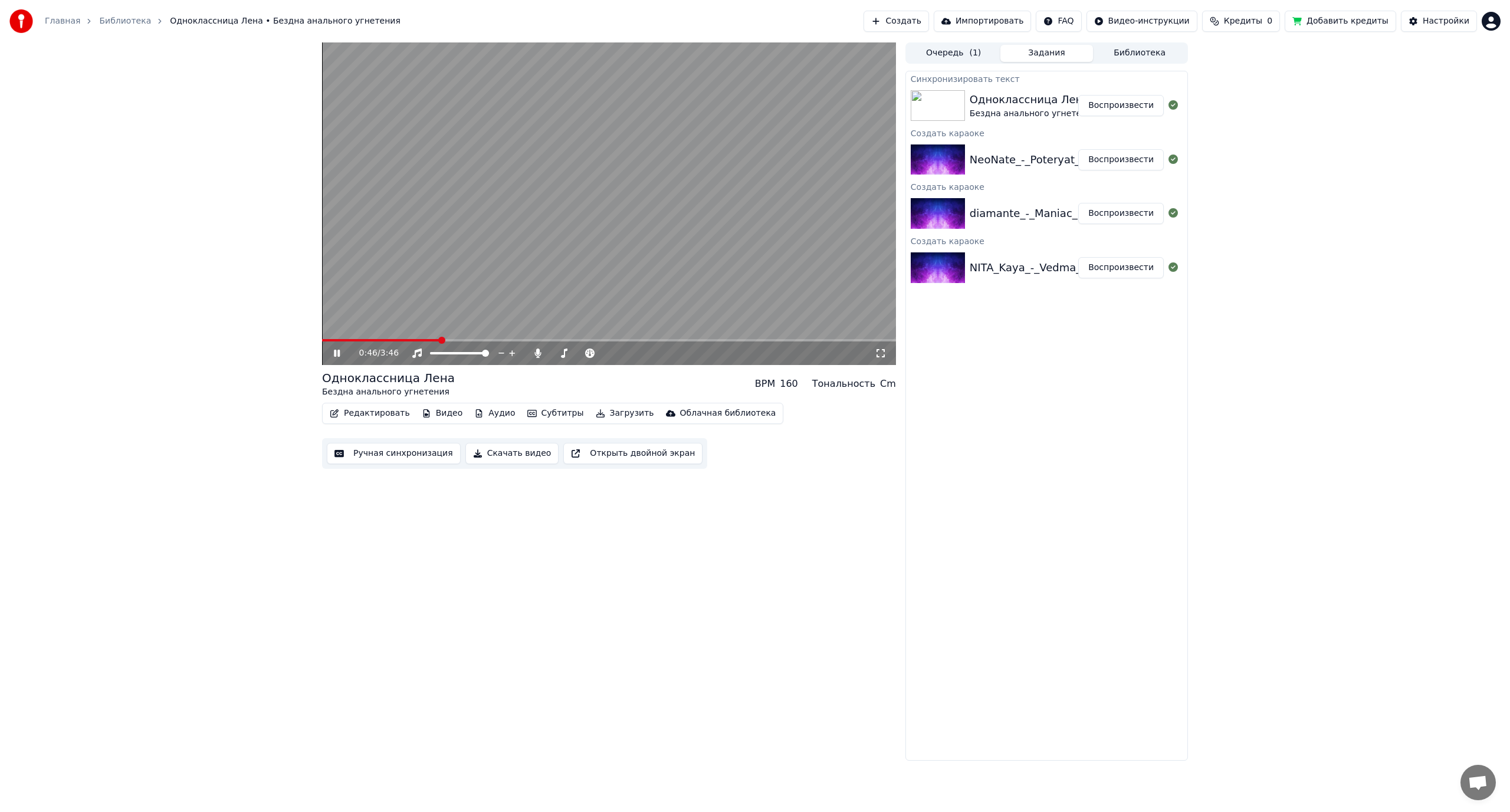
click at [336, 349] on icon at bounding box center [345, 353] width 28 height 9
click at [361, 340] on span at bounding box center [343, 340] width 41 height 3
click at [379, 340] on span at bounding box center [609, 340] width 574 height 3
click at [399, 340] on span at bounding box center [609, 340] width 574 height 3
click at [418, 340] on span at bounding box center [609, 340] width 574 height 3
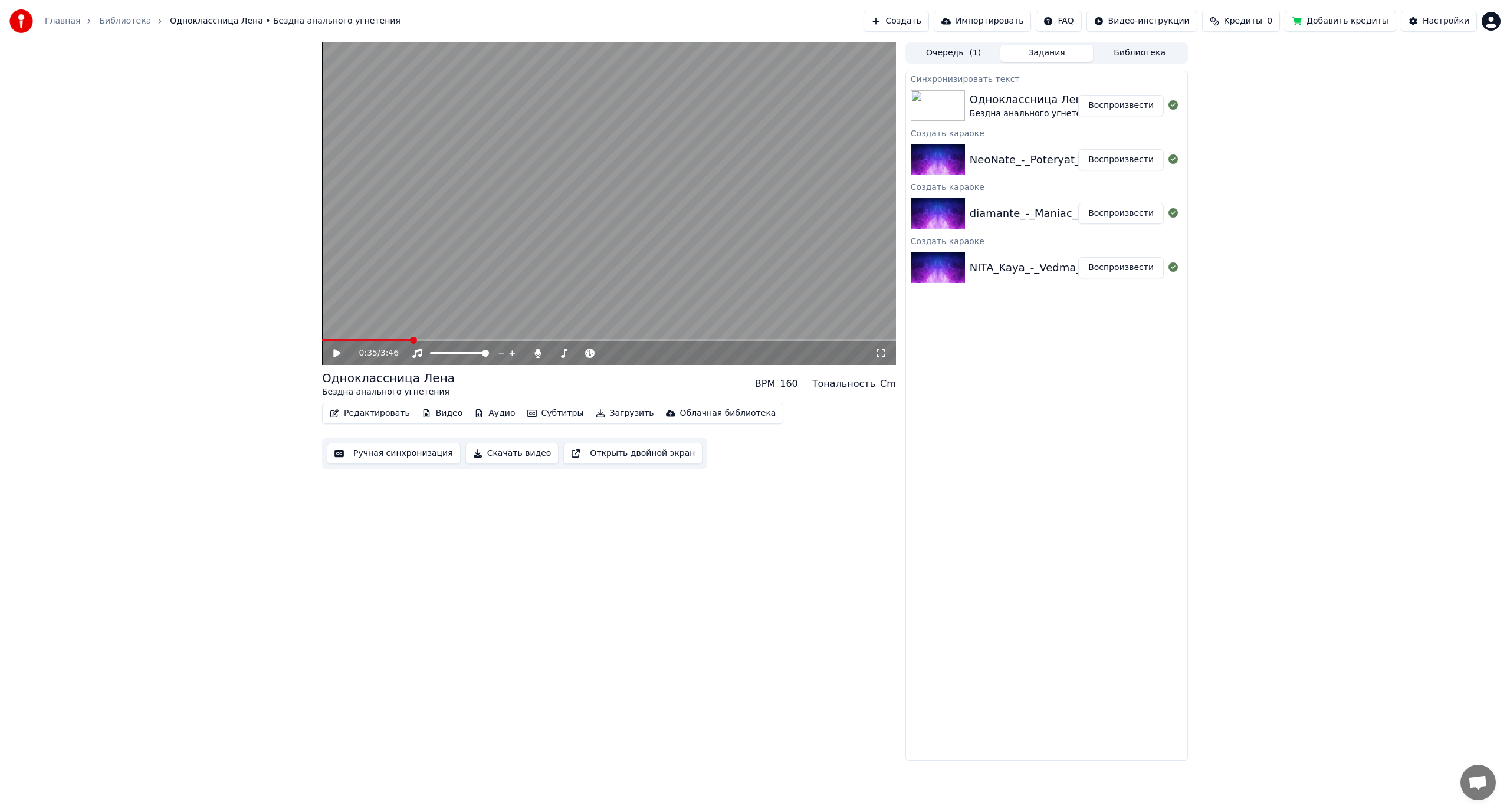
click at [410, 340] on span at bounding box center [366, 340] width 89 height 3
click at [401, 285] on video at bounding box center [609, 203] width 574 height 322
click at [558, 185] on video at bounding box center [609, 203] width 574 height 322
click at [1498, 19] on html "Главная Библиотека Одноклассница Лена • Бездна анального угнетения Создать Импо…" at bounding box center [755, 406] width 1510 height 812
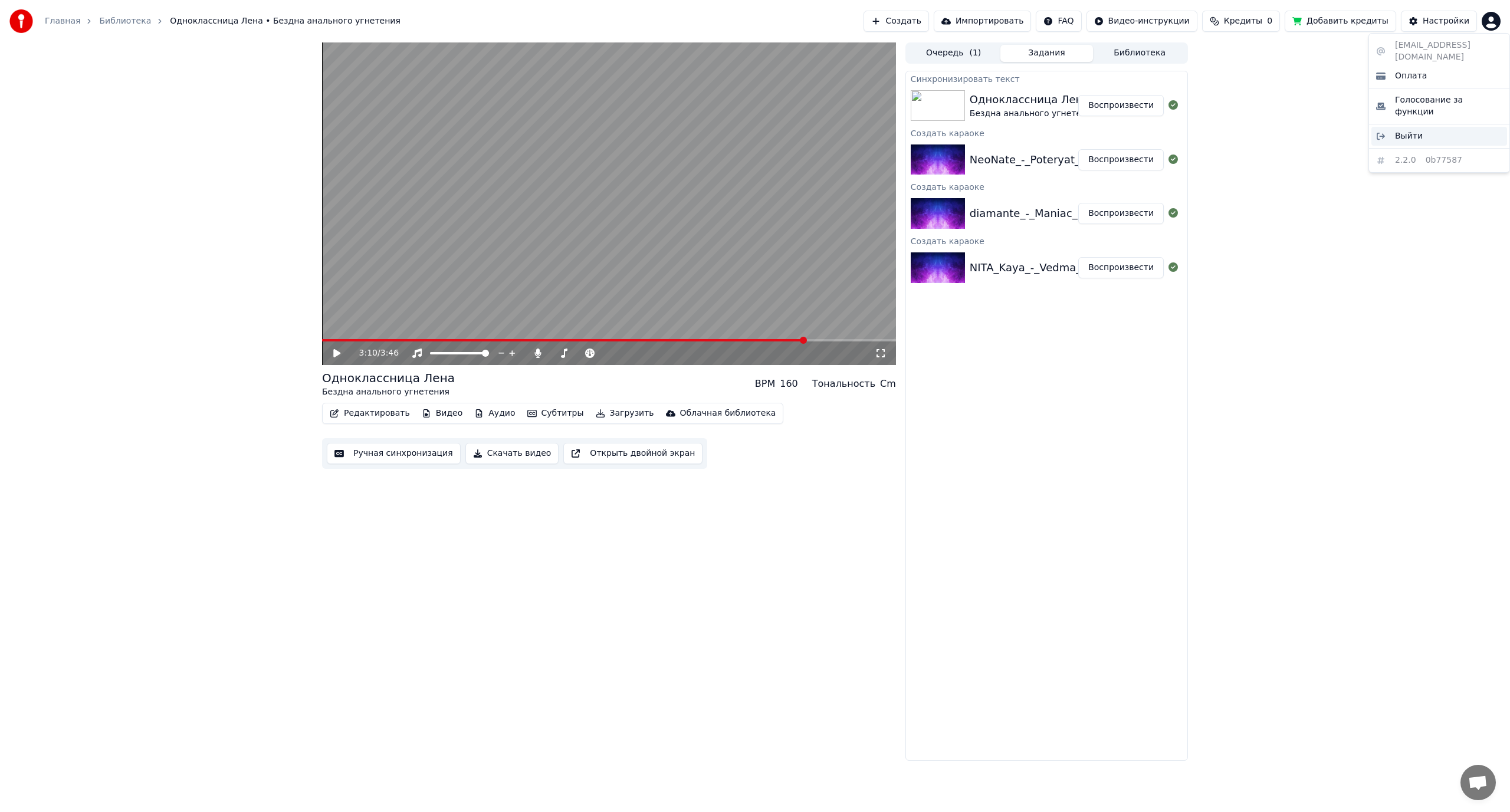
click at [1402, 131] on span "Выйти" at bounding box center [1408, 136] width 28 height 12
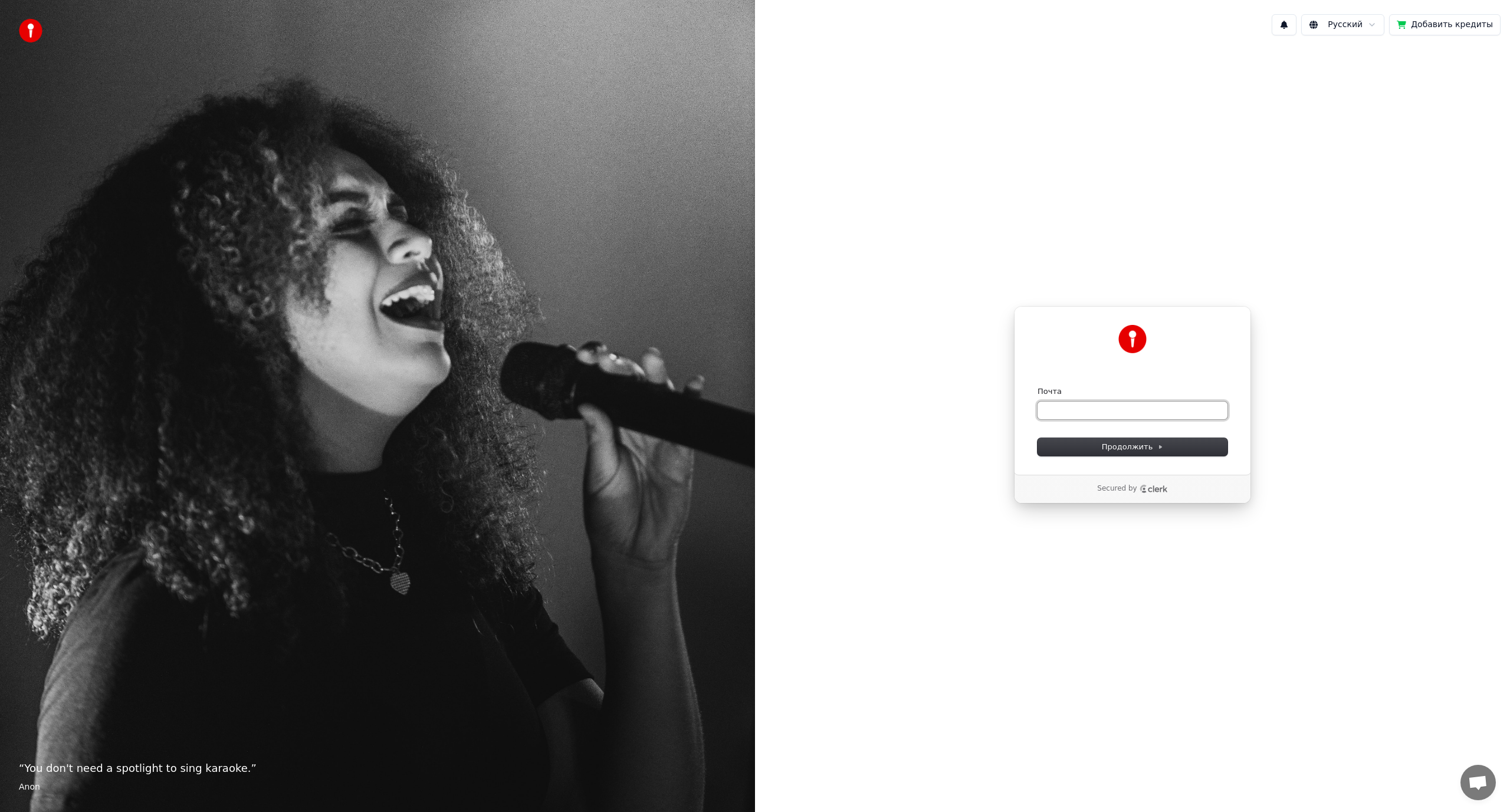
click at [1071, 408] on input "Почта" at bounding box center [1132, 410] width 190 height 18
paste input "**********"
click at [1116, 442] on span "Продолжить" at bounding box center [1132, 447] width 62 height 11
type input "**********"
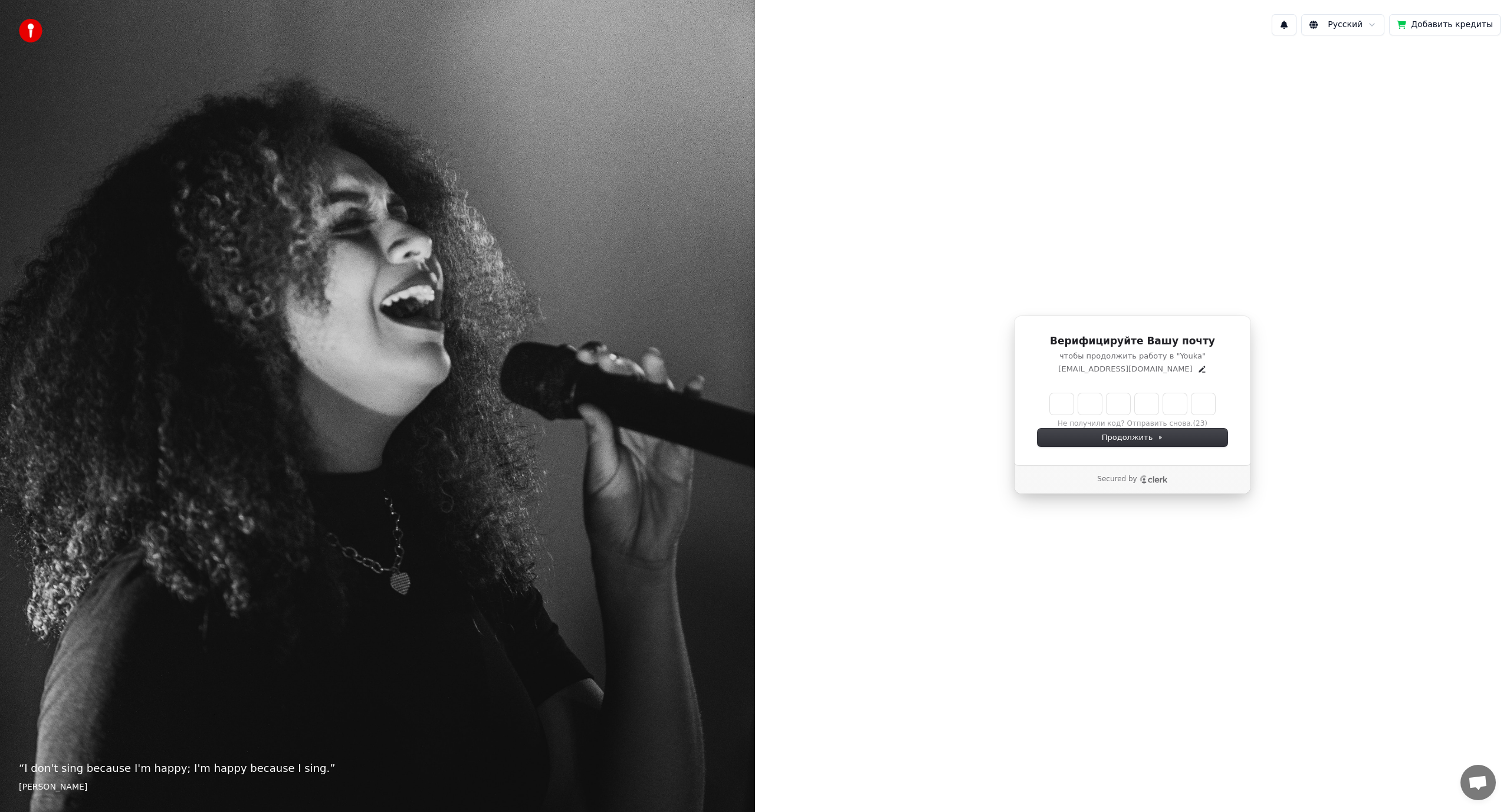
click at [1061, 404] on input "Enter verification code" at bounding box center [1132, 403] width 165 height 21
paste input "******"
type input "******"
